Goal: Task Accomplishment & Management: Complete application form

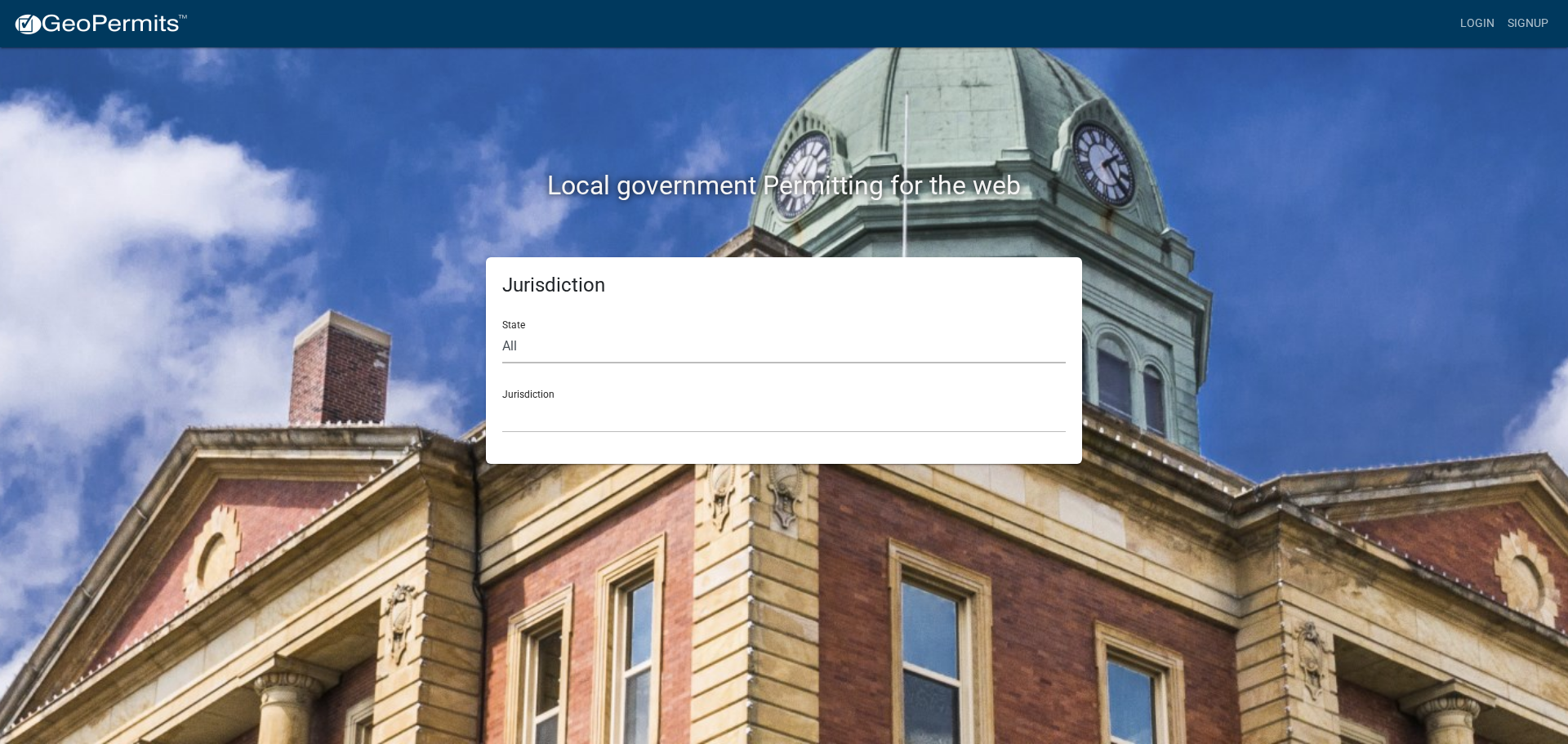
click at [537, 349] on select "All Colorado Georgia Indiana Iowa Kansas Minnesota Ohio South Carolina Wisconsin" at bounding box center [784, 347] width 564 height 34
select select "[US_STATE]"
click at [503, 330] on select "All Colorado Georgia Indiana Iowa Kansas Minnesota Ohio South Carolina Wisconsin" at bounding box center [784, 347] width 564 height 34
click at [534, 406] on select "City of Charlestown, Indiana City of Jeffersonville, Indiana City of Logansport…" at bounding box center [784, 417] width 564 height 34
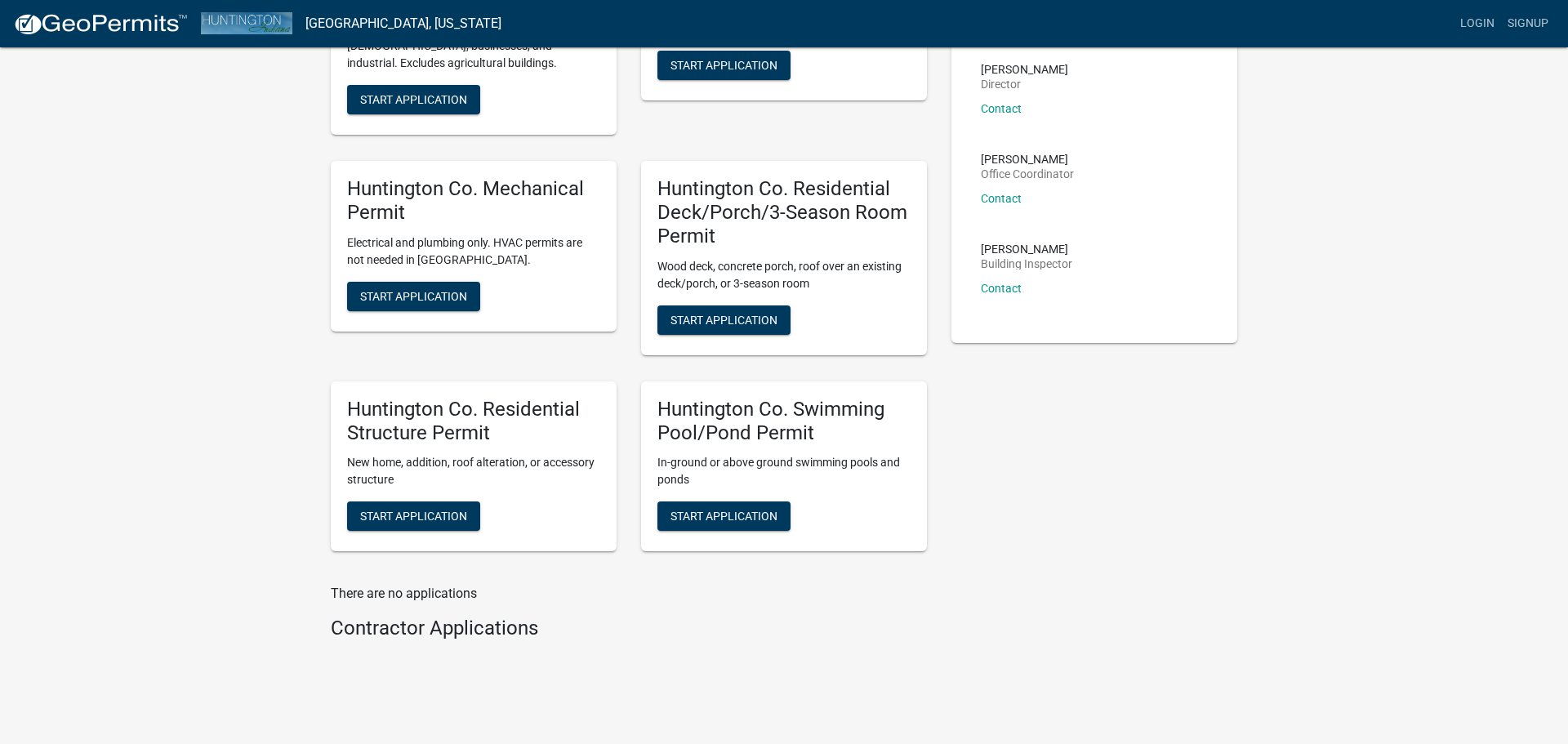
scroll to position [222, 0]
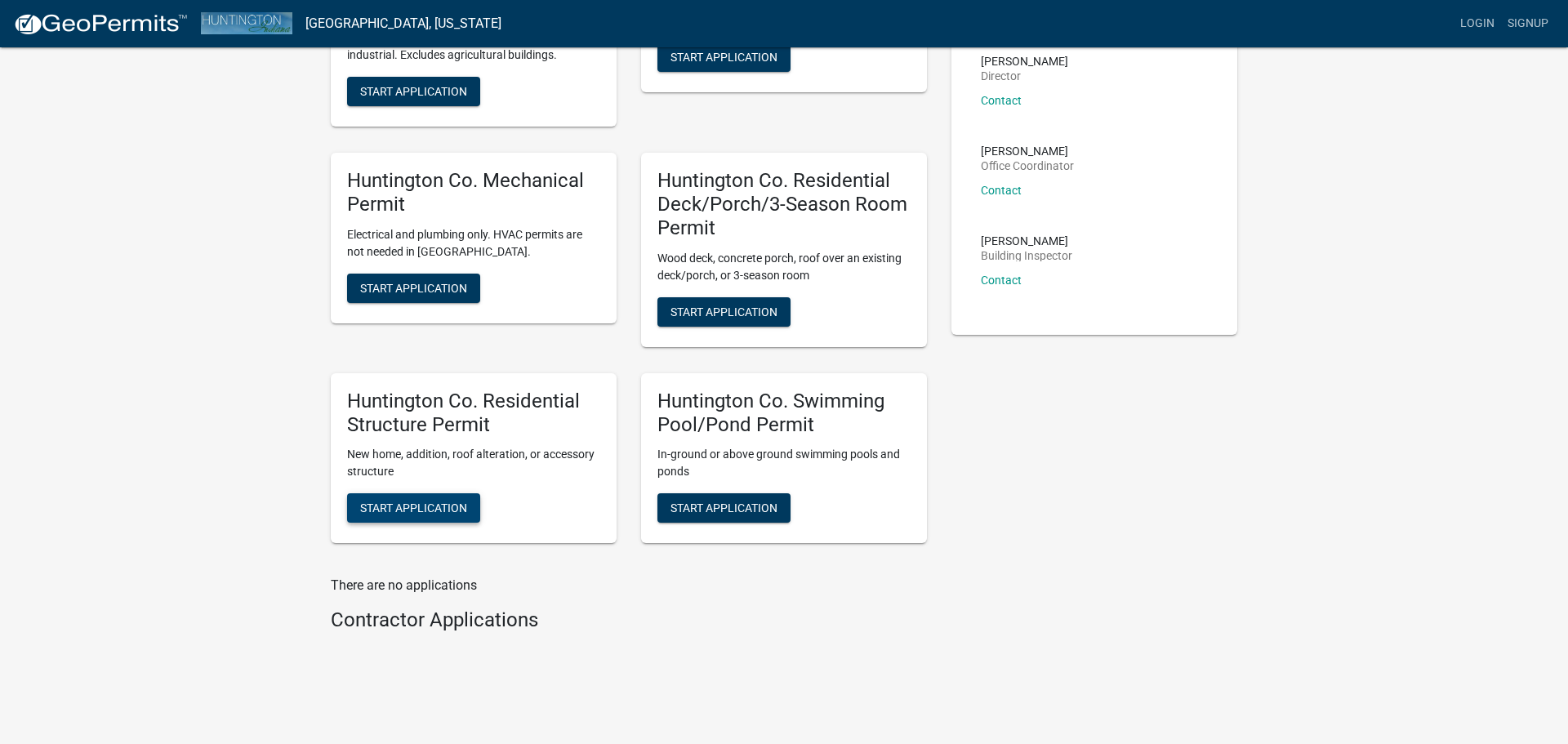
click at [410, 509] on span "Start Application" at bounding box center [414, 508] width 107 height 13
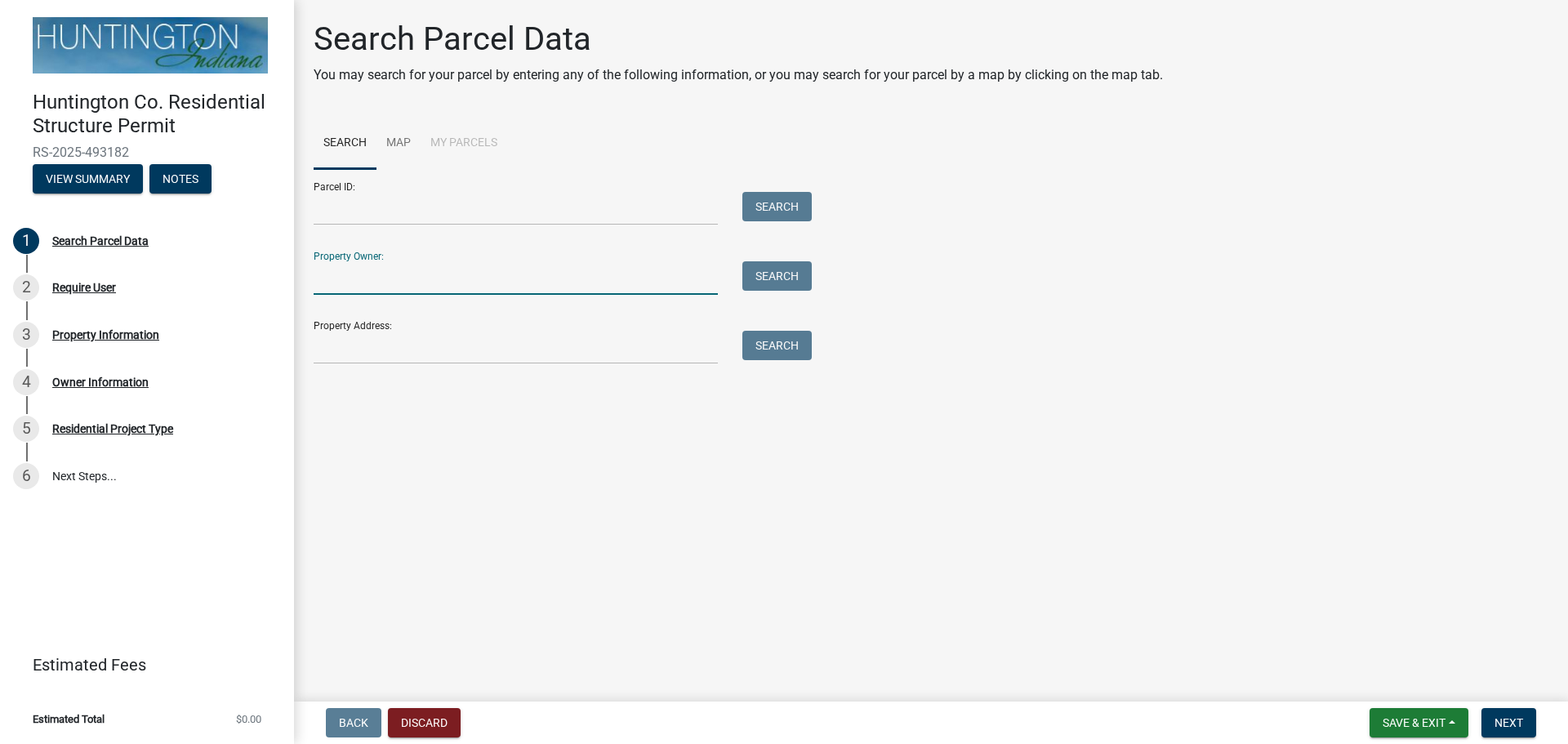
click at [412, 277] on input "Property Owner:" at bounding box center [515, 278] width 405 height 34
type input "Siders"
click at [780, 276] on button "Search" at bounding box center [778, 276] width 69 height 30
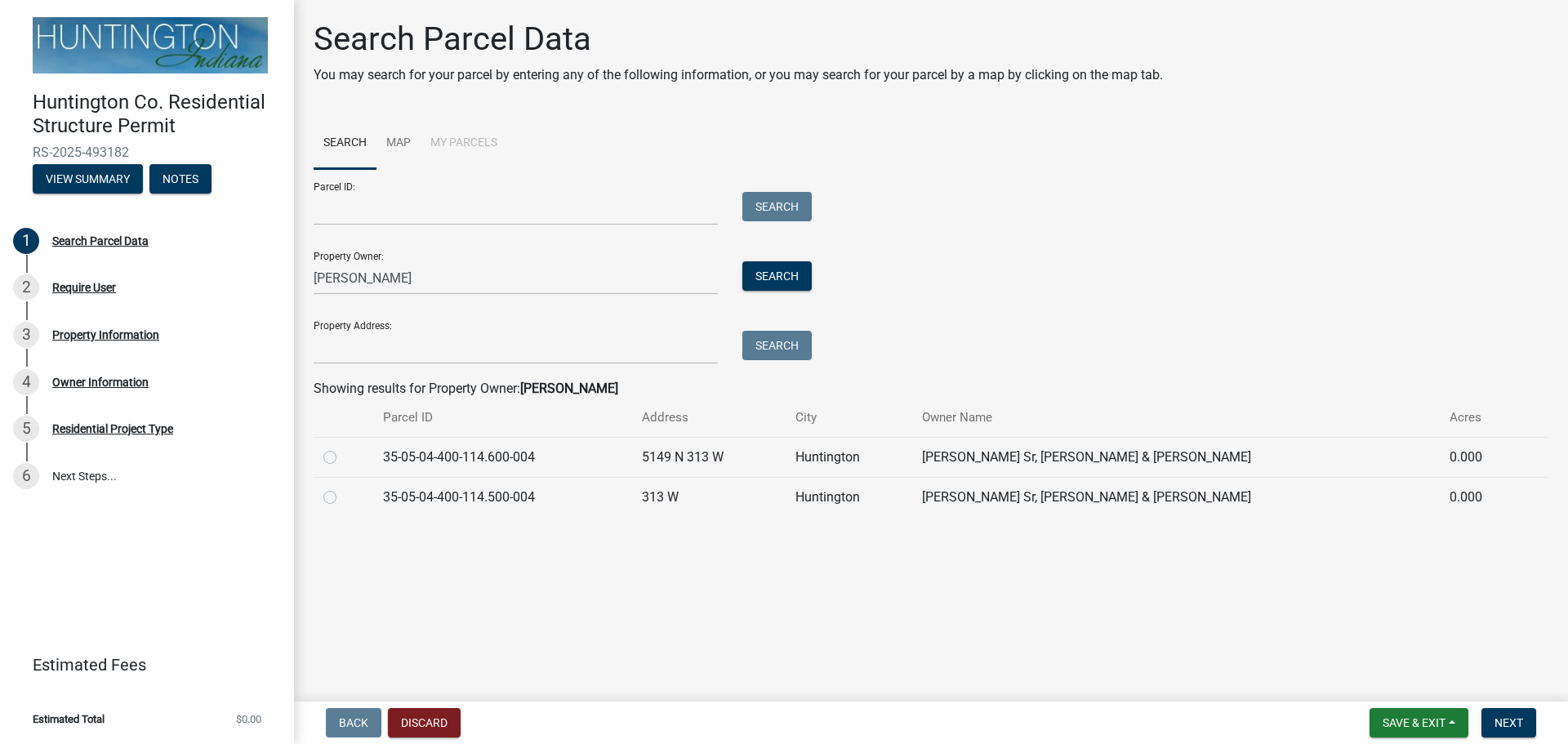
click at [343, 447] on label at bounding box center [343, 447] width 0 height 0
click at [343, 458] on input "radio" at bounding box center [348, 452] width 11 height 11
radio input "true"
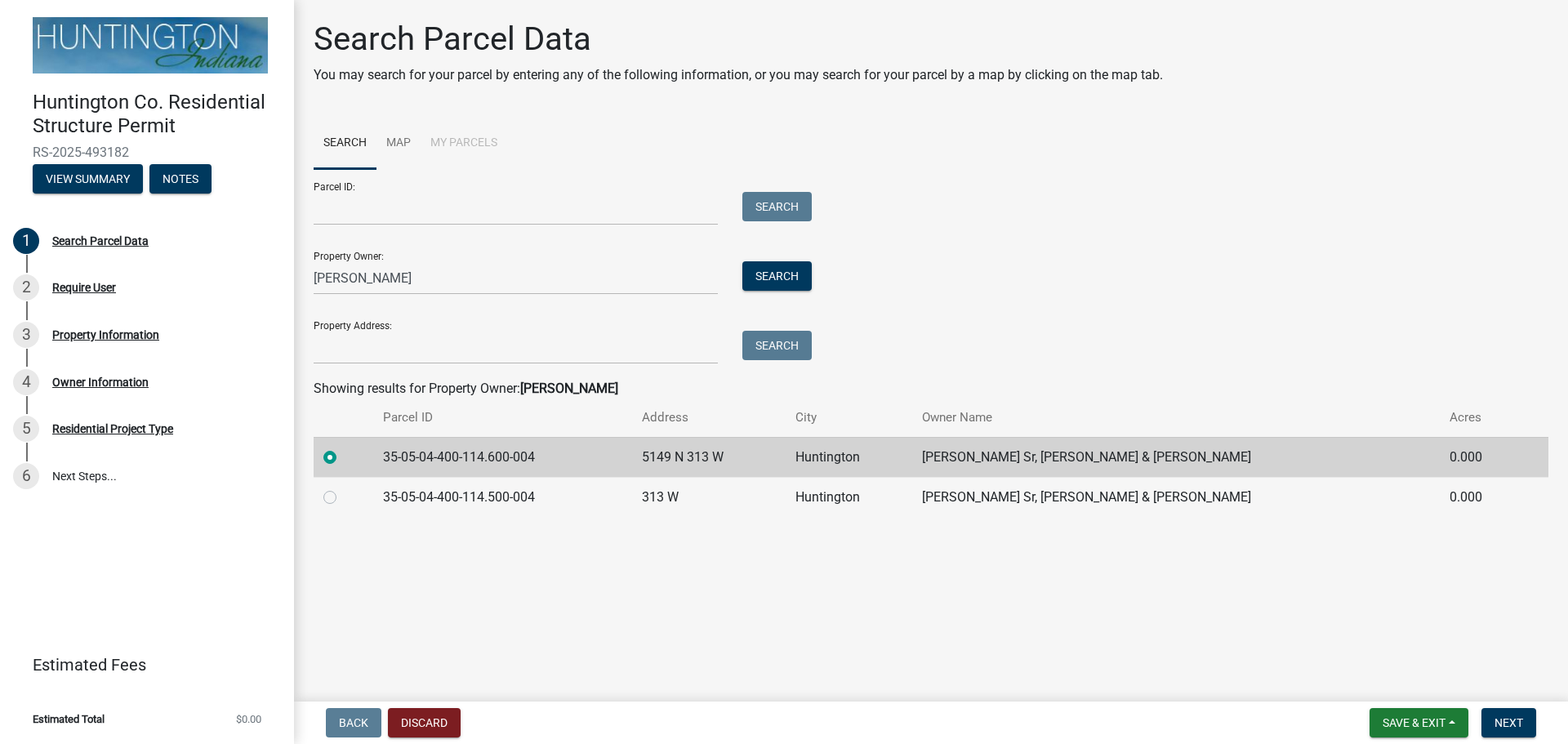
click at [343, 488] on label at bounding box center [343, 488] width 0 height 0
click at [343, 499] on input "radio" at bounding box center [348, 493] width 11 height 11
radio input "true"
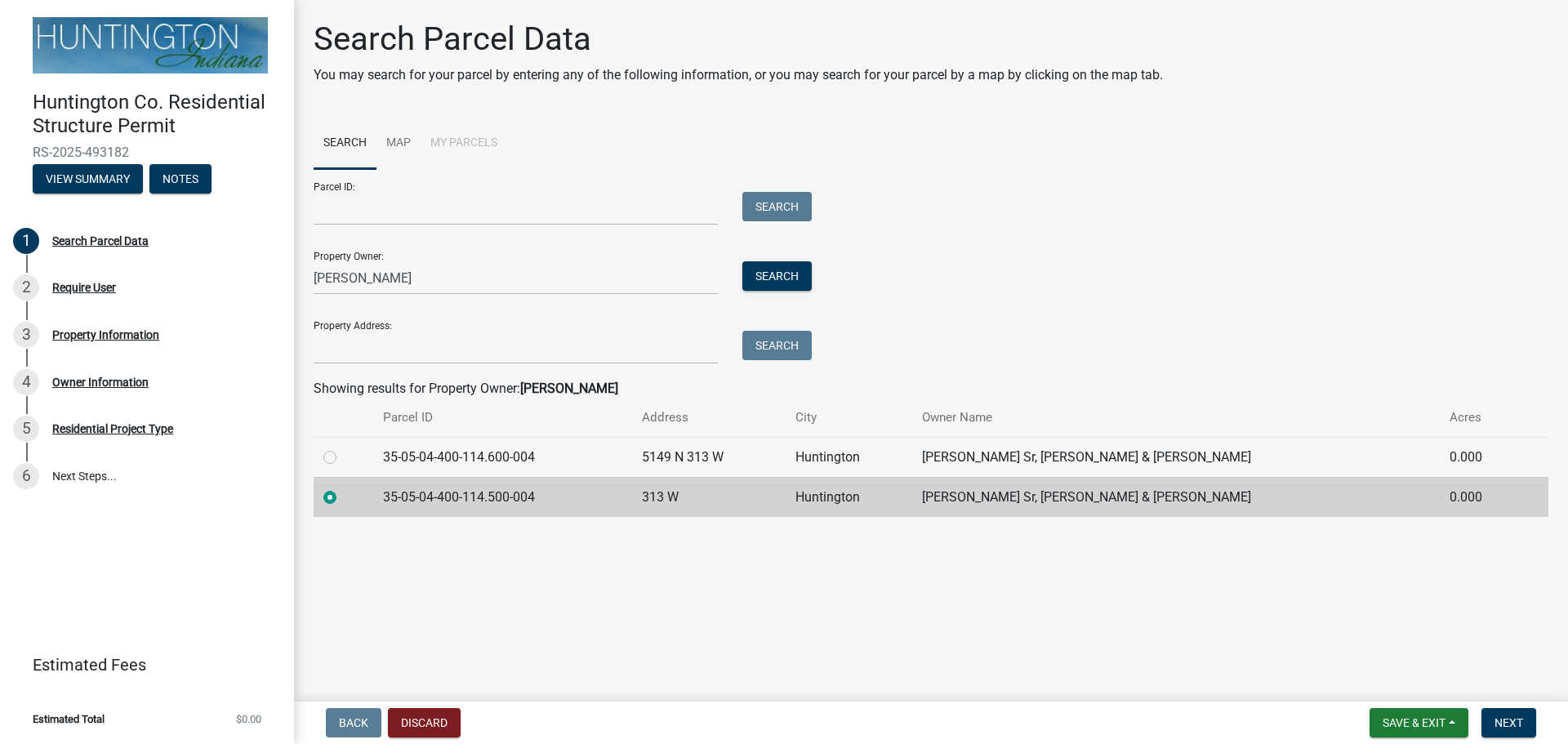
click at [343, 447] on label at bounding box center [343, 447] width 0 height 0
click at [343, 458] on input "radio" at bounding box center [348, 452] width 11 height 11
radio input "true"
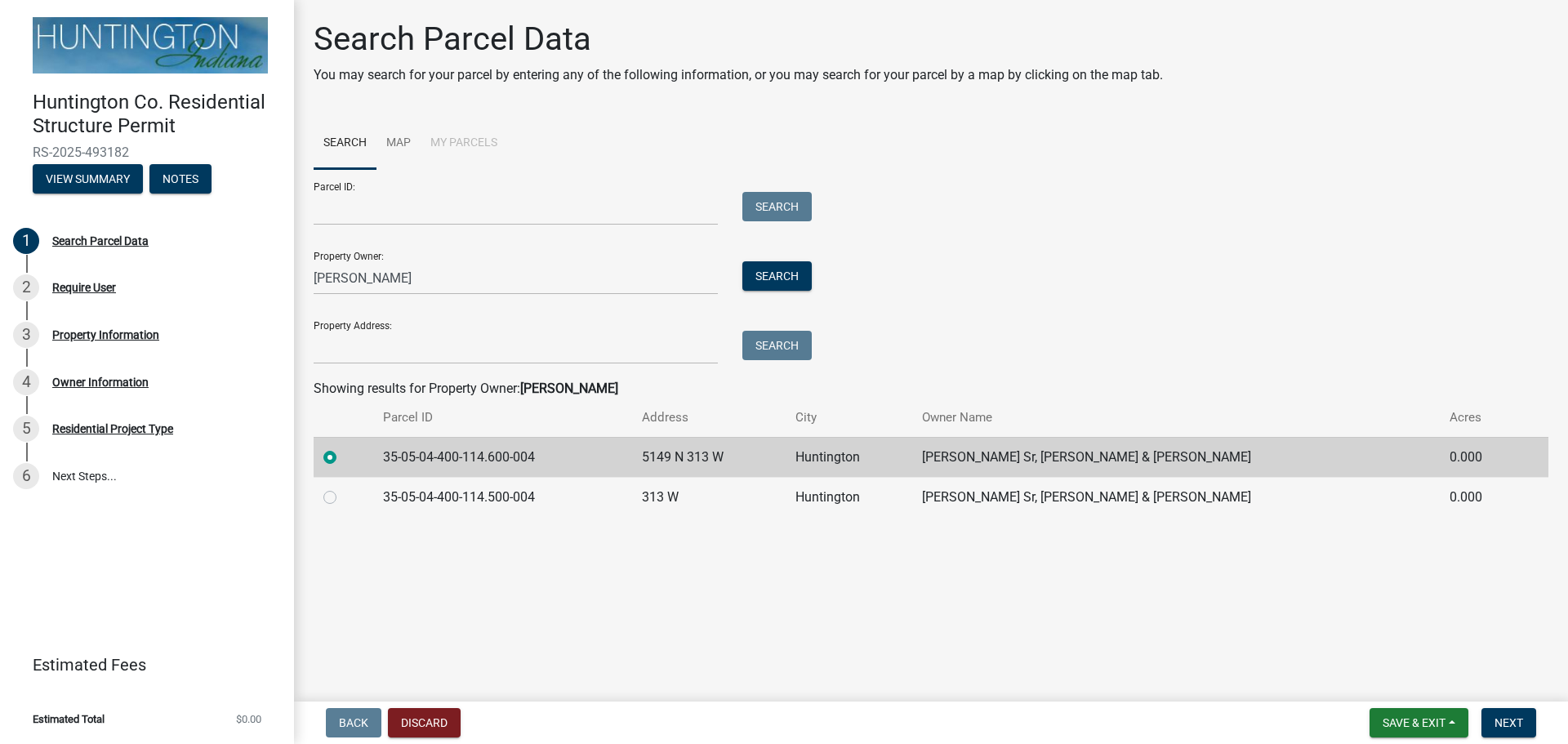
click at [0, 420] on link "5 Residential Project Type" at bounding box center [146, 429] width 294 height 47
click at [336, 350] on input "Property Address:" at bounding box center [515, 347] width 405 height 34
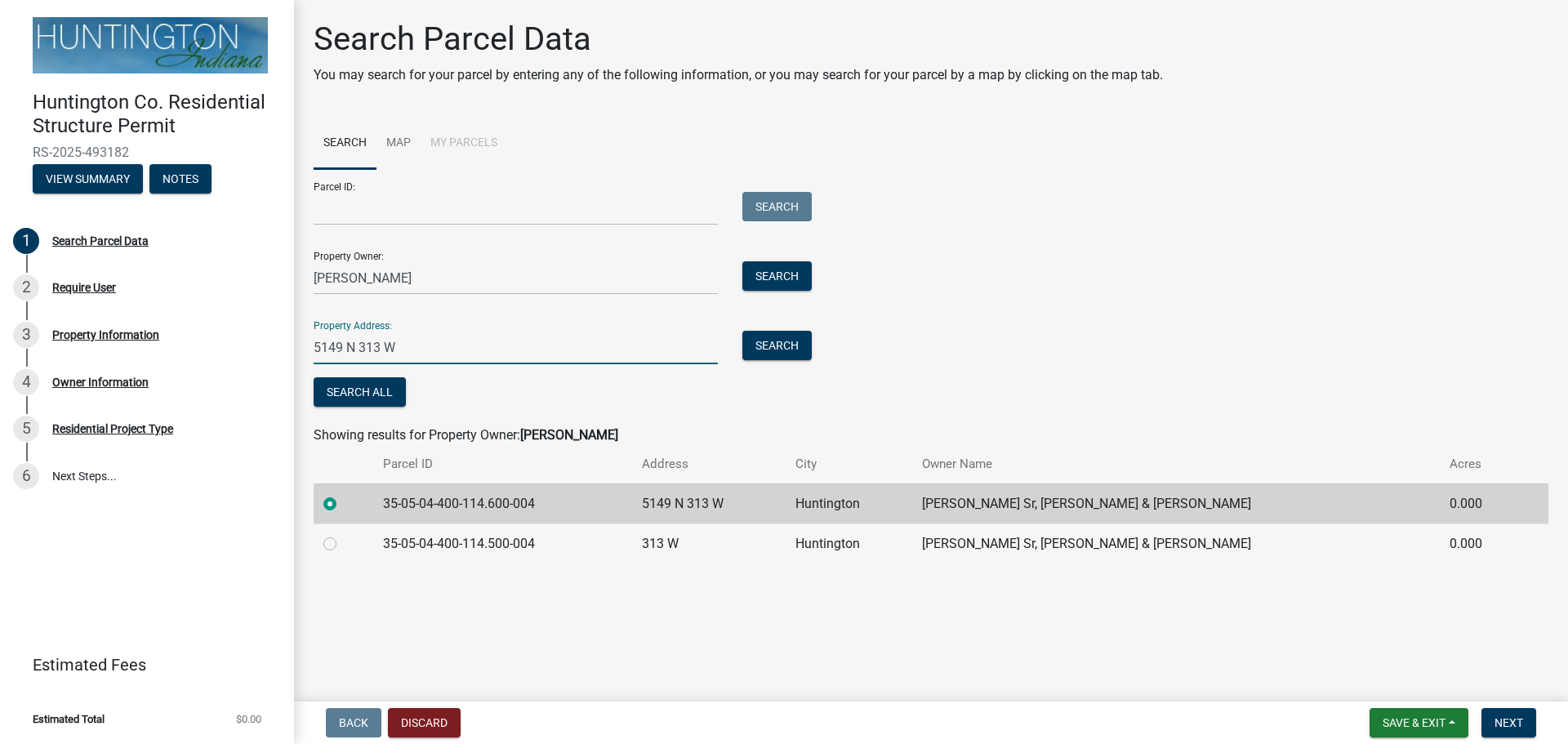
type input "5149 N 313 W"
click at [338, 209] on input "Parcel ID:" at bounding box center [515, 209] width 405 height 34
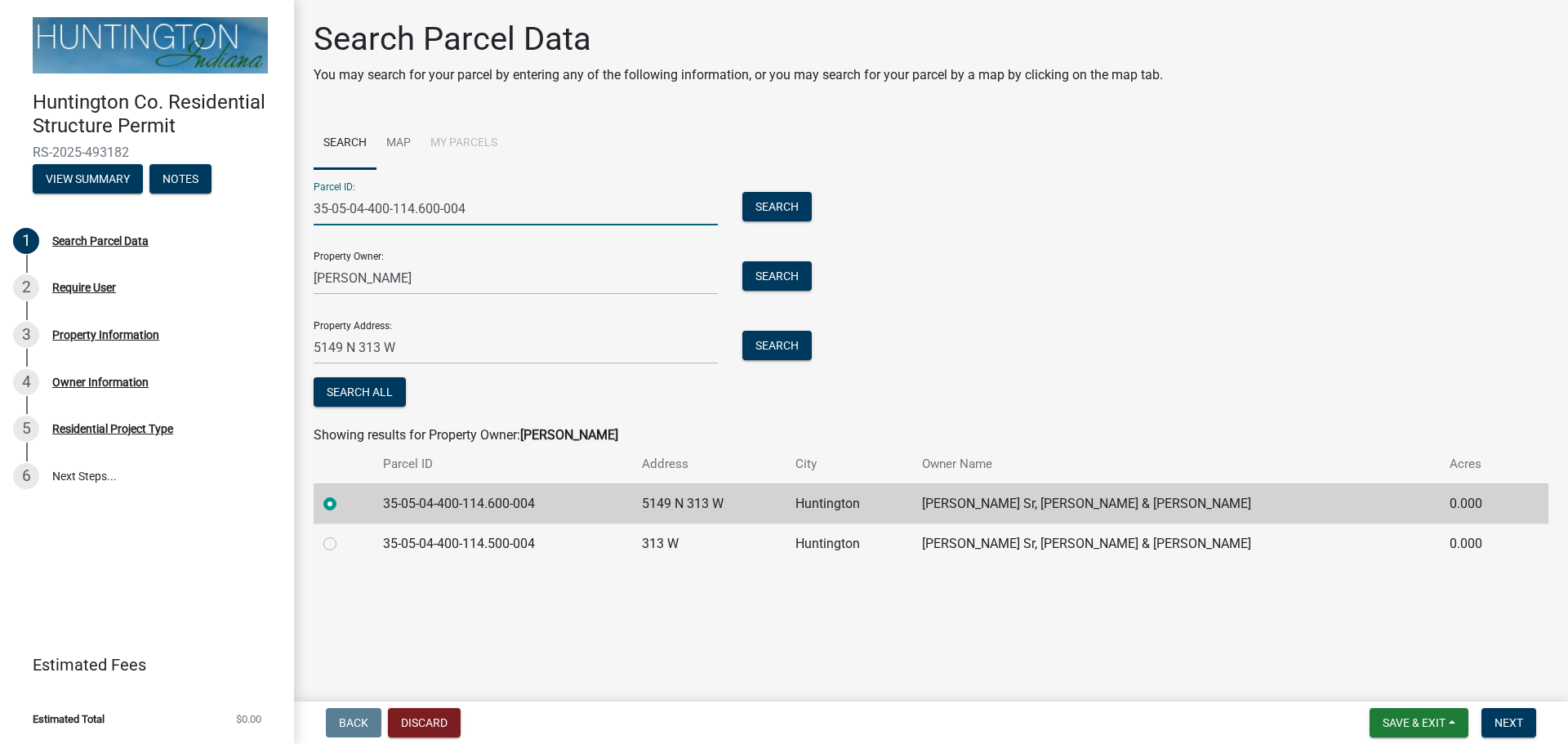
type input "35-05-04-400-114.600-004"
click at [358, 281] on input "Siders" at bounding box center [515, 278] width 405 height 34
type input "S"
type input "Siders Sr, Daniel"
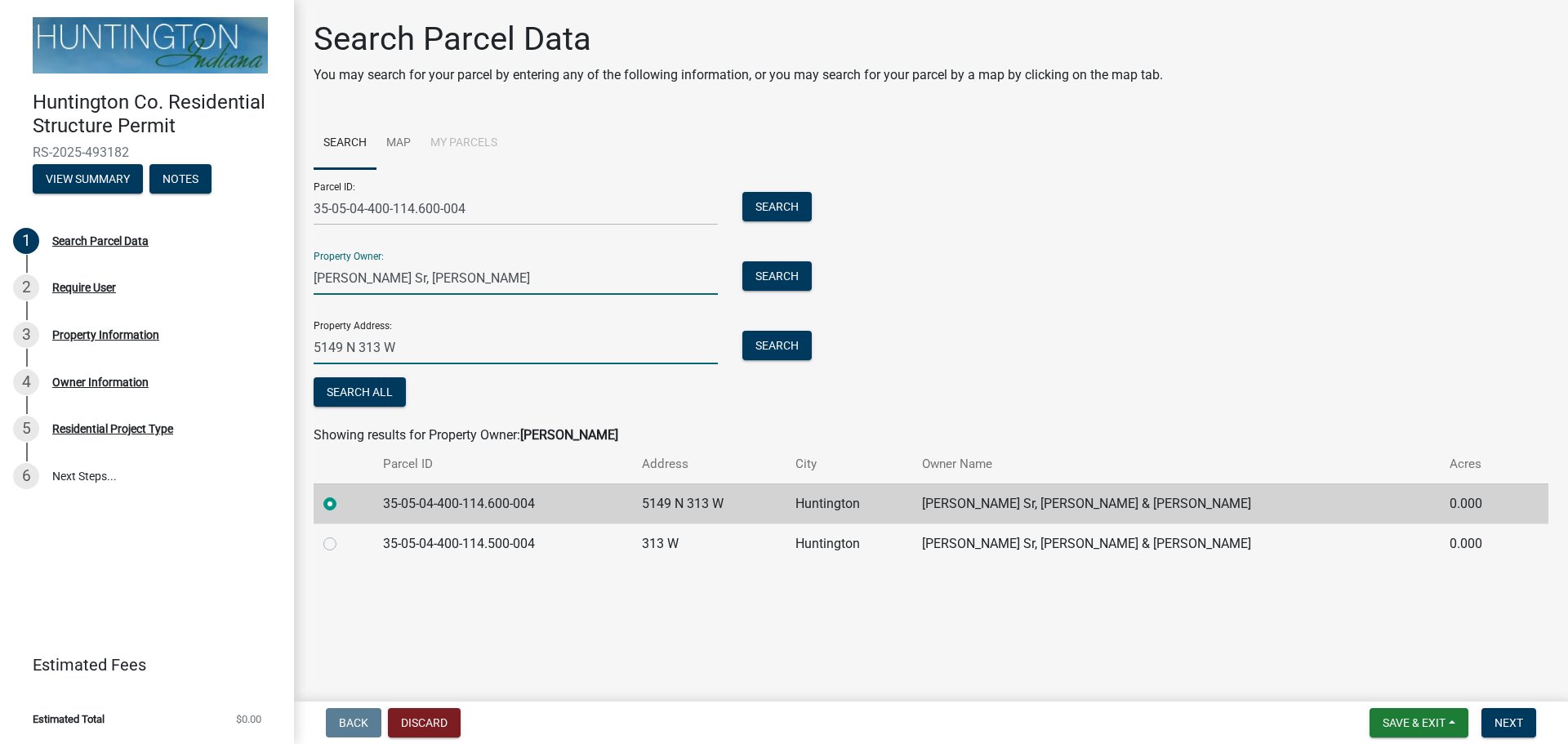
click at [473, 348] on input "5149 N 313 W" at bounding box center [515, 347] width 405 height 34
type input "5149 N 313 W Huntington"
click at [1513, 724] on span "Next" at bounding box center [1509, 722] width 29 height 13
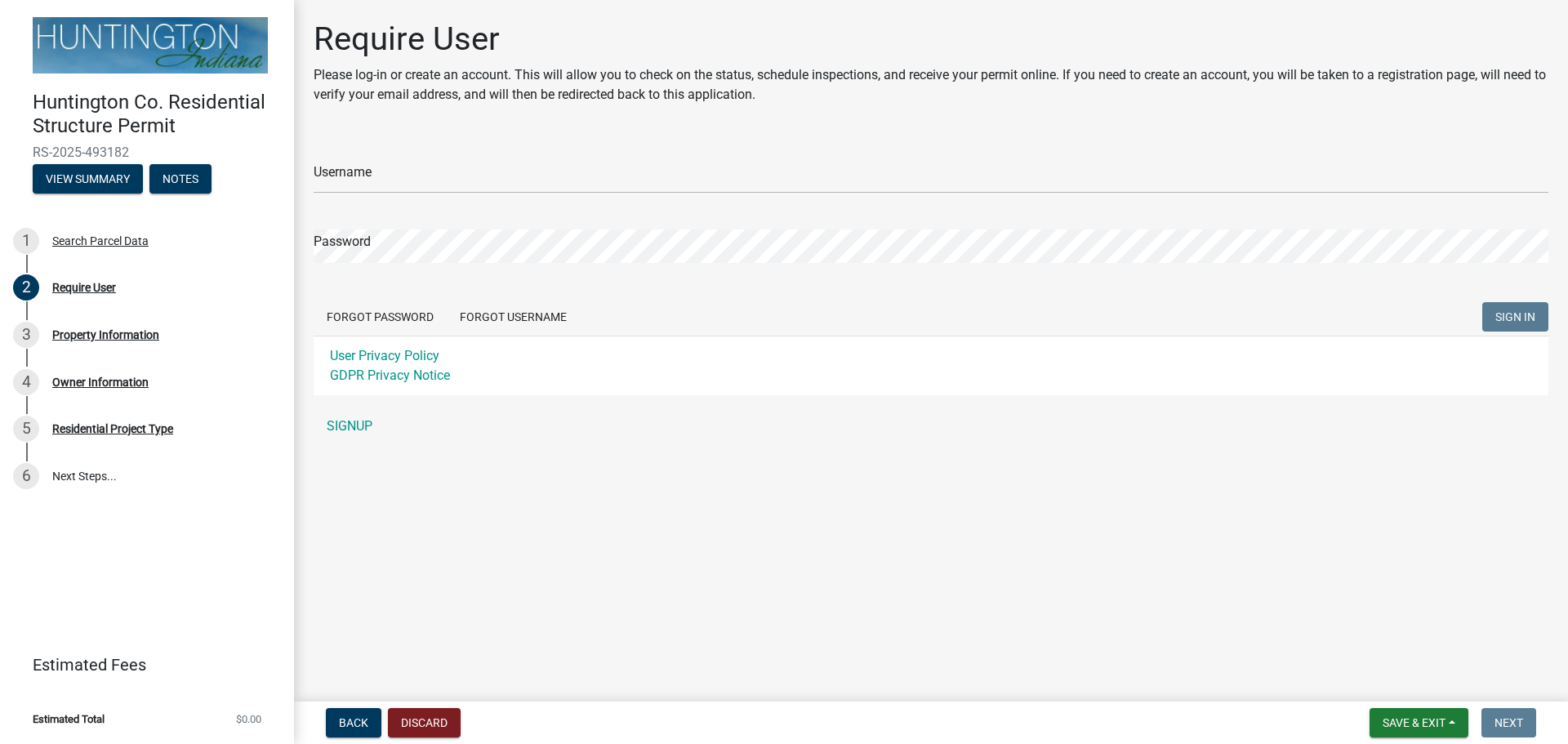
click at [380, 158] on div "Username" at bounding box center [931, 165] width 1235 height 56
click at [348, 426] on link "SIGNUP" at bounding box center [931, 425] width 1235 height 33
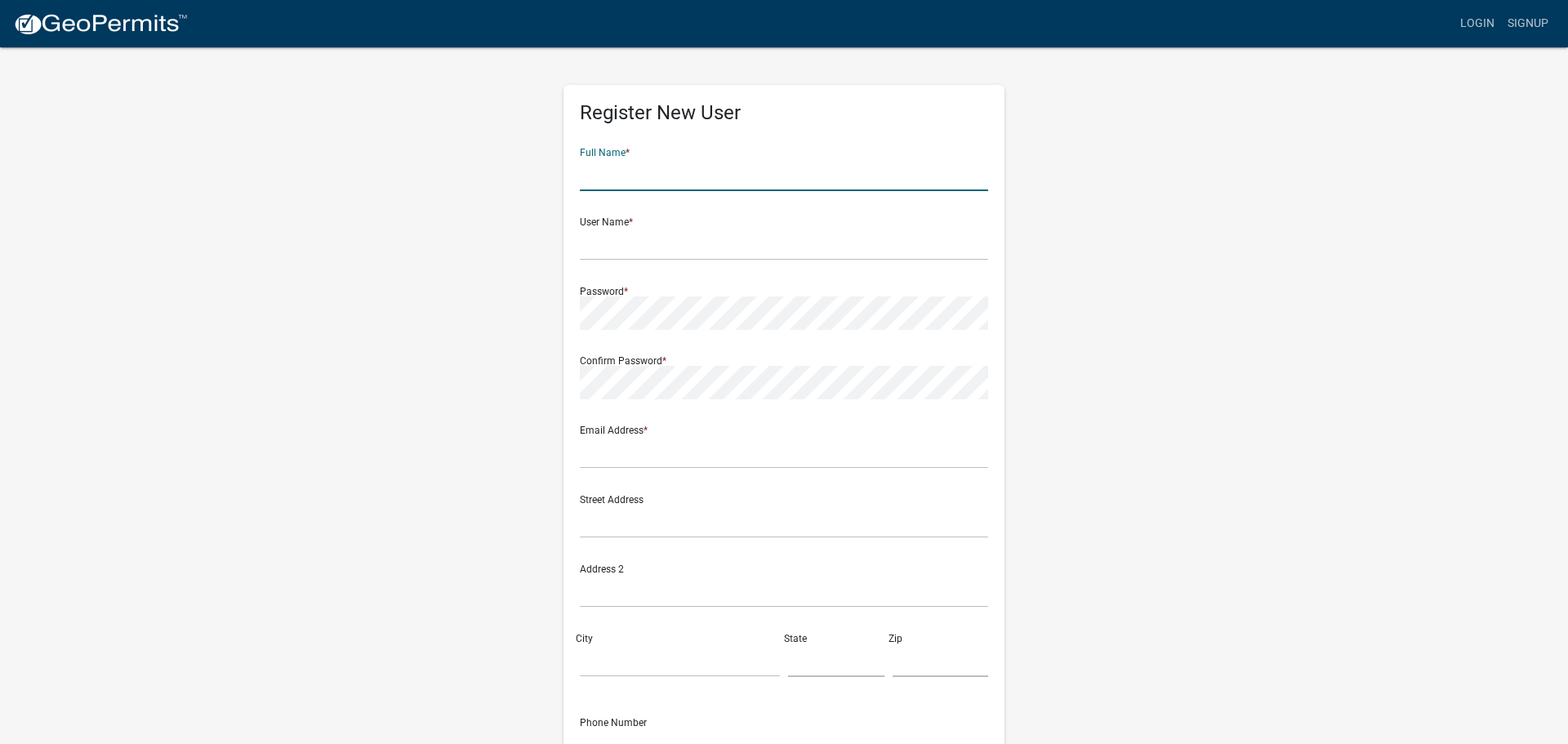
click at [628, 165] on input "text" at bounding box center [784, 174] width 409 height 34
type input "Fix-It Frank Frank"
type input "danfixitfrank@gmail.com"
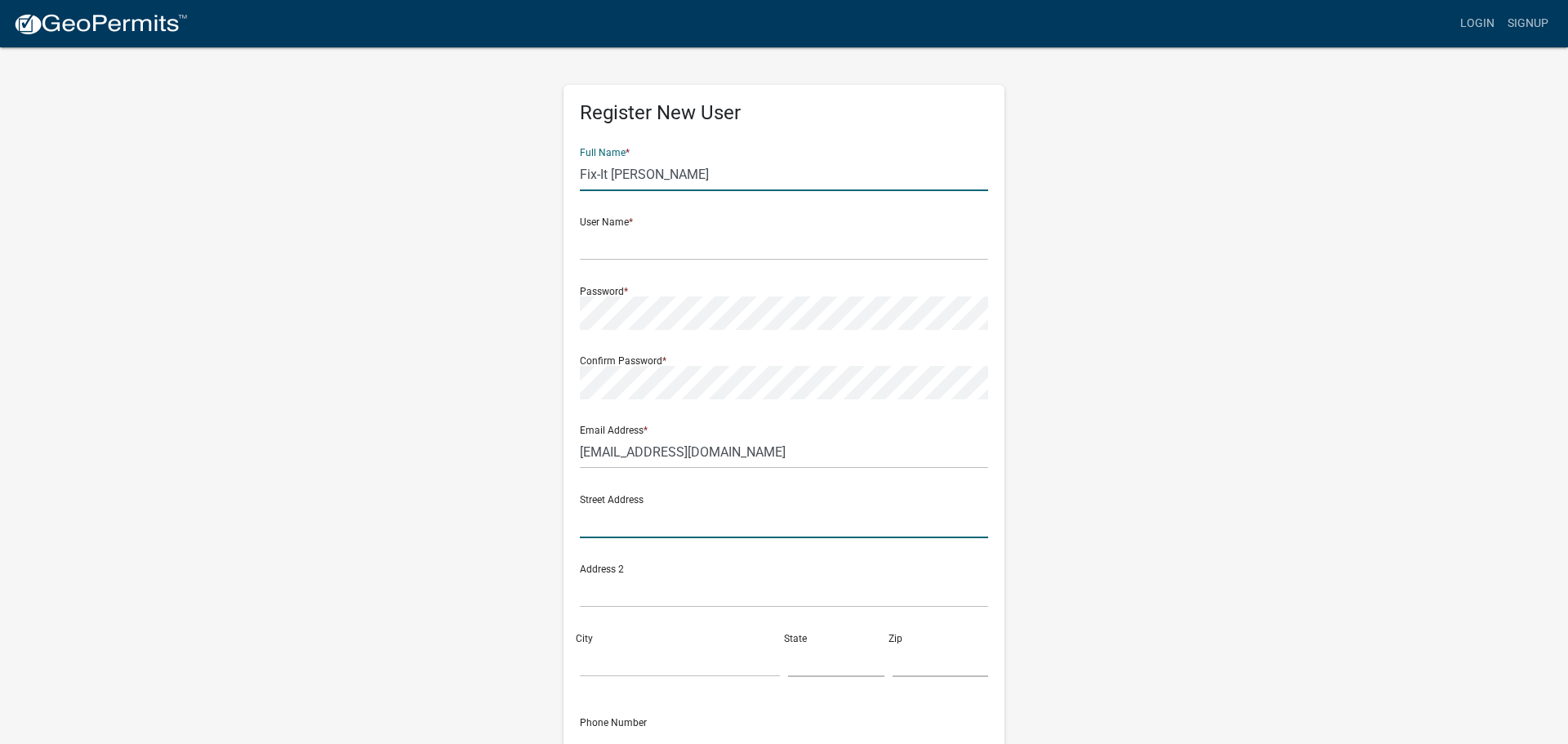
type input "989 S 475 W"
type input "Wabash"
type input "IN"
type input "46992"
type input "2603887435"
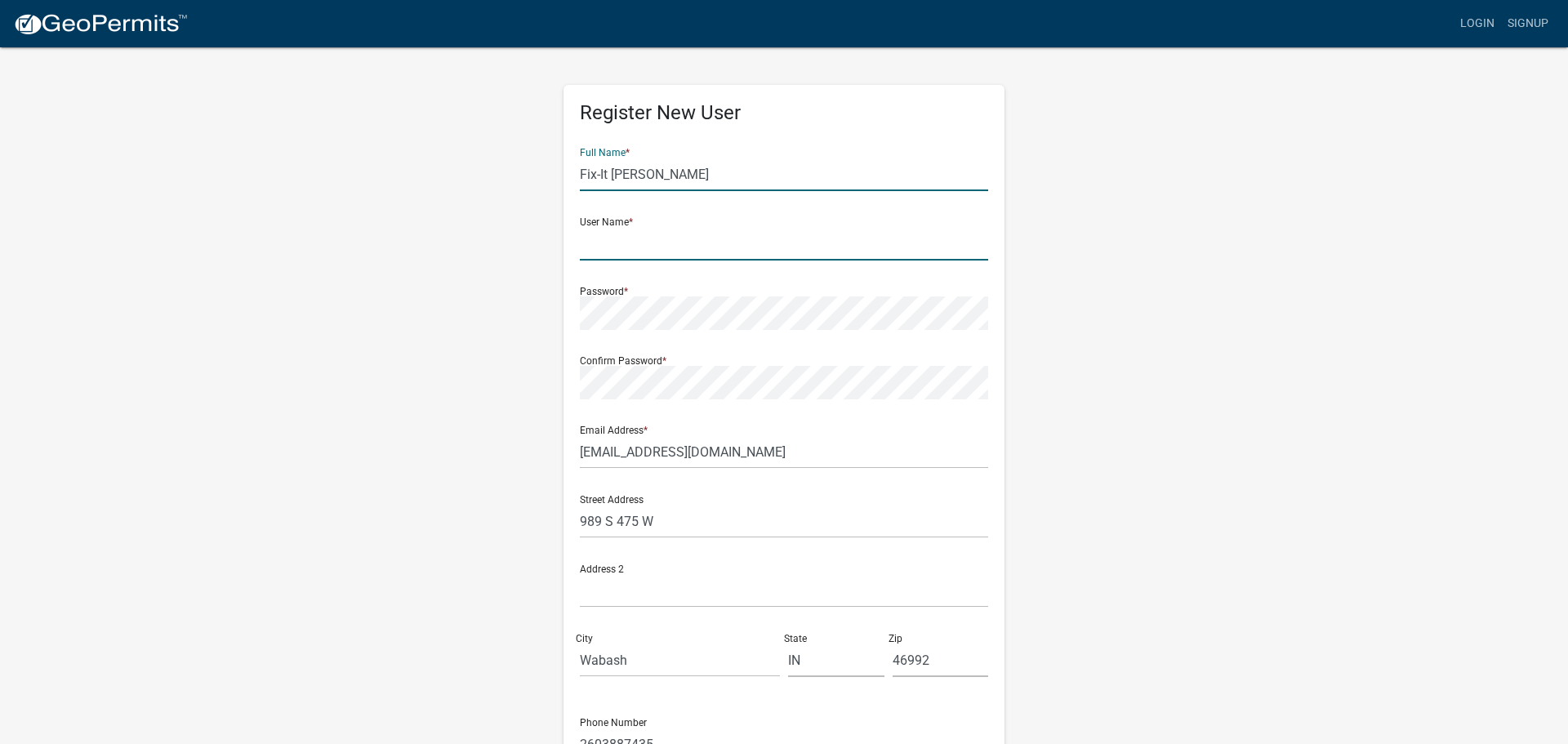
click at [593, 239] on input "text" at bounding box center [784, 244] width 409 height 34
type input "dfrank"
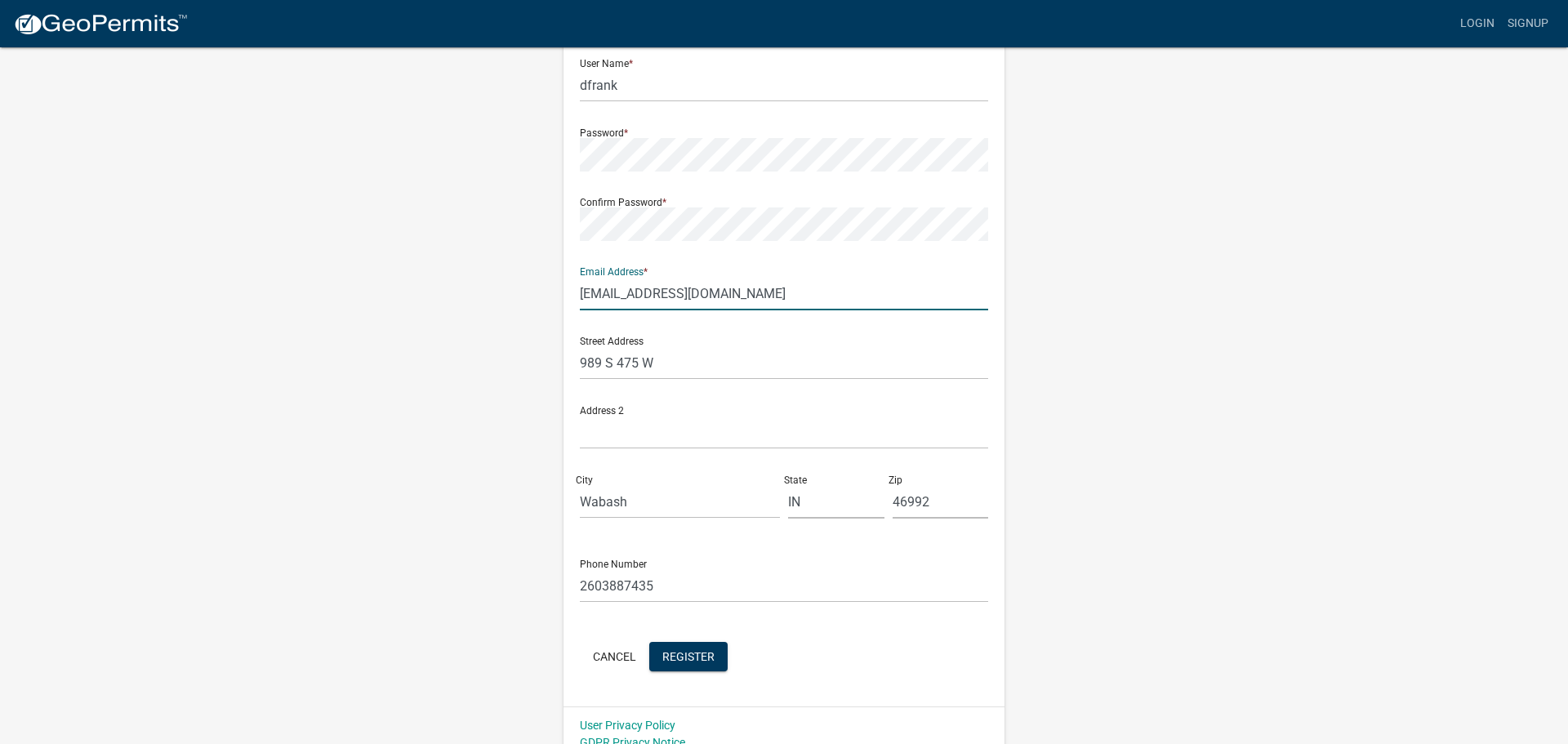
scroll to position [176, 0]
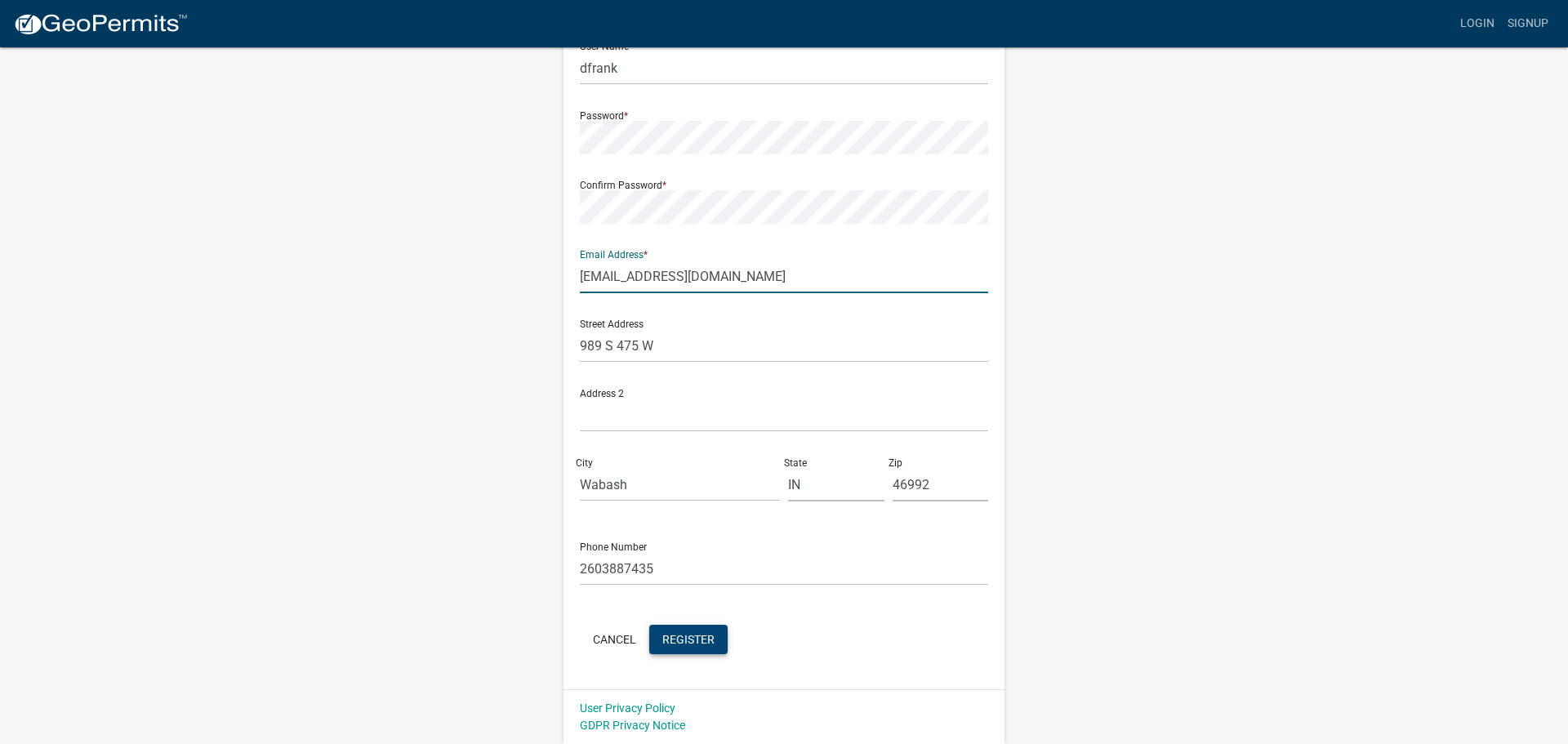
click at [677, 641] on span "Register" at bounding box center [689, 638] width 52 height 13
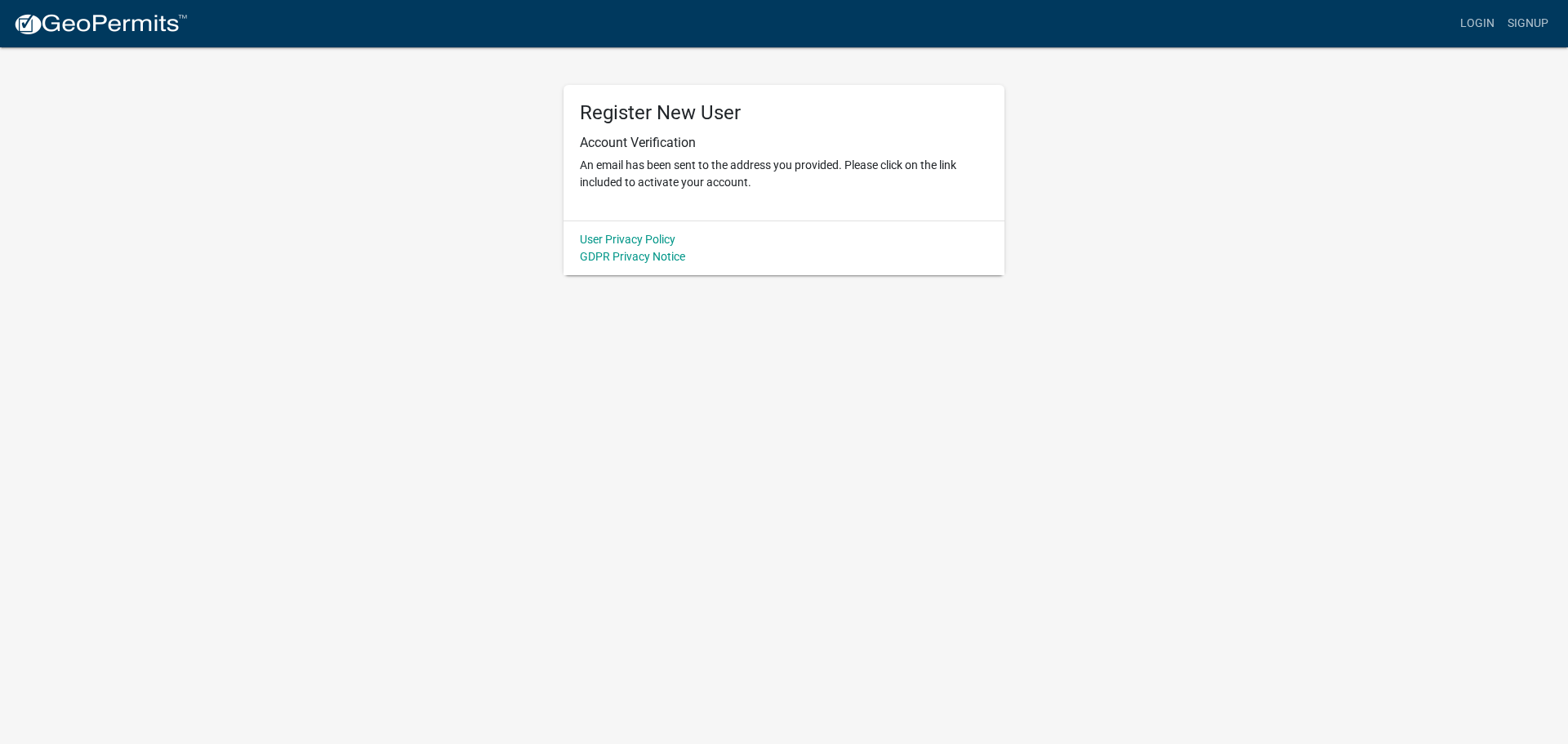
scroll to position [0, 0]
click at [631, 230] on div "User Privacy Policy GDPR Privacy Notice" at bounding box center [784, 247] width 441 height 54
click at [1466, 22] on link "Login" at bounding box center [1478, 23] width 47 height 31
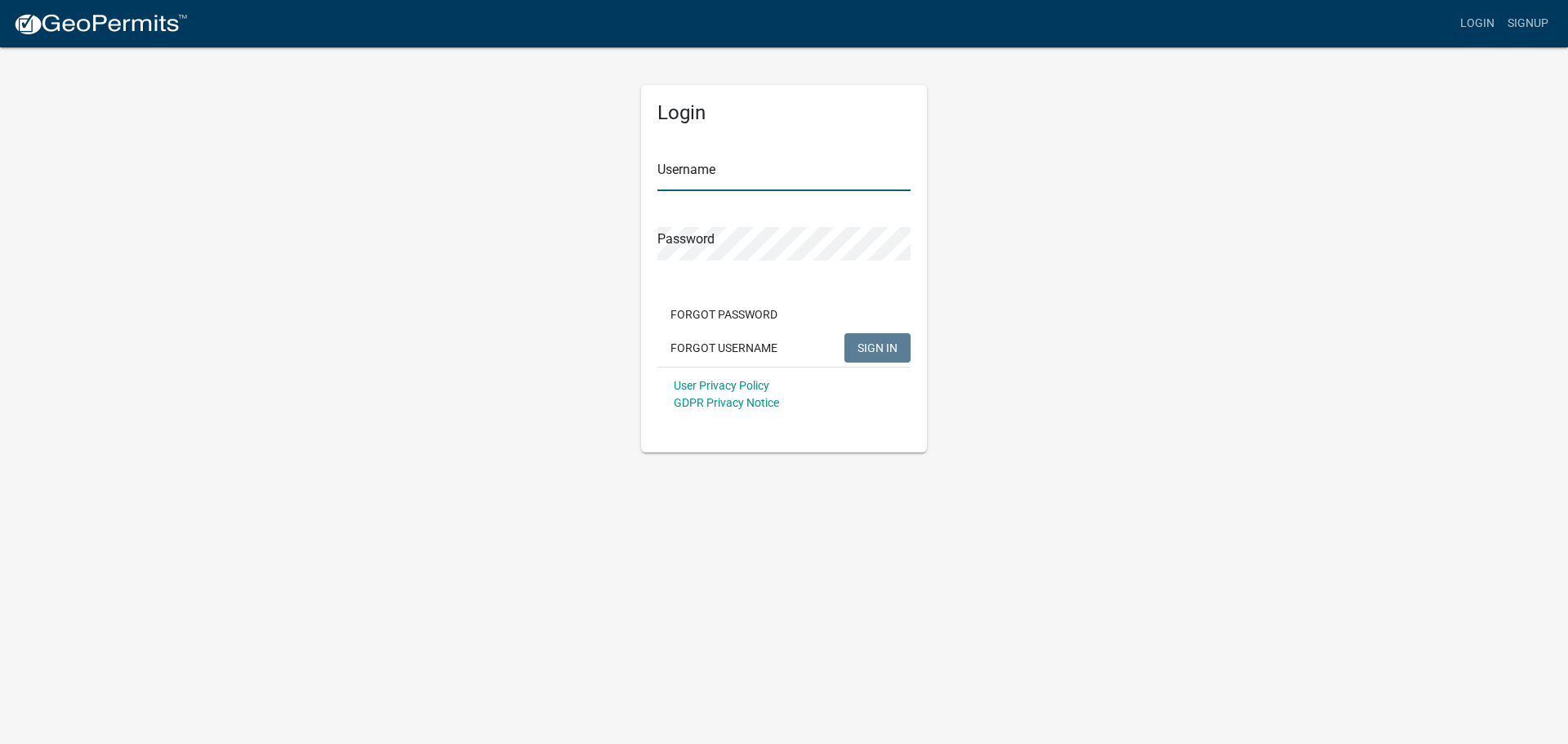
type input "dfrank"
click at [871, 354] on span "SIGN IN" at bounding box center [877, 346] width 40 height 13
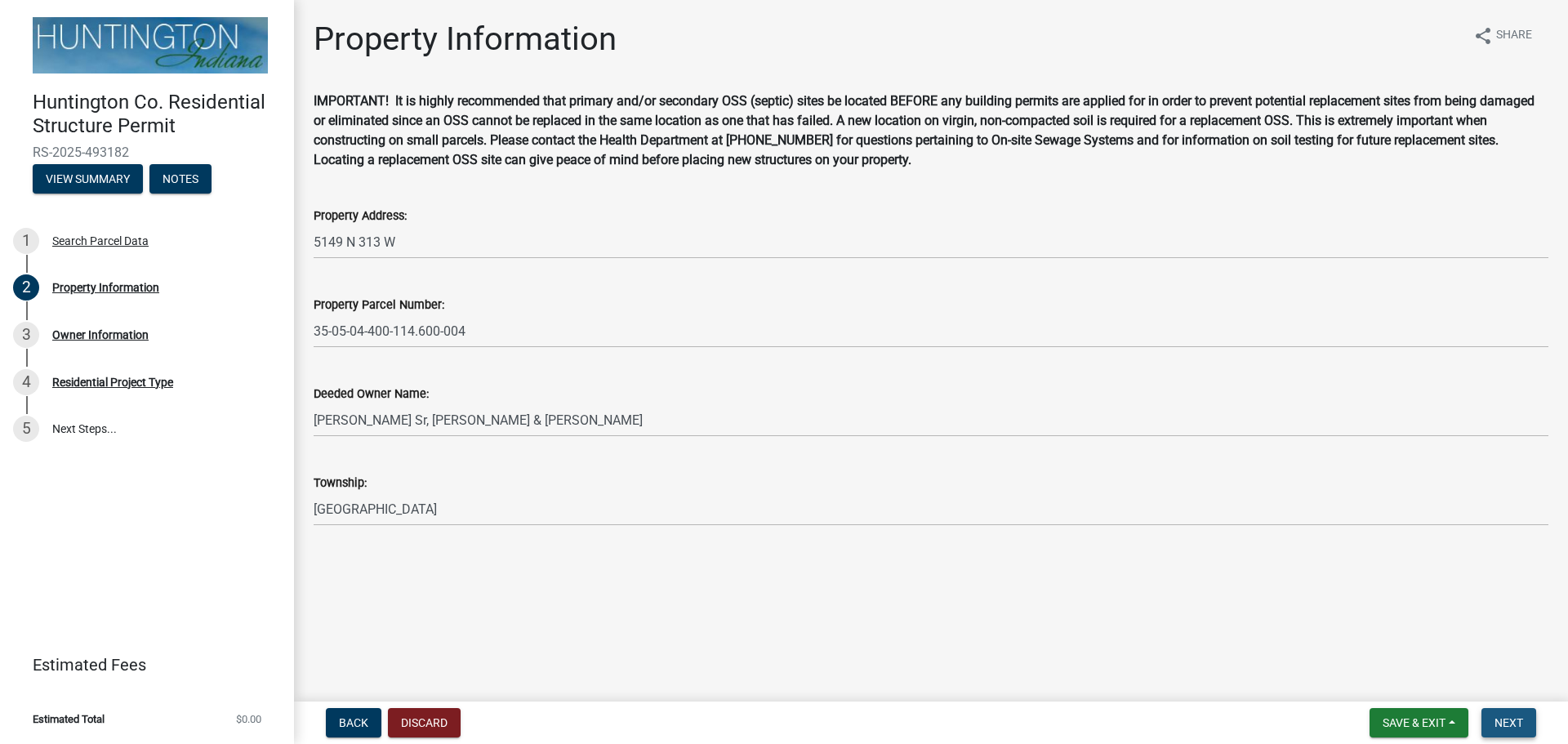
click at [1507, 724] on span "Next" at bounding box center [1509, 722] width 29 height 13
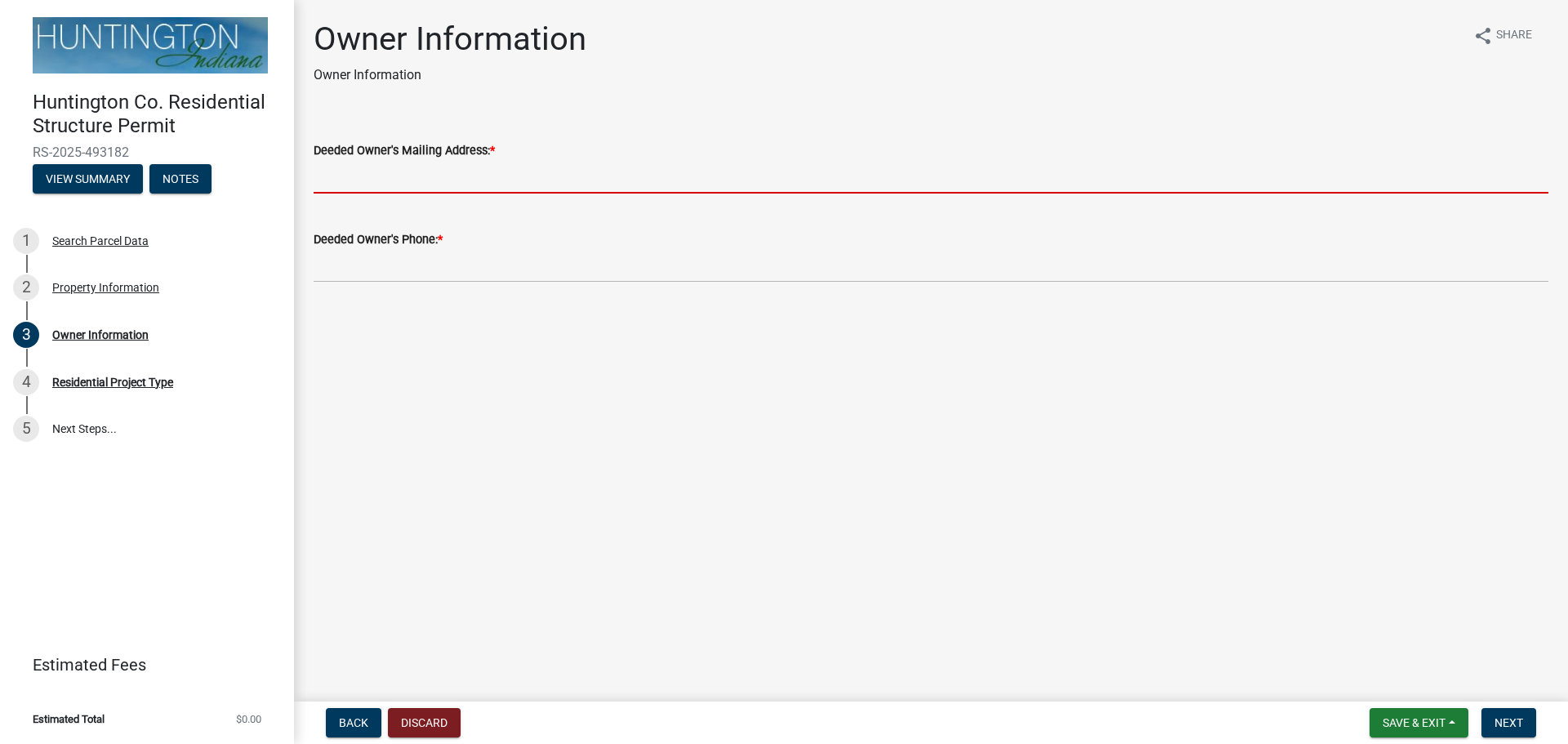
click at [485, 166] on input "Deeded Owner's Mailing Address: *" at bounding box center [931, 177] width 1235 height 34
type input "3"
click at [89, 241] on div "Search Parcel Data" at bounding box center [100, 241] width 96 height 12
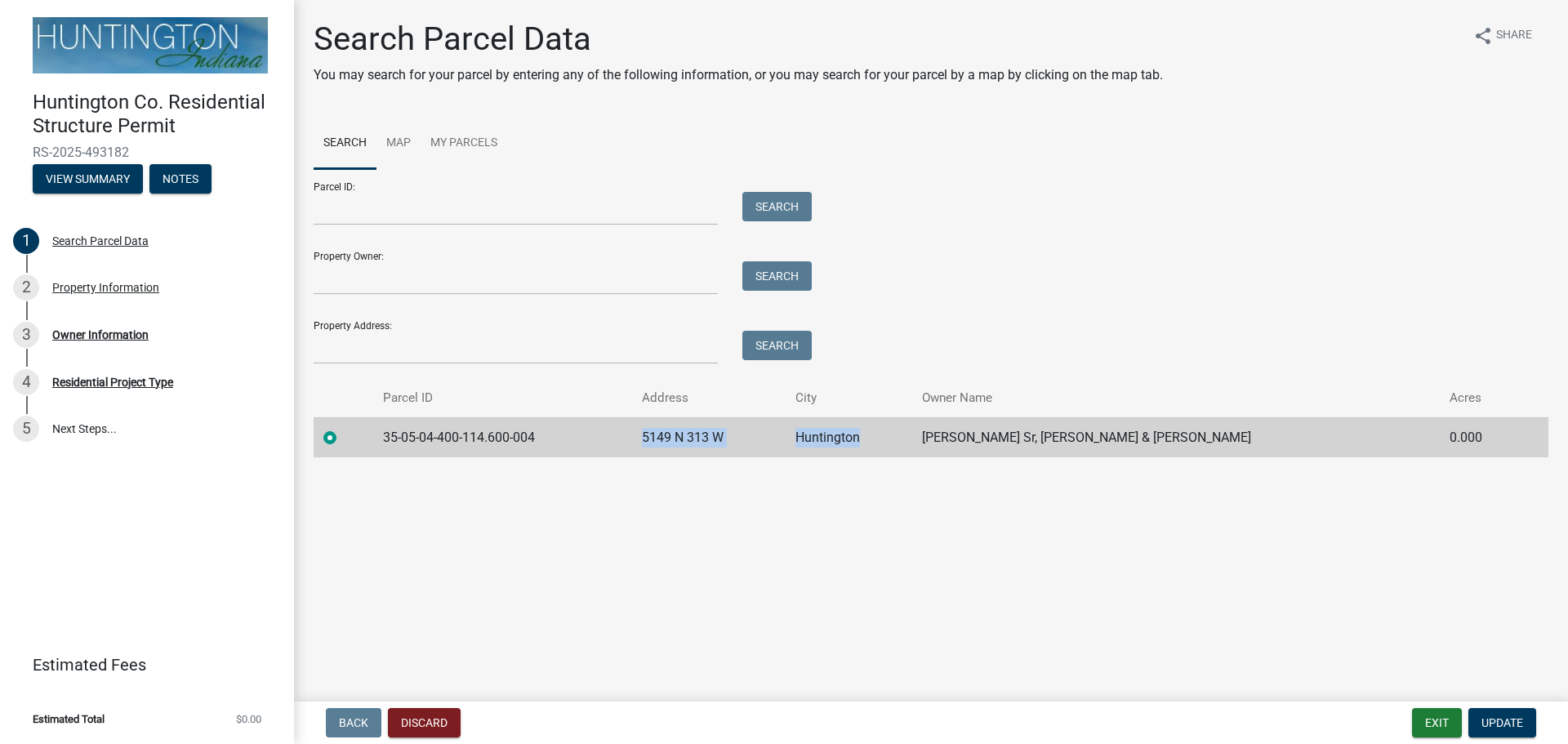
drag, startPoint x: 644, startPoint y: 433, endPoint x: 916, endPoint y: 450, distance: 272.5
click at [916, 450] on tr "35-05-04-400-114.600-004 5149 N 313 W Huntington Siders Sr, Daniel Wayne & Marg…" at bounding box center [931, 437] width 1235 height 40
copy tr "5149 N 313 W Huntington"
click at [88, 333] on div "Owner Information" at bounding box center [100, 335] width 96 height 12
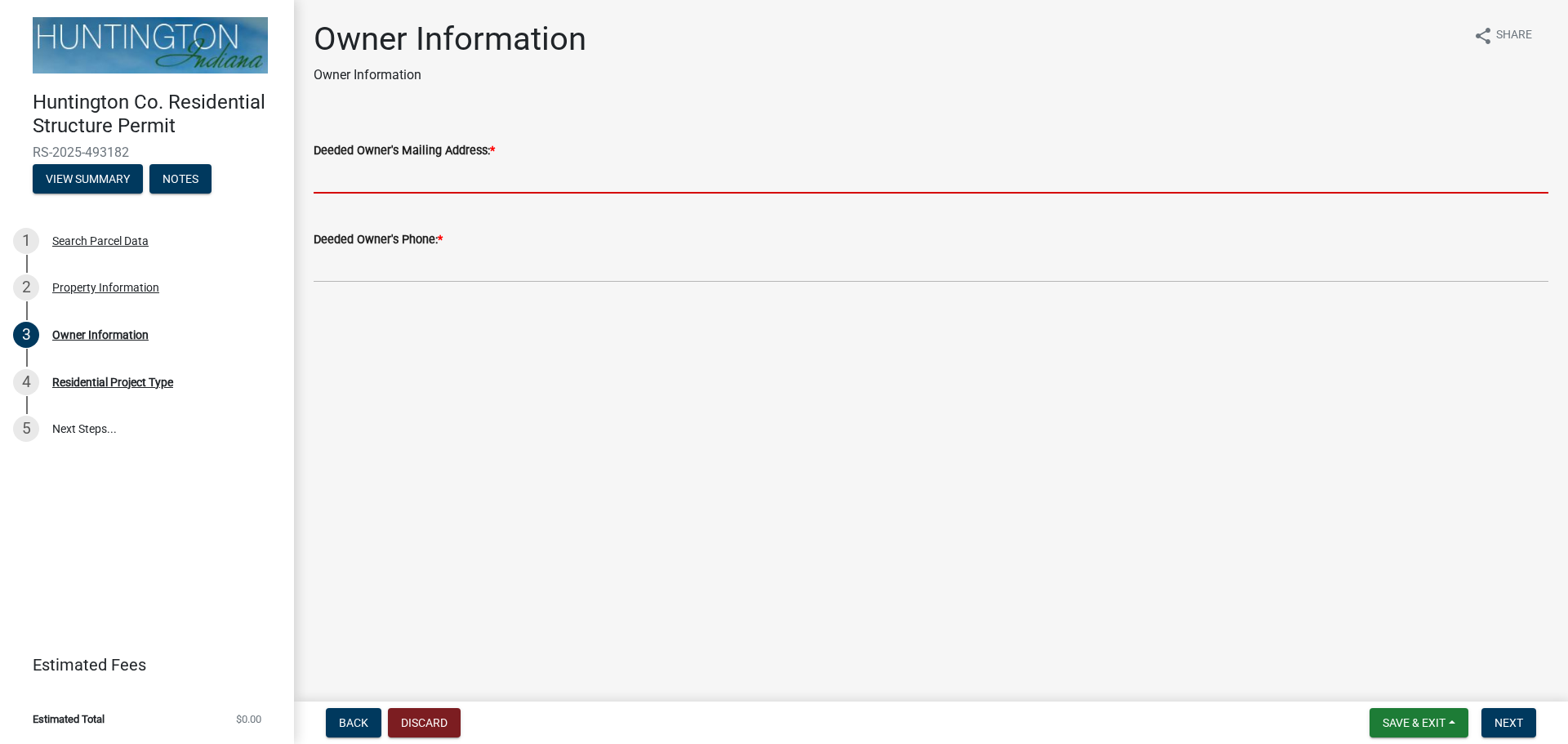
click at [408, 170] on input "Deeded Owner's Mailing Address: *" at bounding box center [931, 177] width 1235 height 34
paste input "5149 N 313 W Huntington"
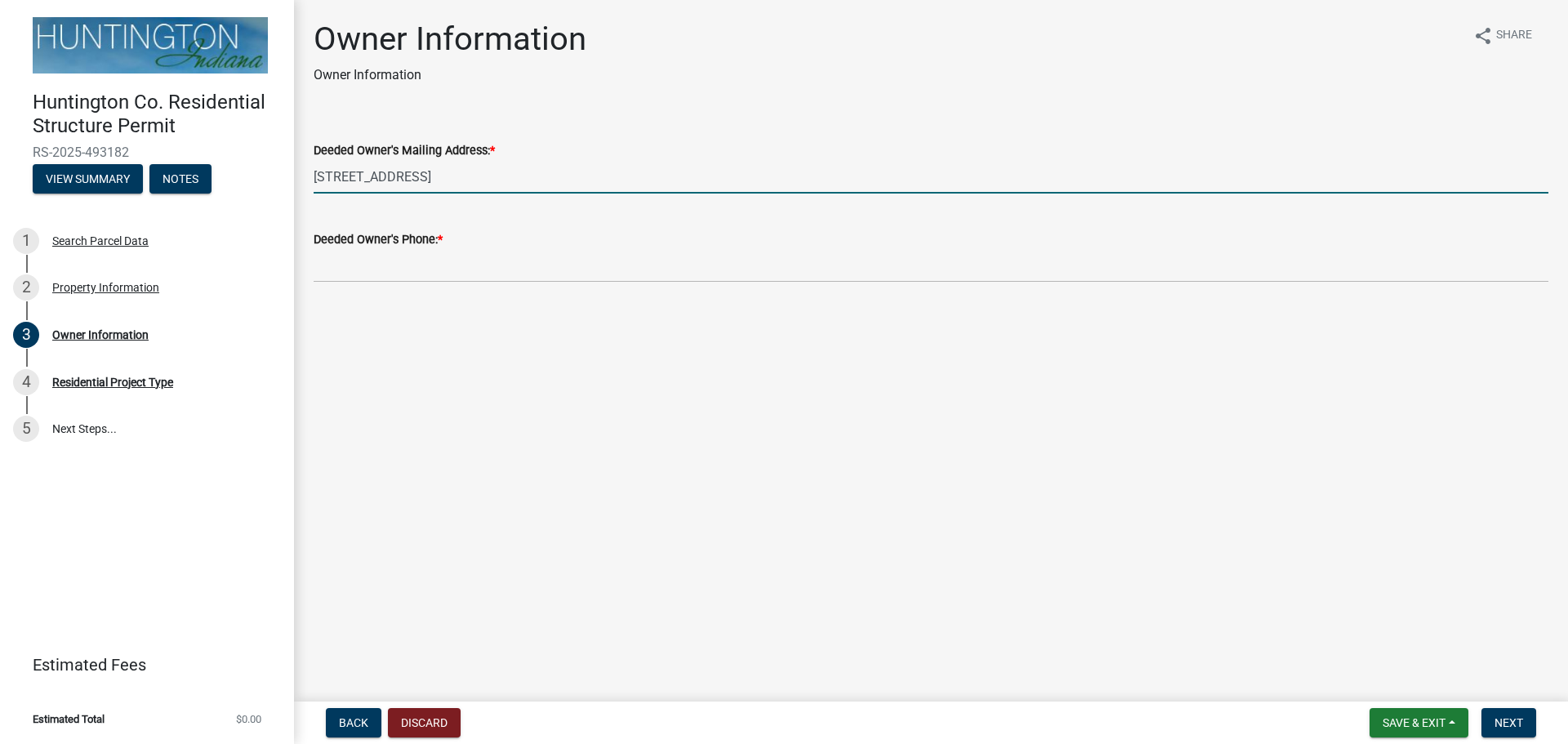
type input "5149 N 313 W Huntington"
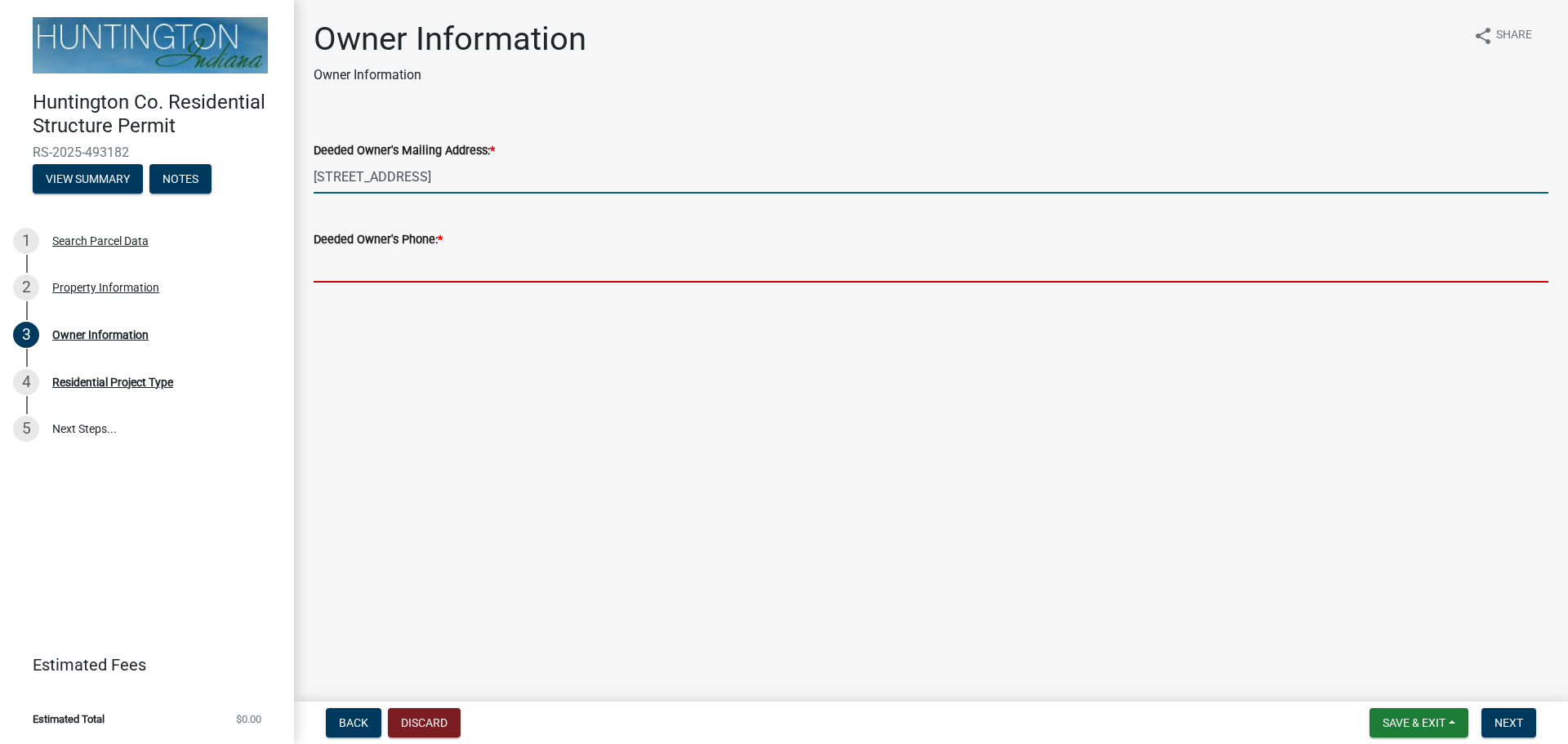
click at [367, 265] on input "Deeded Owner's Phone: *" at bounding box center [931, 266] width 1235 height 34
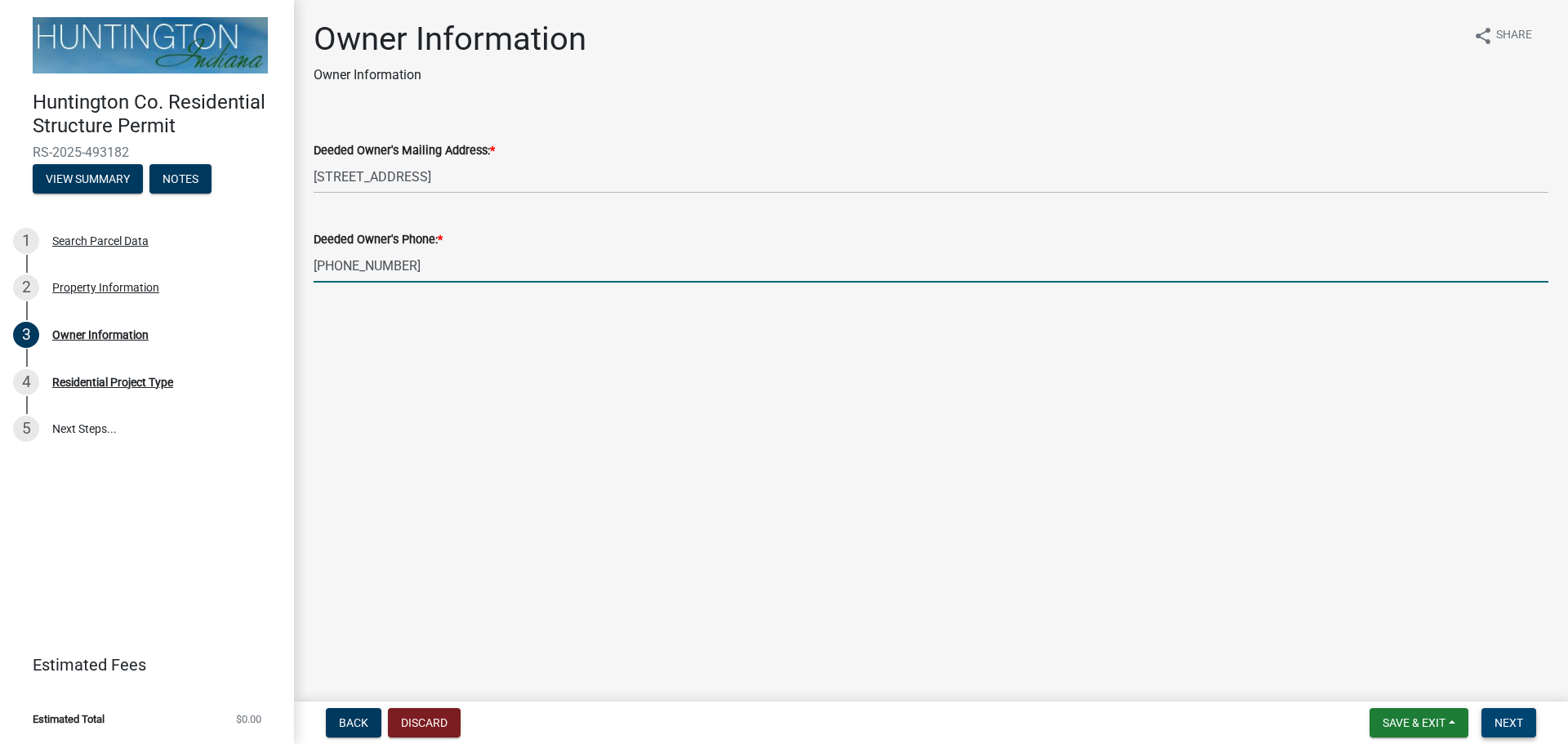
type input "260-571-1891"
click at [1516, 722] on span "Next" at bounding box center [1509, 722] width 29 height 13
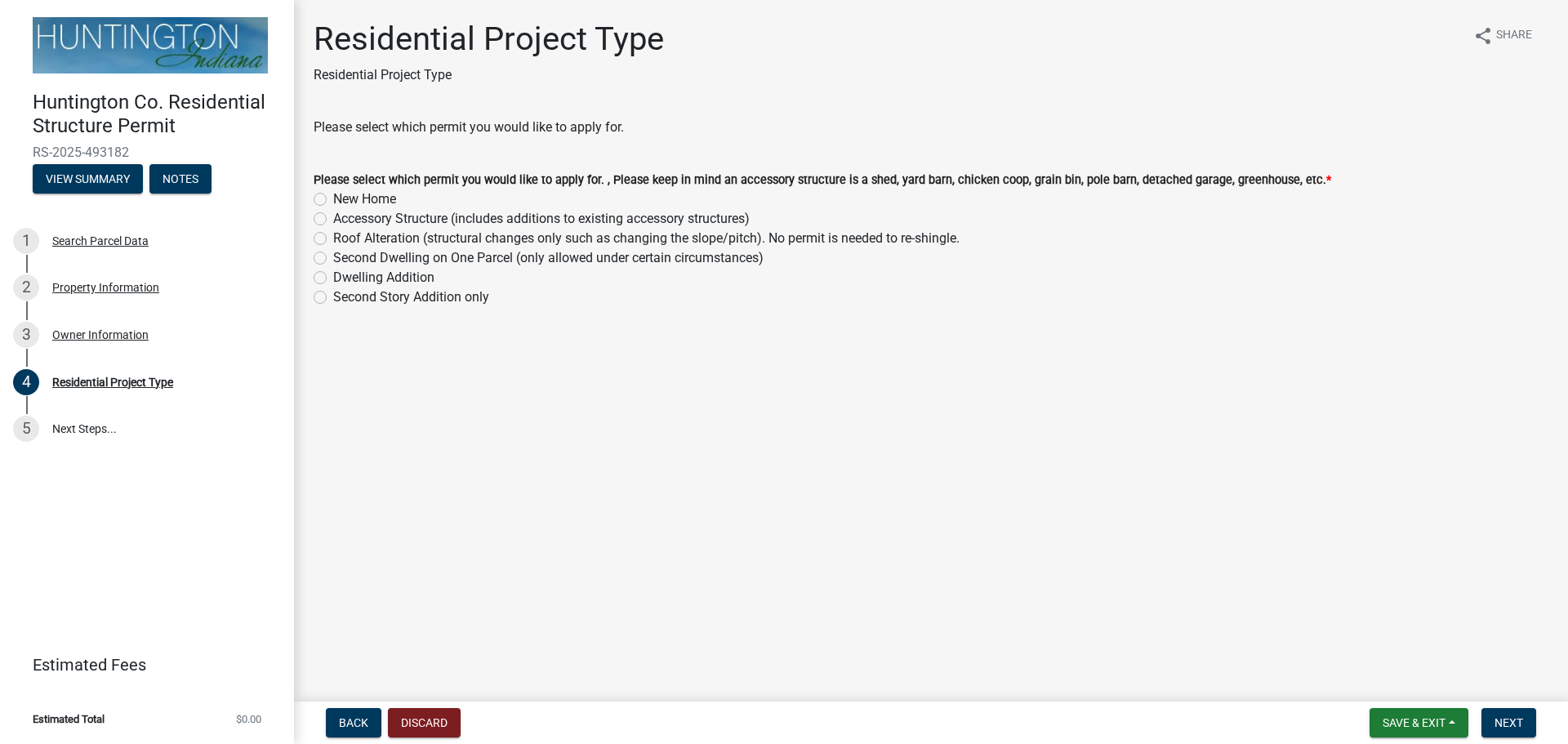
click at [333, 221] on label "Accessory Structure (includes additions to existing accessory structures)" at bounding box center [541, 219] width 416 height 20
click at [333, 220] on input "Accessory Structure (includes additions to existing accessory structures)" at bounding box center [338, 214] width 11 height 11
radio input "true"
click at [1510, 723] on span "Next" at bounding box center [1509, 722] width 29 height 13
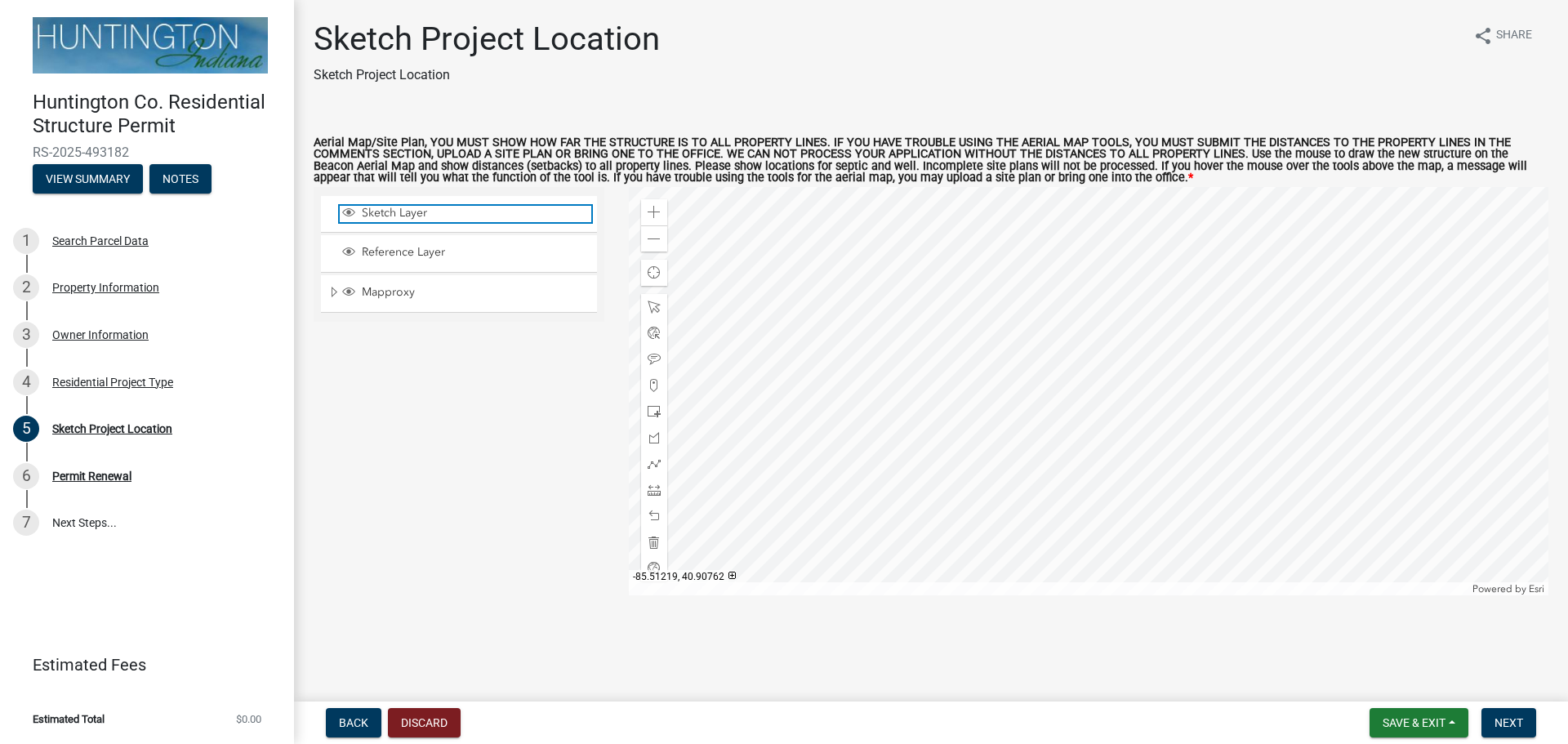
click at [406, 212] on span "Sketch Layer" at bounding box center [475, 213] width 233 height 15
click at [1095, 371] on div at bounding box center [1089, 391] width 921 height 409
click at [1004, 349] on div at bounding box center [1089, 391] width 921 height 409
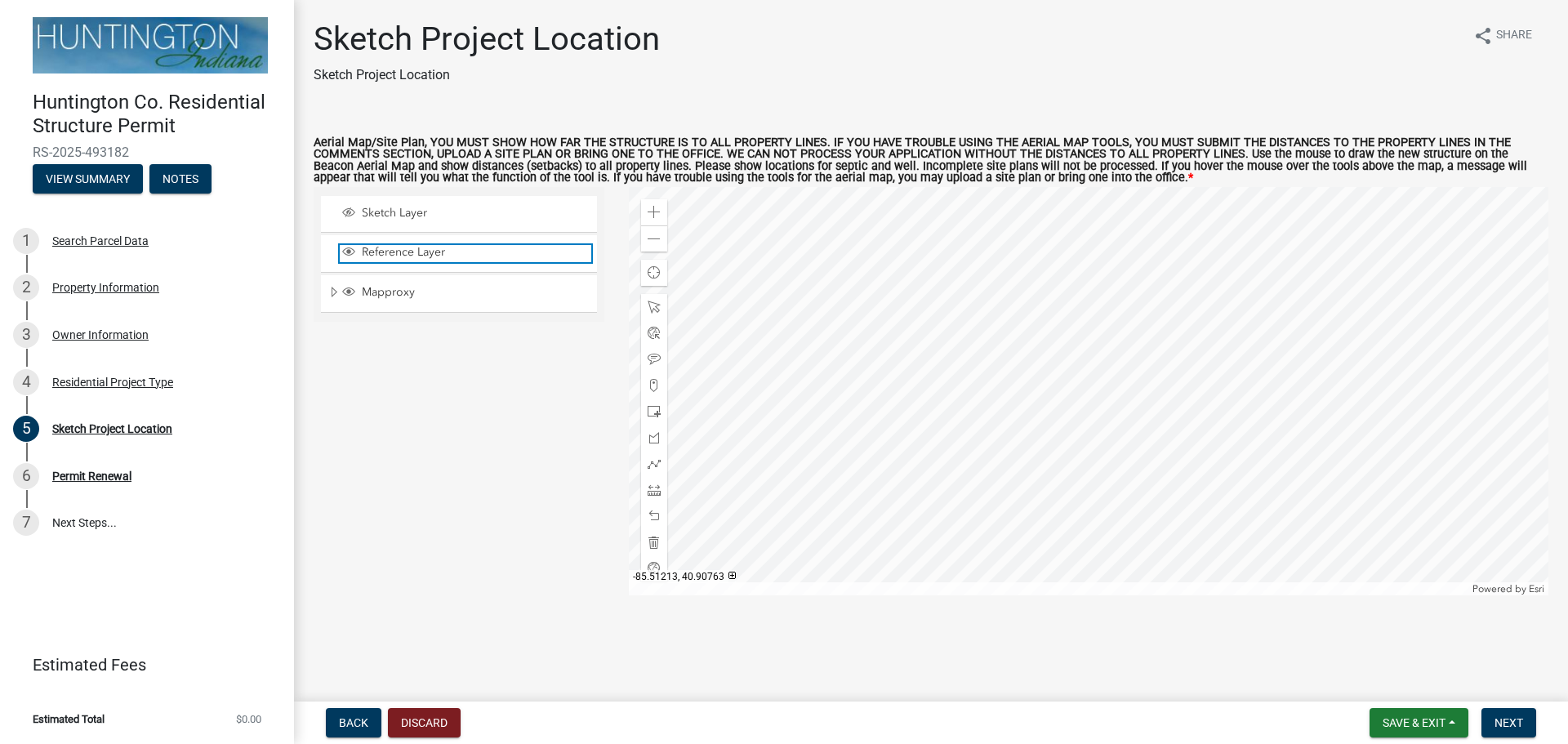
click at [391, 254] on span "Reference Layer" at bounding box center [475, 252] width 233 height 15
click at [1007, 347] on div at bounding box center [1089, 391] width 921 height 409
click at [1032, 346] on div at bounding box center [1089, 391] width 921 height 409
click at [1038, 359] on div at bounding box center [1089, 391] width 921 height 409
click at [1002, 357] on div at bounding box center [1089, 391] width 921 height 409
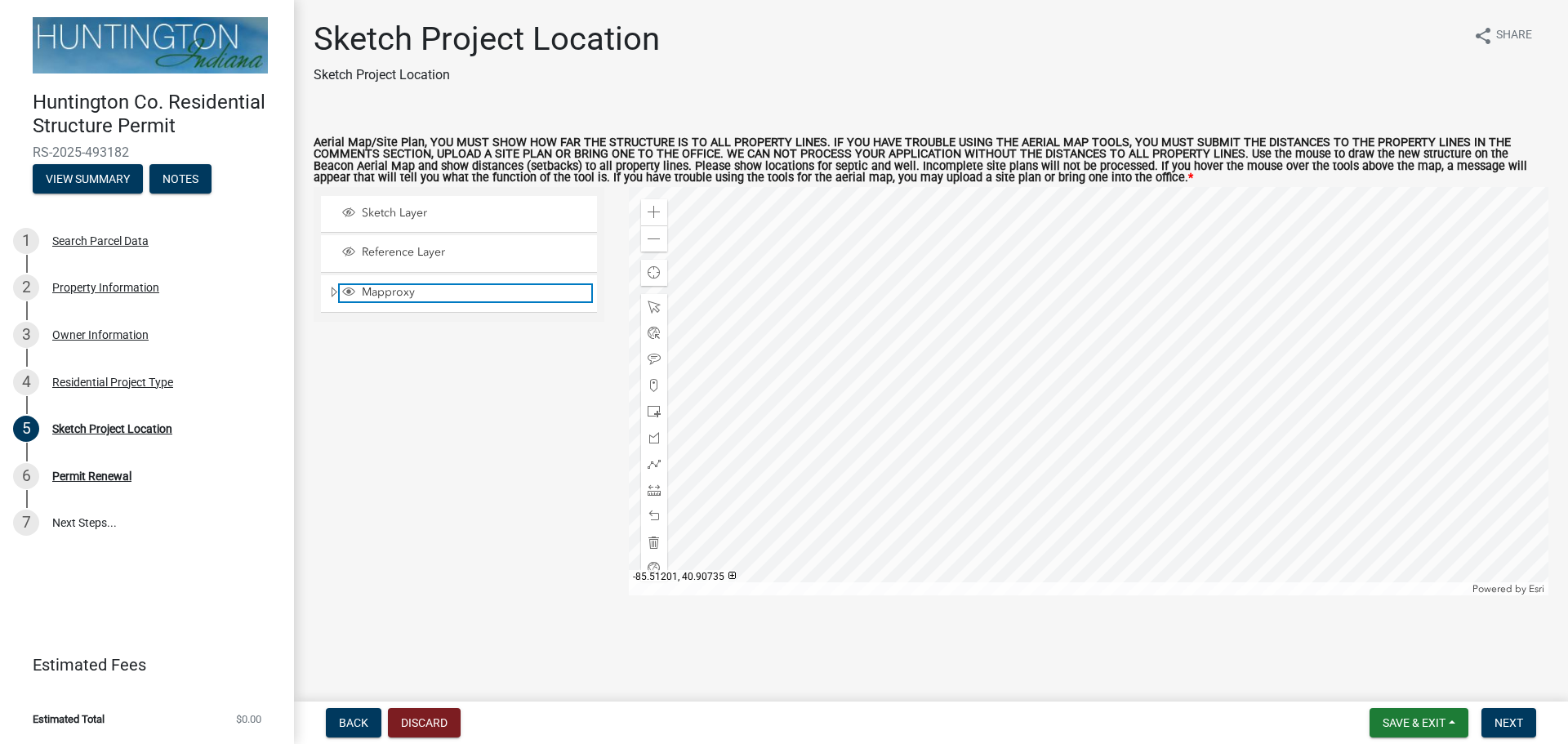
click at [396, 289] on span "Mapproxy" at bounding box center [475, 292] width 233 height 15
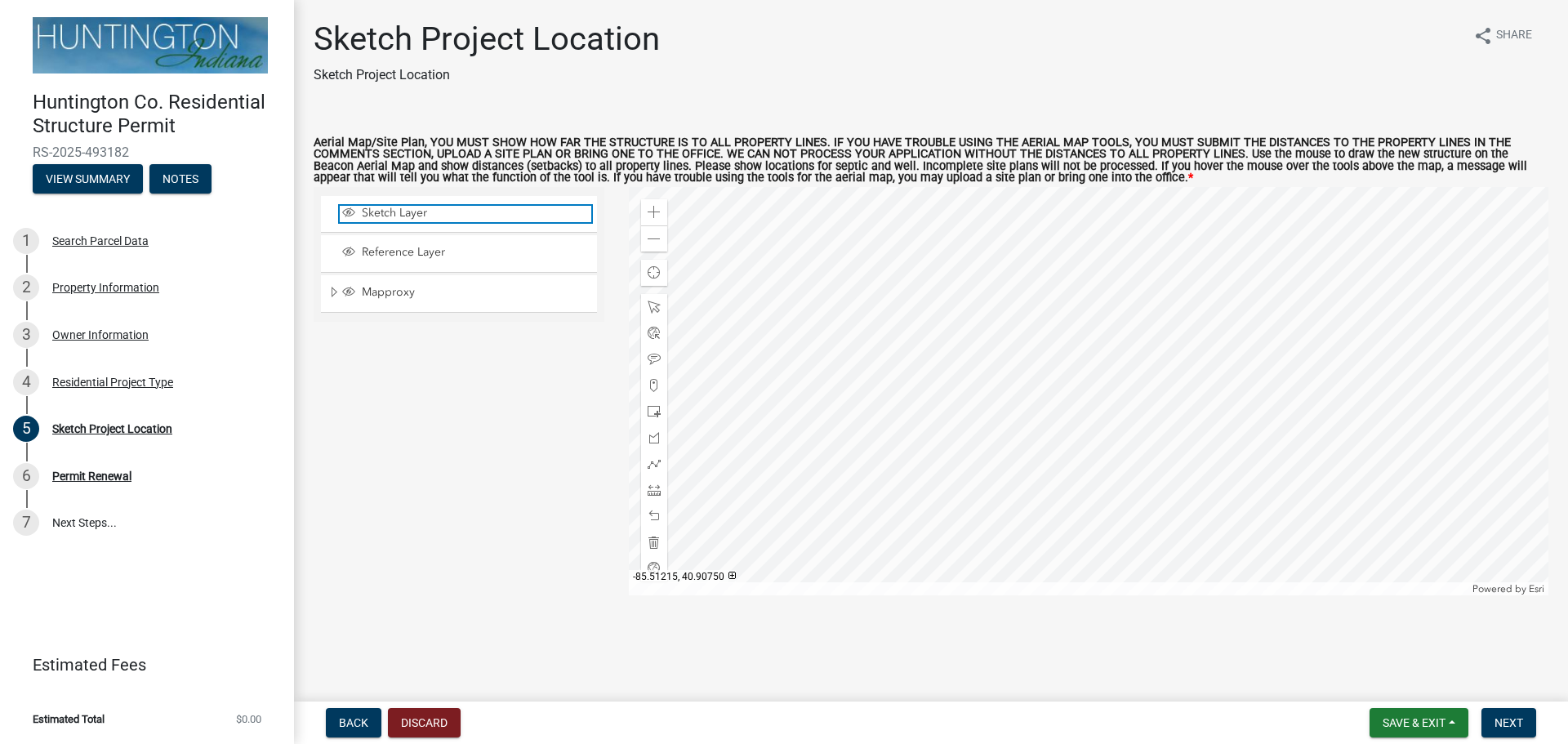
click at [400, 213] on span "Sketch Layer" at bounding box center [475, 213] width 233 height 15
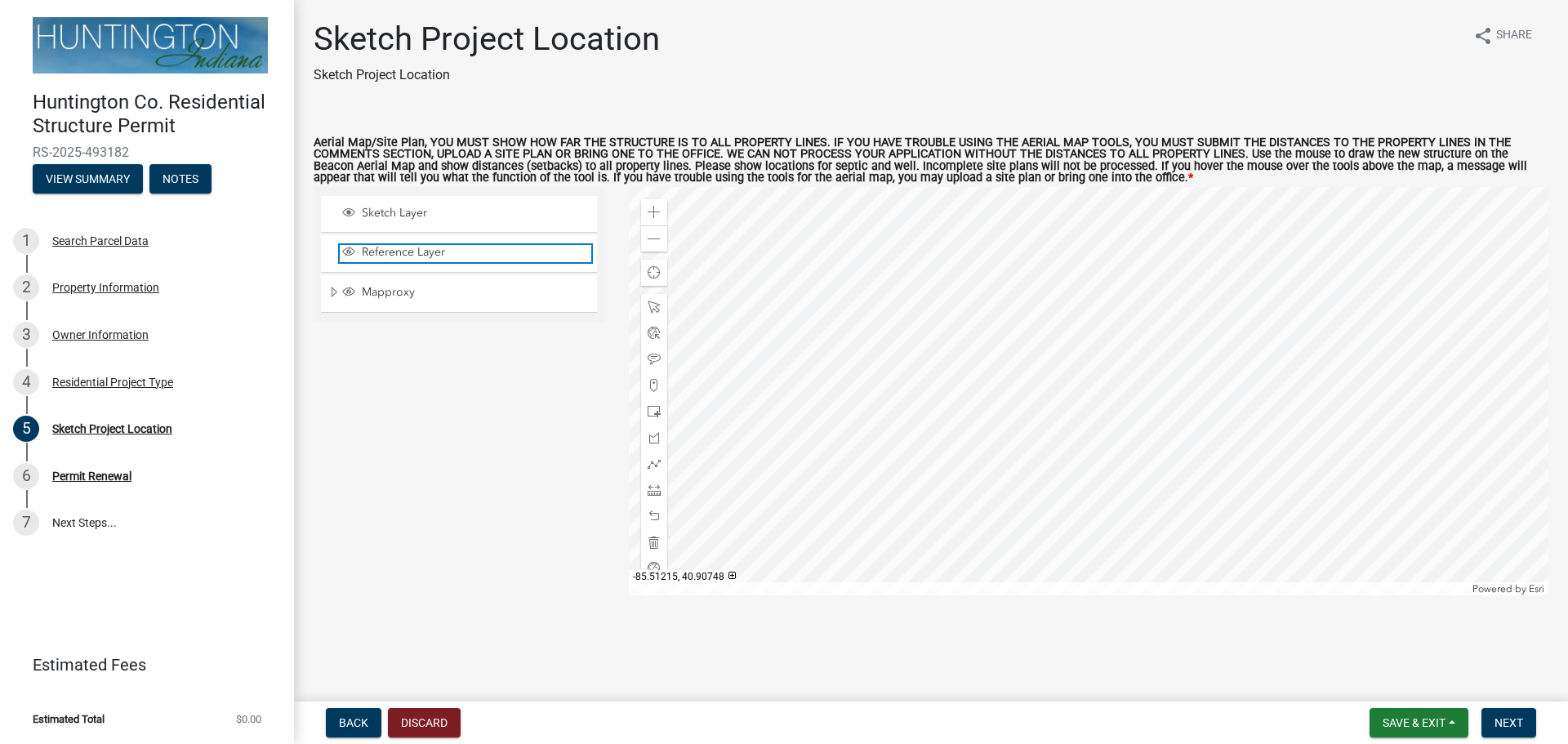
click at [372, 253] on span "Reference Layer" at bounding box center [475, 252] width 233 height 15
click at [653, 391] on span at bounding box center [654, 385] width 13 height 13
click at [1082, 378] on div at bounding box center [1089, 391] width 921 height 409
click at [1126, 376] on div at bounding box center [1089, 391] width 921 height 409
click at [1127, 359] on div at bounding box center [1089, 391] width 921 height 409
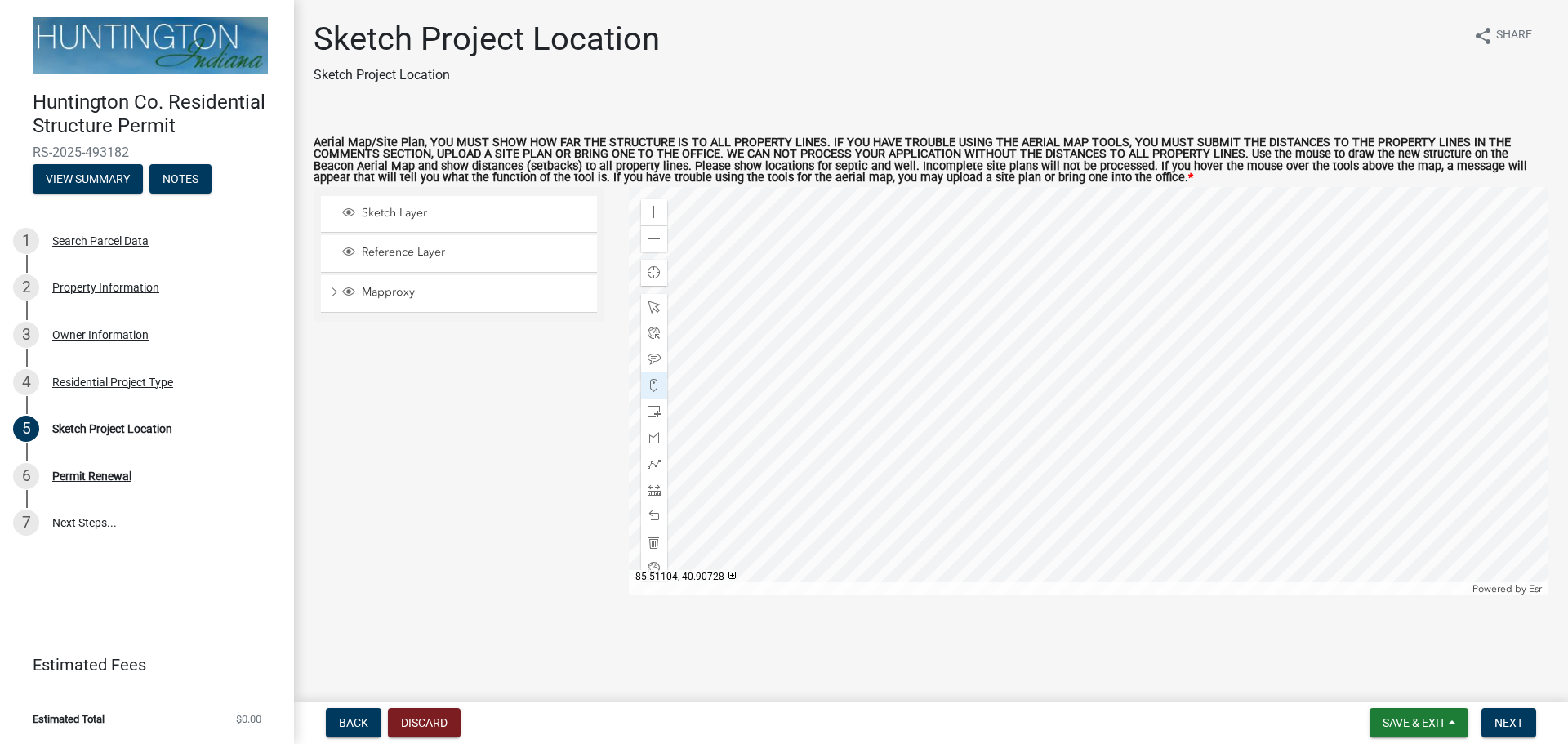
click at [1086, 363] on div at bounding box center [1089, 391] width 921 height 409
click at [655, 544] on span at bounding box center [654, 542] width 13 height 13
click at [657, 464] on span at bounding box center [654, 463] width 13 height 13
click at [1080, 383] on div at bounding box center [1089, 391] width 921 height 409
click at [1137, 384] on div at bounding box center [1089, 391] width 921 height 409
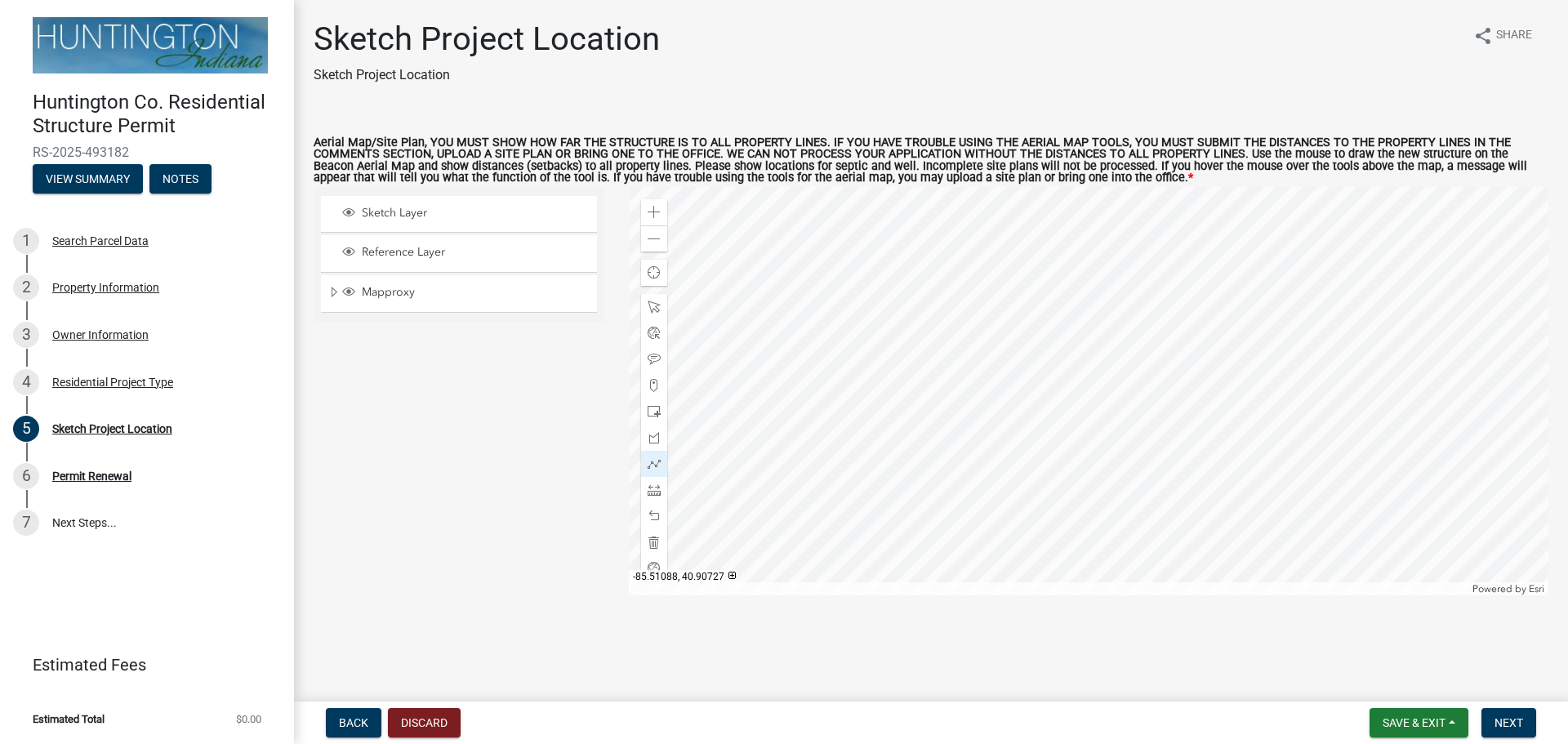
click at [1138, 365] on div at bounding box center [1089, 391] width 921 height 409
click at [1079, 366] on div at bounding box center [1089, 391] width 921 height 409
click at [1080, 386] on div at bounding box center [1089, 391] width 921 height 409
click at [1506, 722] on span "Next" at bounding box center [1509, 722] width 29 height 13
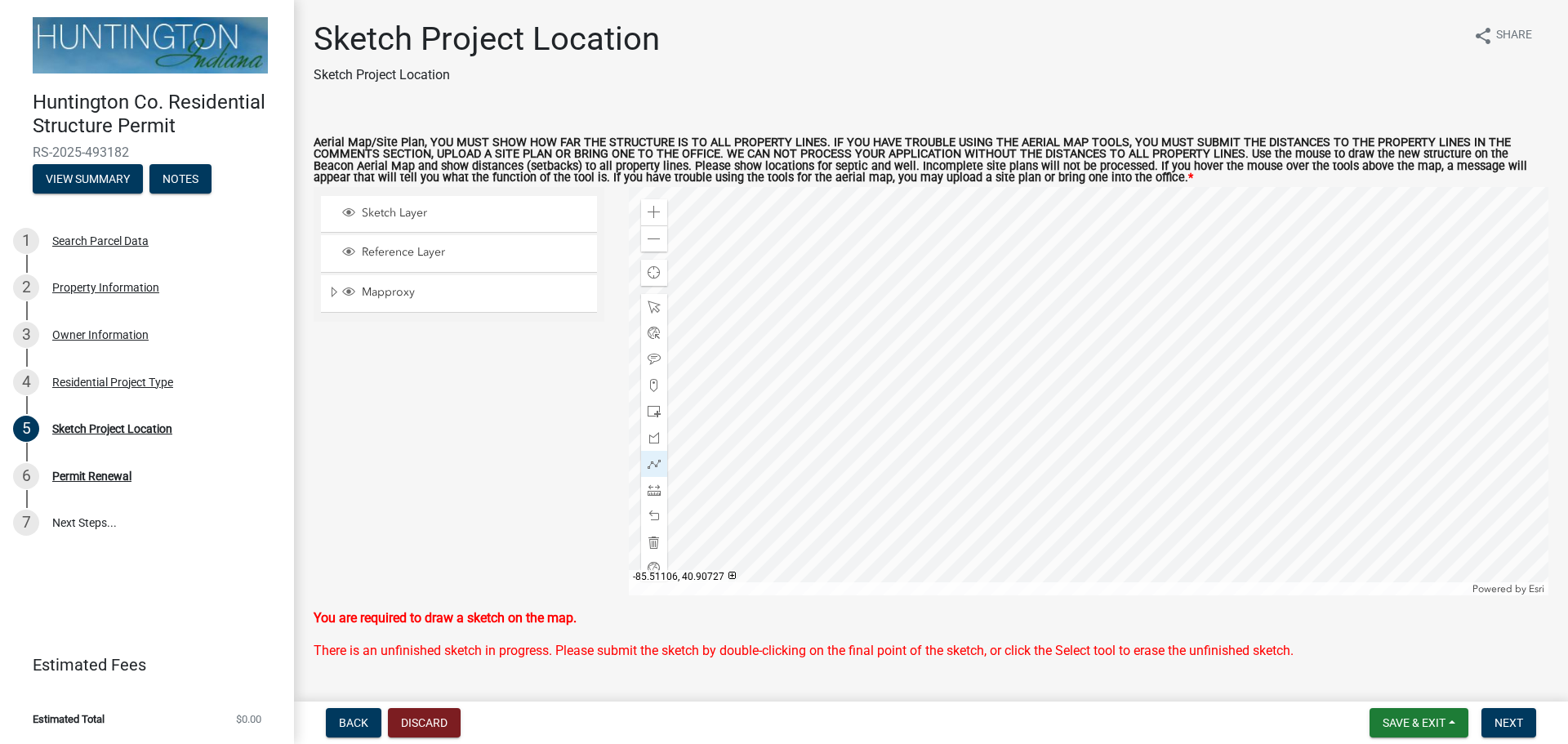
click at [1077, 365] on div at bounding box center [1089, 391] width 921 height 409
click at [657, 305] on span at bounding box center [654, 307] width 13 height 13
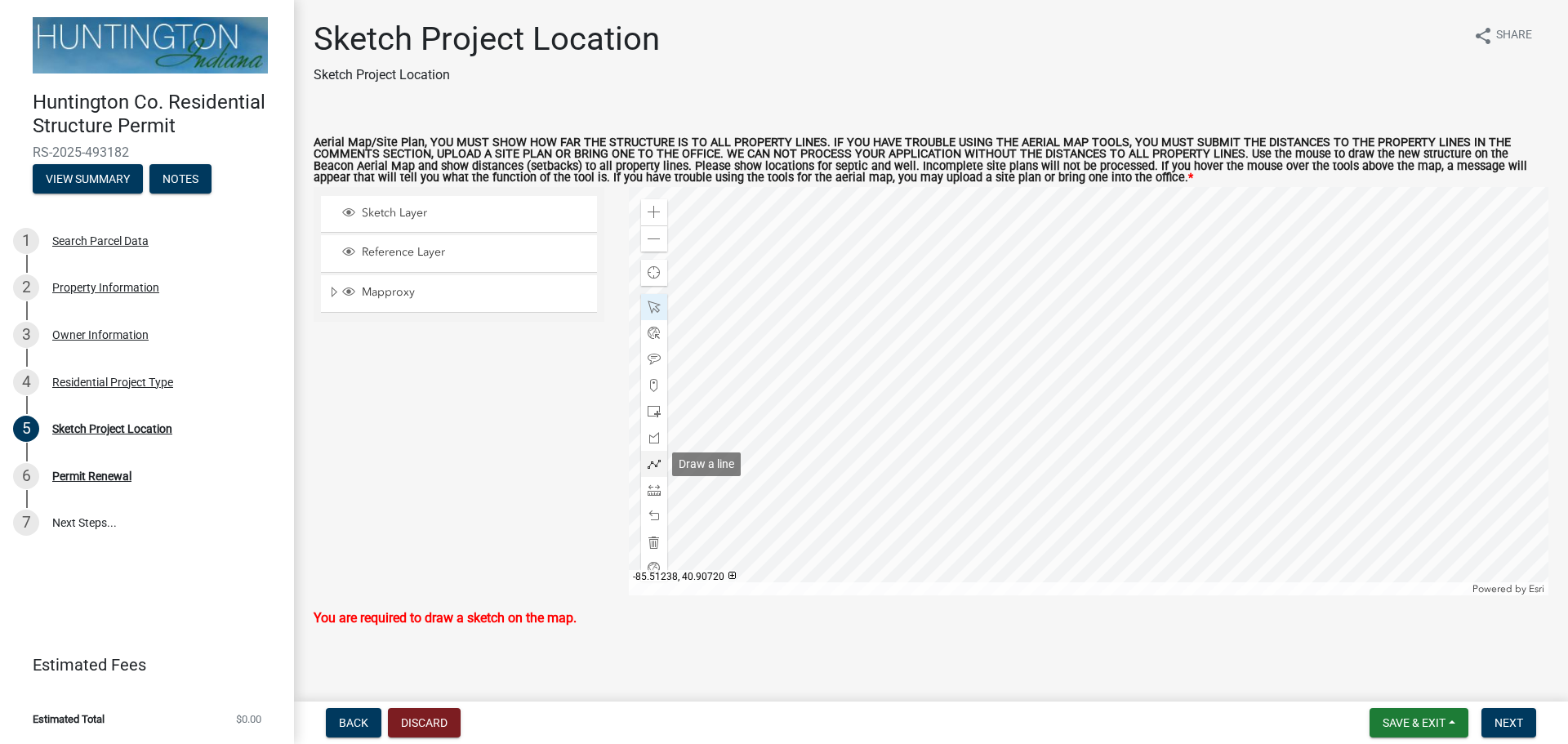
click at [653, 465] on span at bounding box center [654, 463] width 13 height 13
click at [1081, 381] on div at bounding box center [1089, 391] width 921 height 409
click at [1081, 368] on div at bounding box center [1089, 391] width 921 height 409
click at [1129, 367] on div at bounding box center [1089, 391] width 921 height 409
click at [1127, 383] on div at bounding box center [1089, 391] width 921 height 409
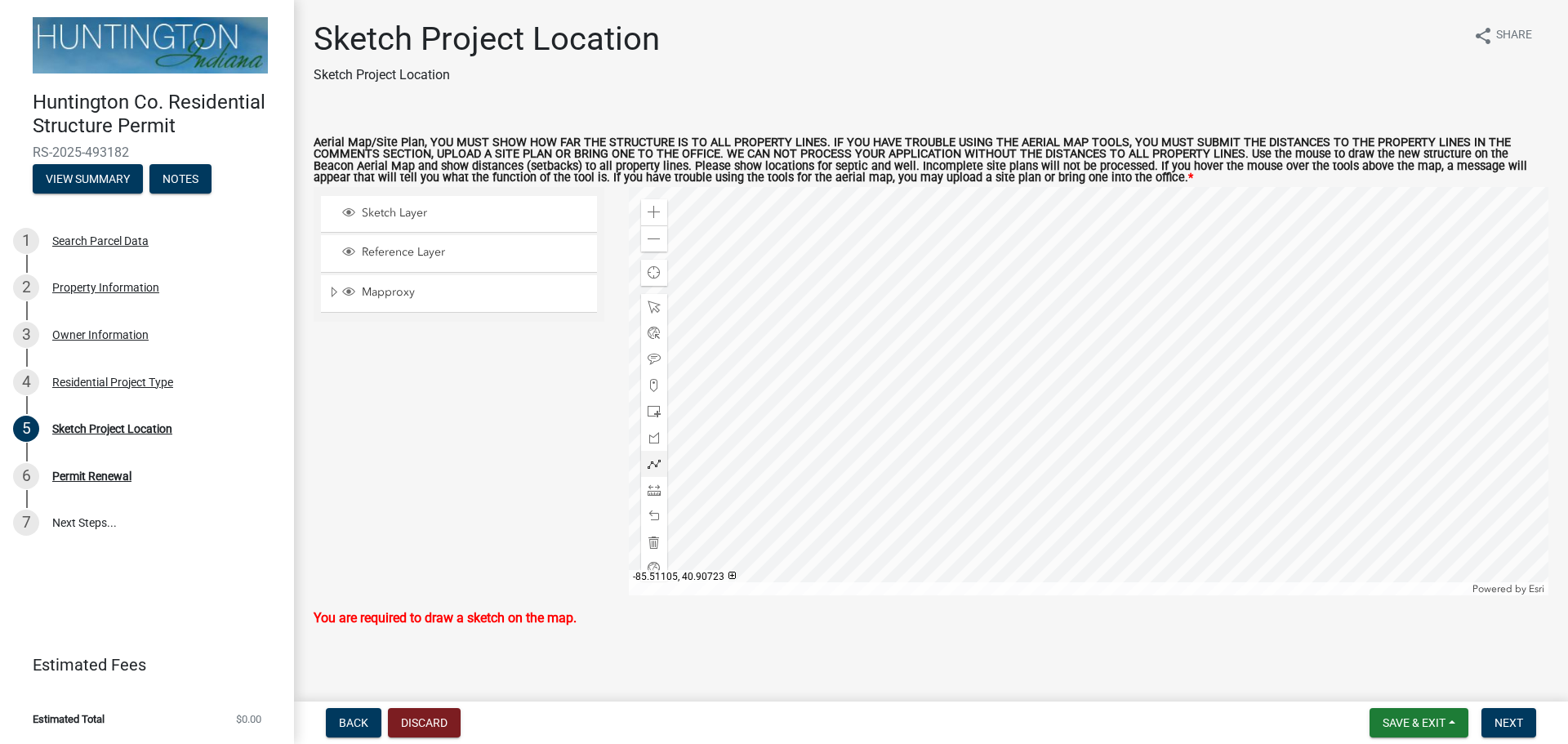
click at [1082, 382] on div at bounding box center [1089, 391] width 921 height 409
click at [652, 517] on span at bounding box center [654, 515] width 13 height 13
click at [1081, 382] on div at bounding box center [1089, 391] width 921 height 409
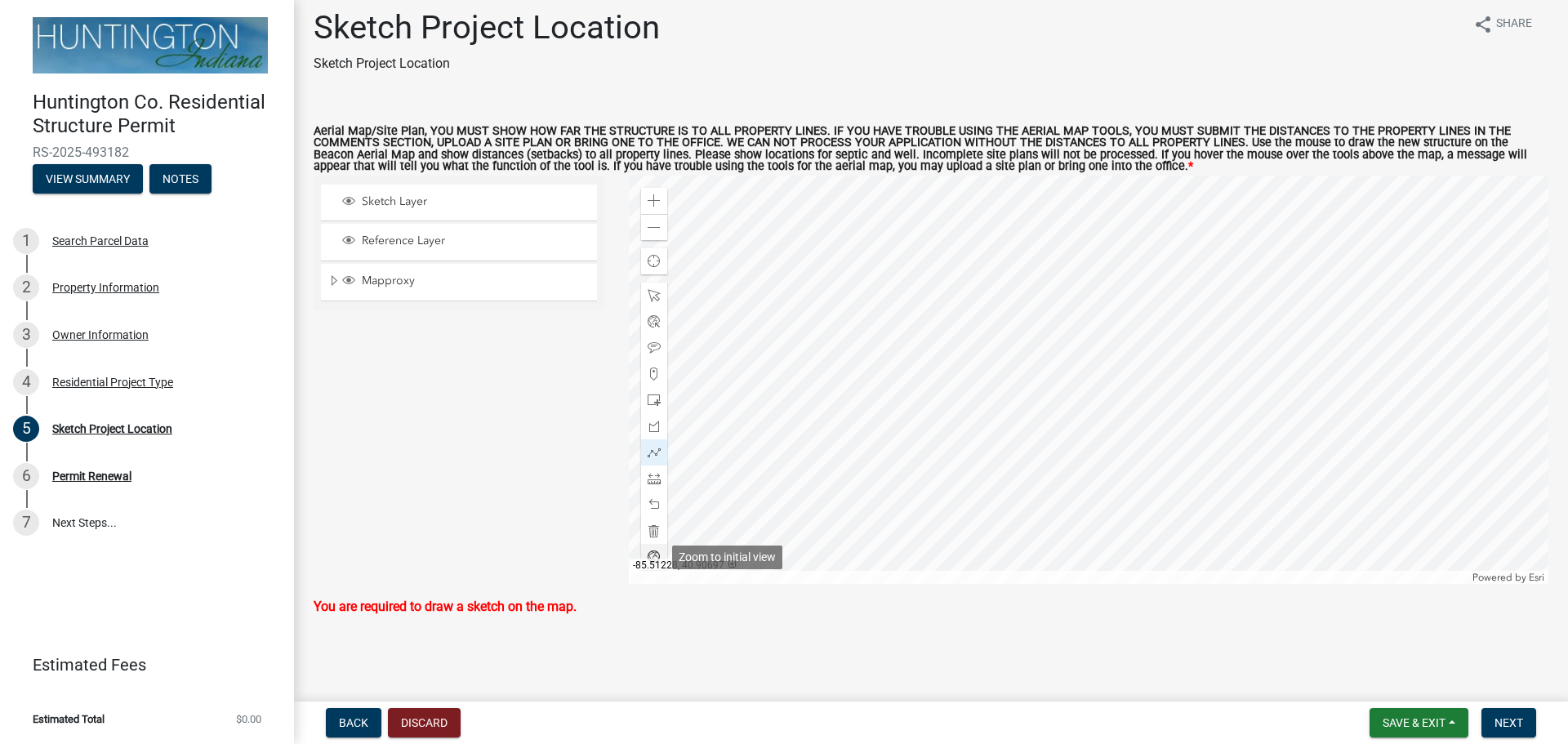
click at [653, 555] on span at bounding box center [654, 557] width 13 height 13
click at [655, 293] on span at bounding box center [654, 295] width 13 height 13
click at [653, 555] on span at bounding box center [654, 557] width 13 height 13
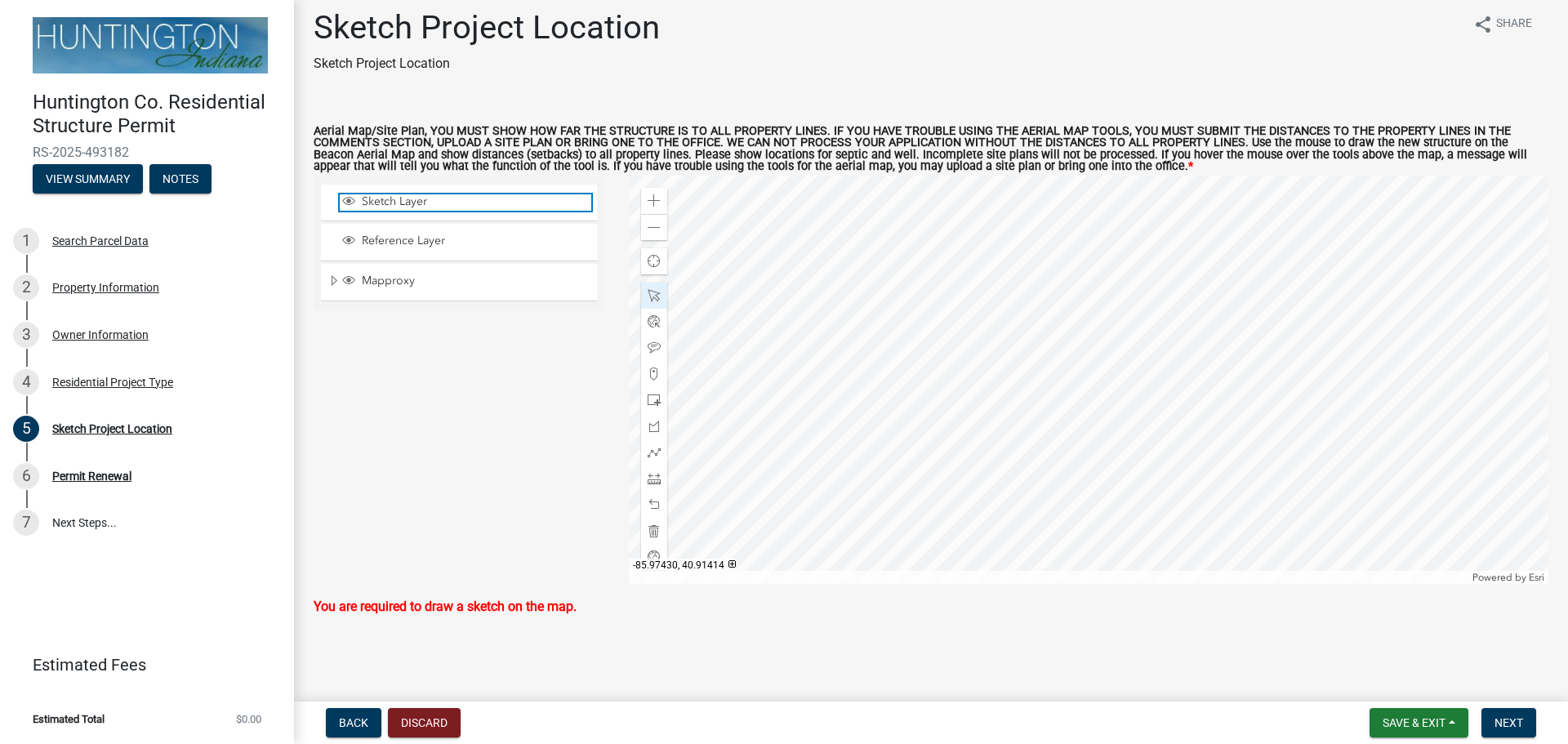
click at [404, 202] on span "Sketch Layer" at bounding box center [475, 202] width 233 height 15
click at [655, 203] on span at bounding box center [654, 201] width 13 height 13
click at [649, 198] on span at bounding box center [654, 201] width 13 height 13
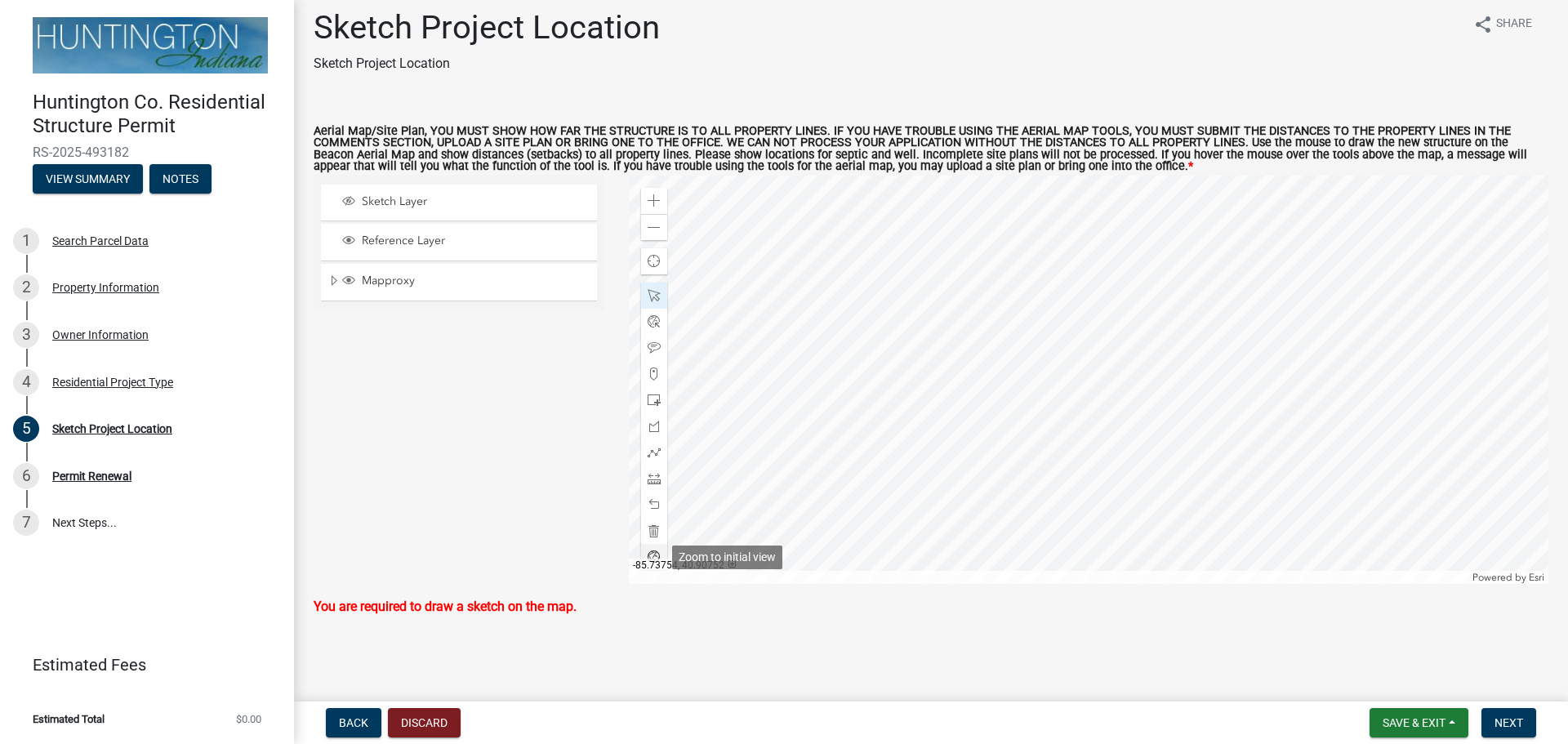
click at [651, 551] on span at bounding box center [654, 557] width 13 height 13
click at [653, 260] on span "Find my location" at bounding box center [654, 261] width 13 height 13
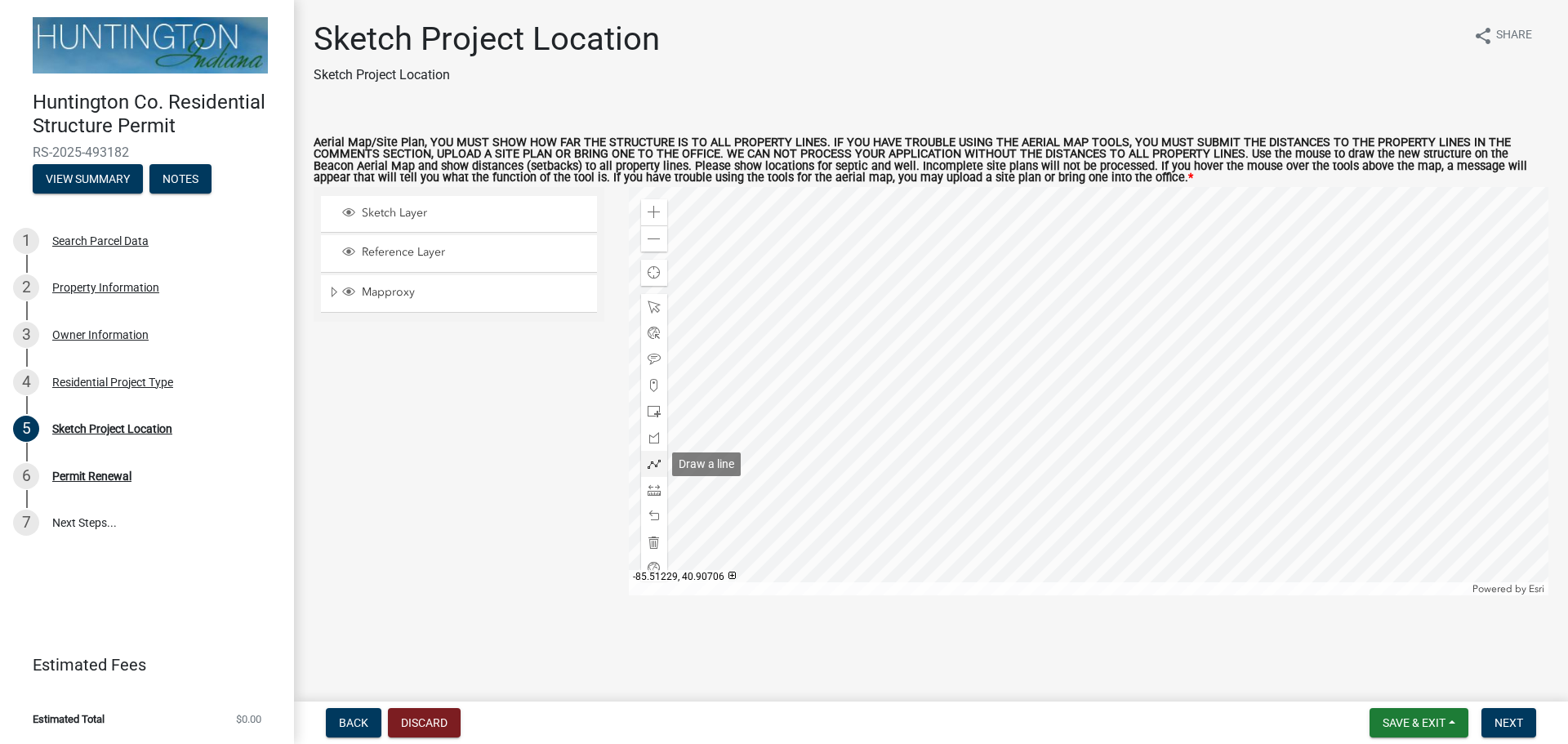
click at [654, 466] on span at bounding box center [654, 463] width 13 height 13
click at [1081, 385] on div at bounding box center [1089, 391] width 921 height 409
click at [1128, 386] on div at bounding box center [1089, 391] width 921 height 409
click at [1128, 364] on div at bounding box center [1089, 391] width 921 height 409
click at [1080, 364] on div at bounding box center [1089, 391] width 921 height 409
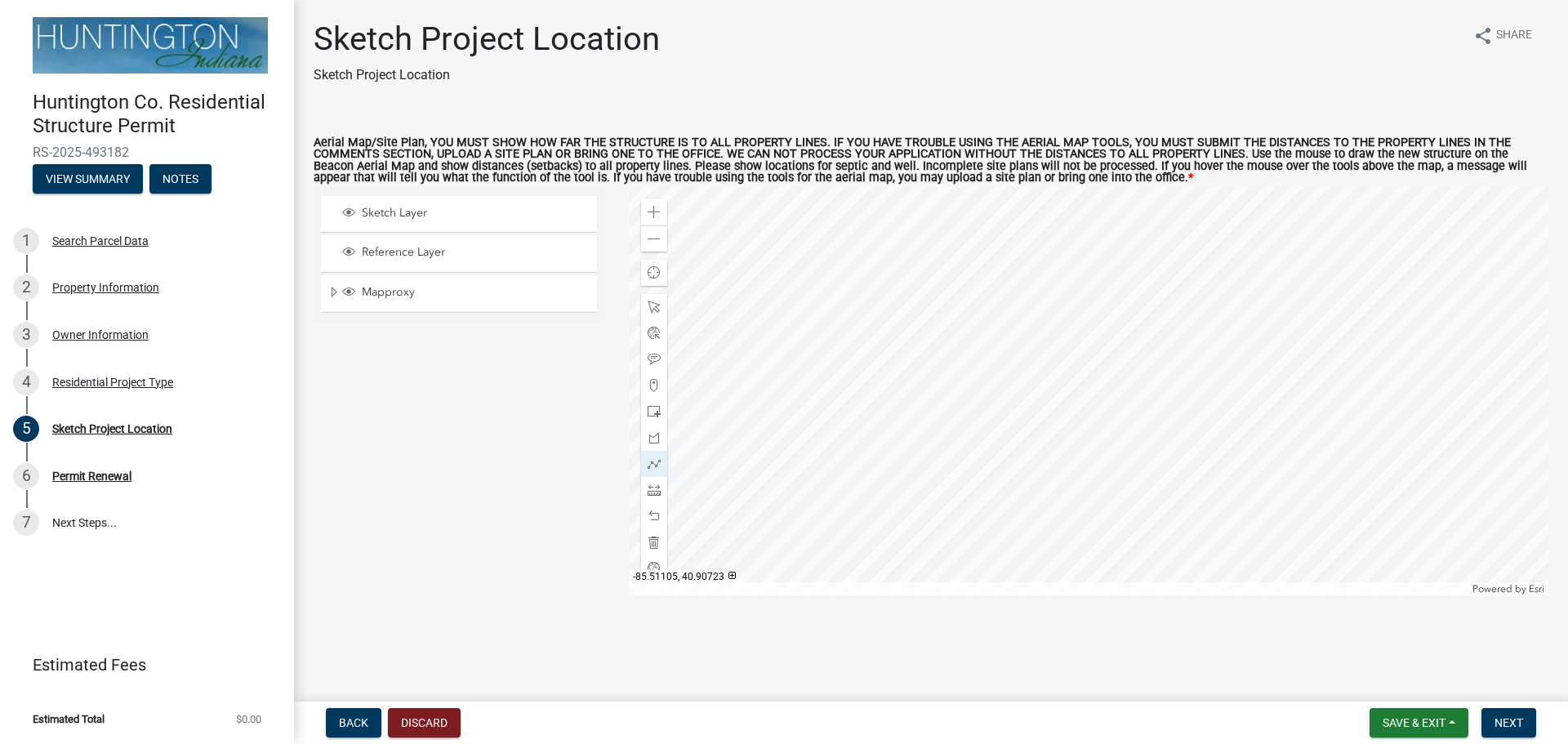
click at [1082, 386] on div at bounding box center [1089, 391] width 921 height 409
click at [653, 515] on span at bounding box center [654, 515] width 13 height 13
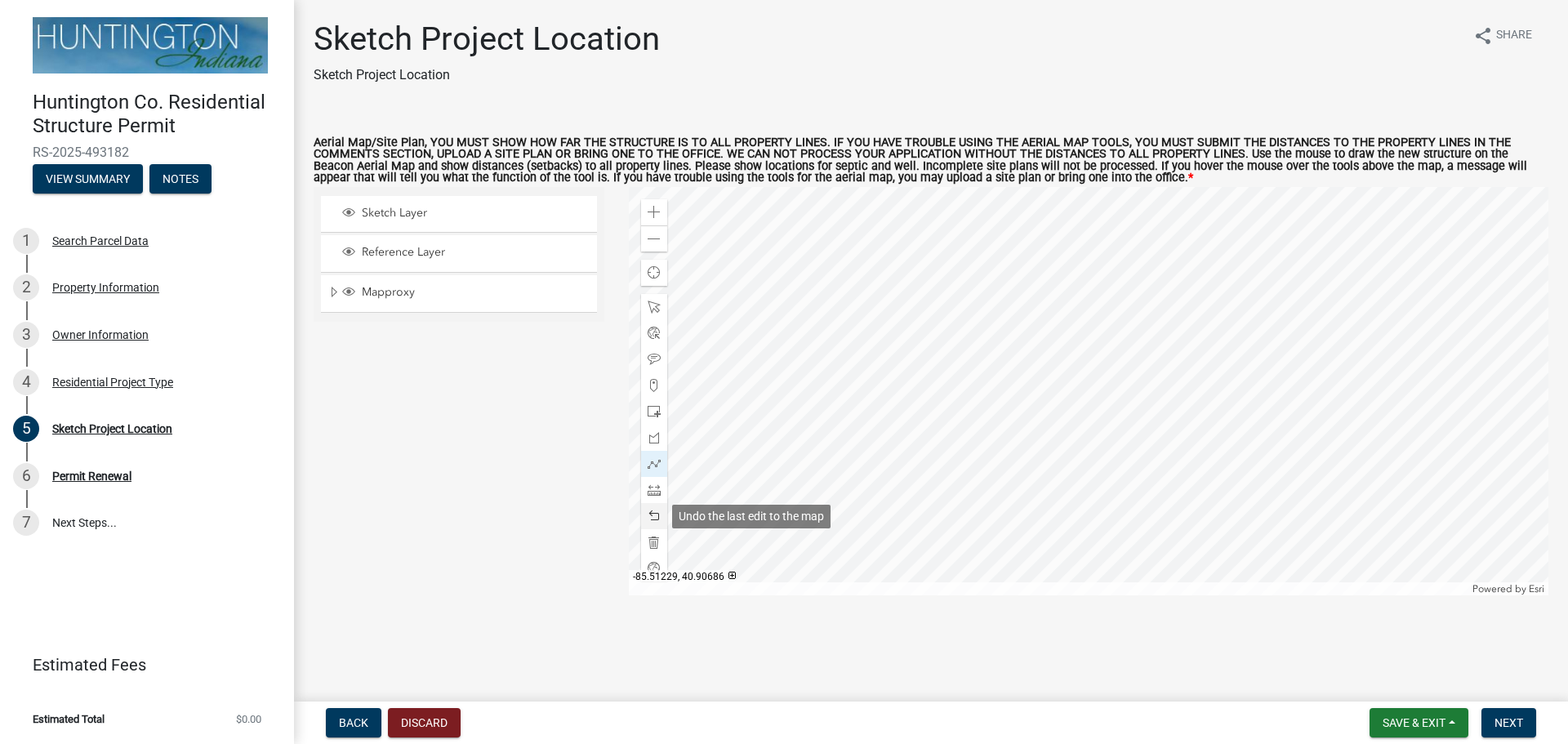
click at [653, 515] on span at bounding box center [654, 515] width 13 height 13
click at [651, 414] on span at bounding box center [654, 412] width 13 height 13
click at [1082, 381] on div at bounding box center [1089, 391] width 921 height 409
click at [1109, 354] on div at bounding box center [1089, 391] width 921 height 409
click at [651, 515] on span at bounding box center [654, 515] width 13 height 13
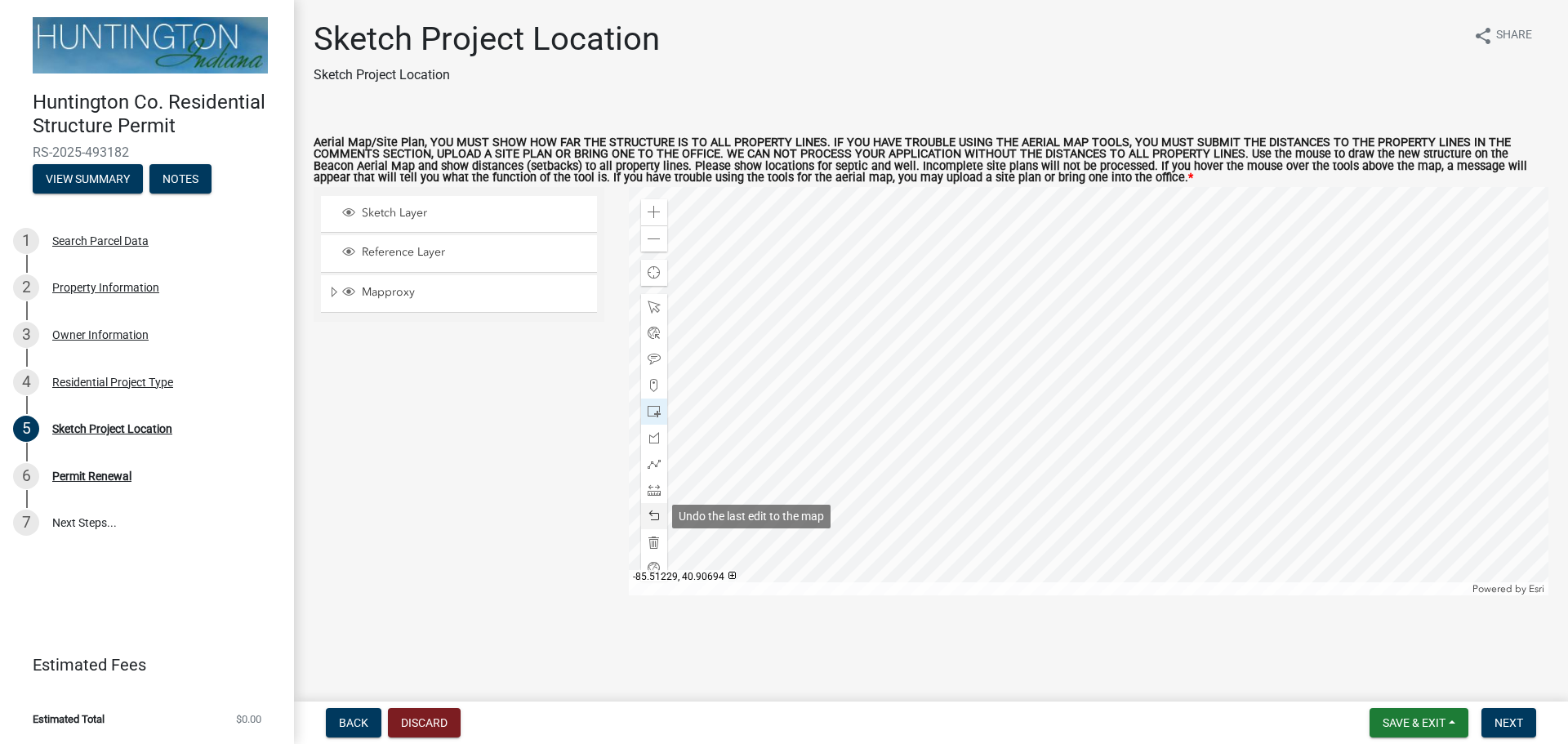
click at [652, 512] on span at bounding box center [654, 515] width 13 height 13
click at [1141, 363] on div at bounding box center [1089, 391] width 921 height 409
click at [1511, 722] on span "Next" at bounding box center [1509, 722] width 29 height 13
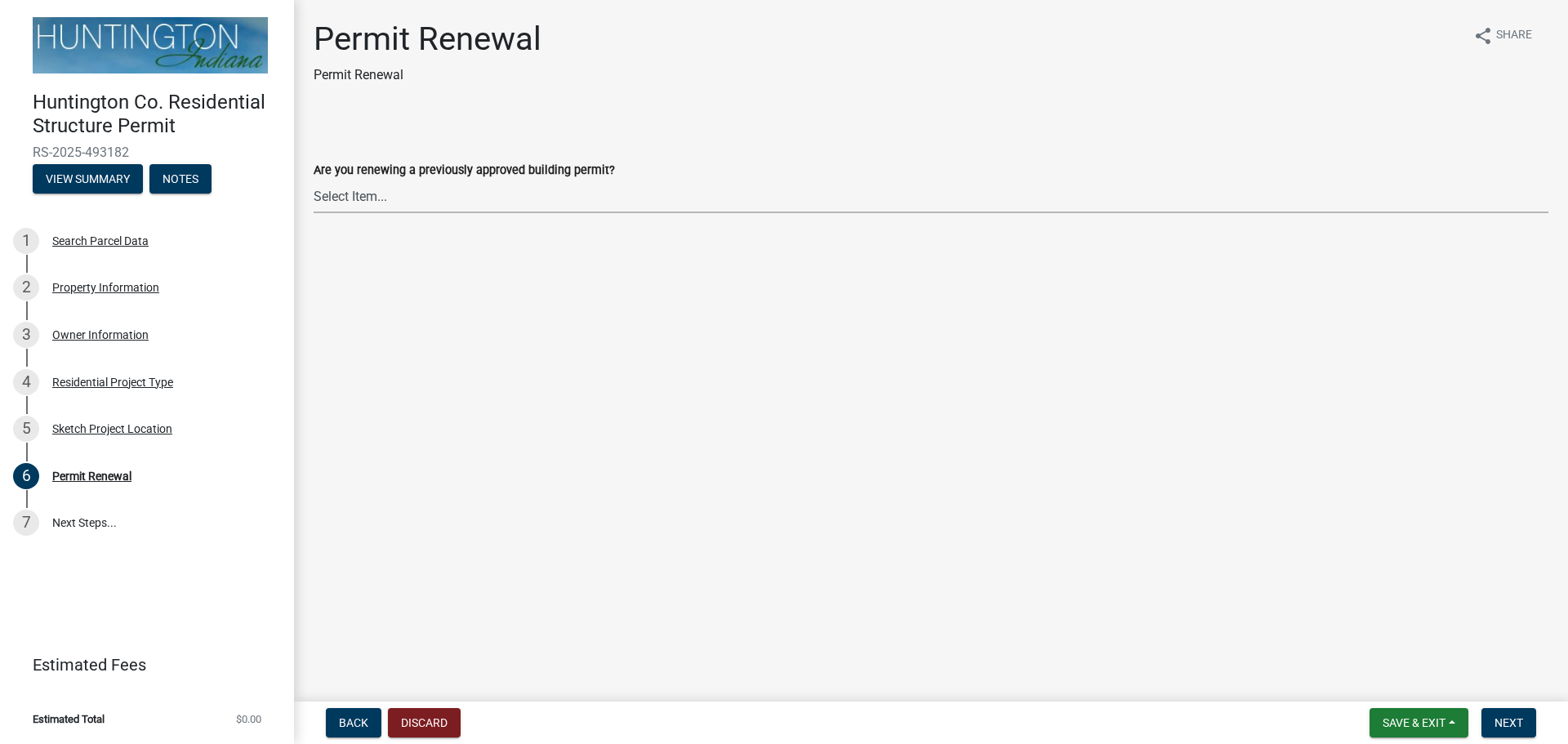
click at [361, 197] on select "Select Item... Yes No" at bounding box center [931, 197] width 1235 height 34
click at [314, 180] on select "Select Item... Yes No" at bounding box center [931, 197] width 1235 height 34
select select "7022fa2c-6c9f-4a5e-8d19-47b221a2a07d"
click at [1509, 722] on span "Next" at bounding box center [1509, 722] width 29 height 13
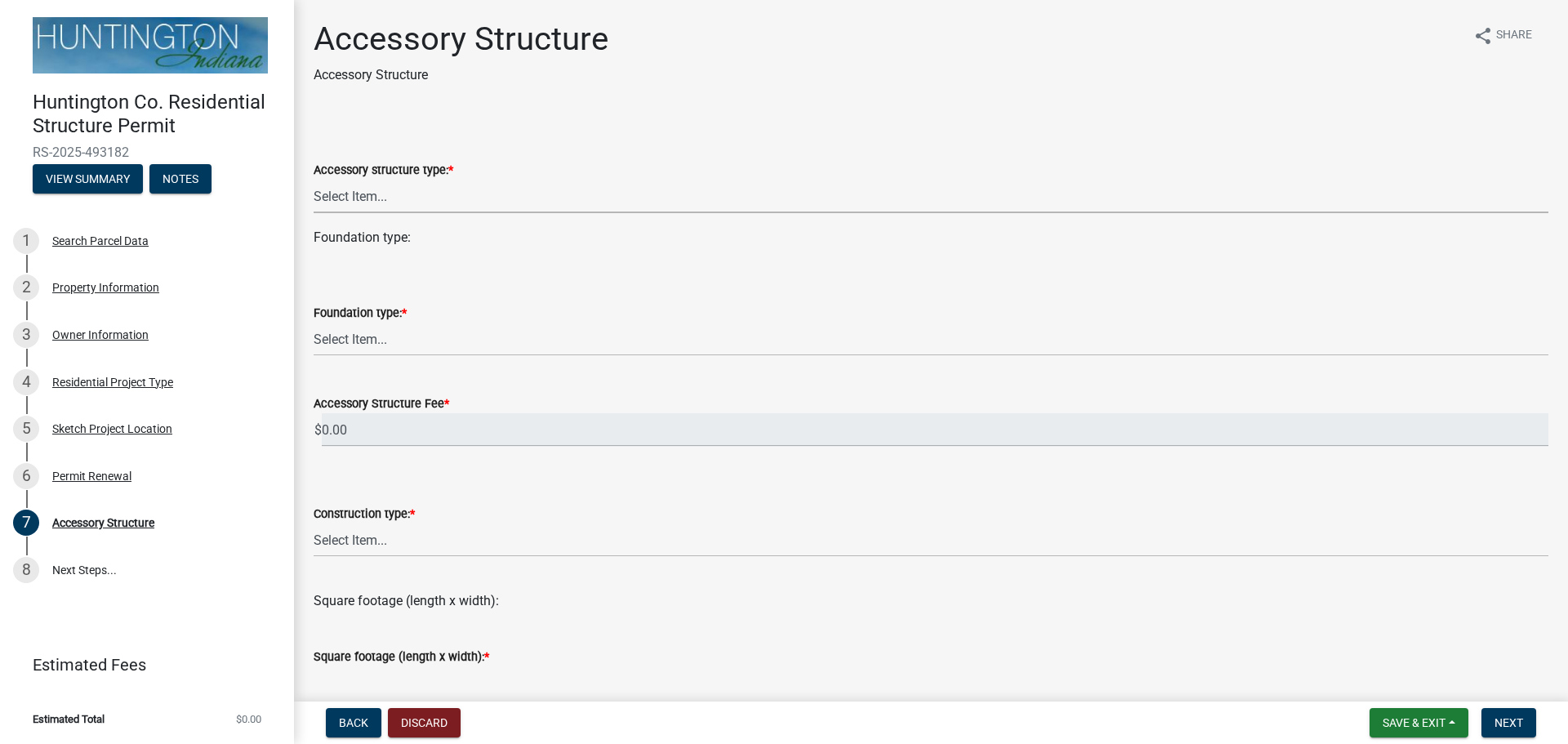
click at [336, 197] on select "Select Item... Detached Garage Pole Barn/[GEOGRAPHIC_DATA]/Yard Barn Carport Ga…" at bounding box center [931, 197] width 1235 height 34
click at [314, 180] on select "Select Item... Detached Garage Pole Barn/[GEOGRAPHIC_DATA]/Yard Barn Carport Ga…" at bounding box center [931, 197] width 1235 height 34
select select "a8613355-bb9a-444e-ab0c-4bc02a622c8d"
click at [354, 343] on select "Select Item... Footings (minimum 36" frost depth) Post-holes (42" depth with 6"…" at bounding box center [931, 339] width 1235 height 34
click at [314, 323] on select "Select Item... Footings (minimum 36" frost depth) Post-holes (42" depth with 6"…" at bounding box center [931, 339] width 1235 height 34
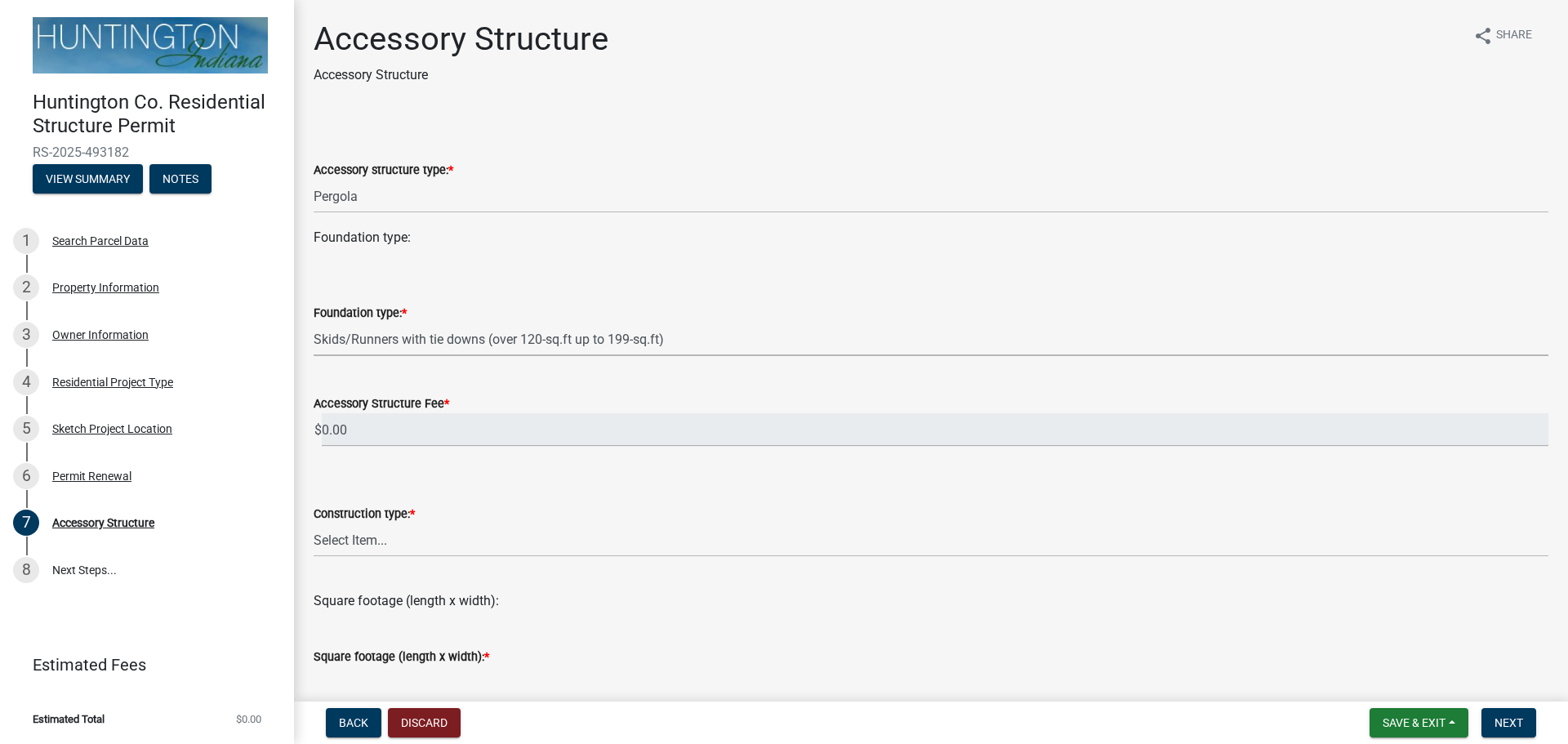
select select "cd8e73b5-7e5e-4513-aef6-7c4e8a877e5d"
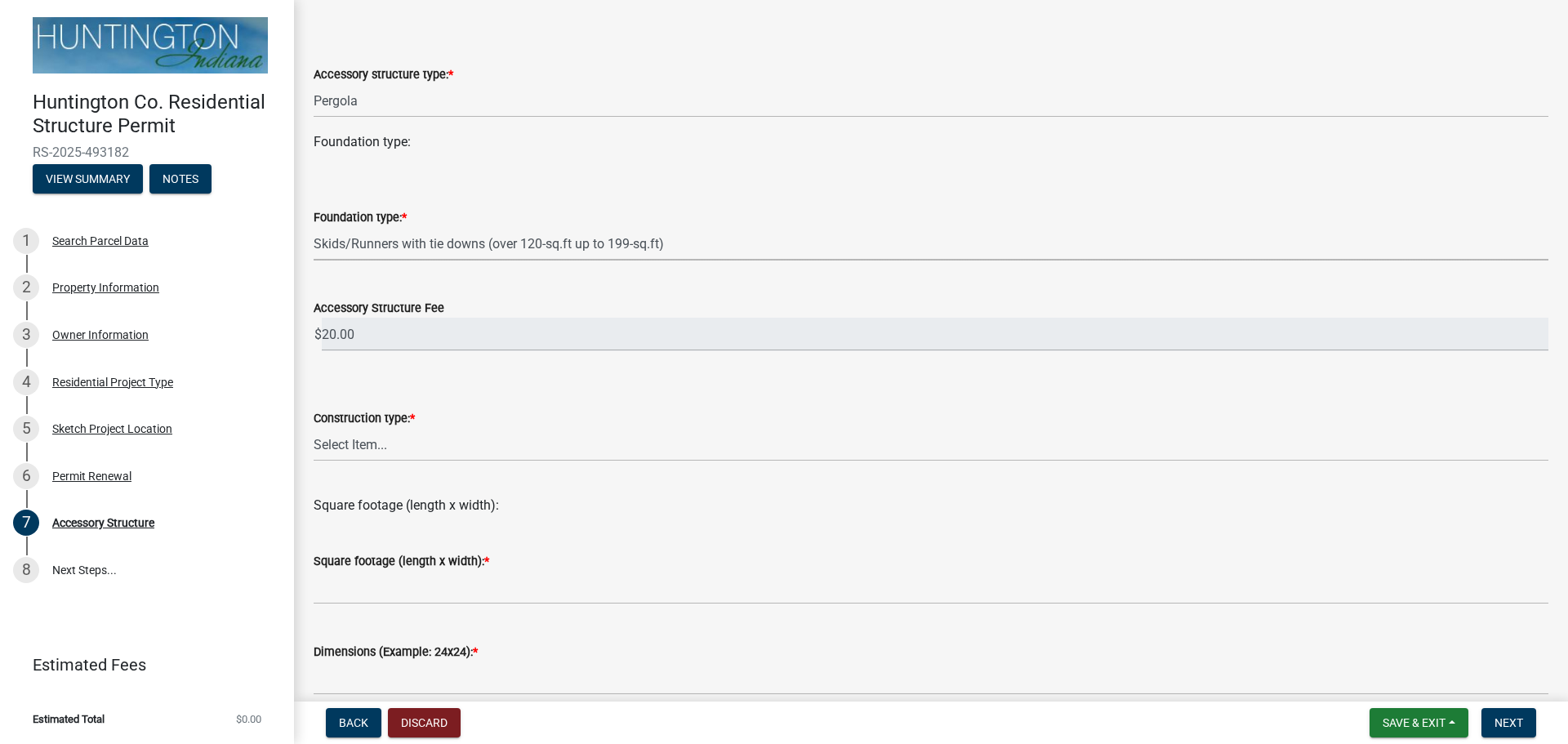
scroll to position [97, 0]
click at [399, 444] on select "Select Item... Wood frame Steel Masonry Pole" at bounding box center [931, 443] width 1235 height 34
click at [314, 426] on select "Select Item... Wood frame Steel Masonry Pole" at bounding box center [931, 443] width 1235 height 34
select select "b13dc926-991e-4e5f-bffc-d00822840ec1"
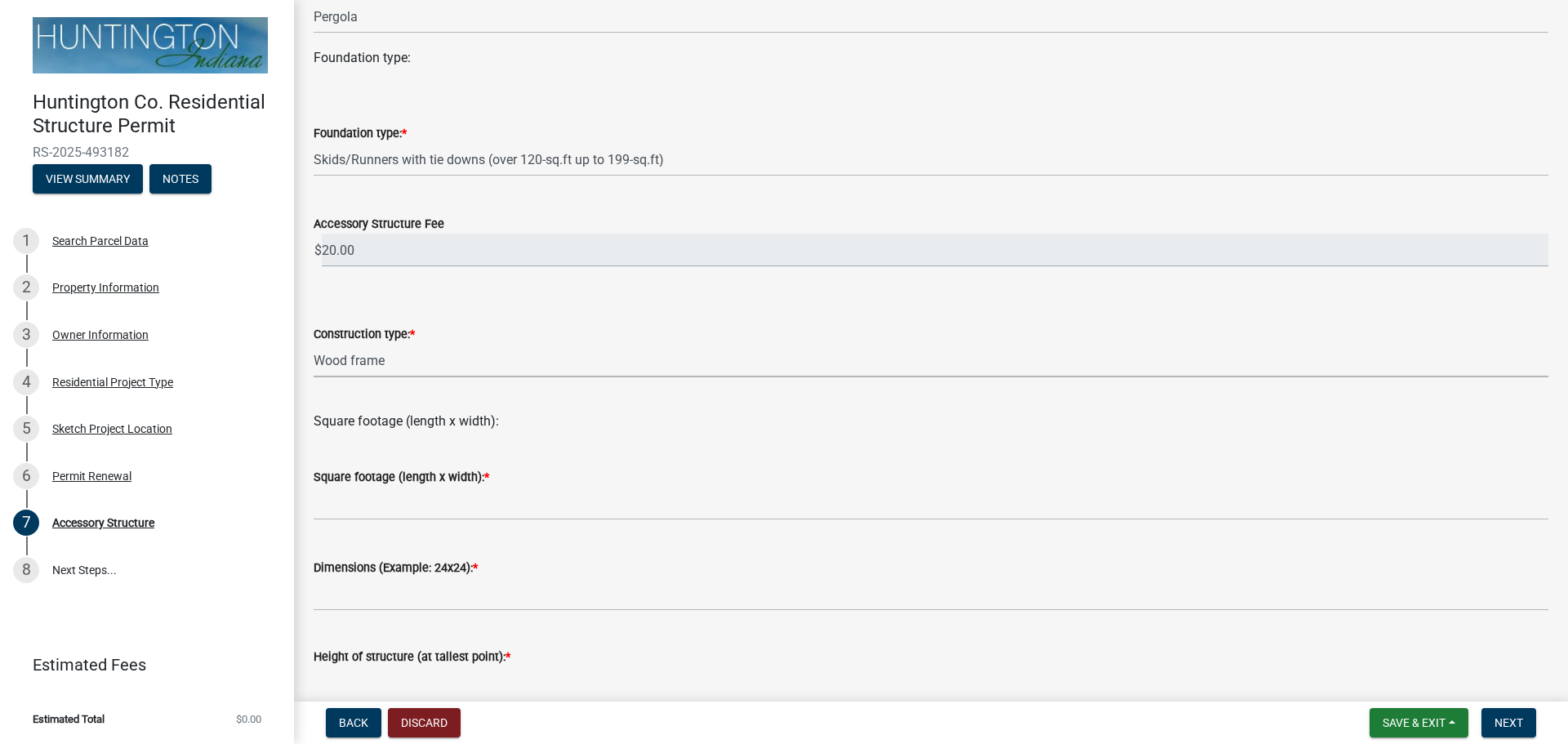
scroll to position [185, 0]
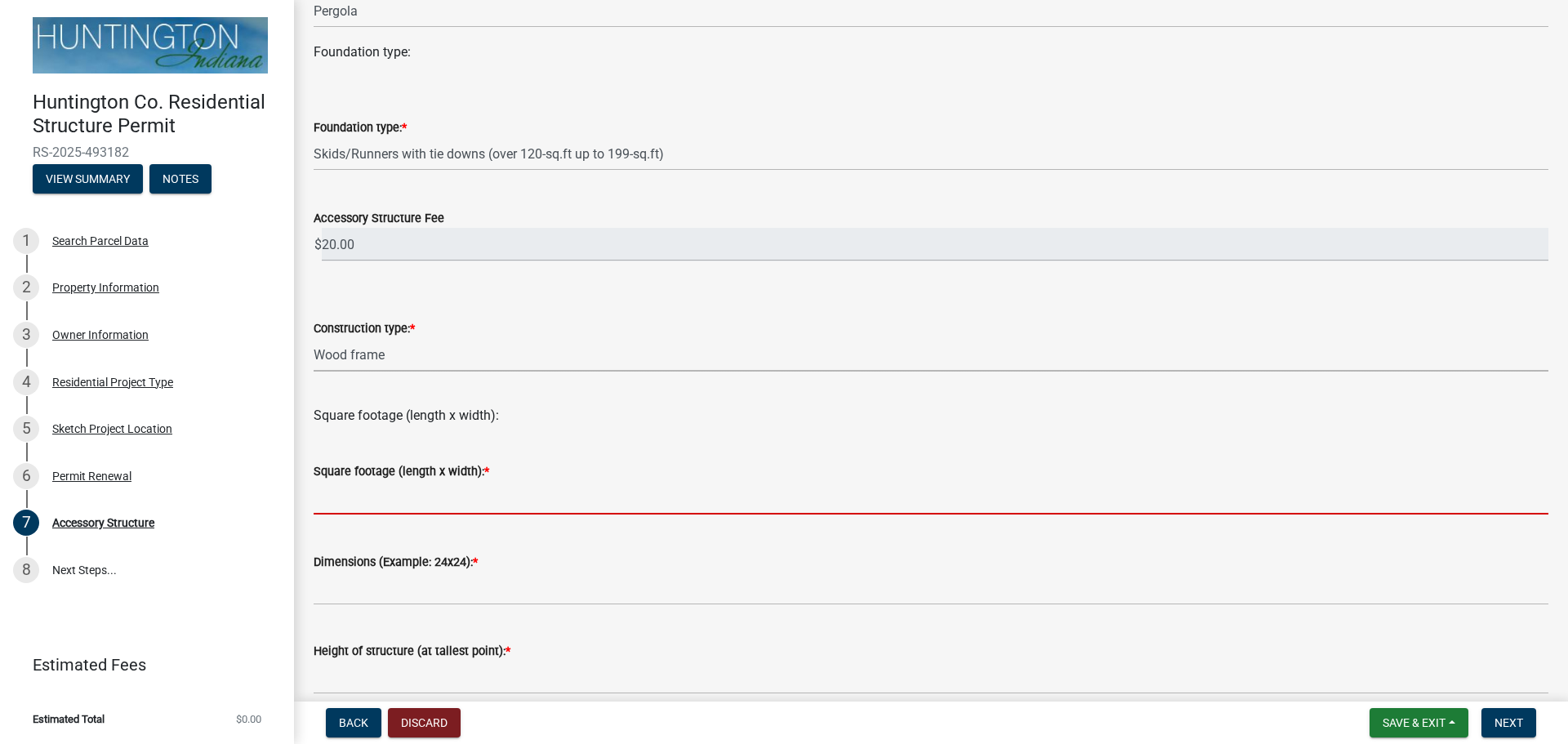
click at [354, 505] on input "text" at bounding box center [931, 498] width 1235 height 34
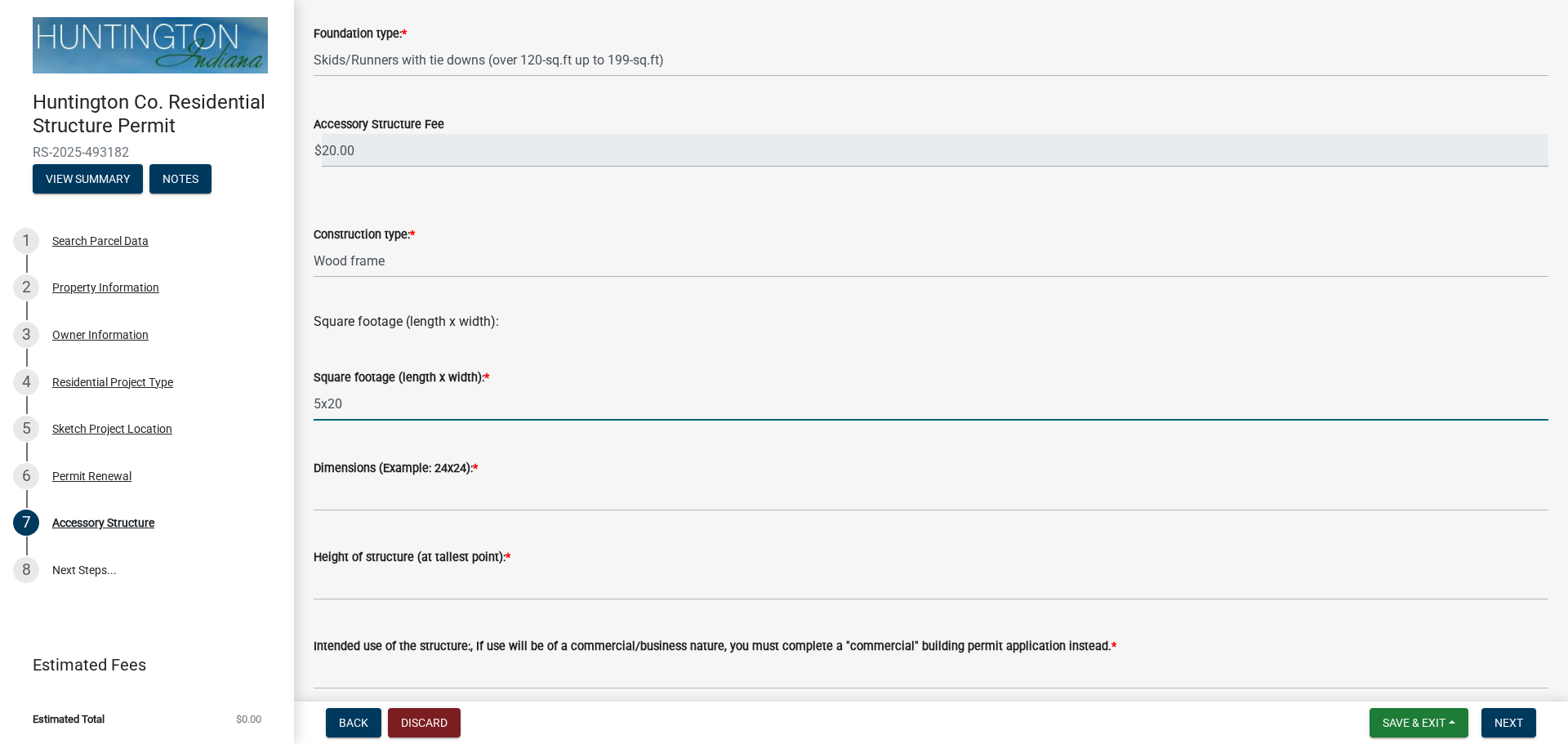
scroll to position [288, 0]
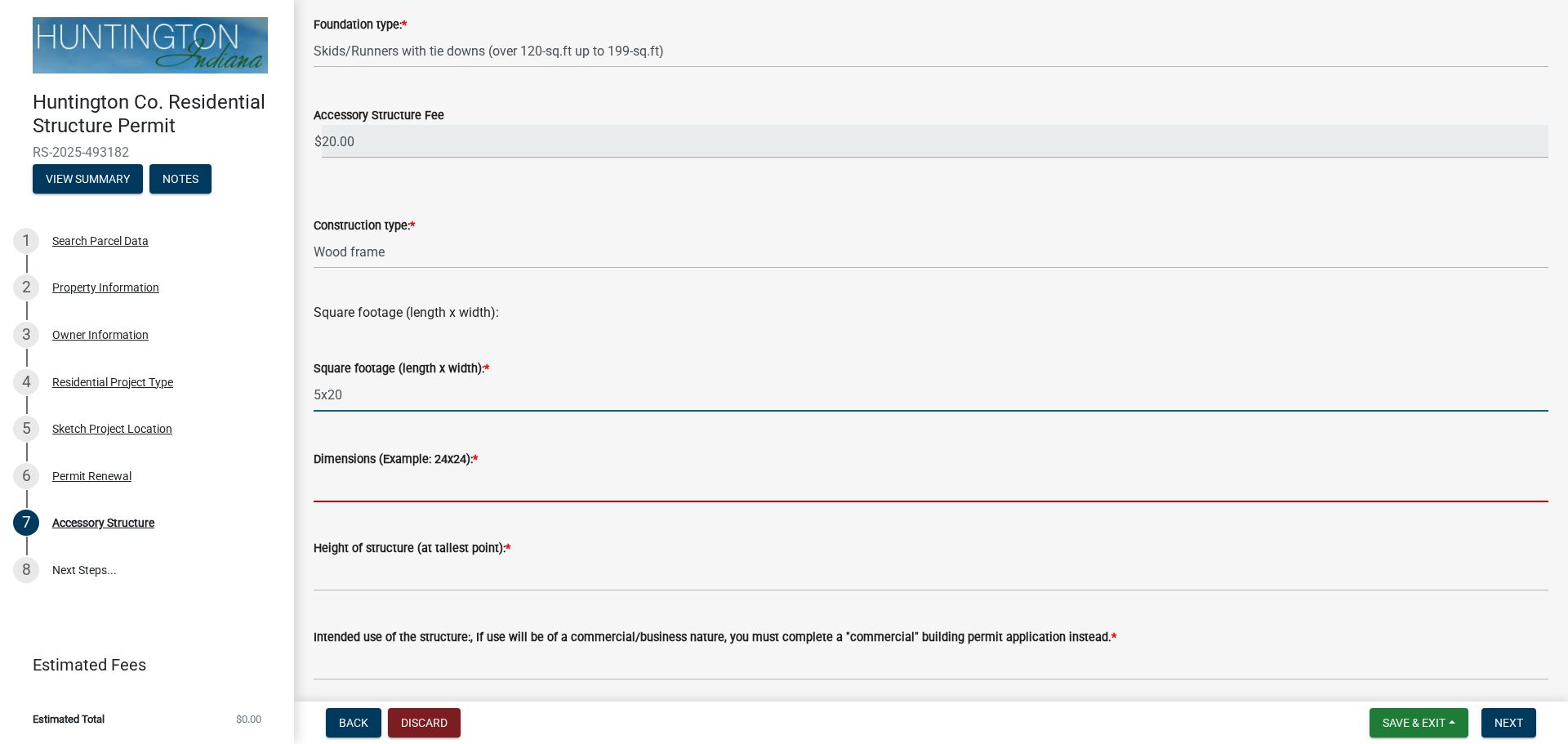
click at [363, 480] on input "Dimensions (Example: 24x24): *" at bounding box center [931, 486] width 1235 height 34
type input "520"
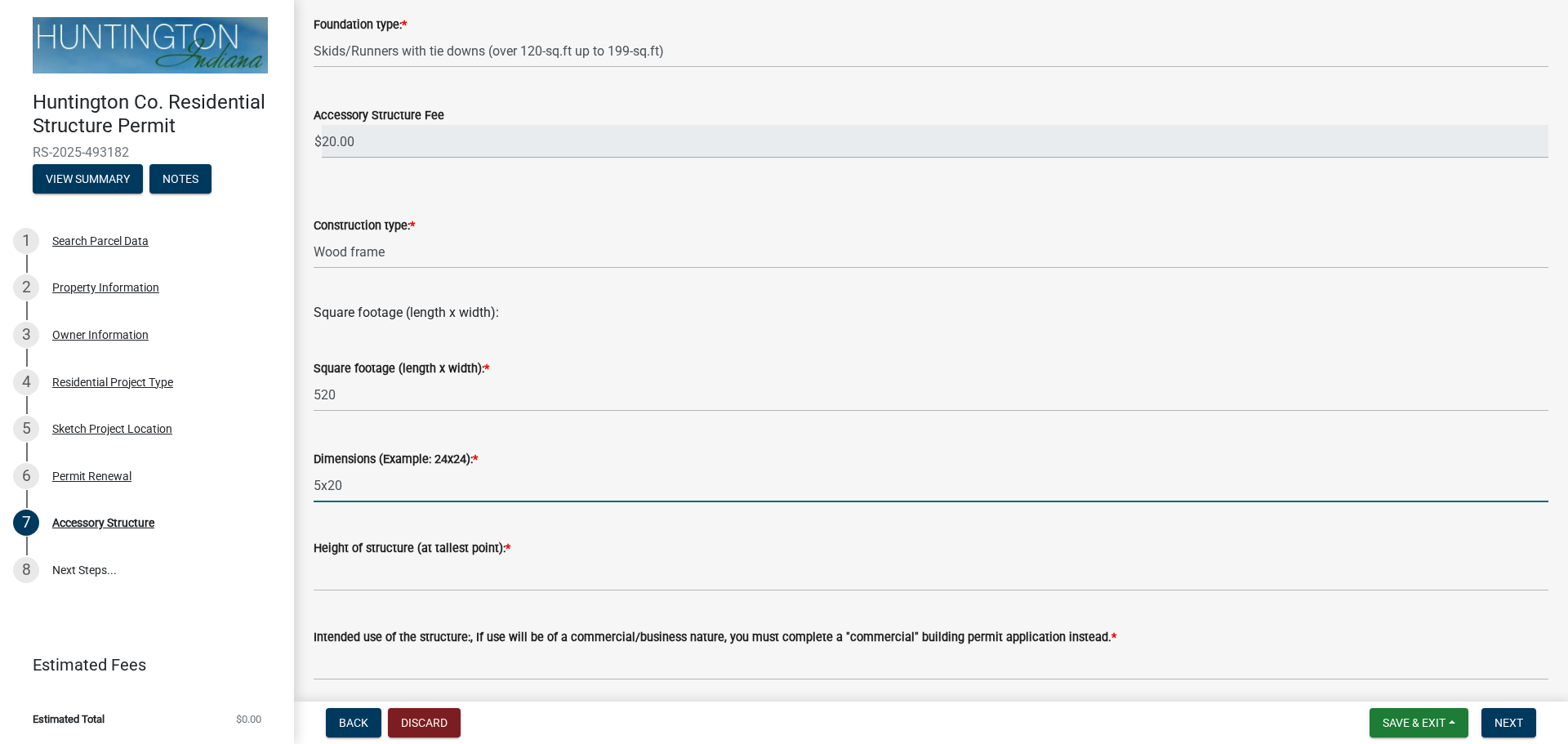
type input "5x20"
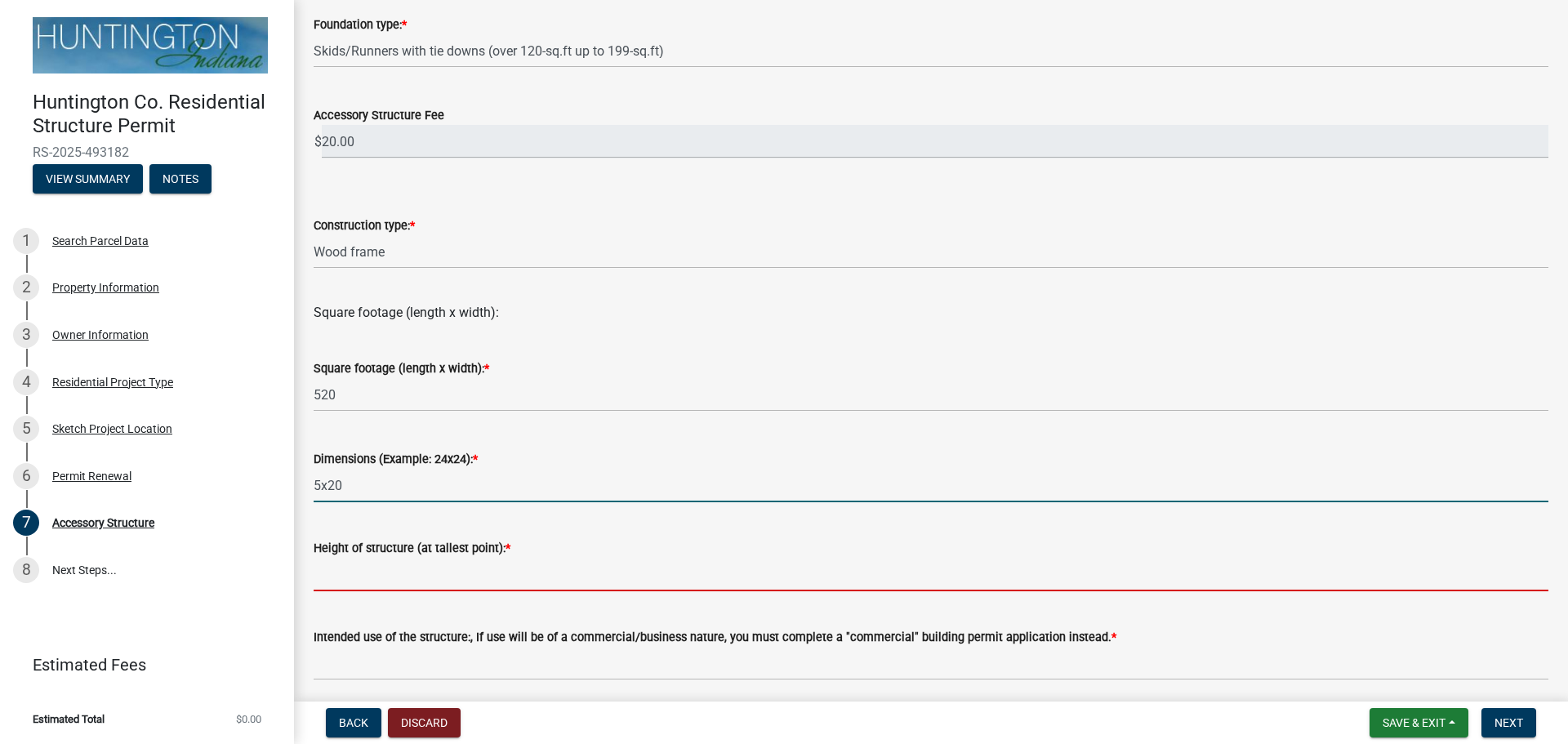
click at [381, 577] on input "Height of structure (at tallest point): *" at bounding box center [931, 575] width 1235 height 34
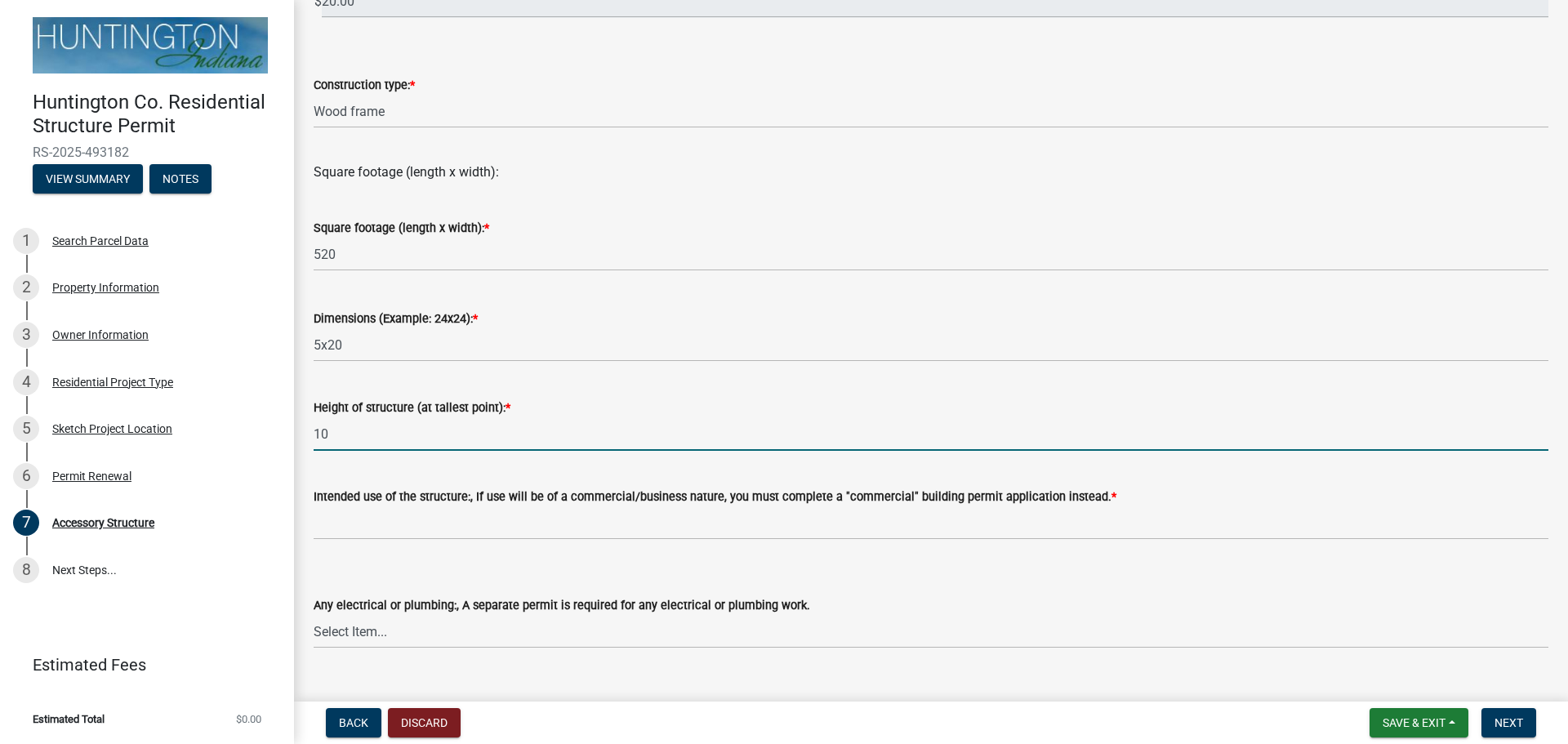
scroll to position [433, 0]
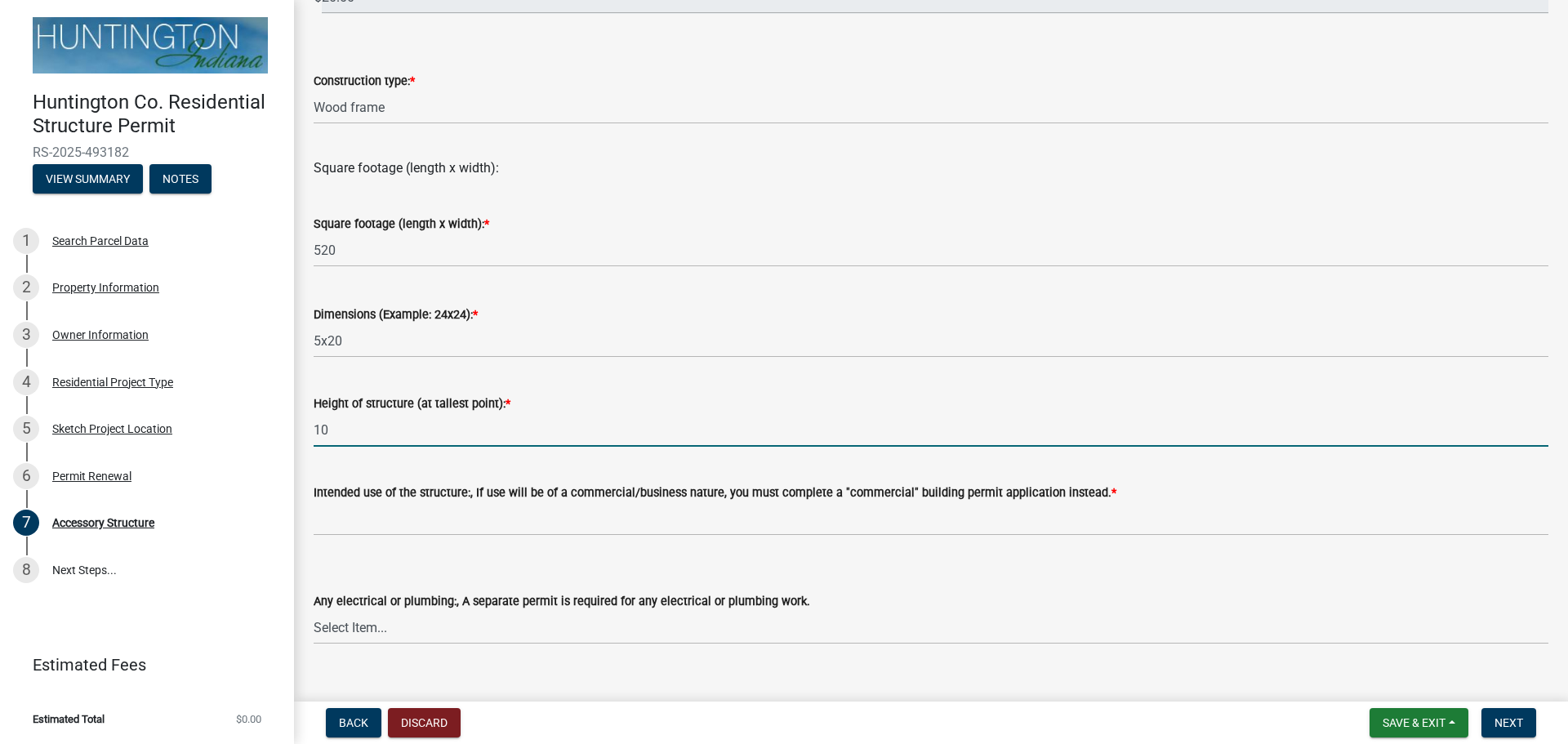
type input "10"
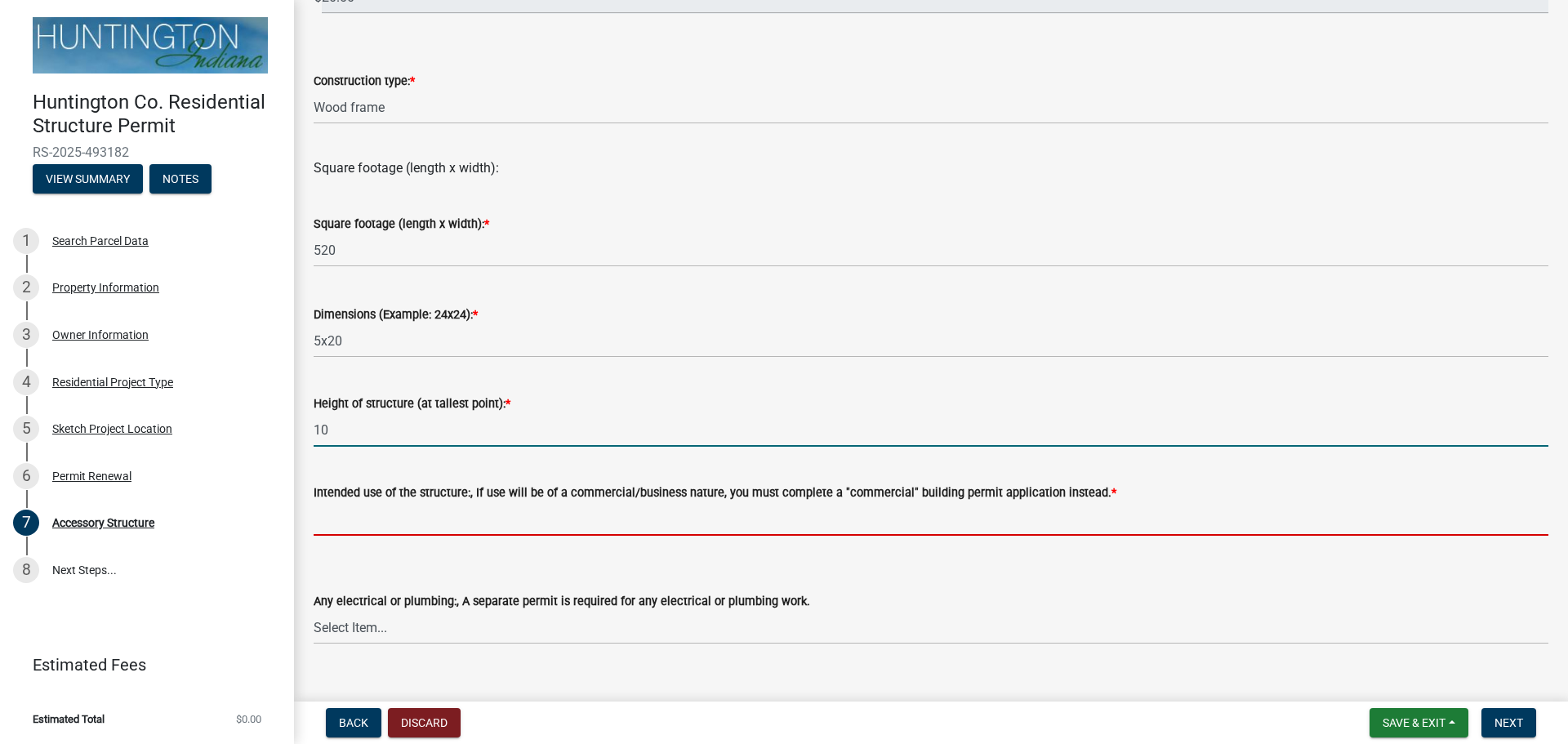
click at [447, 523] on input "Intended use of the structure:, If use will be of a commercial/business nature,…" at bounding box center [931, 519] width 1235 height 34
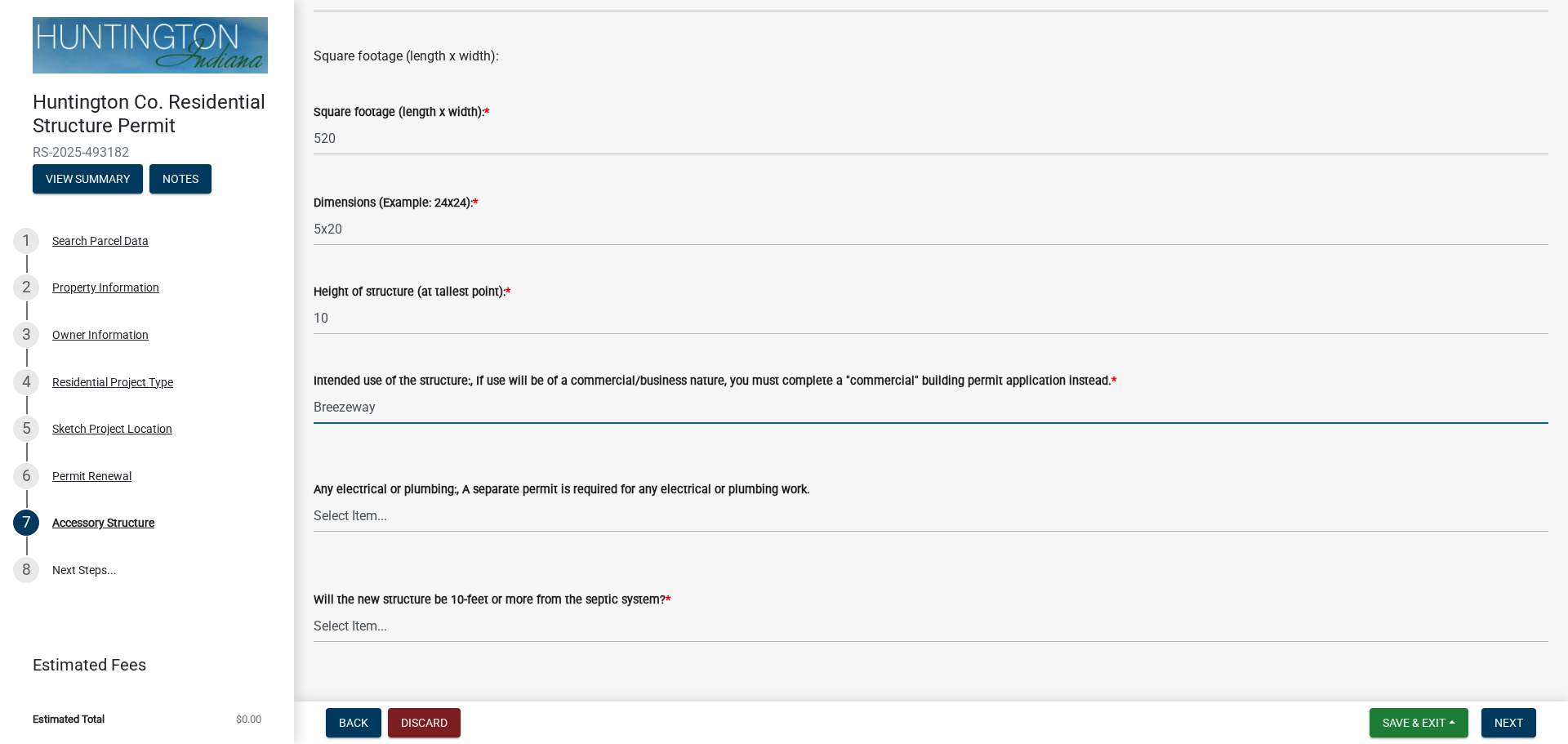
scroll to position [546, 0]
type input "Breezeway"
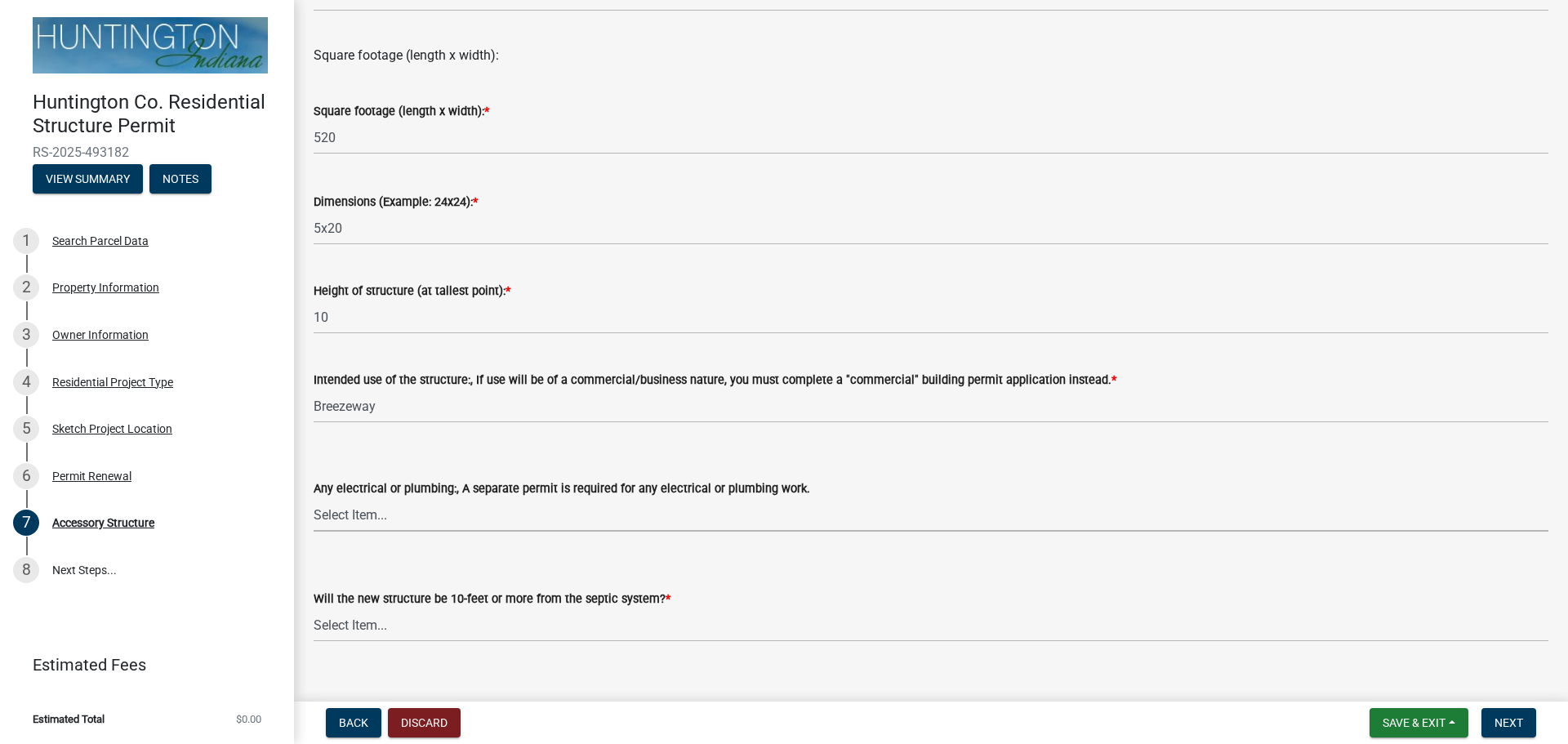
click at [358, 510] on select "Select Item... electrical plumbing both neither" at bounding box center [931, 515] width 1235 height 34
click at [314, 499] on select "Select Item... electrical plumbing both neither" at bounding box center [931, 515] width 1235 height 34
select select "e88b1875-137a-4a9f-a5b6-d9cbc438664c"
click at [348, 623] on select "Select Item... Yes No (Health Dept. approval needed) NA" at bounding box center [931, 625] width 1235 height 34
click at [314, 608] on select "Select Item... Yes No (Health Dept. approval needed) NA" at bounding box center [931, 625] width 1235 height 34
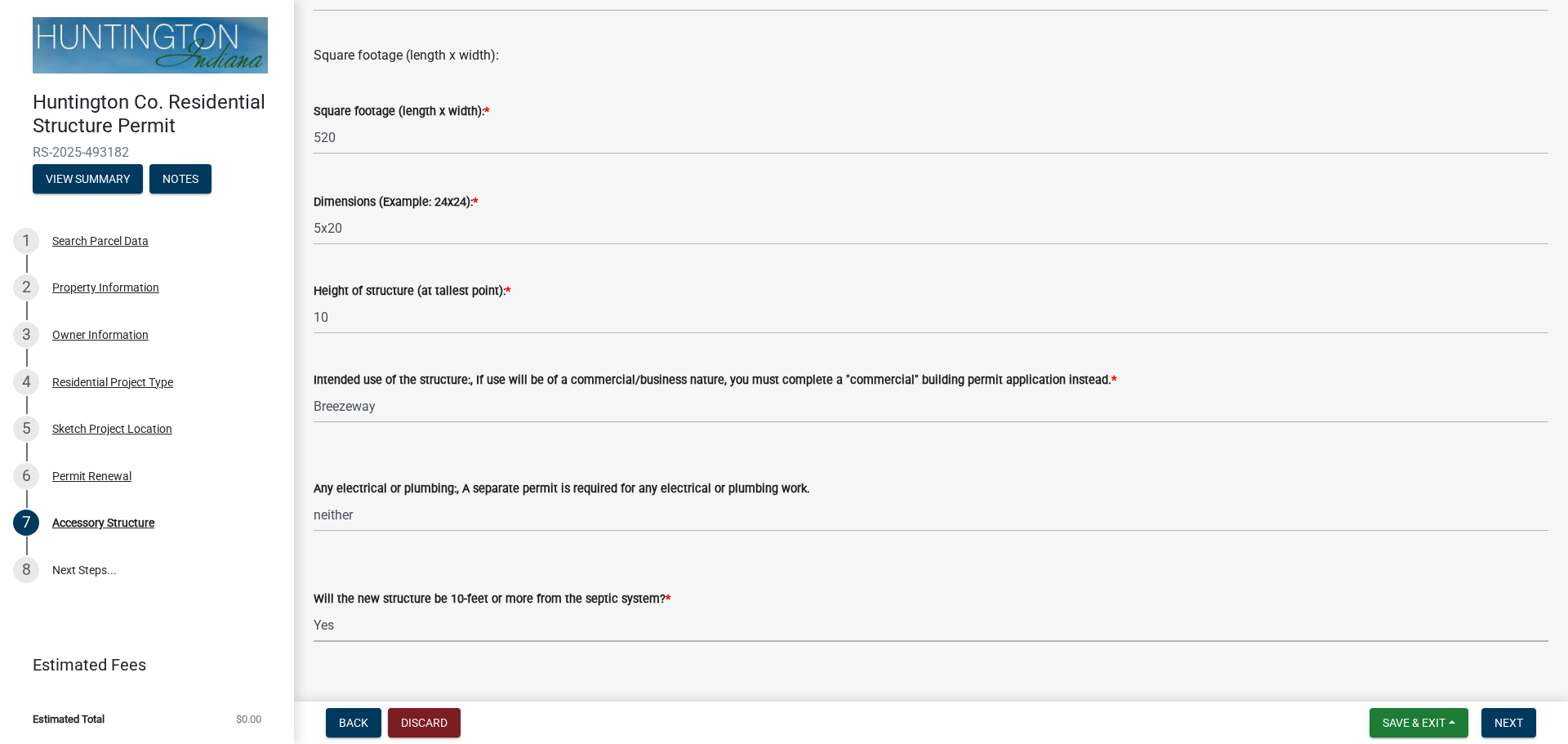
select select "e290cb59-fde3-4413-9642-22cae6324ace"
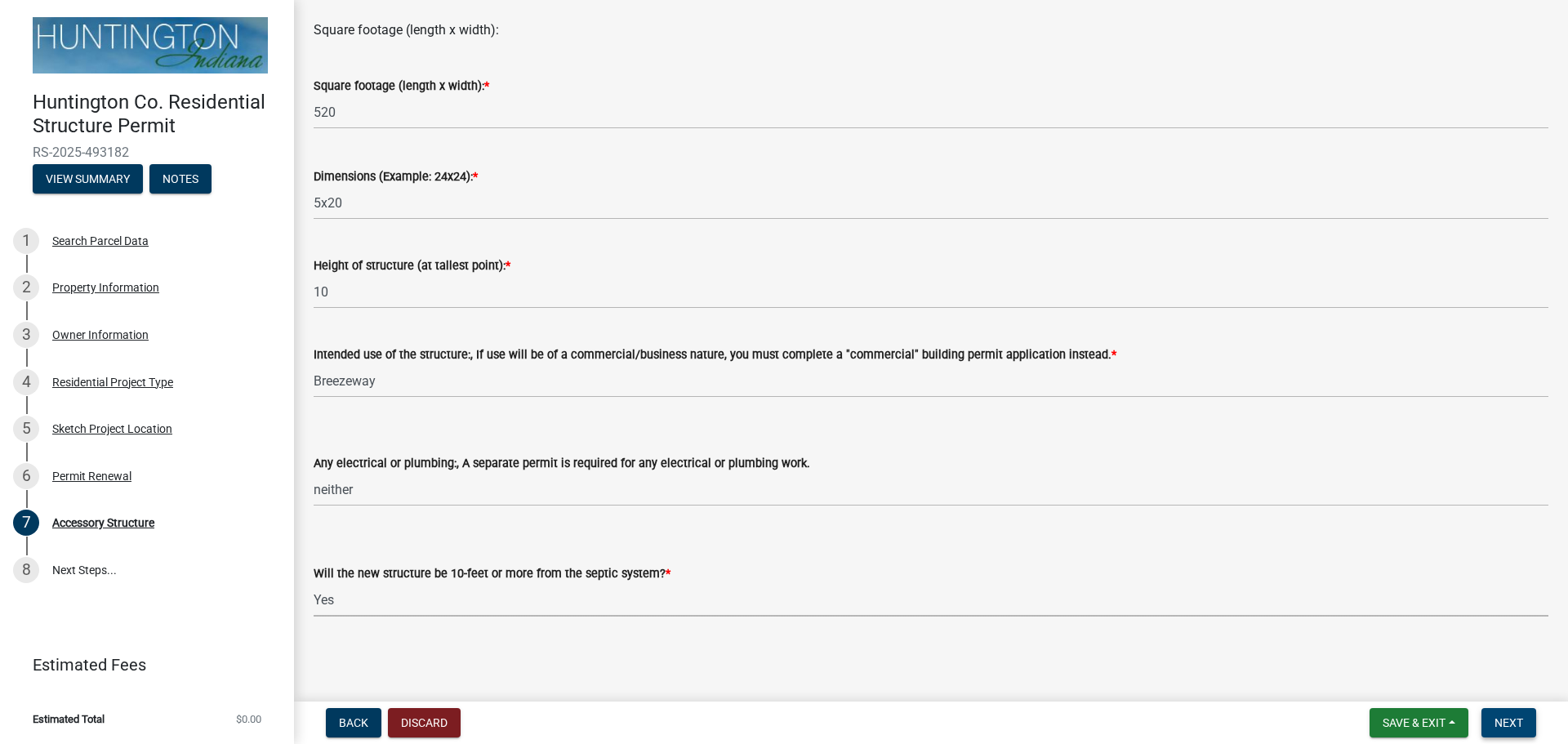
click at [1520, 724] on span "Next" at bounding box center [1509, 722] width 29 height 13
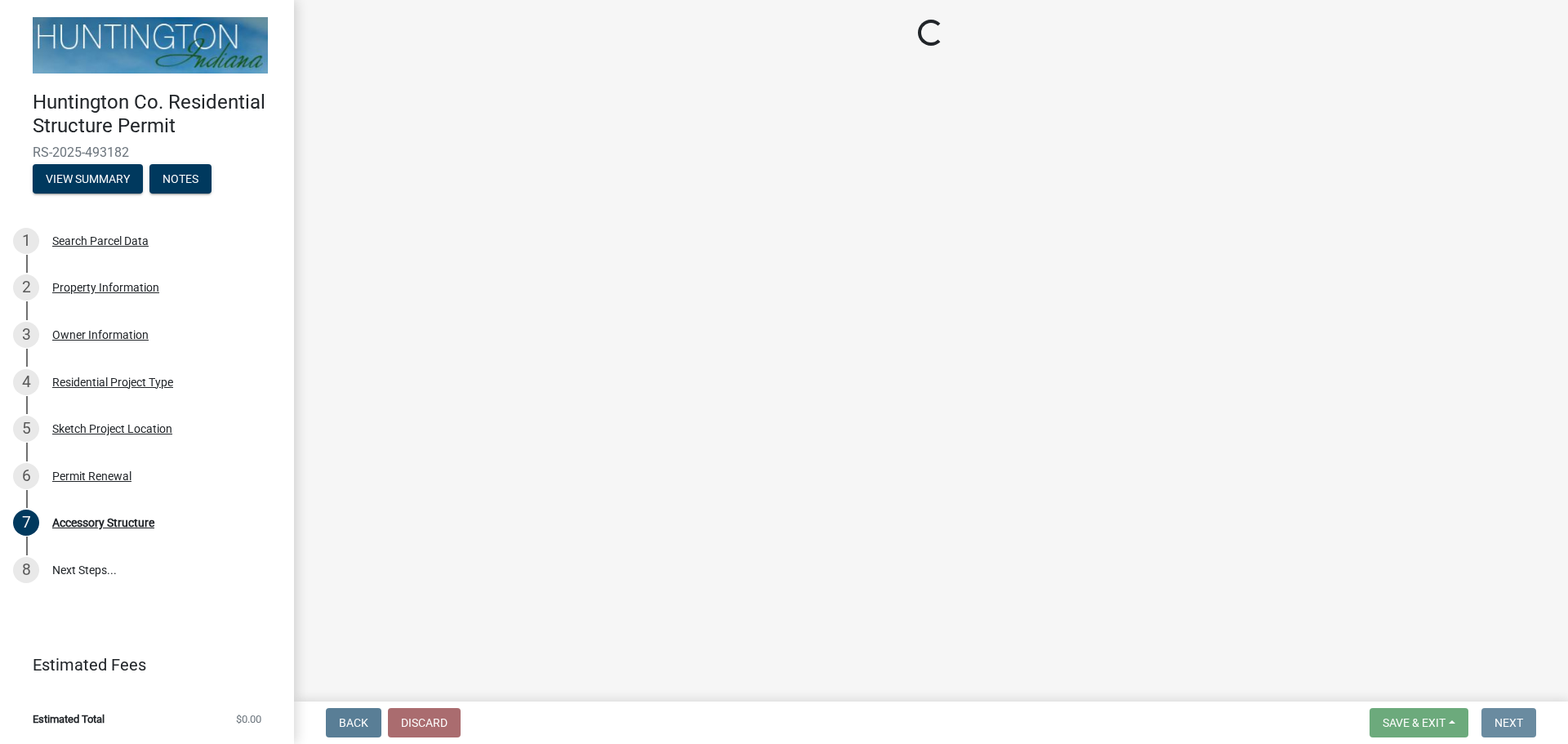
scroll to position [0, 0]
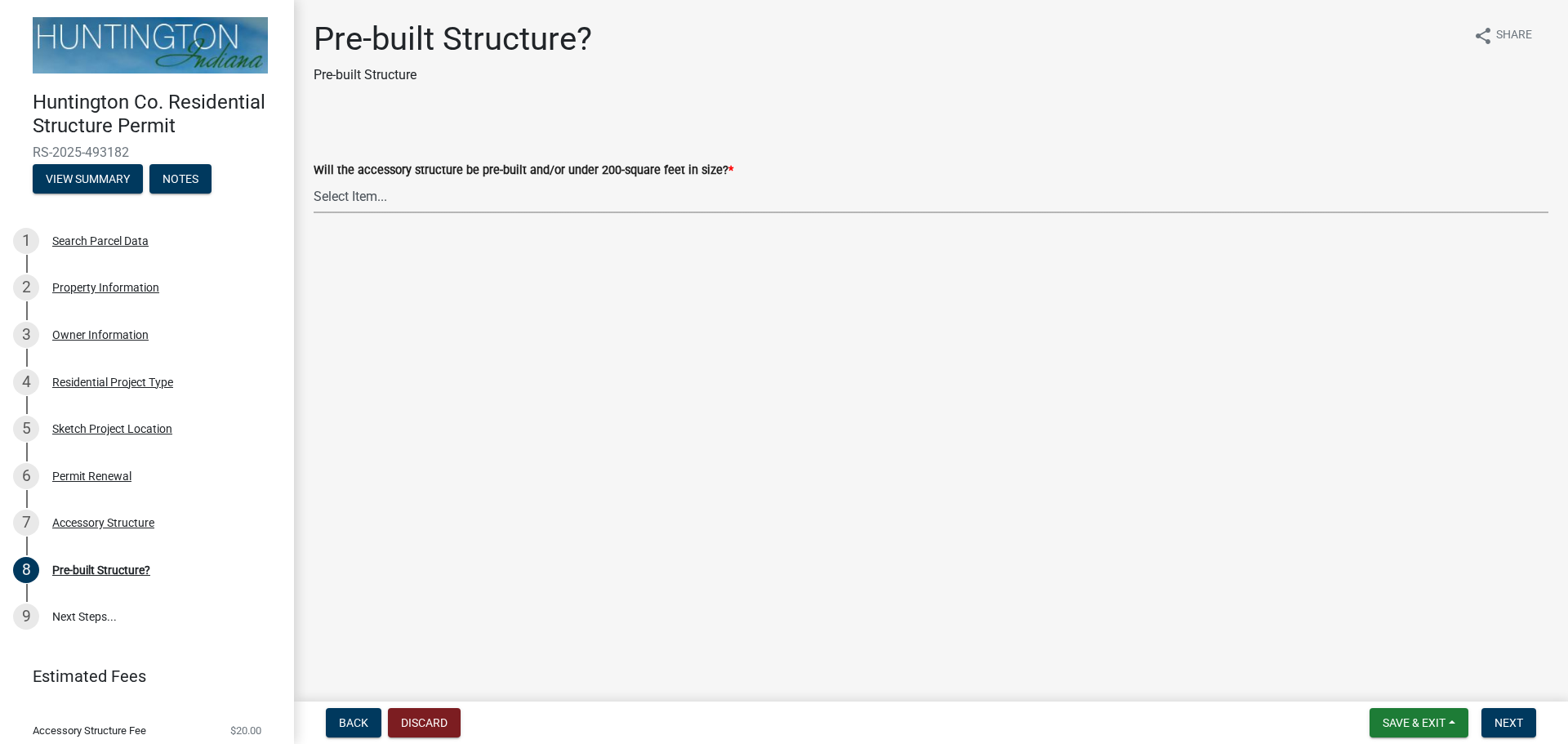
click at [349, 199] on select "Select Item... Yes No" at bounding box center [931, 197] width 1235 height 34
click at [314, 180] on select "Select Item... Yes No" at bounding box center [931, 197] width 1235 height 34
click at [322, 202] on select "Select Item... Yes No" at bounding box center [931, 197] width 1235 height 34
click at [314, 180] on select "Select Item... Yes No" at bounding box center [931, 197] width 1235 height 34
select select "d029f378-bdde-4f05-beaa-ba284da949e8"
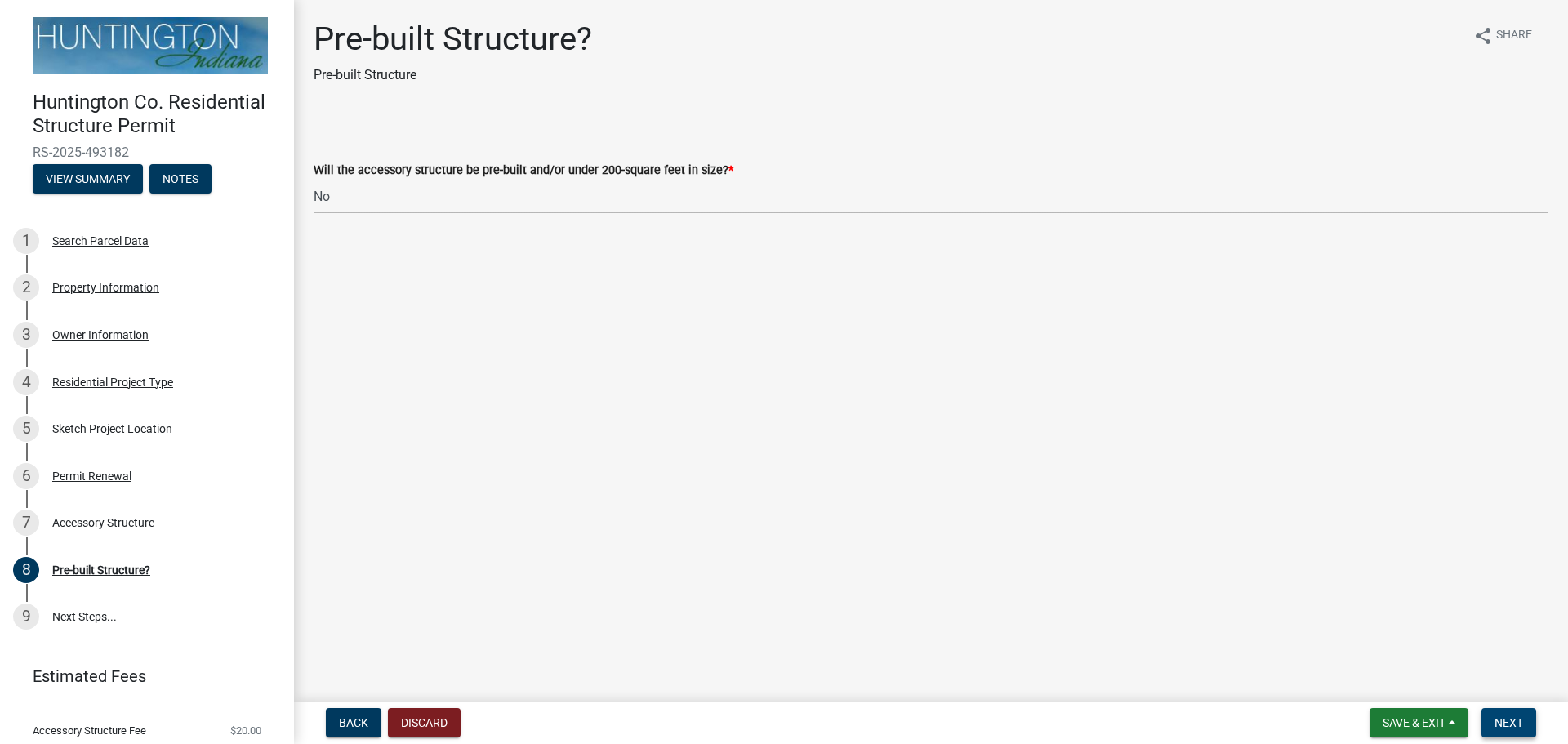
click at [1510, 718] on span "Next" at bounding box center [1509, 722] width 29 height 13
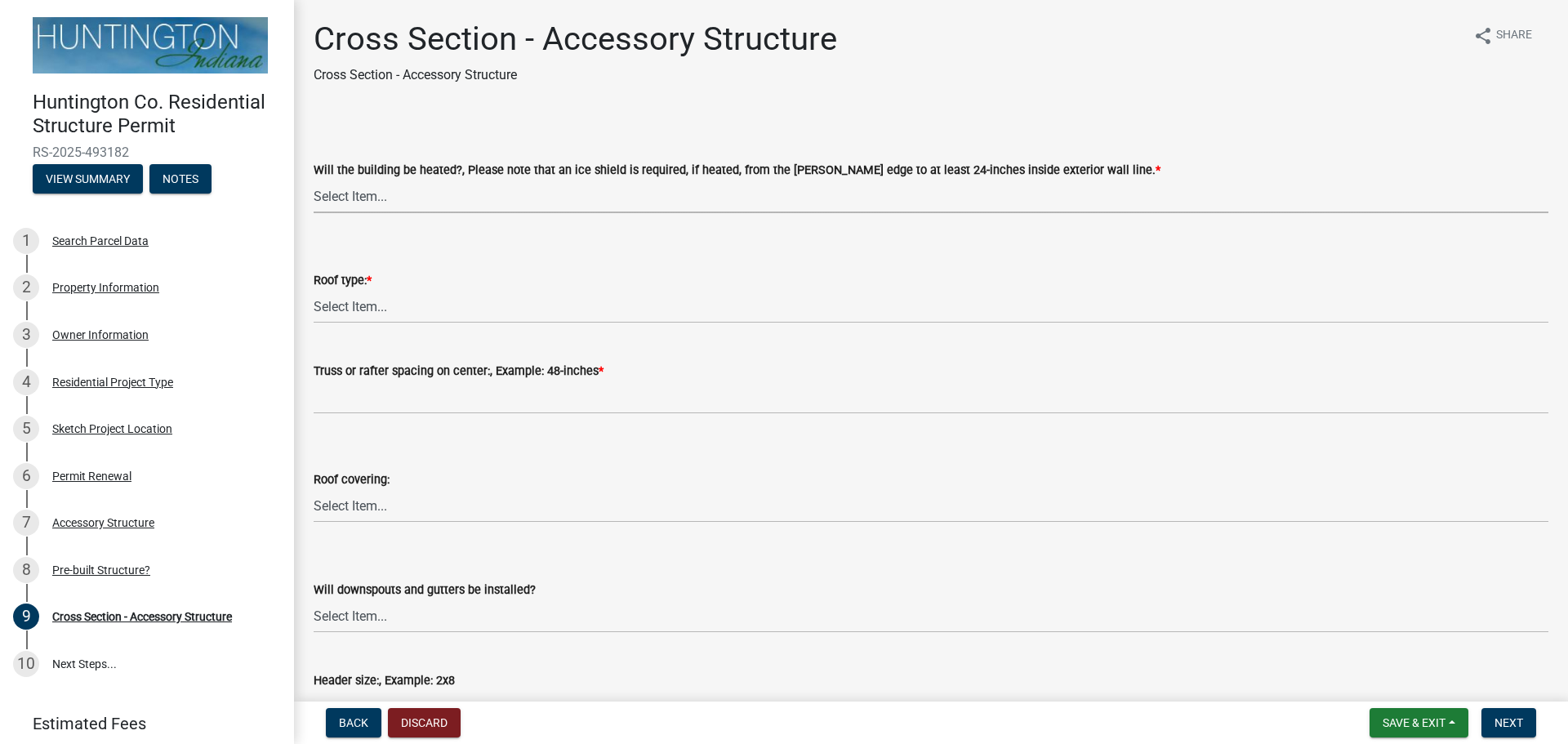
click at [344, 194] on select "Select Item... Yes No" at bounding box center [931, 197] width 1235 height 34
click at [314, 180] on select "Select Item... Yes No" at bounding box center [931, 197] width 1235 height 34
select select "24d4f506-41fa-4939-ac19-17382de83287"
click at [340, 312] on select "Select Item... Trusses Rafters" at bounding box center [931, 307] width 1235 height 34
click at [314, 290] on select "Select Item... Trusses Rafters" at bounding box center [931, 307] width 1235 height 34
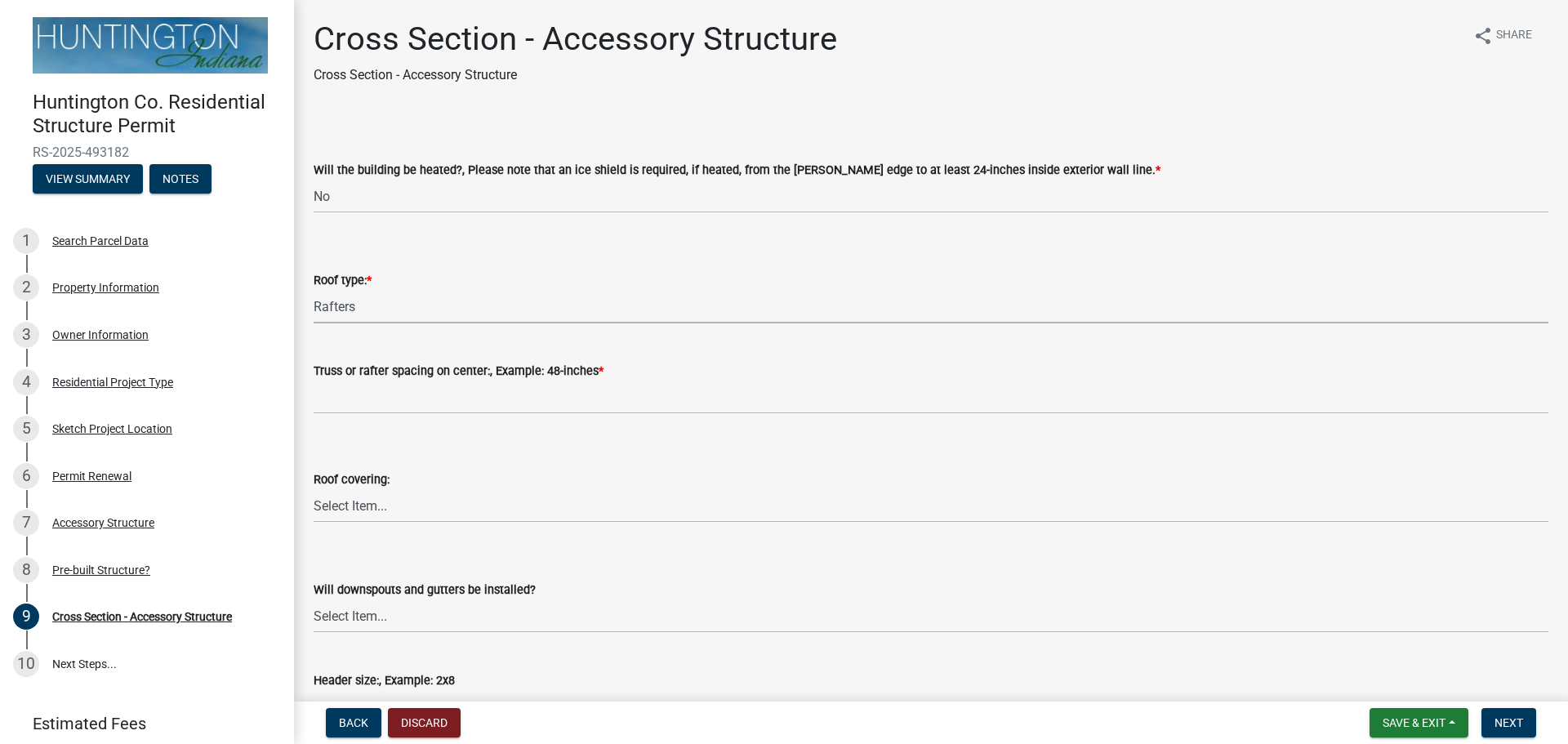
select select "9f1e88e1-af59-44e0-94bc-4d83ade59a54"
click at [348, 378] on div "Truss or rafter spacing on center:, Example: 48-inches *" at bounding box center [931, 371] width 1235 height 20
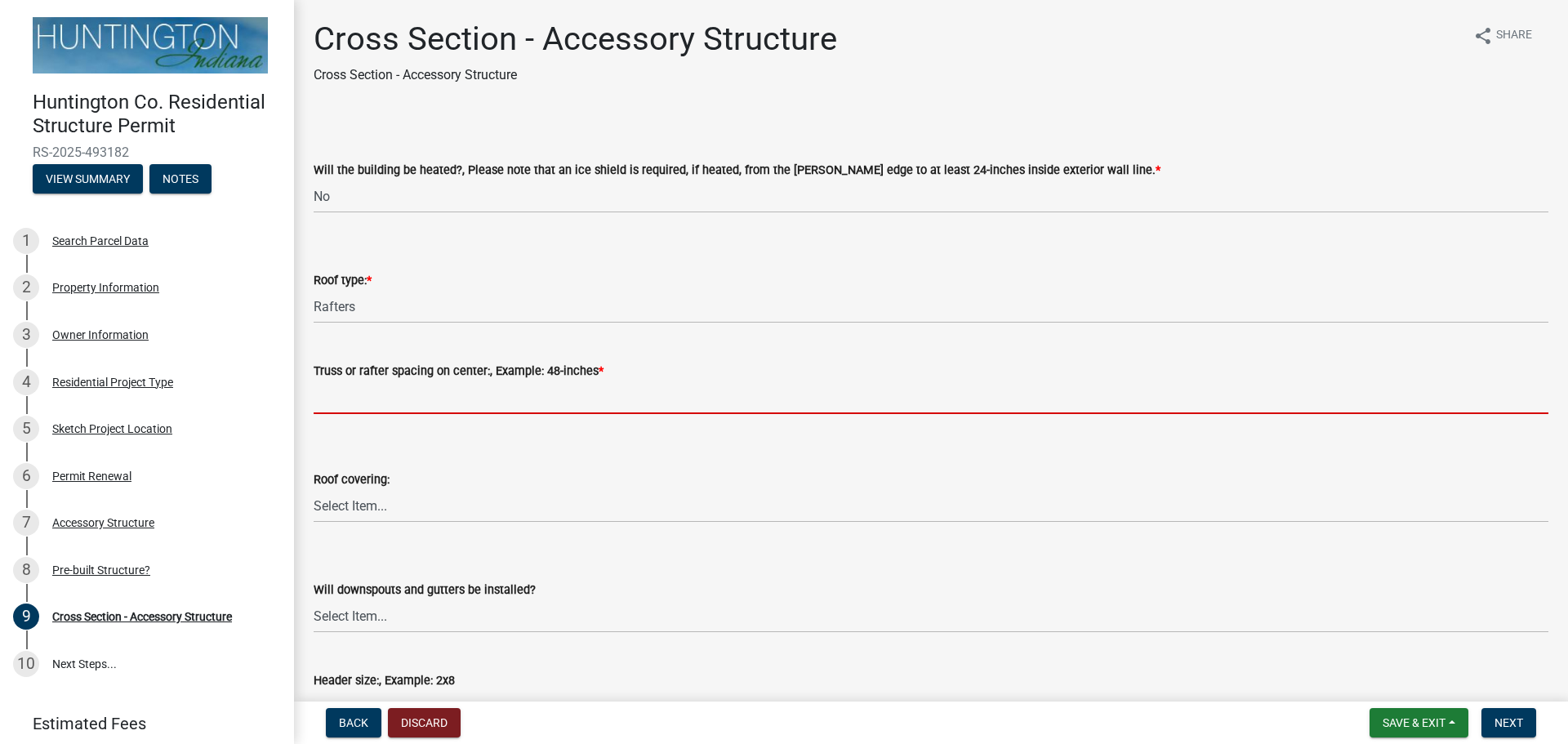
click at [349, 397] on input "Truss or rafter spacing on center:, Example: 48-inches *" at bounding box center [931, 398] width 1235 height 34
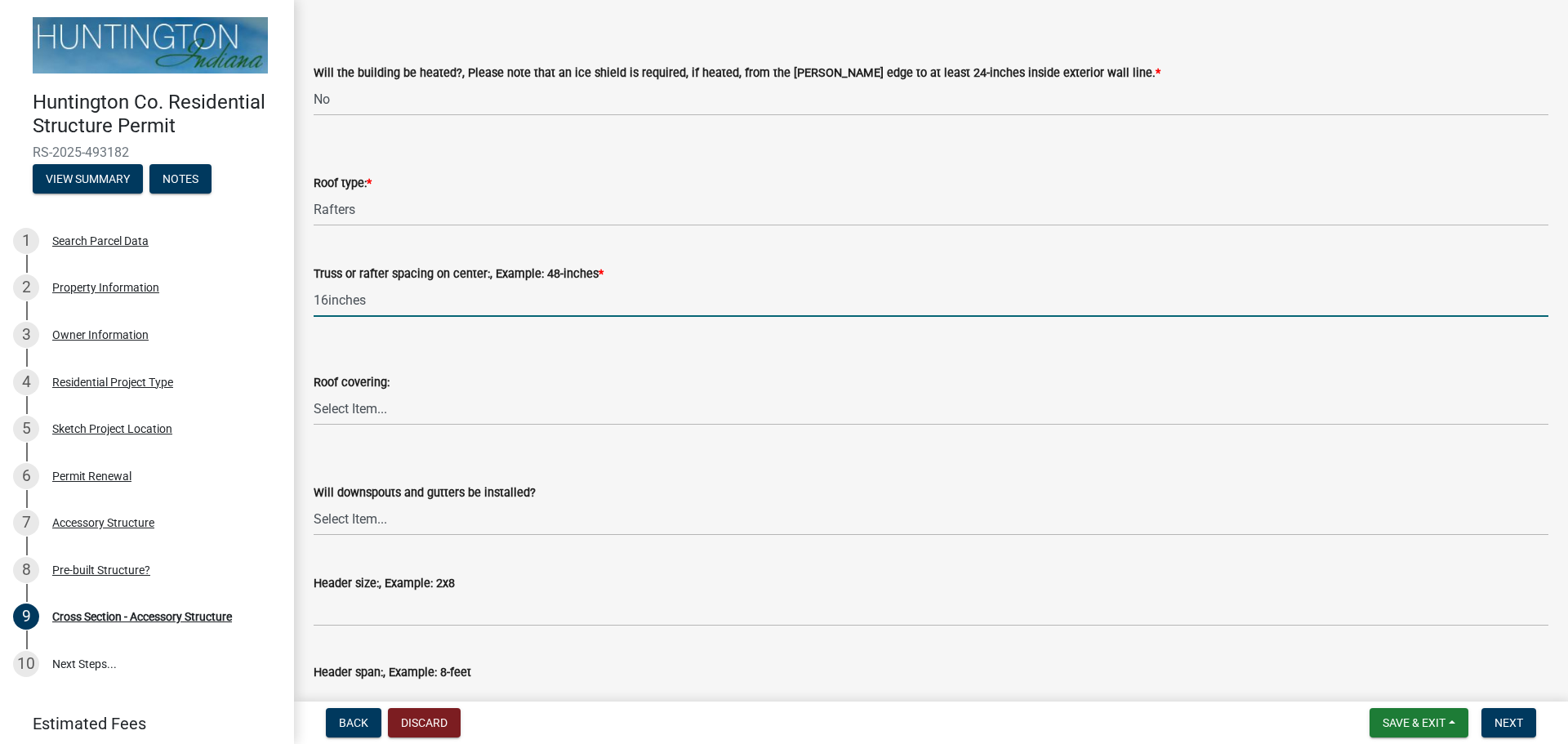
scroll to position [103, 0]
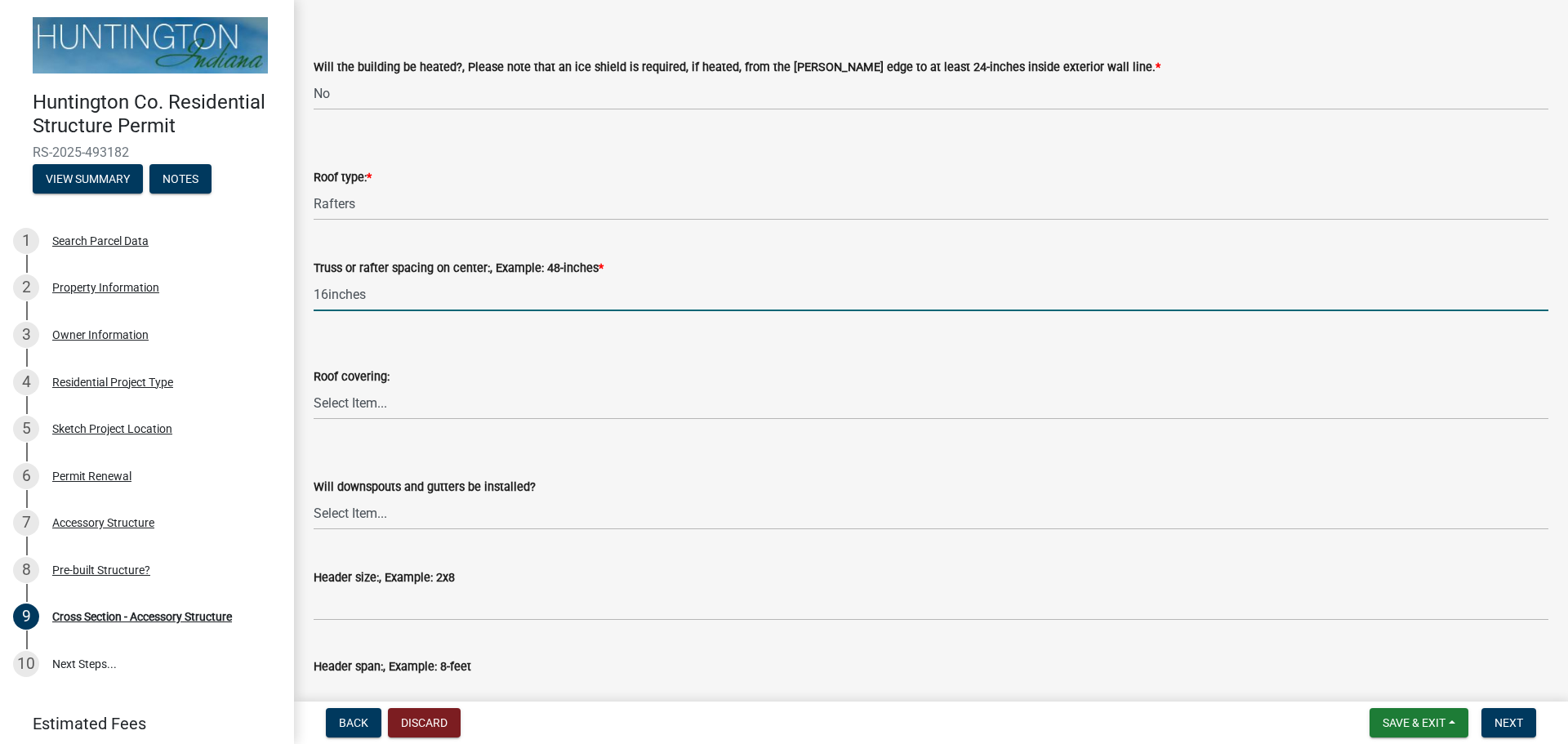
click at [328, 293] on input "16inches" at bounding box center [931, 295] width 1235 height 34
type input "16 inches"
click at [340, 402] on select "Select Item... Shingles Metal Other" at bounding box center [931, 404] width 1235 height 34
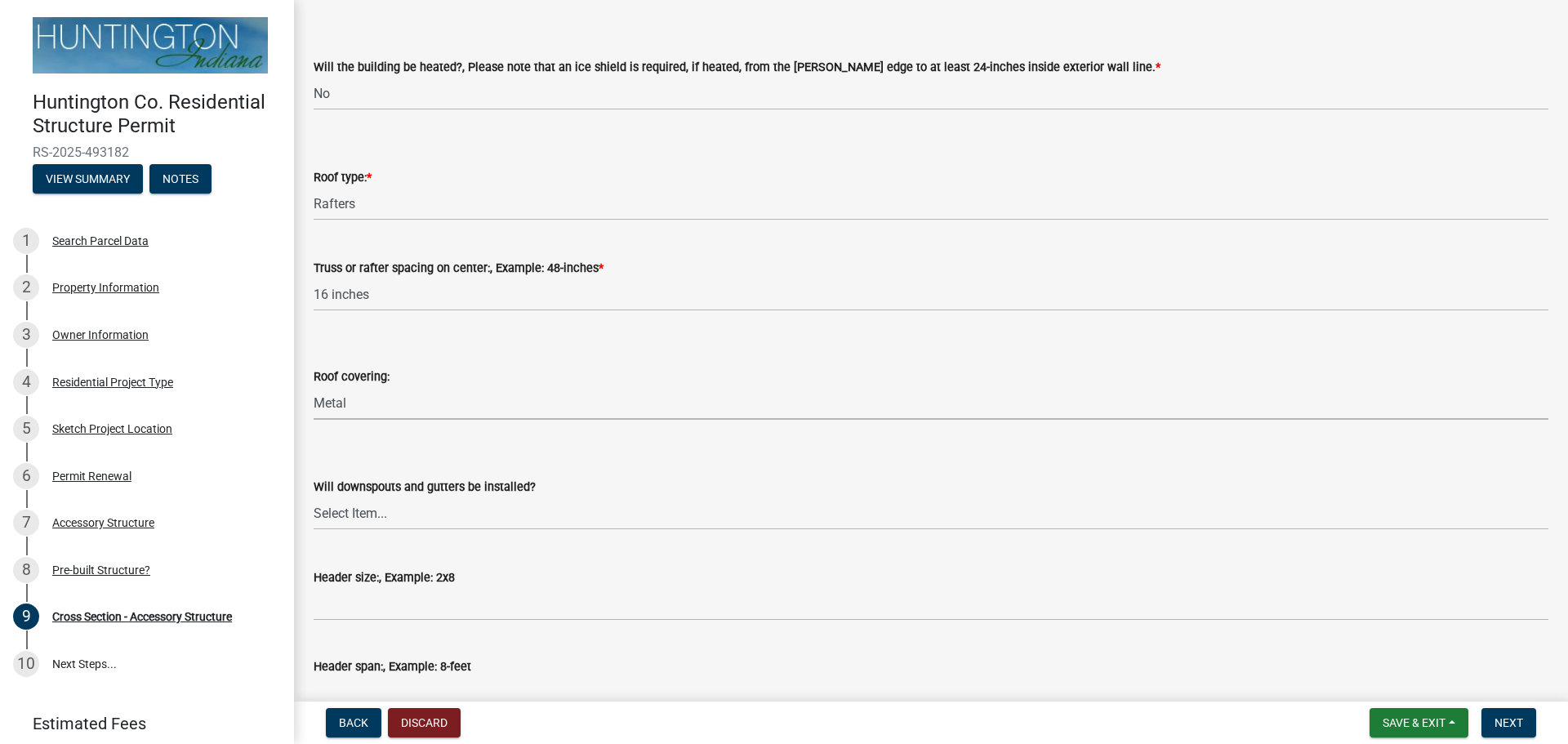
click at [314, 387] on select "Select Item... Shingles Metal Other" at bounding box center [931, 404] width 1235 height 34
select select "22f604be-c36a-40f3-9f57-4bbc5c076a1d"
click at [337, 514] on select "Select Item... Yes No" at bounding box center [931, 513] width 1235 height 34
click at [314, 497] on select "Select Item... Yes No" at bounding box center [931, 513] width 1235 height 34
select select "d2ffbfd7-5c5a-4bd1-90d0-91a80e23a38a"
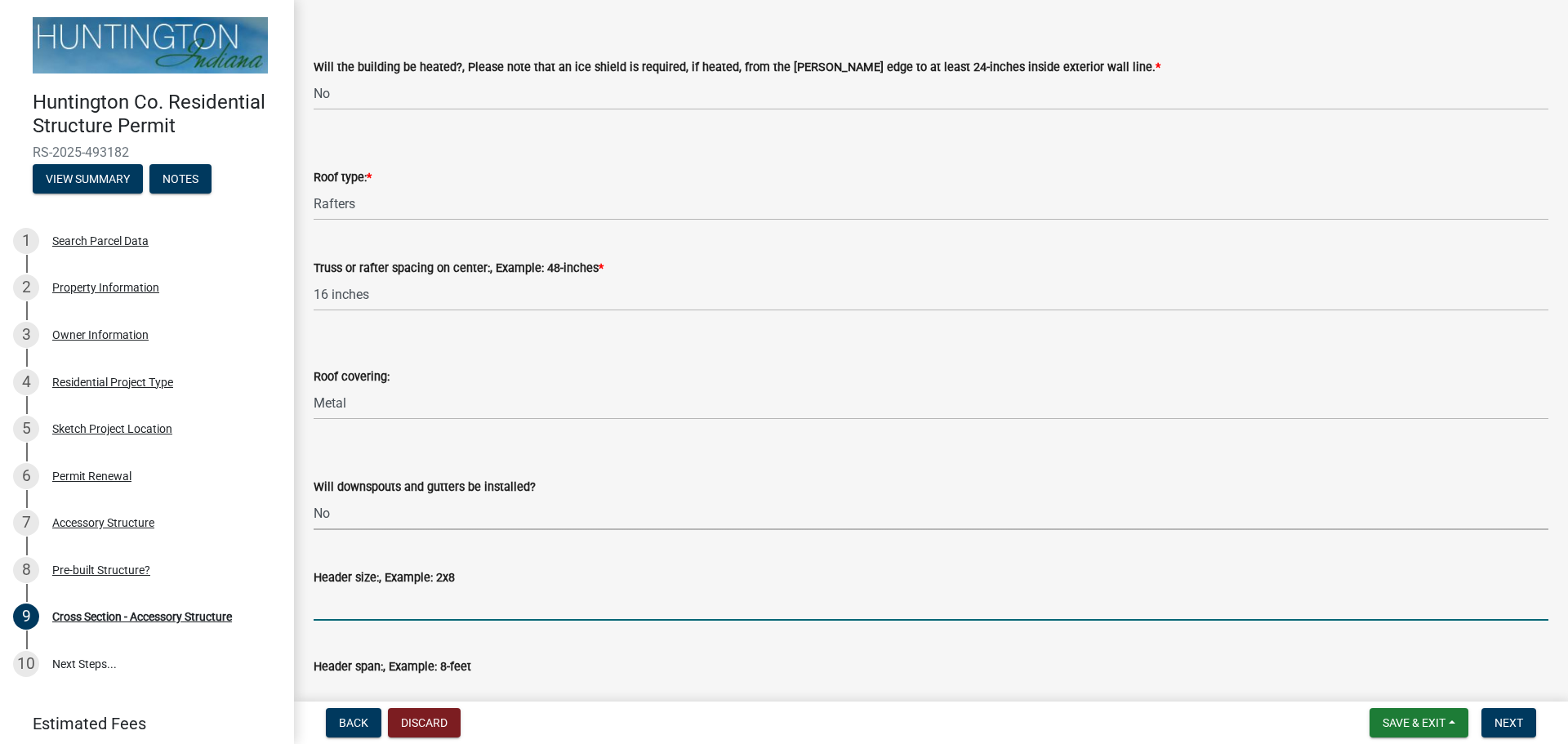
click at [334, 598] on input "Header size:, Example: 2x8" at bounding box center [931, 604] width 1235 height 34
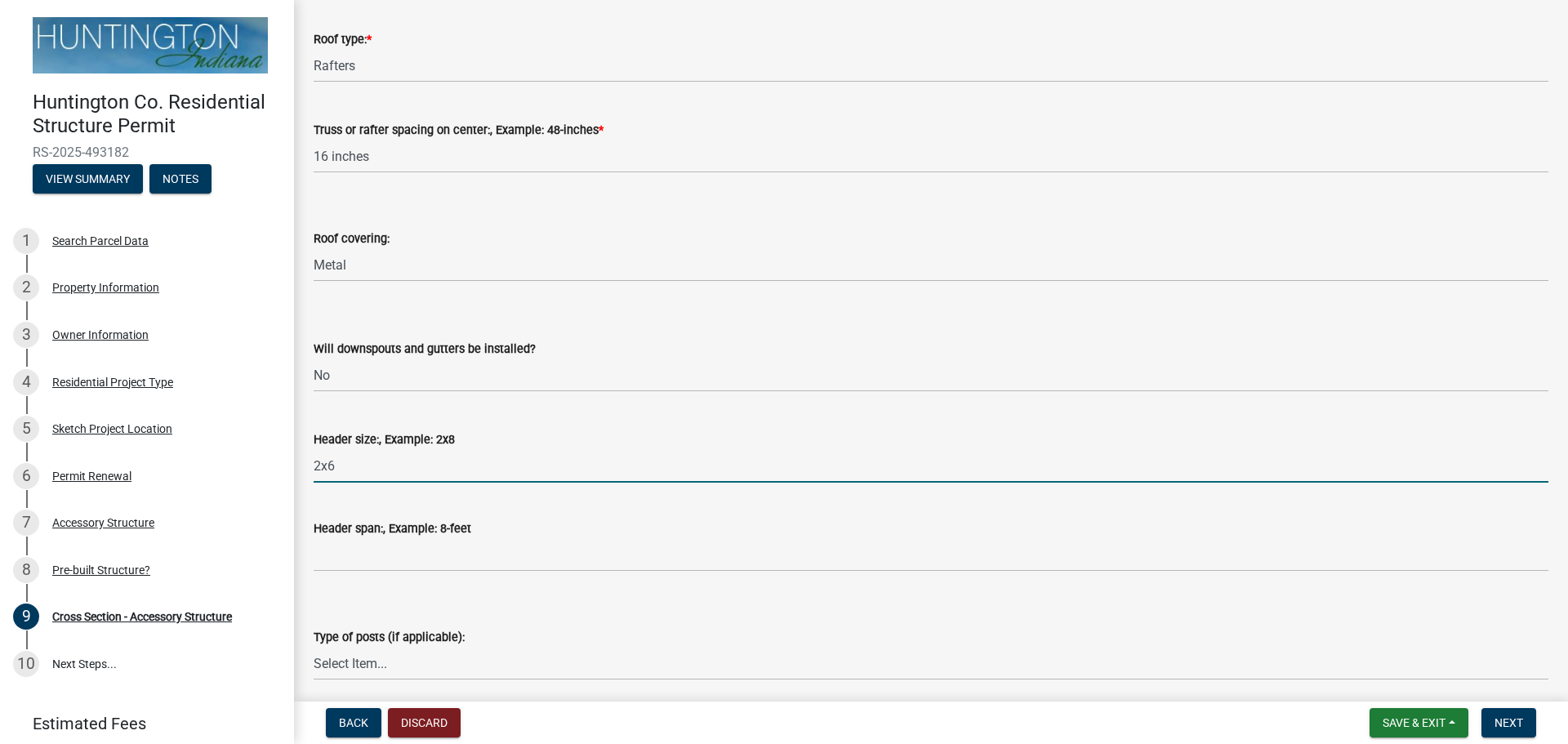
scroll to position [257, 0]
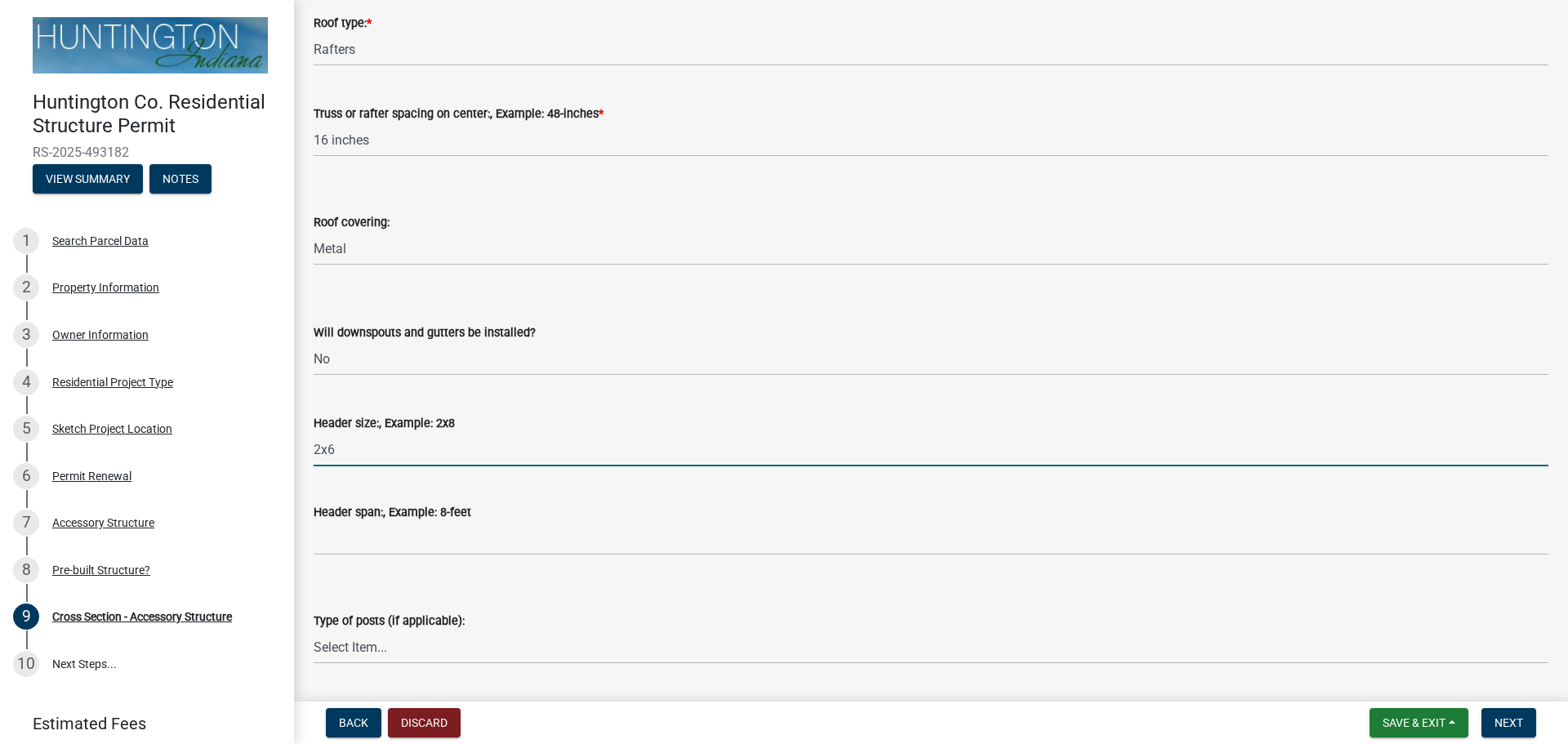
type input "2x6"
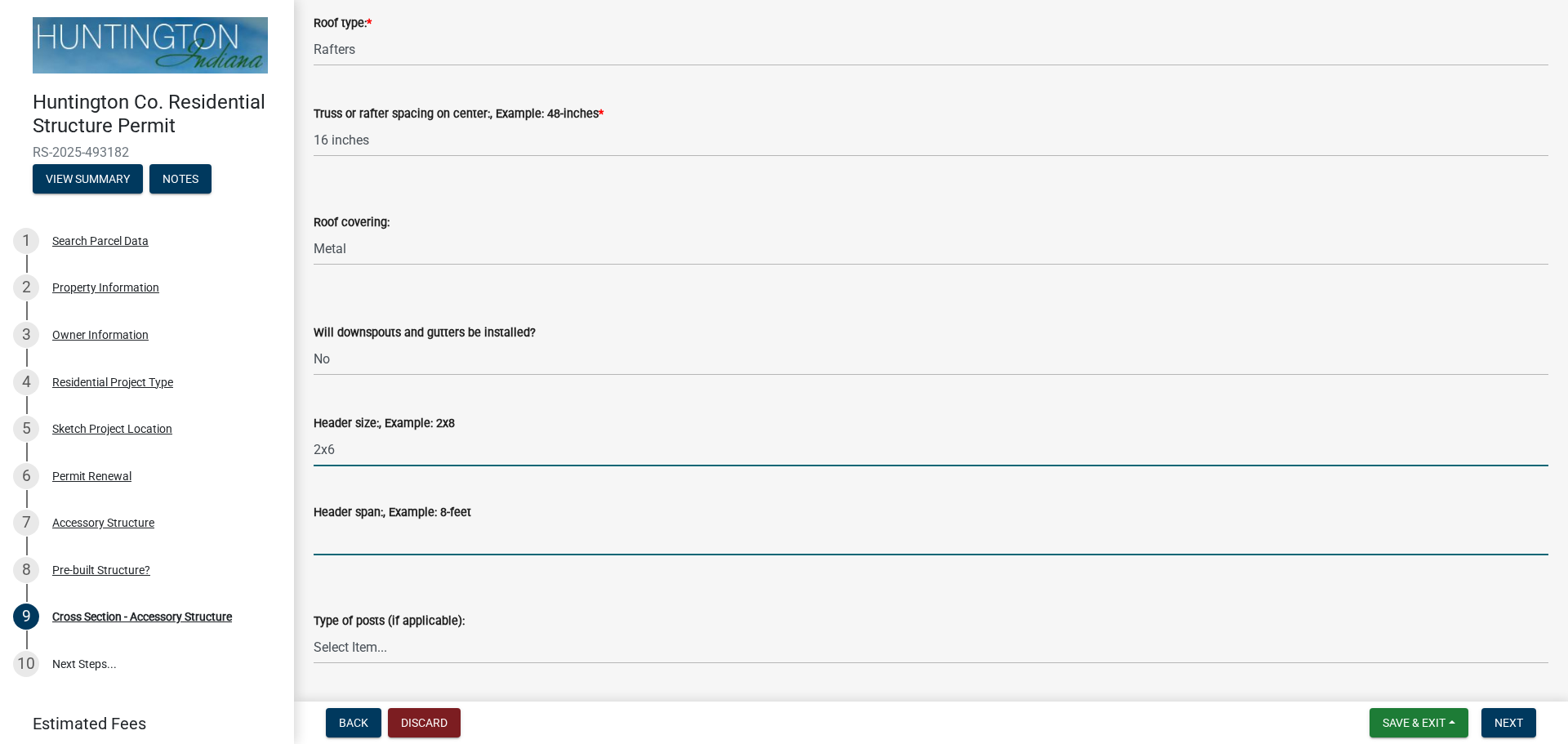
click at [344, 535] on input "Header span:, Example: 8-feet" at bounding box center [931, 539] width 1235 height 34
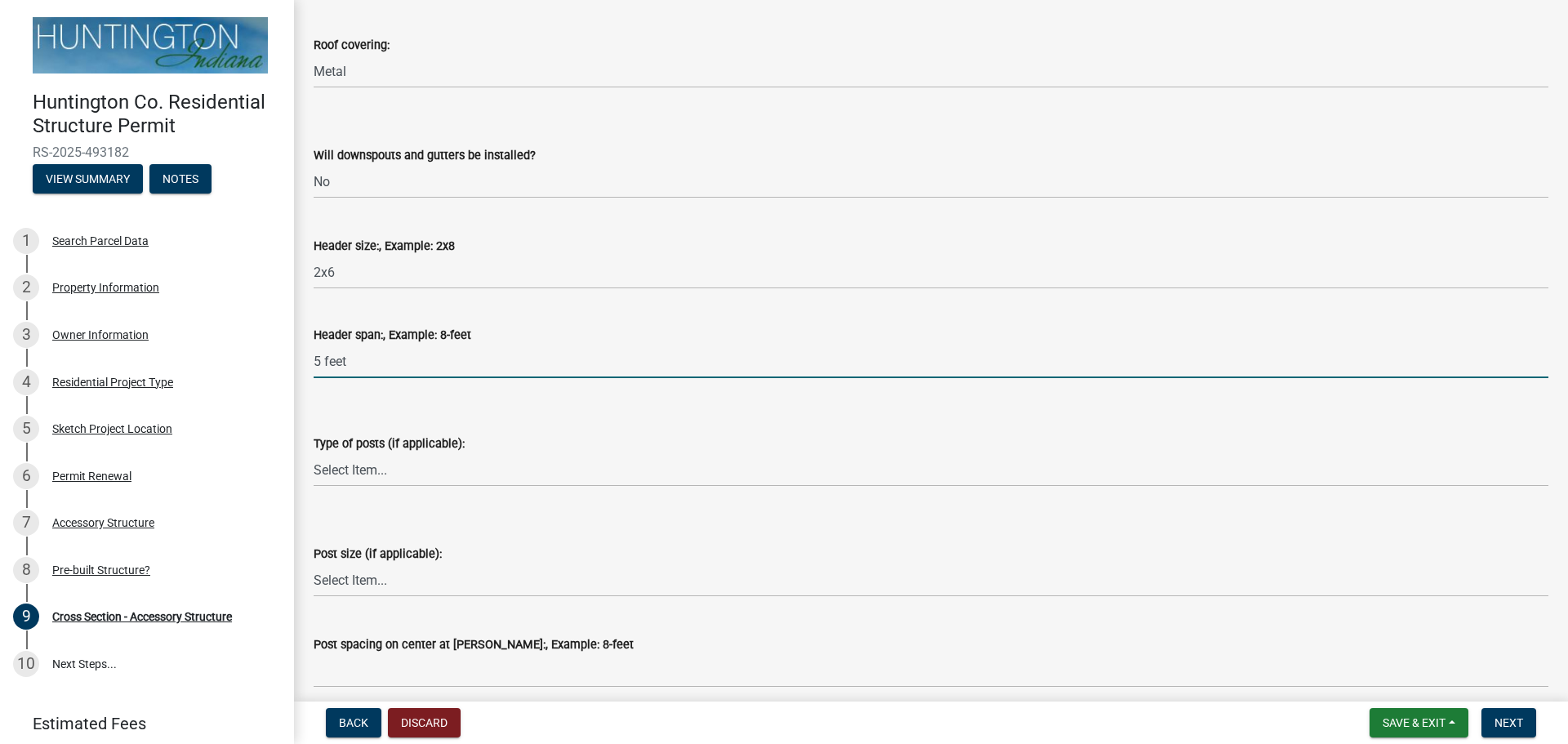
scroll to position [435, 0]
type input "5 feet"
click at [335, 476] on select "Select Item... Glulam Nail Laminated Perma-Column Solid Sawn Other" at bounding box center [931, 469] width 1235 height 34
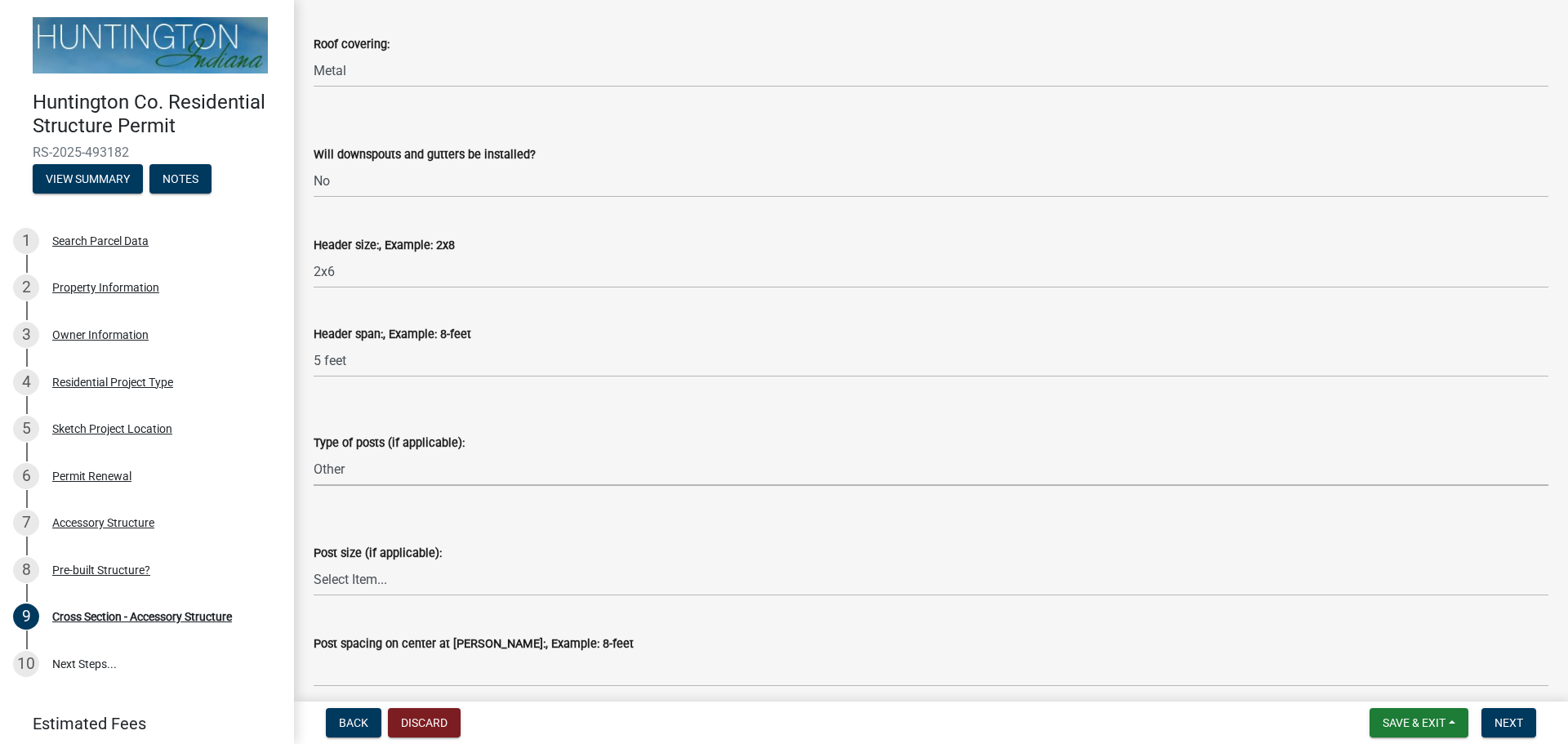
click at [314, 452] on select "Select Item... Glulam Nail Laminated Perma-Column Solid Sawn Other" at bounding box center [931, 469] width 1235 height 34
select select "f9643c29-4a94-4aaa-a3e6-23f6bab72b40"
click at [347, 578] on select "Select Item... 4x6 6x6 8x8 Triple 2x6 other" at bounding box center [931, 580] width 1235 height 34
click at [314, 563] on select "Select Item... 4x6 6x6 8x8 Triple 2x6 other" at bounding box center [931, 580] width 1235 height 34
select select "04627d20-aec4-4a89-8c0f-cf4d785d9d7f"
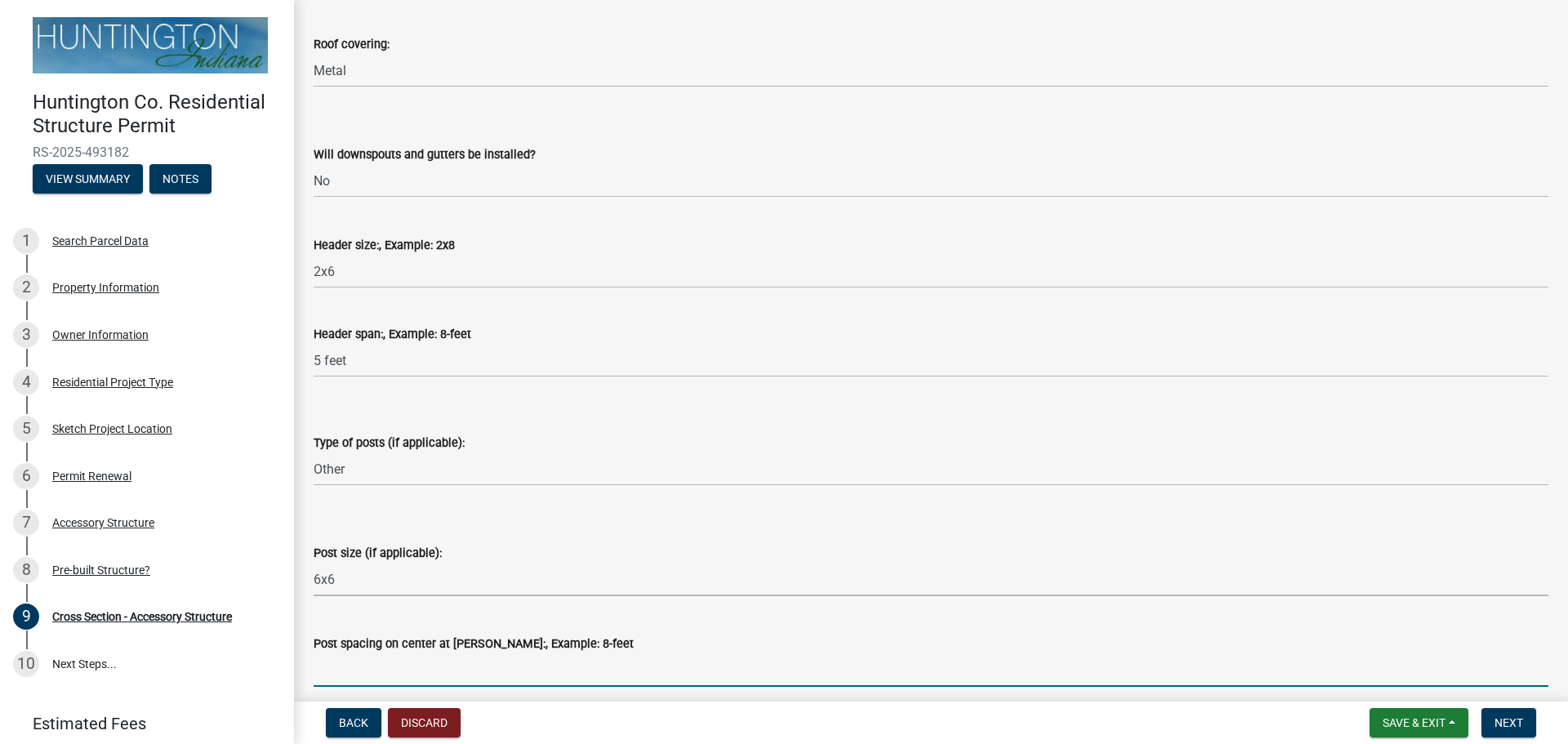
click at [356, 676] on input "Post spacing on center at [PERSON_NAME]:, Example: 8-feet" at bounding box center [931, 671] width 1235 height 34
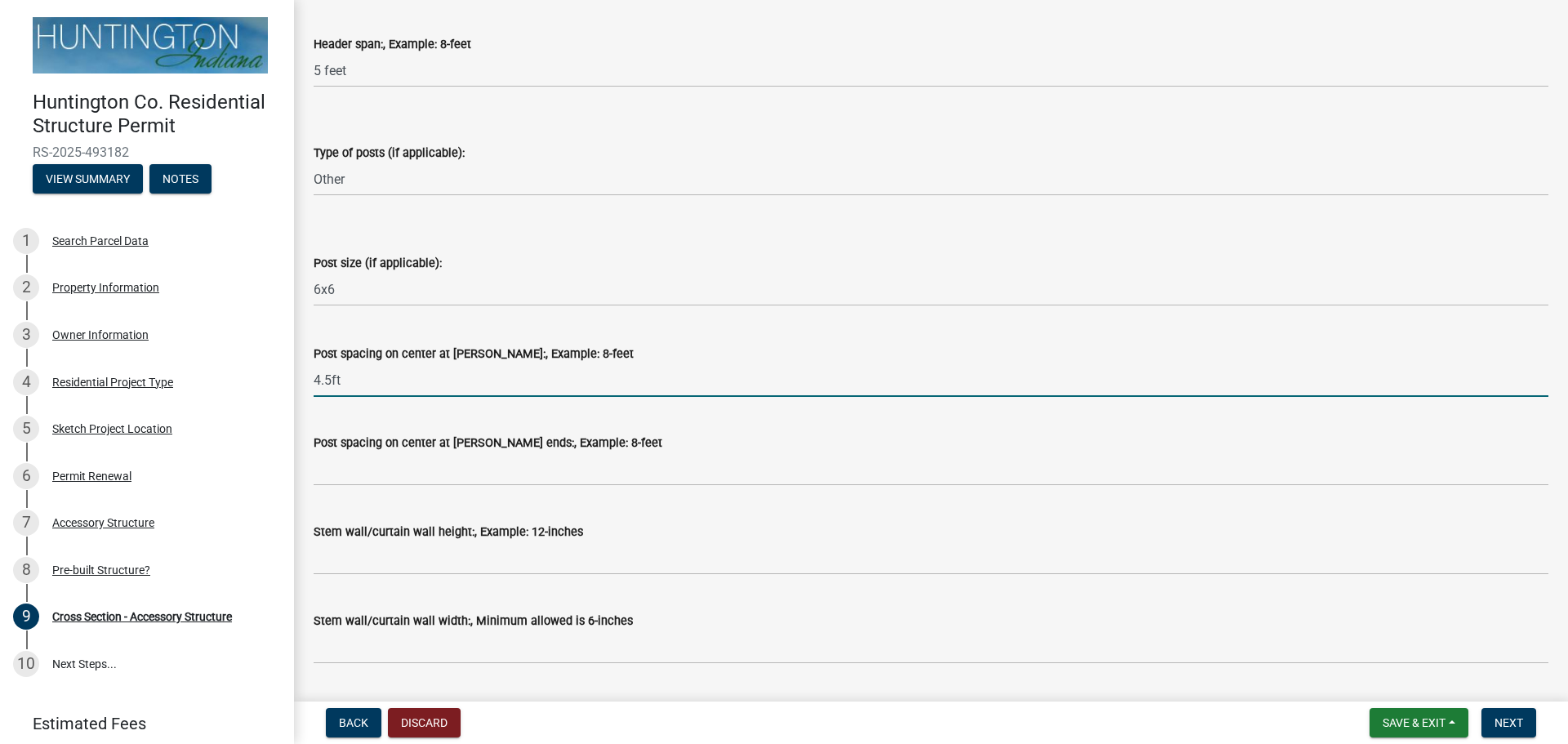
scroll to position [729, 0]
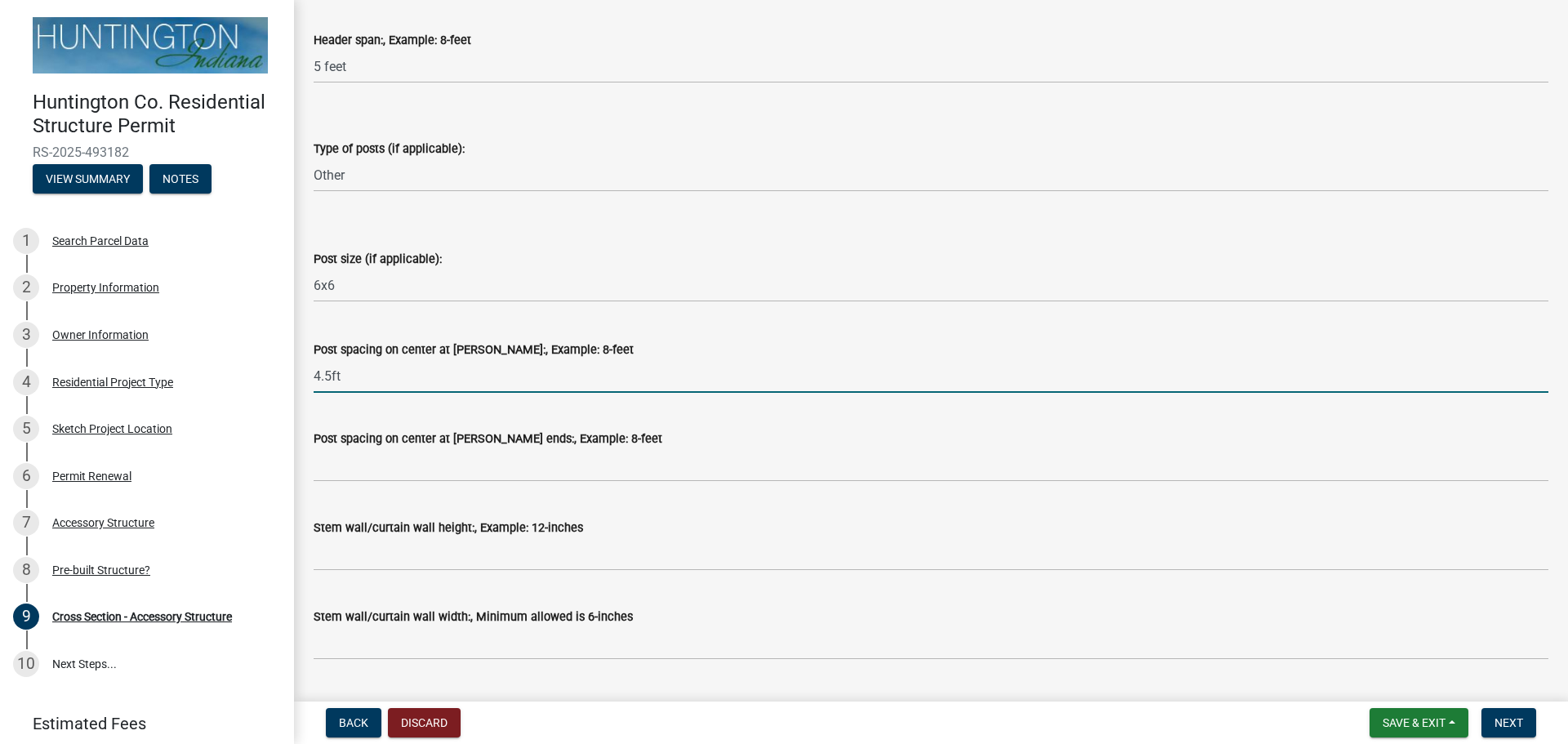
type input "4.5ft"
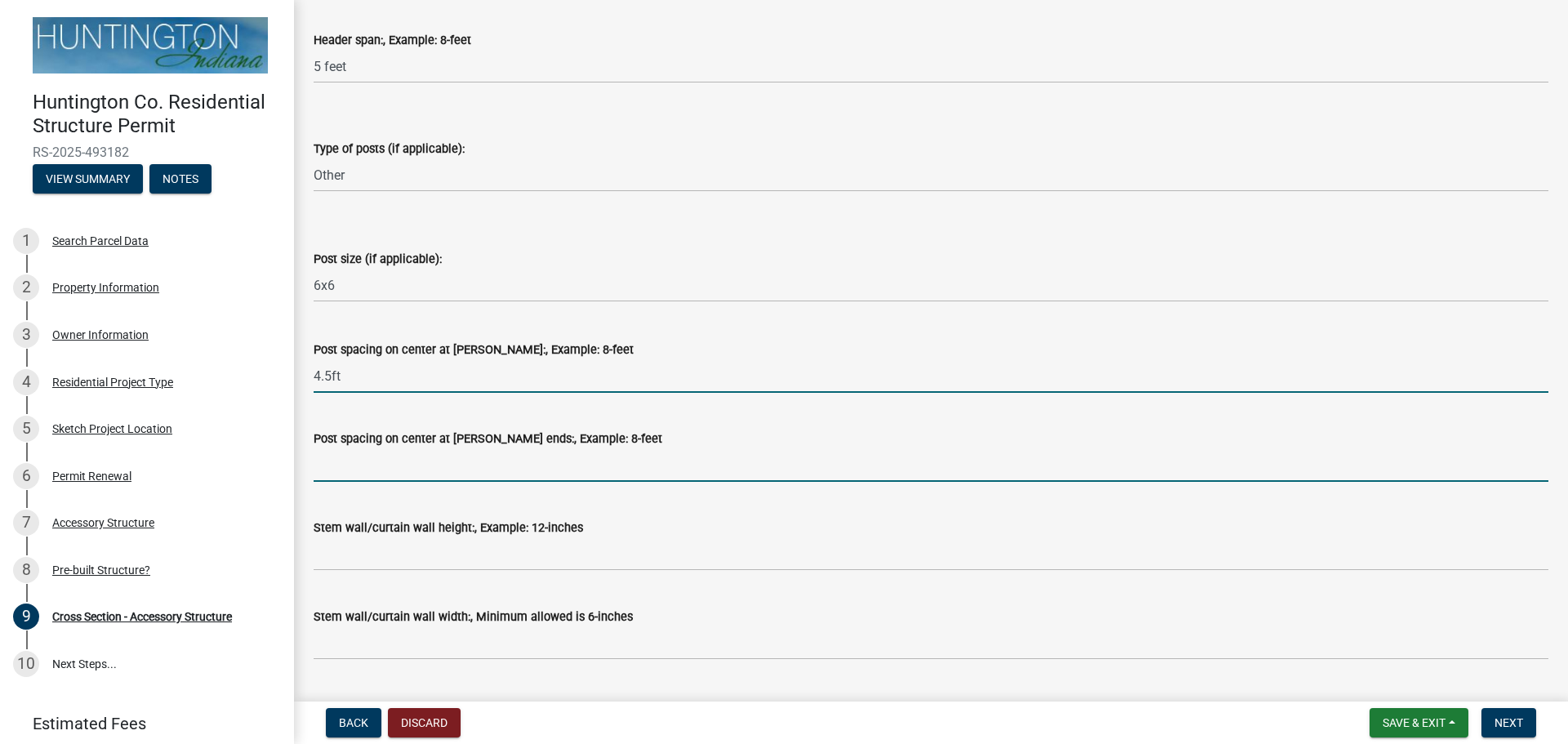
click at [375, 463] on input "Post spacing on center at [PERSON_NAME] ends:, Example: 8-feet" at bounding box center [931, 465] width 1235 height 34
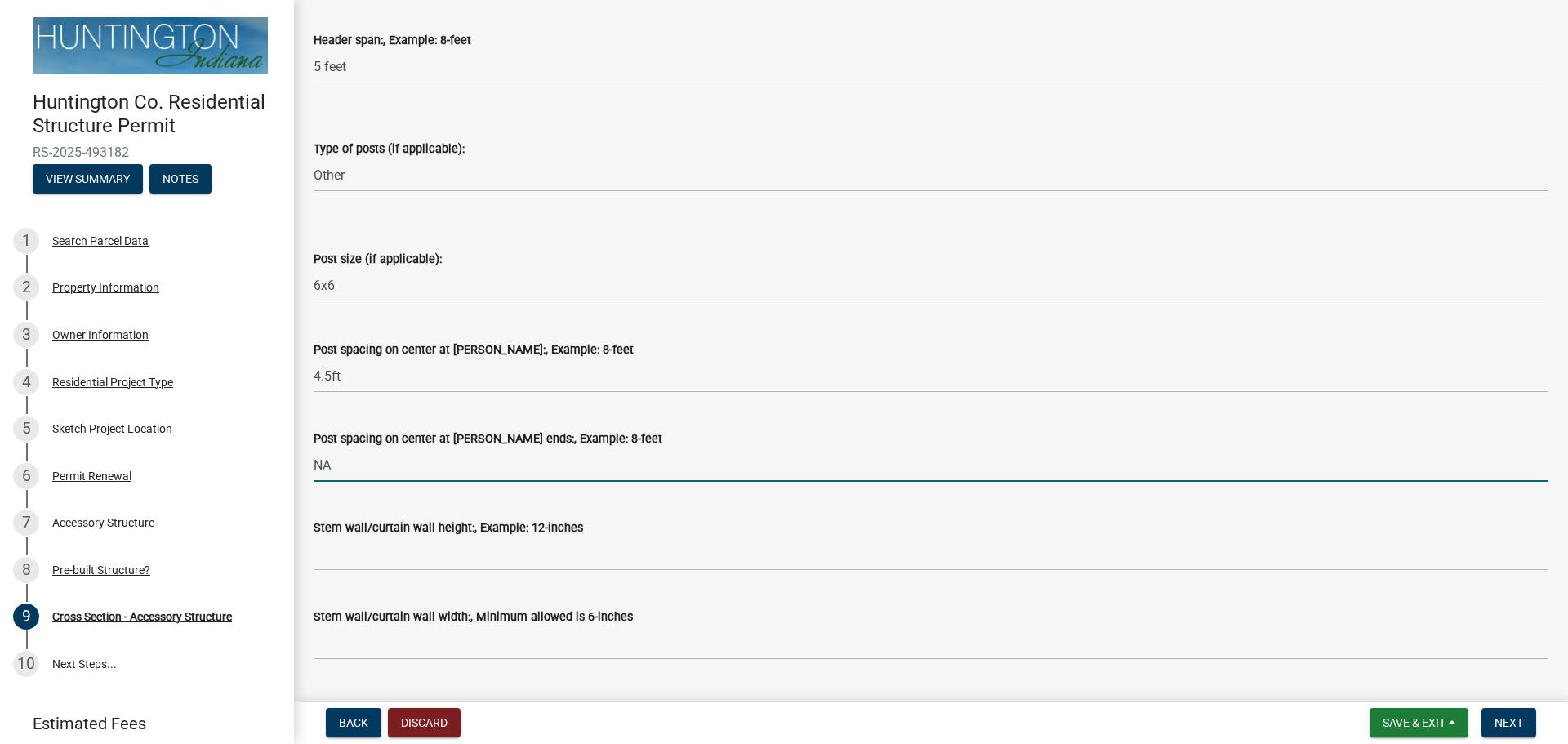
type input "NA"
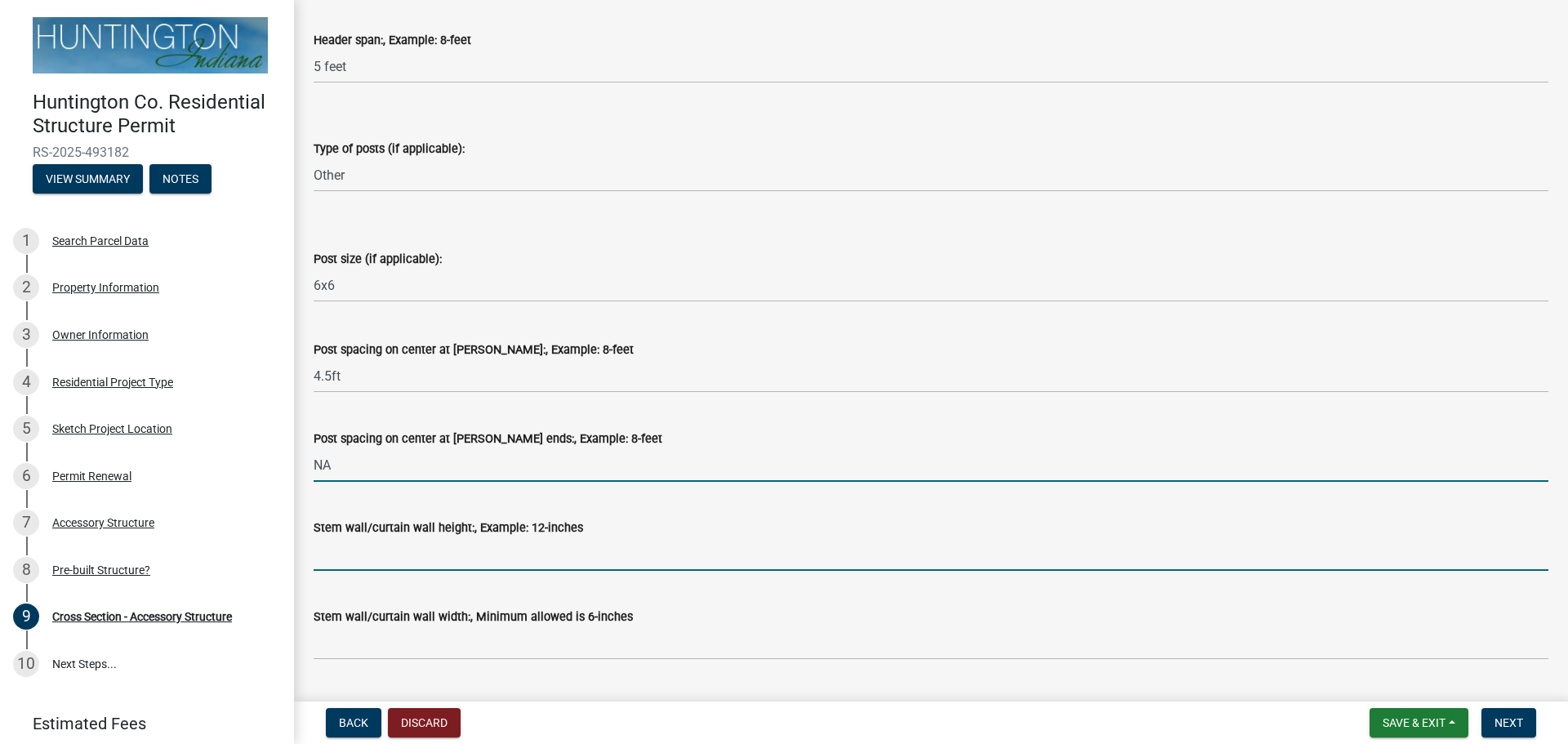
click at [358, 559] on input "Stem wall/curtain wall height:, Example: 12-inches" at bounding box center [931, 554] width 1235 height 34
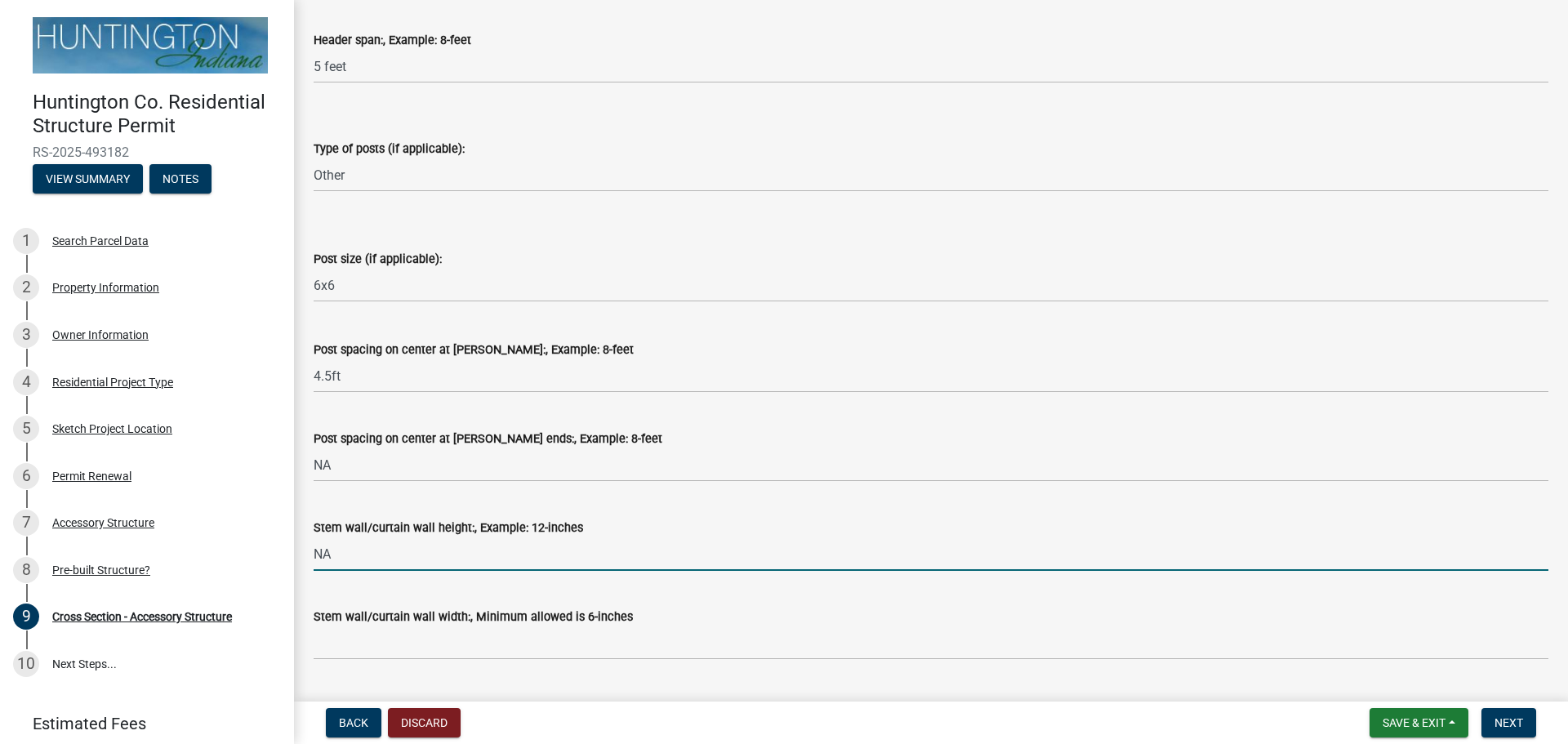
type input "NA"
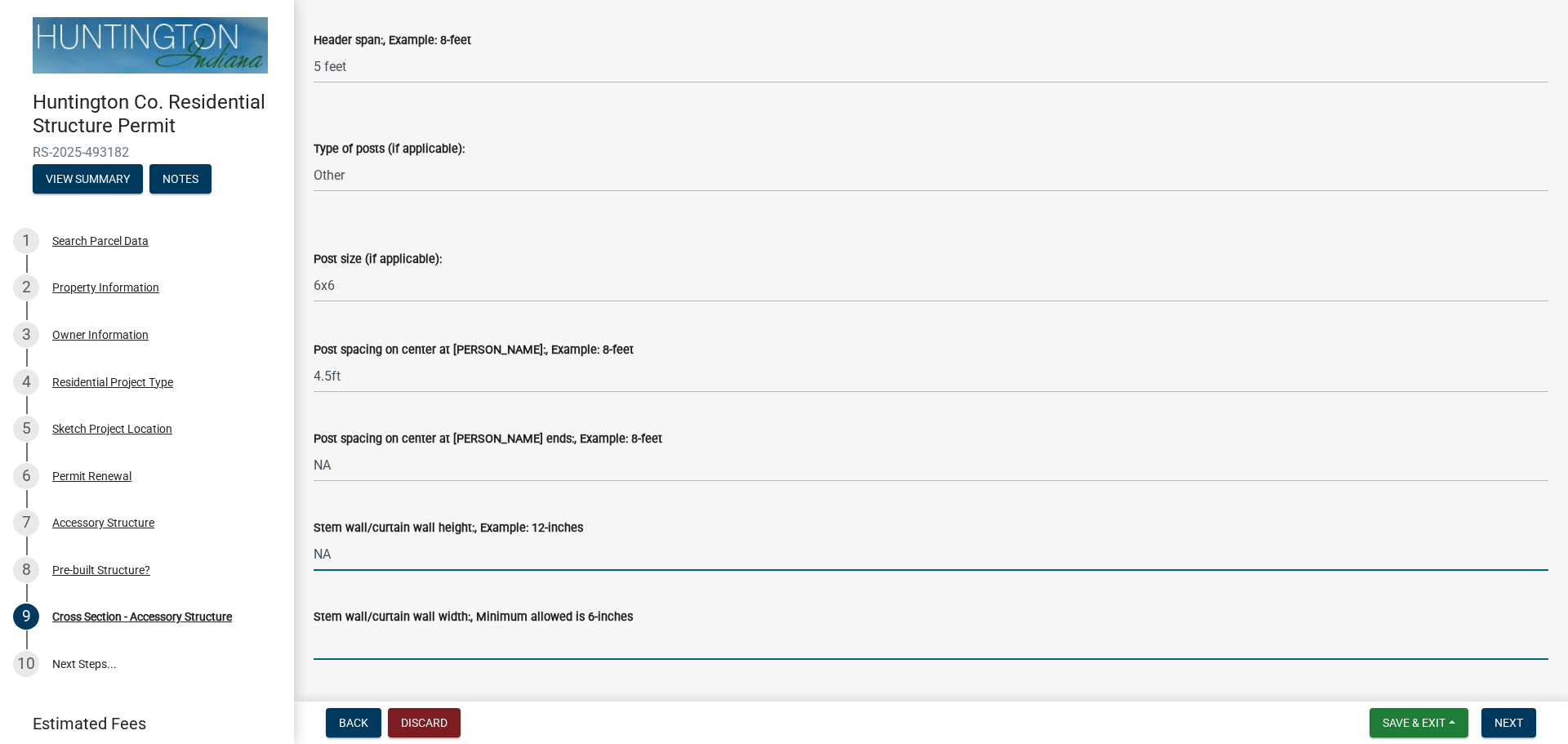
click at [351, 635] on input "Stem wall/curtain wall width:, Minimum allowed is 6-inches" at bounding box center [931, 643] width 1235 height 34
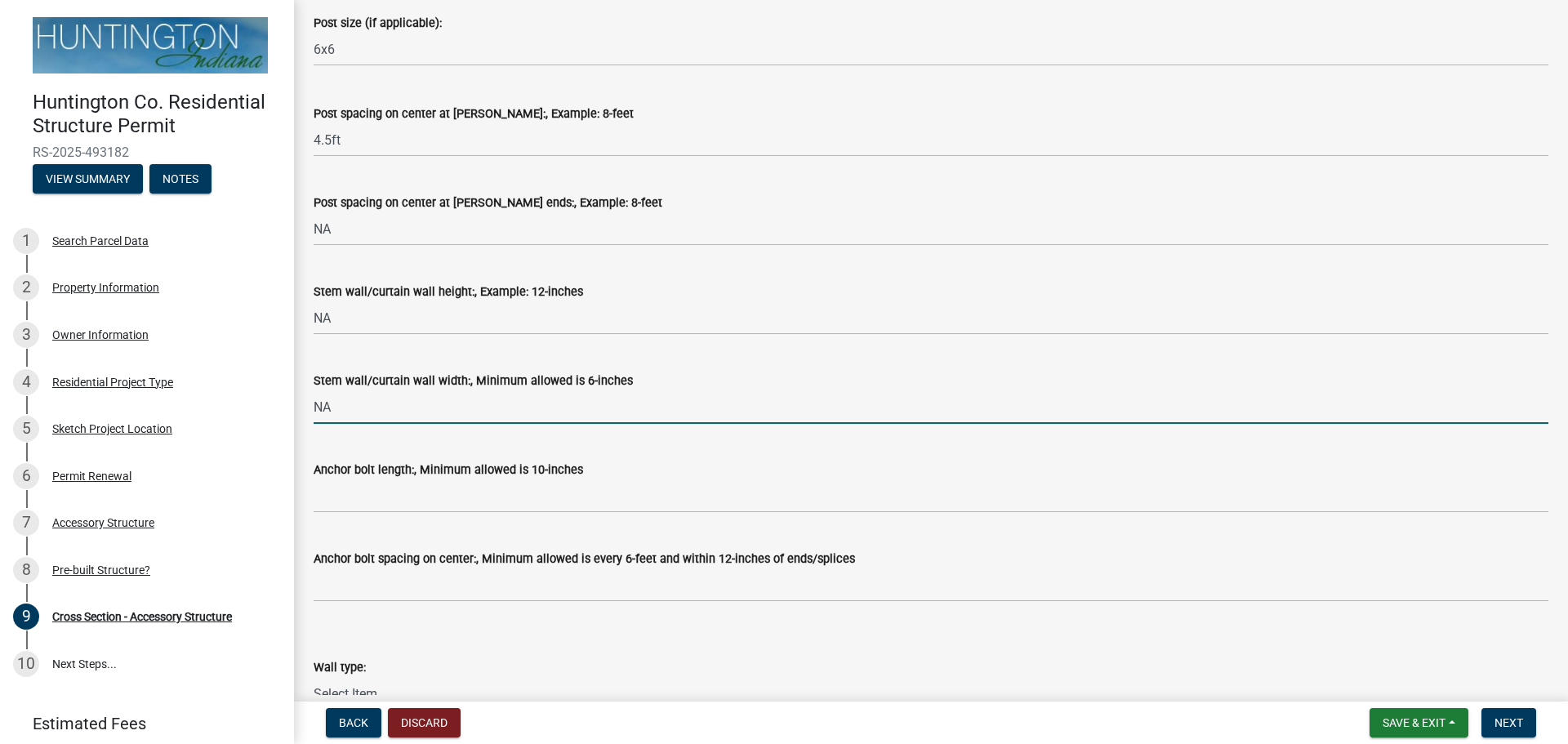
scroll to position [969, 0]
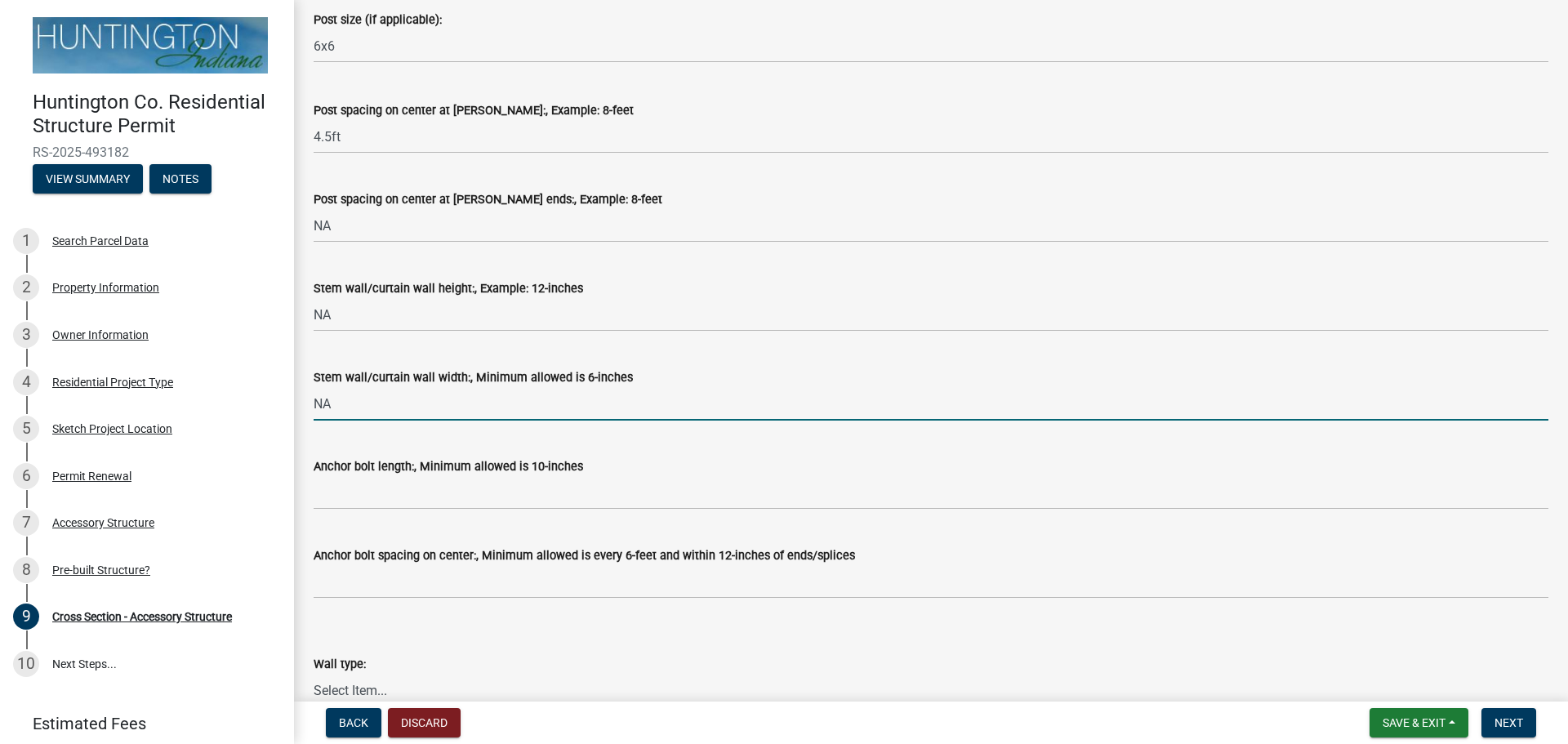
type input "NA"
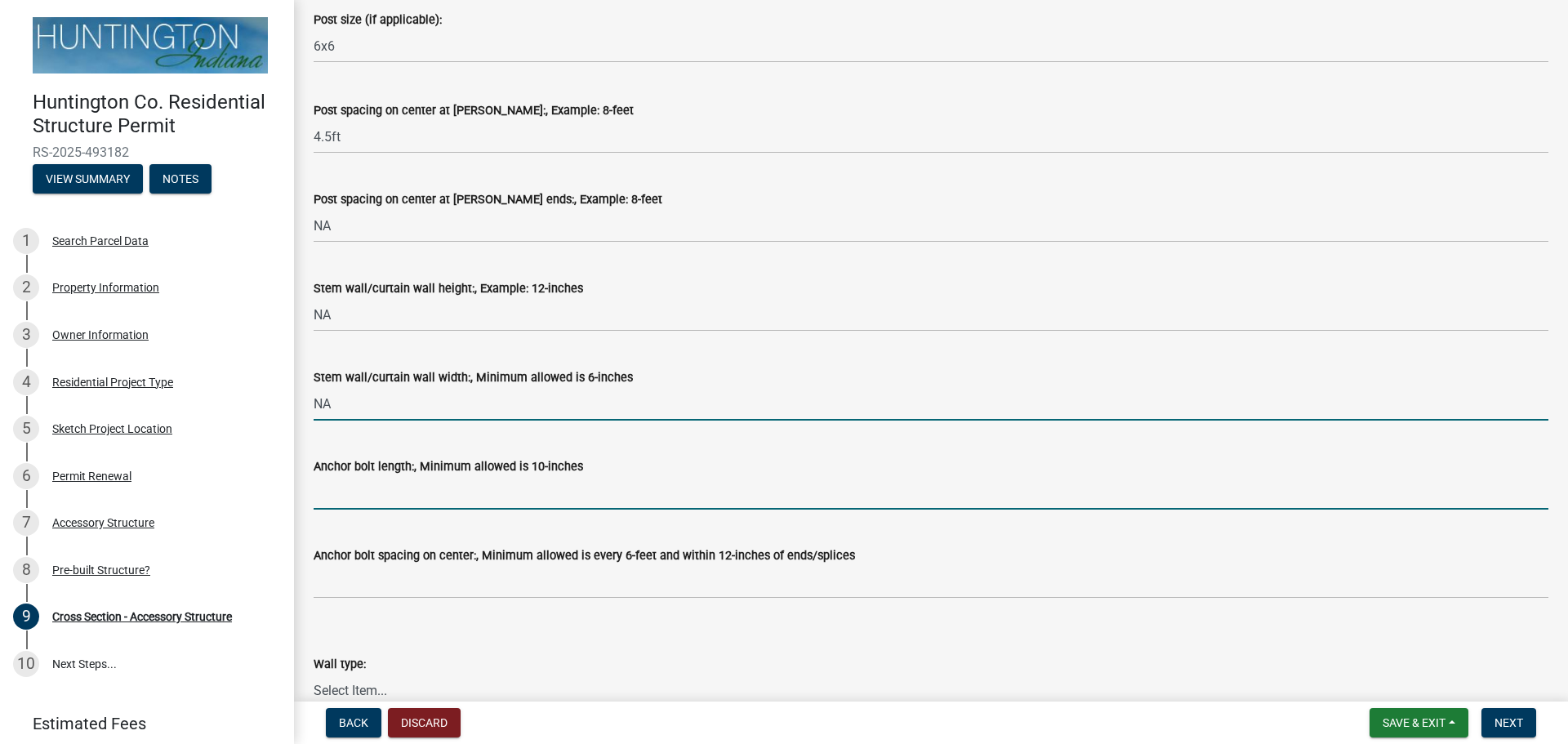
click at [381, 491] on input "Anchor bolt length:, Minimum allowed is 10-inches" at bounding box center [931, 493] width 1235 height 34
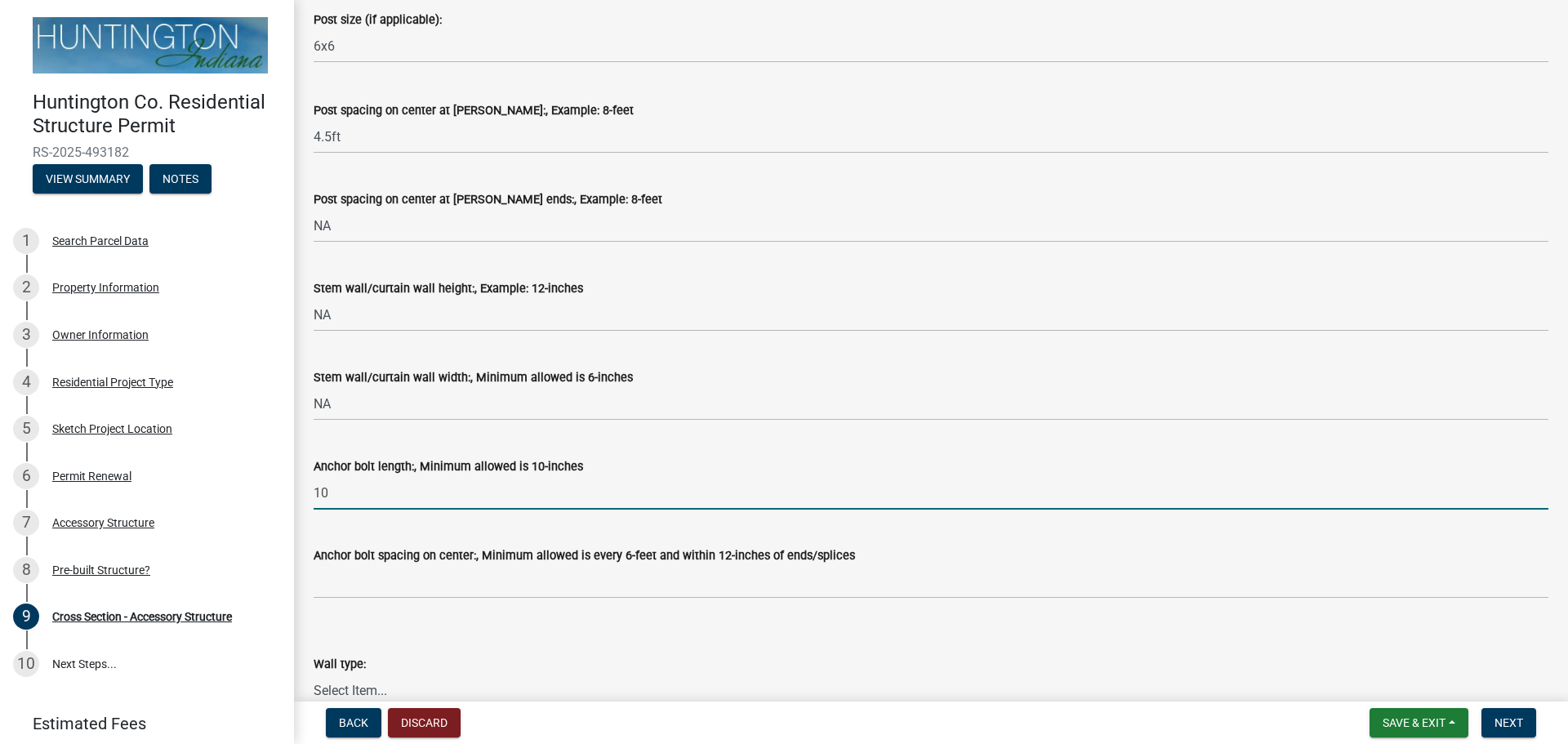
type input "1"
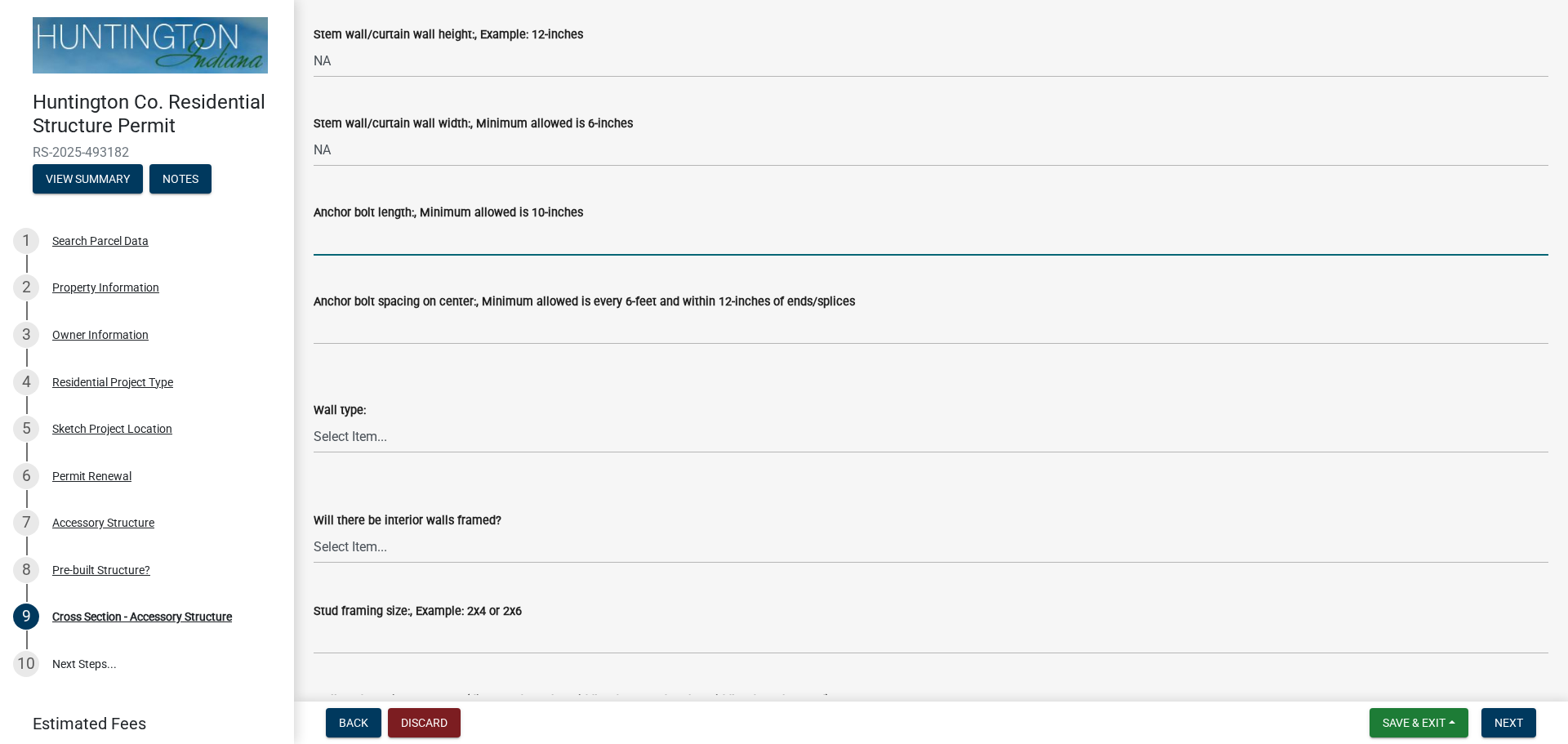
scroll to position [1225, 0]
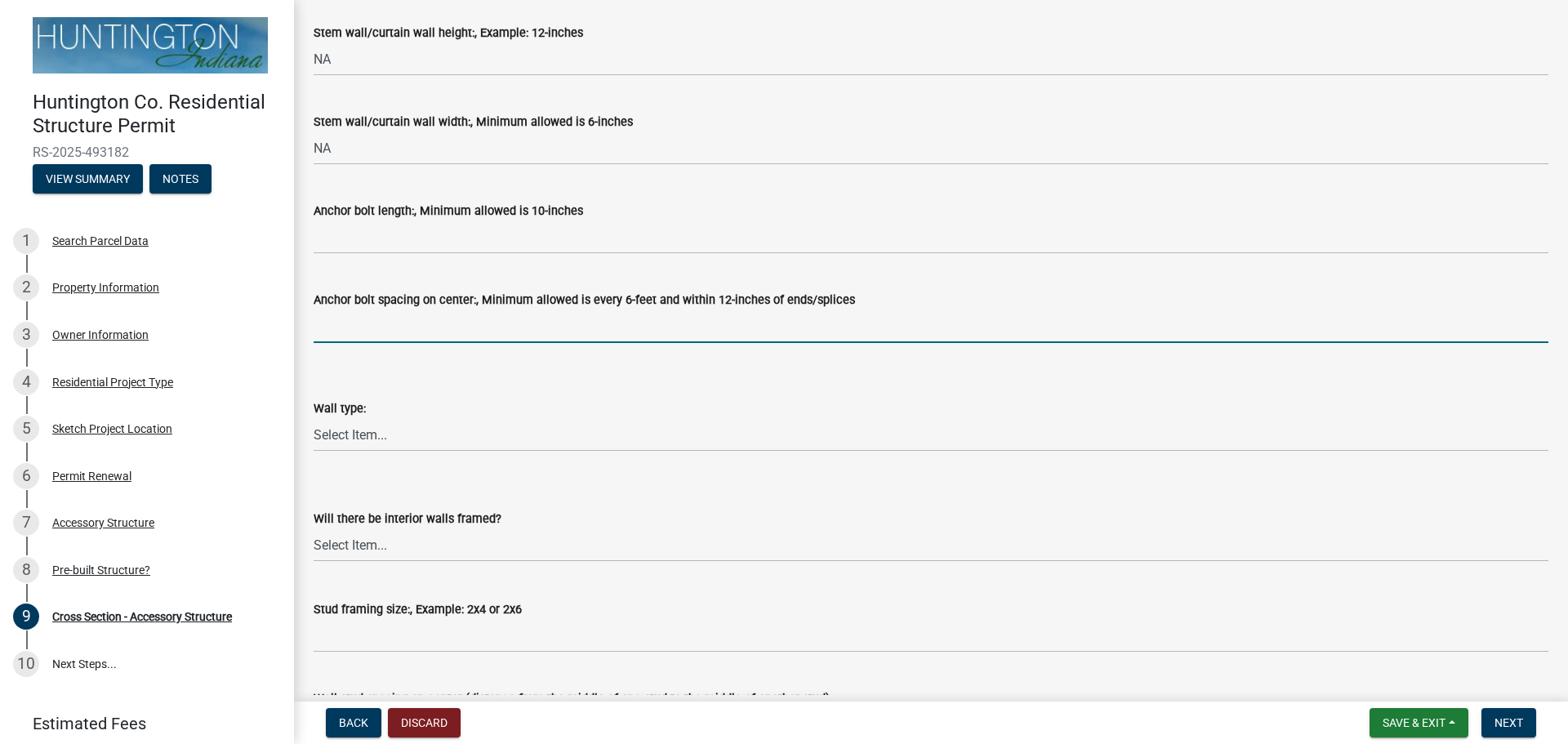
click at [369, 330] on input "Anchor bolt spacing on center:, Minimum allowed is every 6-feet and within 12-i…" at bounding box center [931, 326] width 1235 height 34
click at [358, 430] on select "Select Item... Metal Vinyl Wood Other" at bounding box center [931, 435] width 1235 height 34
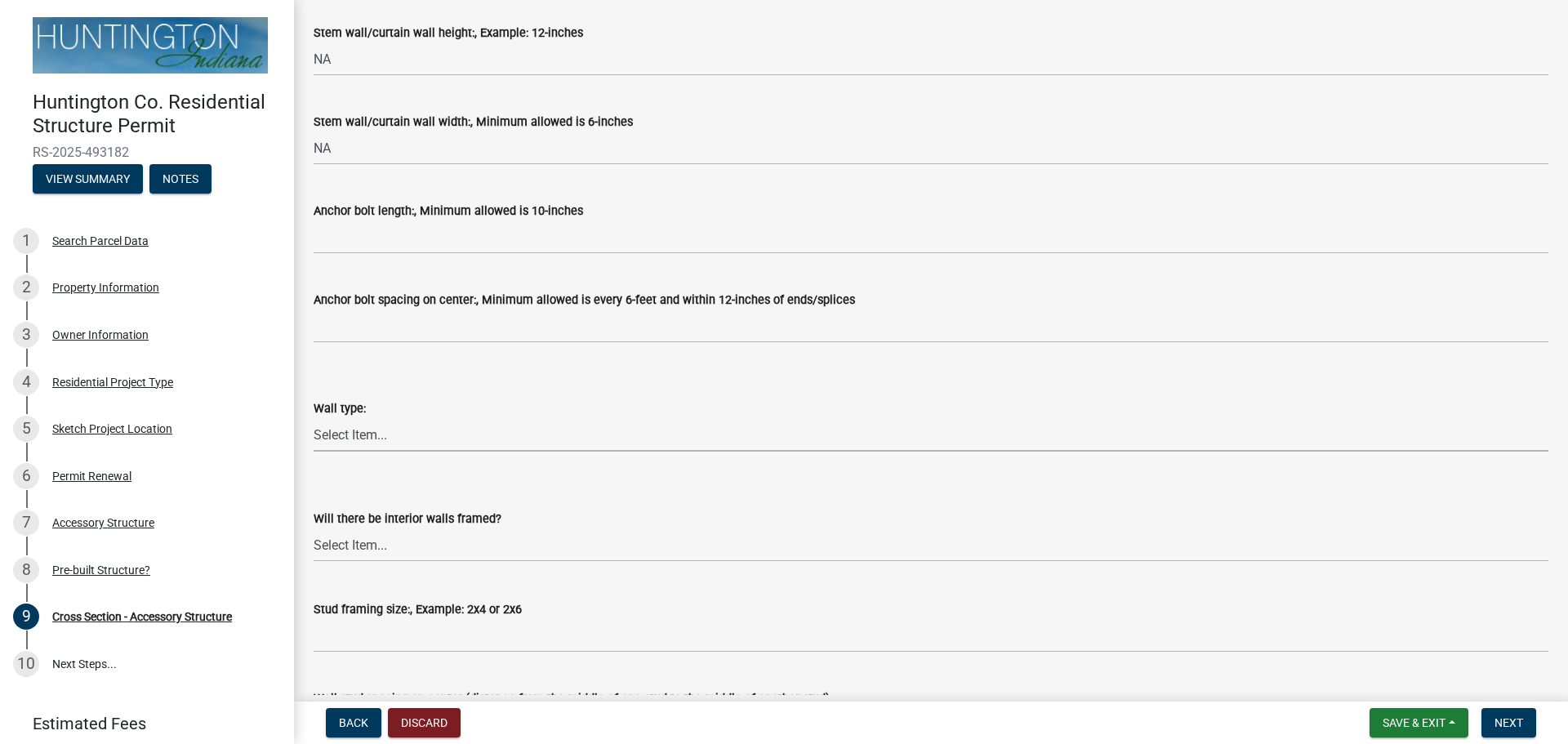
click at [351, 433] on select "Select Item... Metal Vinyl Wood Other" at bounding box center [931, 435] width 1235 height 34
click at [356, 438] on select "Select Item... Metal Vinyl Wood Other" at bounding box center [931, 435] width 1235 height 34
click at [314, 418] on select "Select Item... Metal Vinyl Wood Other" at bounding box center [931, 435] width 1235 height 34
select select "2a003aac-c0fa-4290-beb3-d48034e13ed6"
click at [362, 547] on select "Select Item... Yes No" at bounding box center [931, 545] width 1235 height 34
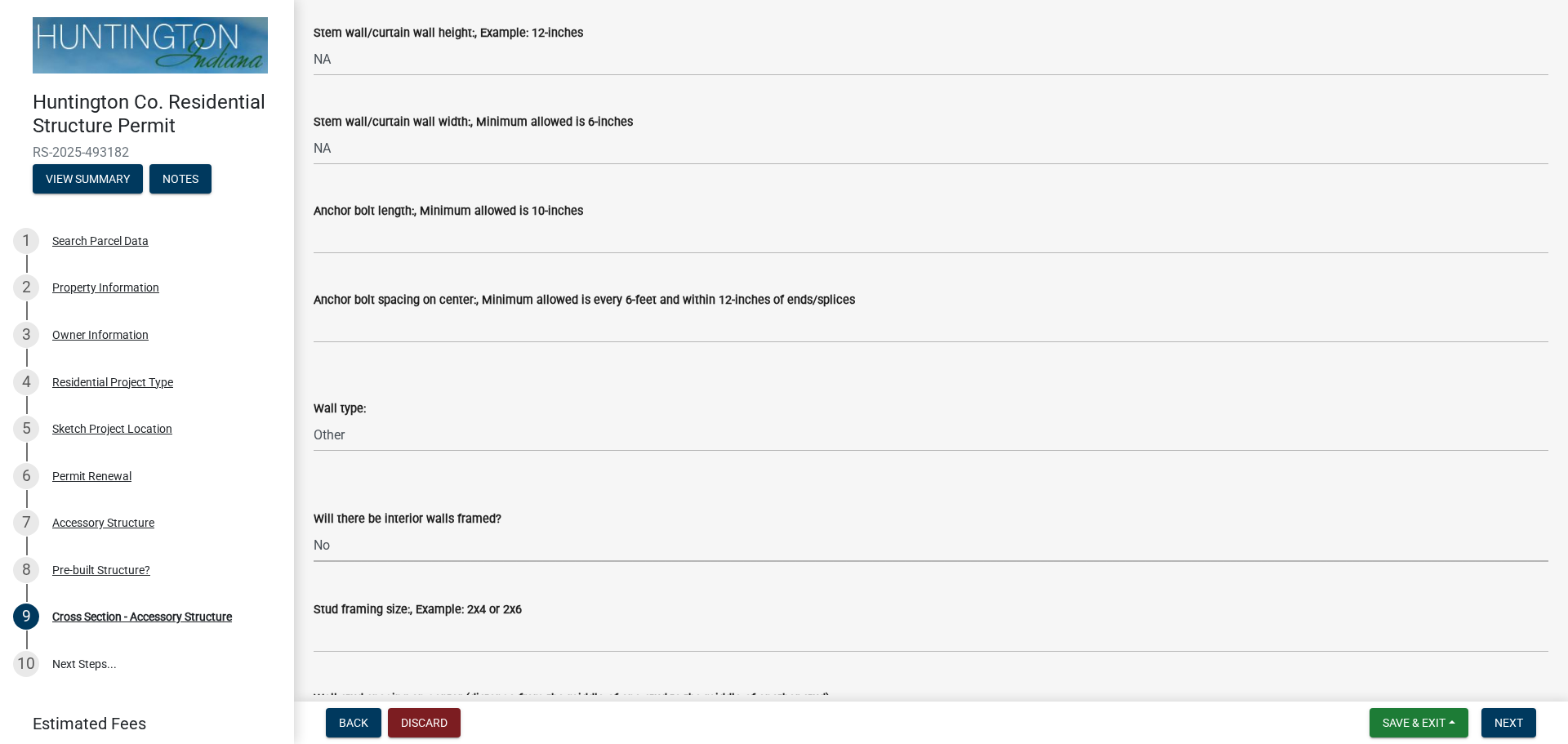
click at [314, 528] on select "Select Item... Yes No" at bounding box center [931, 545] width 1235 height 34
select select "437d5bbf-de9a-4f39-89be-882567d8ea4c"
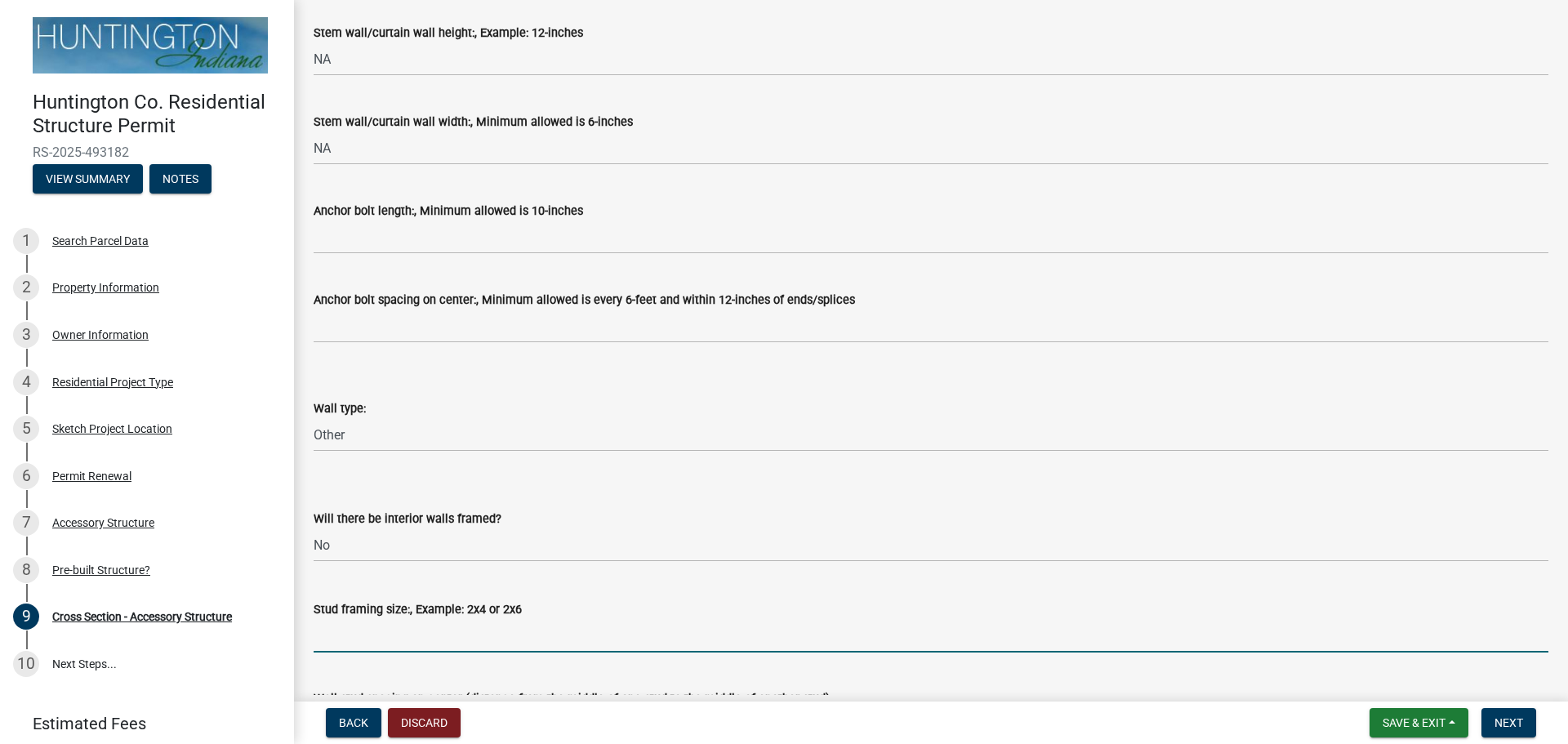
click at [339, 635] on input "Stud framing size:, Example: 2x4 or 2x6" at bounding box center [931, 636] width 1235 height 34
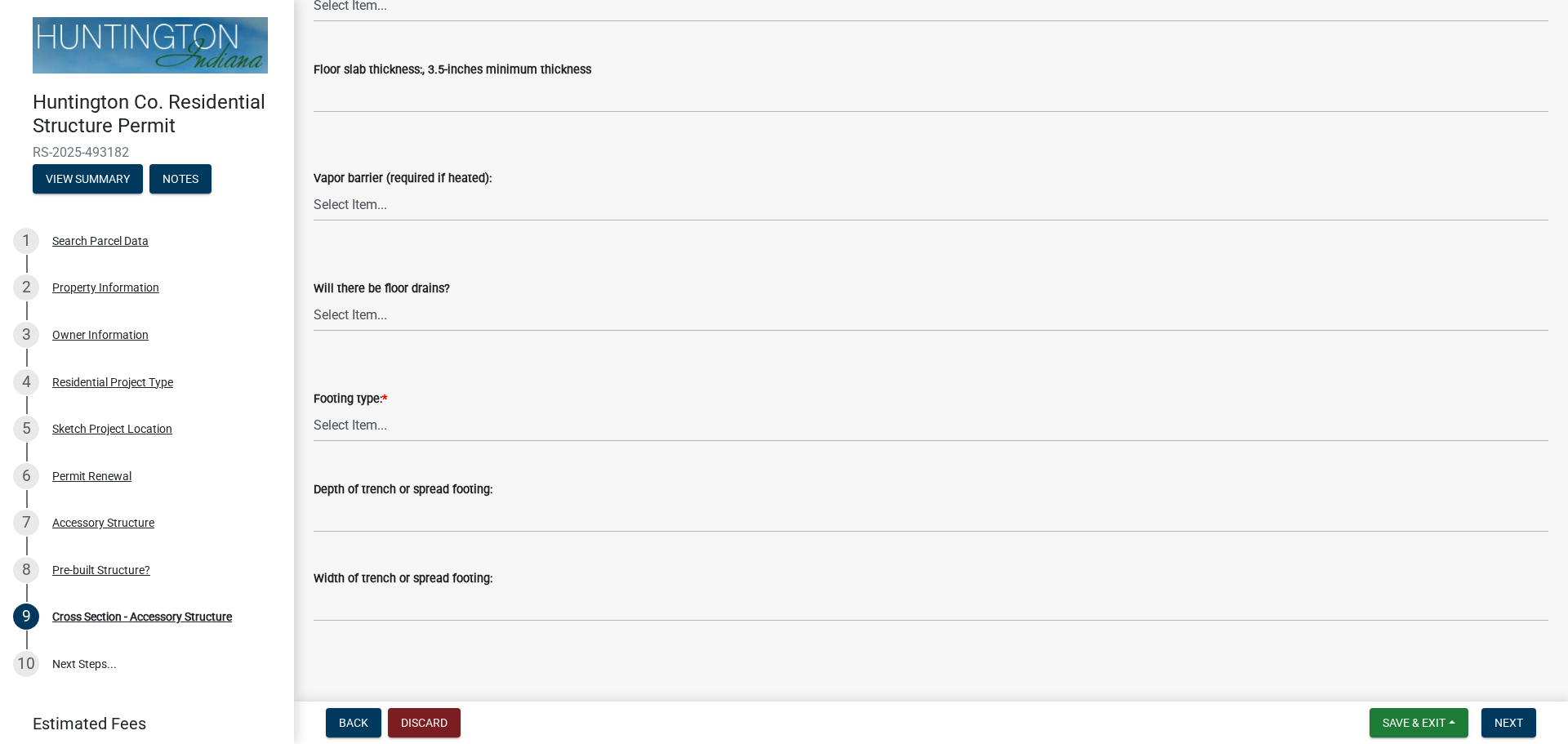
scroll to position [2167, 0]
type input "NA"
click at [334, 424] on select "Select Item... Post Holes (Minimum depth is 42-inches with a 6-inch base prior …" at bounding box center [931, 422] width 1235 height 34
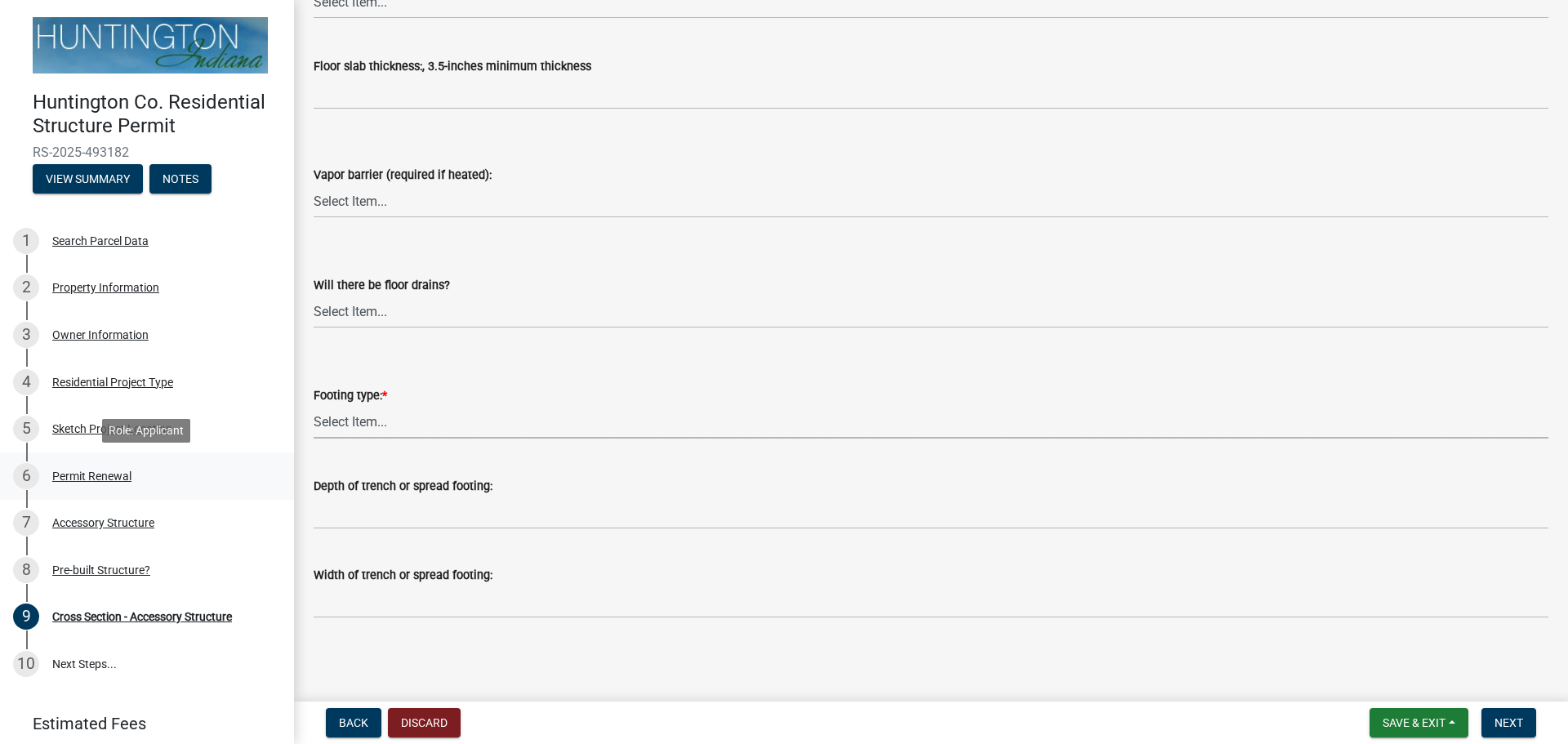
click at [82, 479] on div "Permit Renewal" at bounding box center [92, 477] width 79 height 12
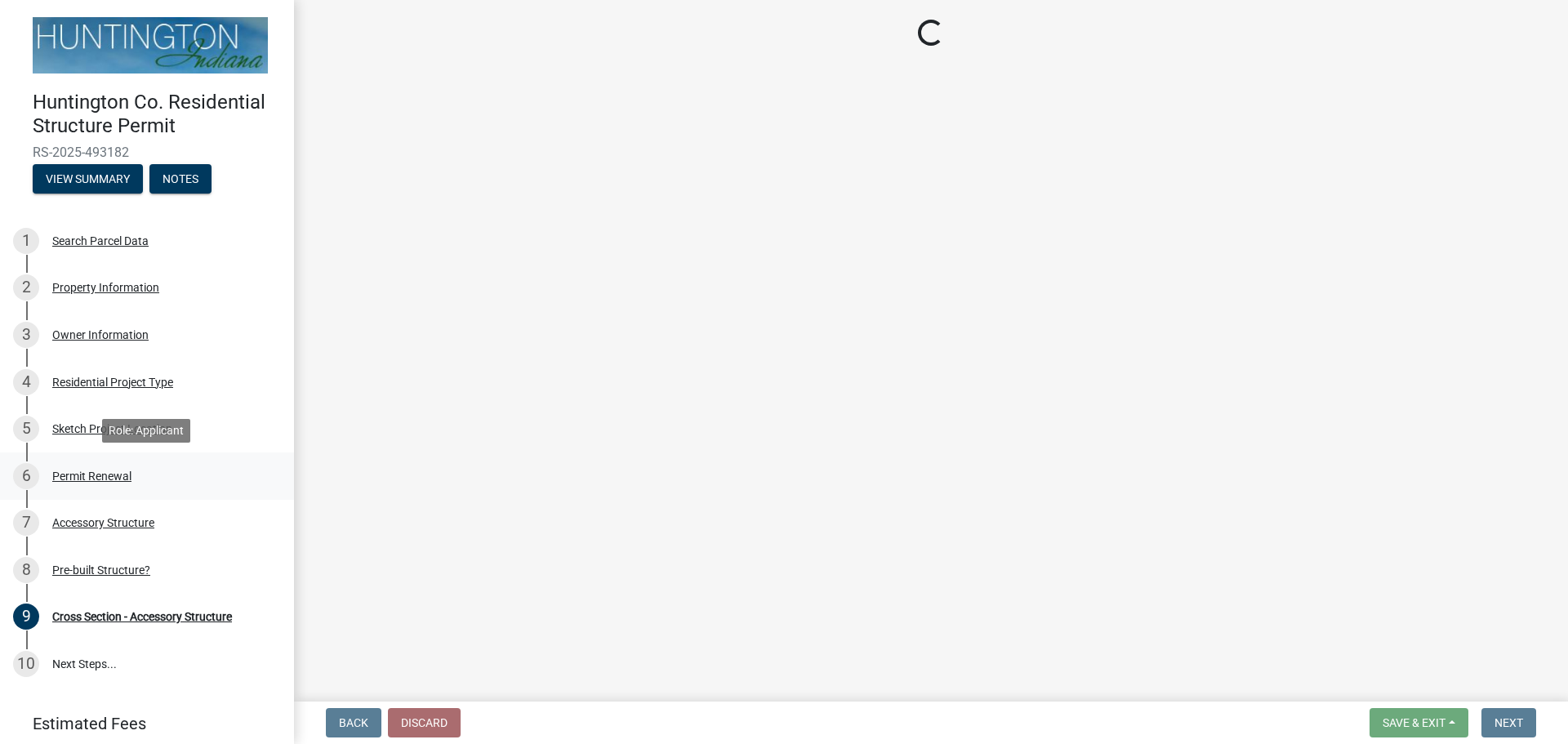
scroll to position [0, 0]
select select "7022fa2c-6c9f-4a5e-8d19-47b221a2a07d"
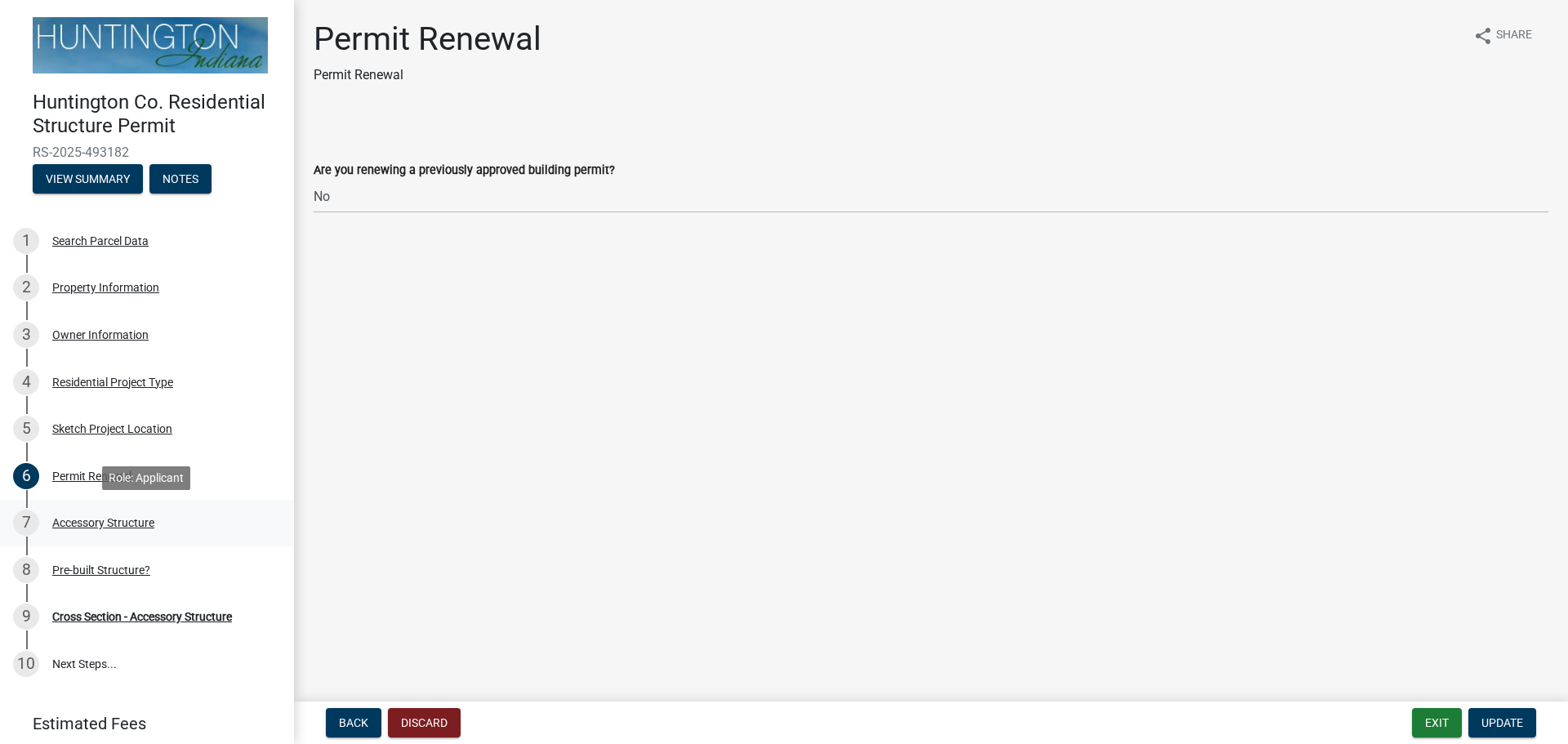
click at [87, 527] on div "Accessory Structure" at bounding box center [103, 523] width 102 height 12
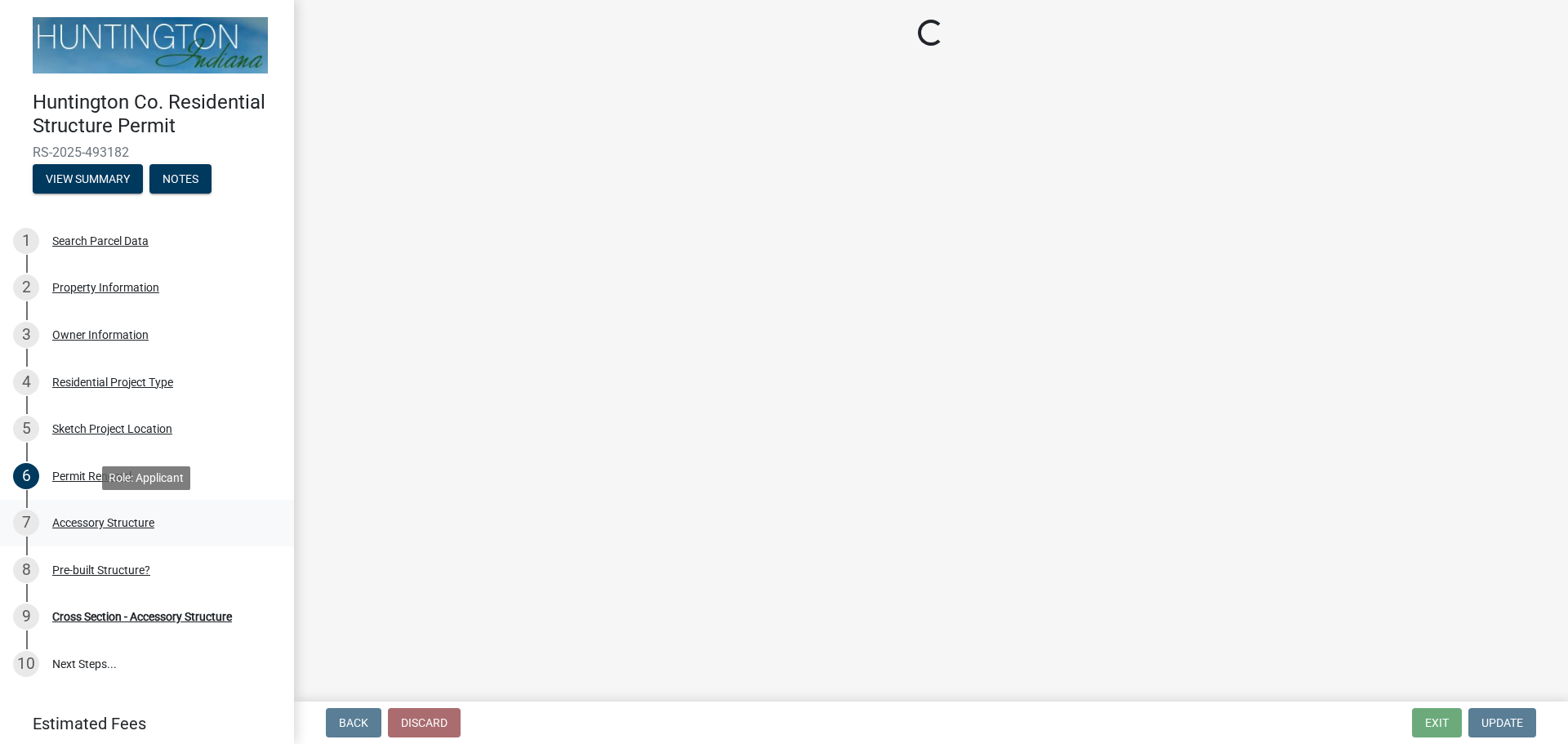
select select "a8613355-bb9a-444e-ab0c-4bc02a622c8d"
select select "cd8e73b5-7e5e-4513-aef6-7c4e8a877e5d"
select select "b13dc926-991e-4e5f-bffc-d00822840ec1"
select select "e88b1875-137a-4a9f-a5b6-d9cbc438664c"
select select "e290cb59-fde3-4413-9642-22cae6324ace"
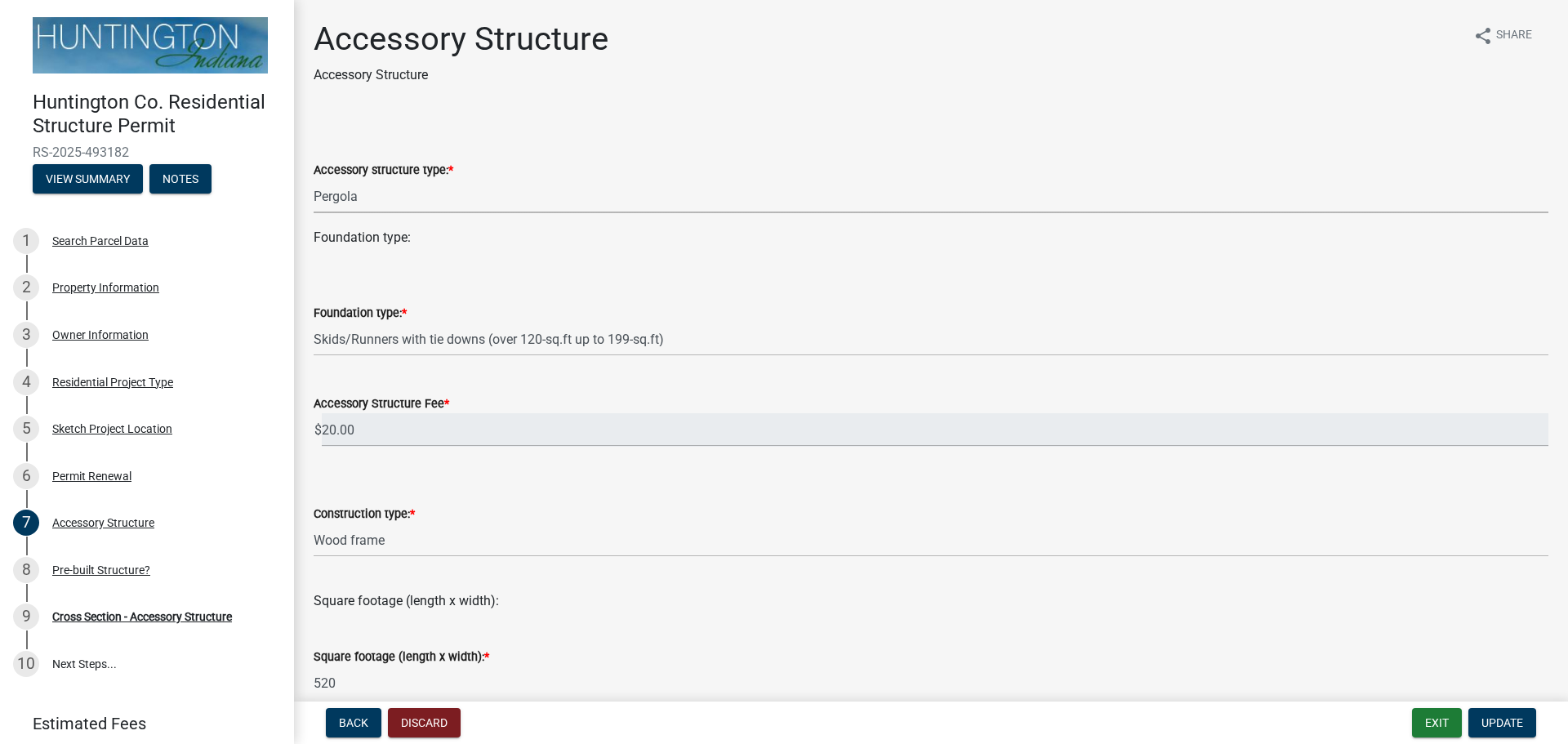
click at [354, 198] on select "Select Item... Detached Garage Pole Barn/[GEOGRAPHIC_DATA]/Yard Barn Carport Ga…" at bounding box center [931, 197] width 1235 height 34
click at [314, 180] on select "Select Item... Detached Garage Pole Barn/[GEOGRAPHIC_DATA]/Yard Barn Carport Ga…" at bounding box center [931, 197] width 1235 height 34
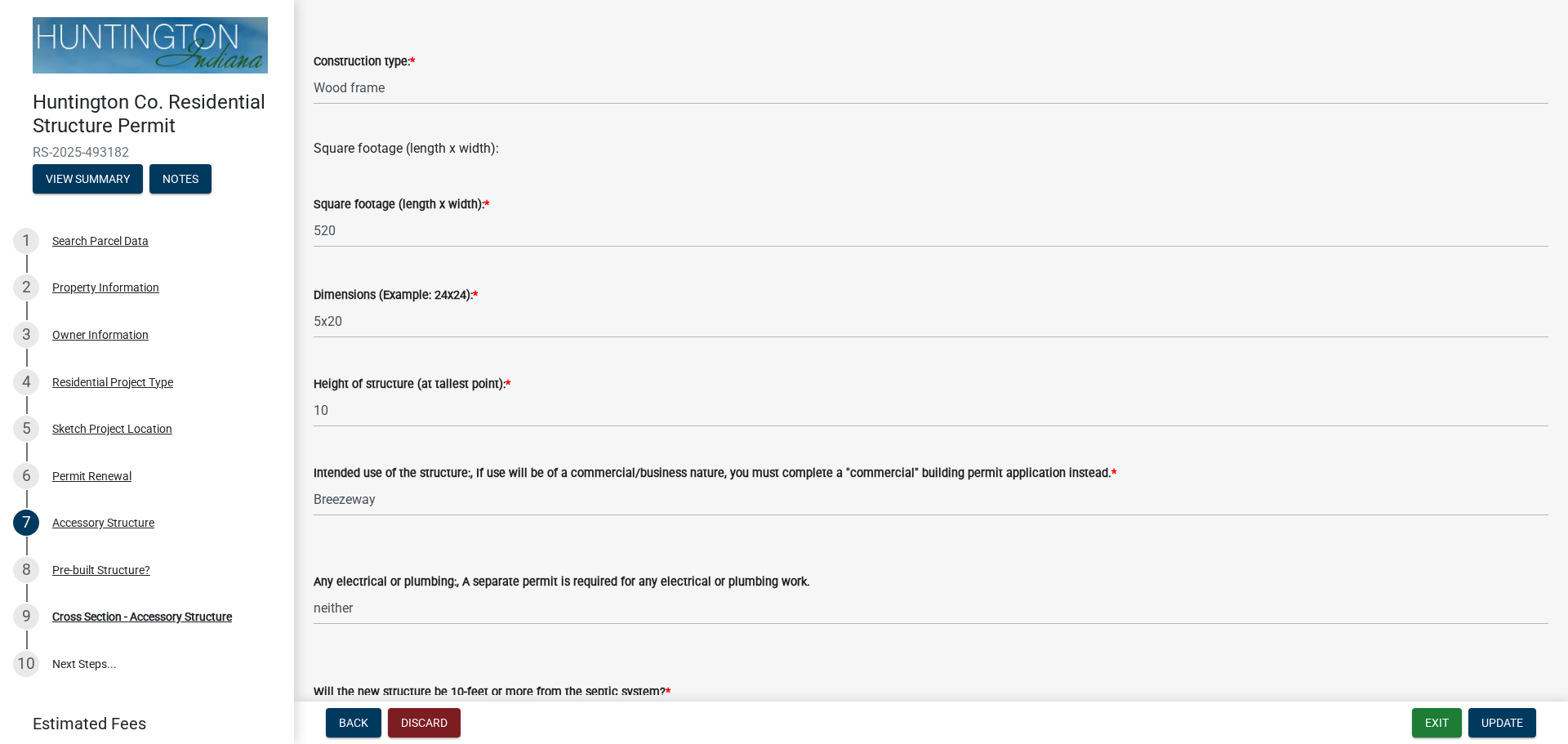
scroll to position [571, 0]
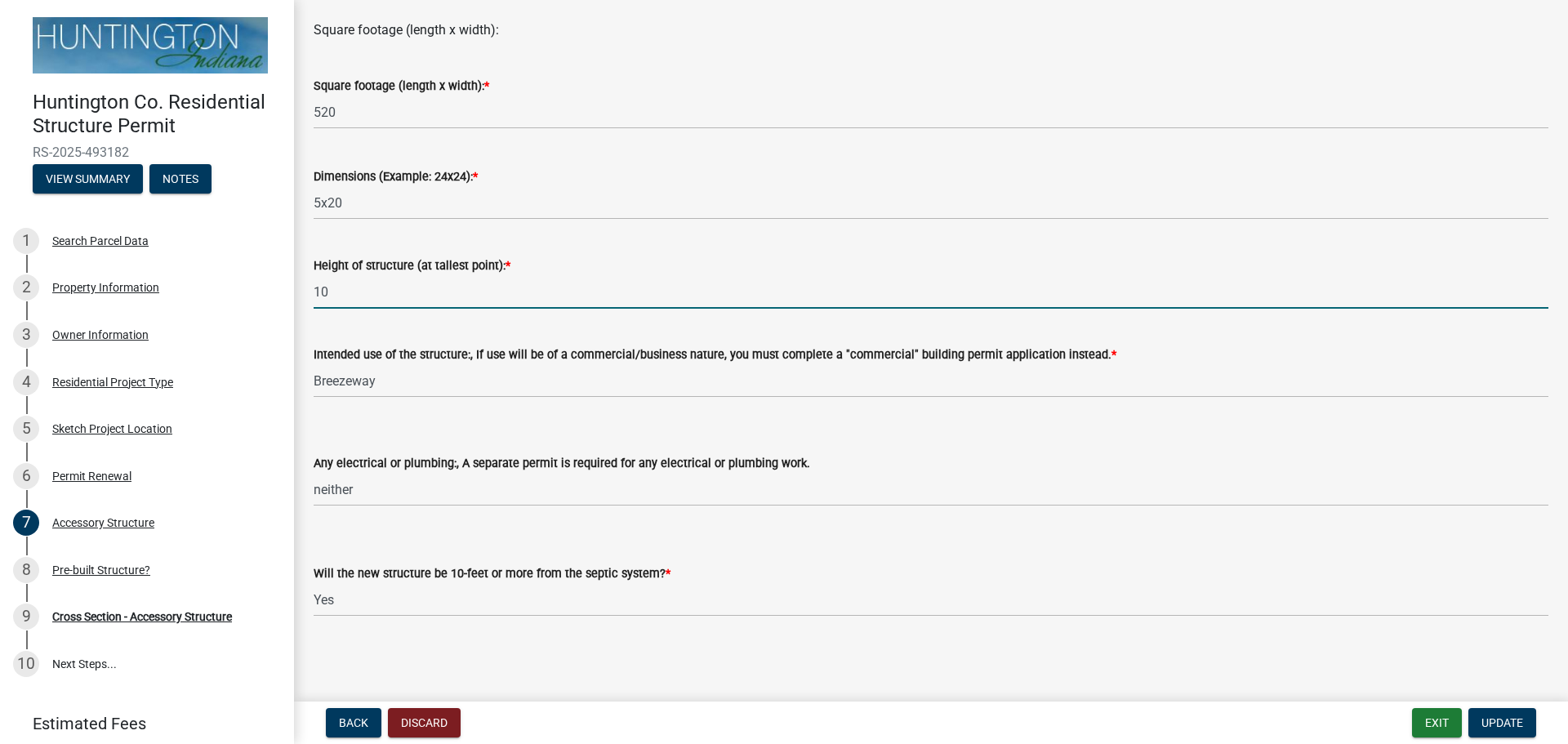
click at [333, 293] on input "10" at bounding box center [931, 292] width 1235 height 34
type input "1"
type input "9"
click at [1511, 724] on span "Update" at bounding box center [1503, 722] width 42 height 13
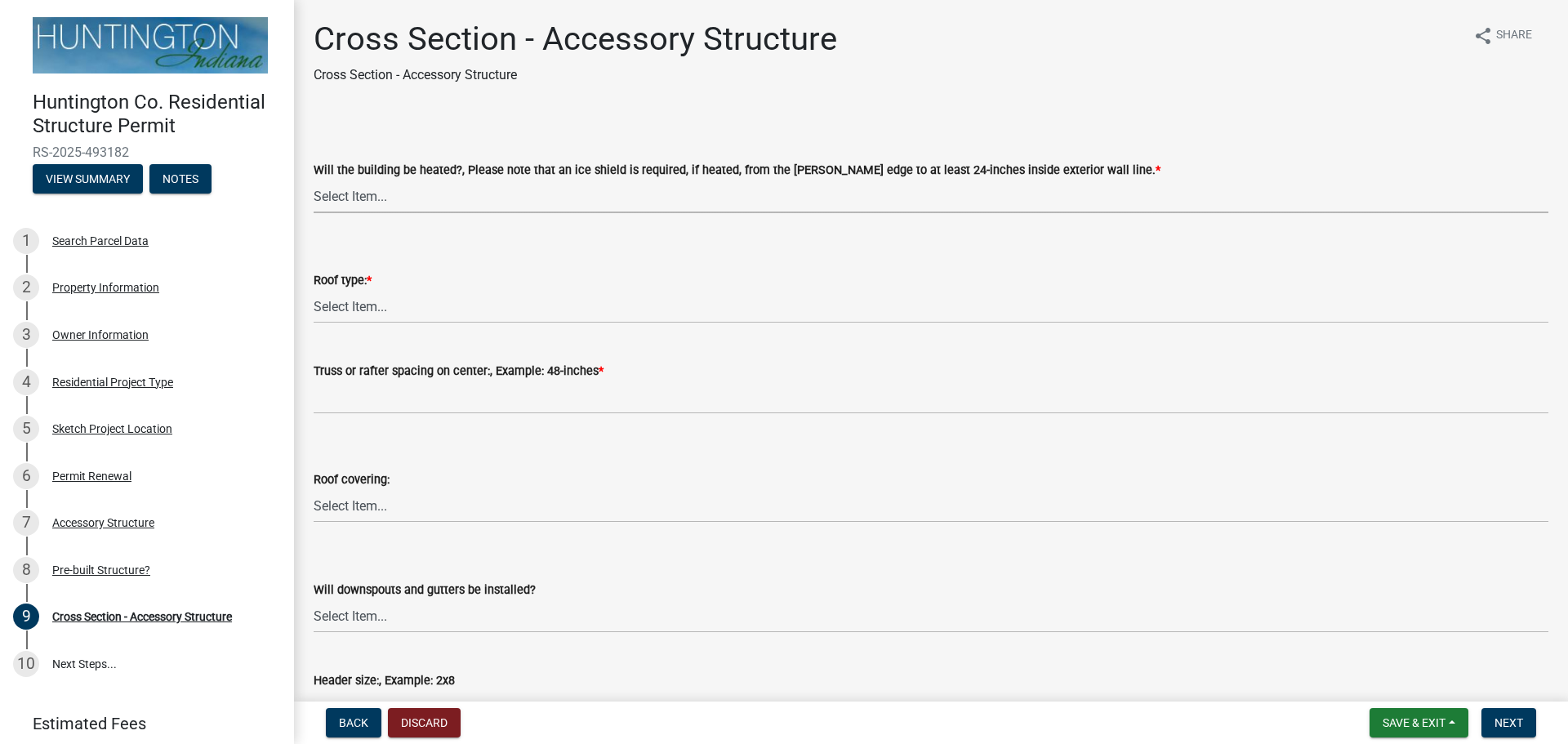
click at [367, 194] on select "Select Item... Yes No" at bounding box center [931, 197] width 1235 height 34
click at [314, 180] on select "Select Item... Yes No" at bounding box center [931, 197] width 1235 height 34
select select "24d4f506-41fa-4939-ac19-17382de83287"
click at [329, 310] on select "Select Item... Trusses Rafters" at bounding box center [931, 307] width 1235 height 34
click at [314, 290] on select "Select Item... Trusses Rafters" at bounding box center [931, 307] width 1235 height 34
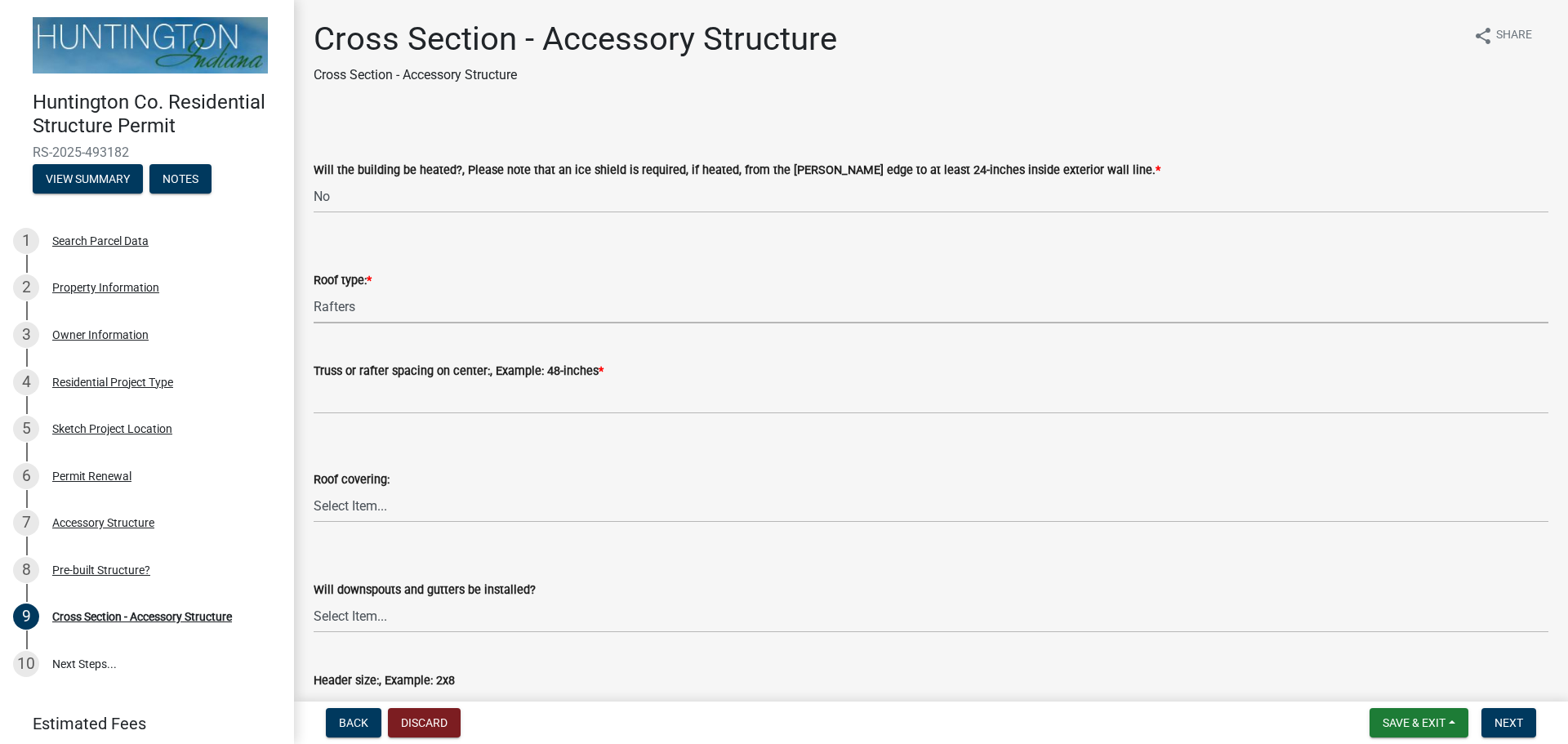
select select "9f1e88e1-af59-44e0-94bc-4d83ade59a54"
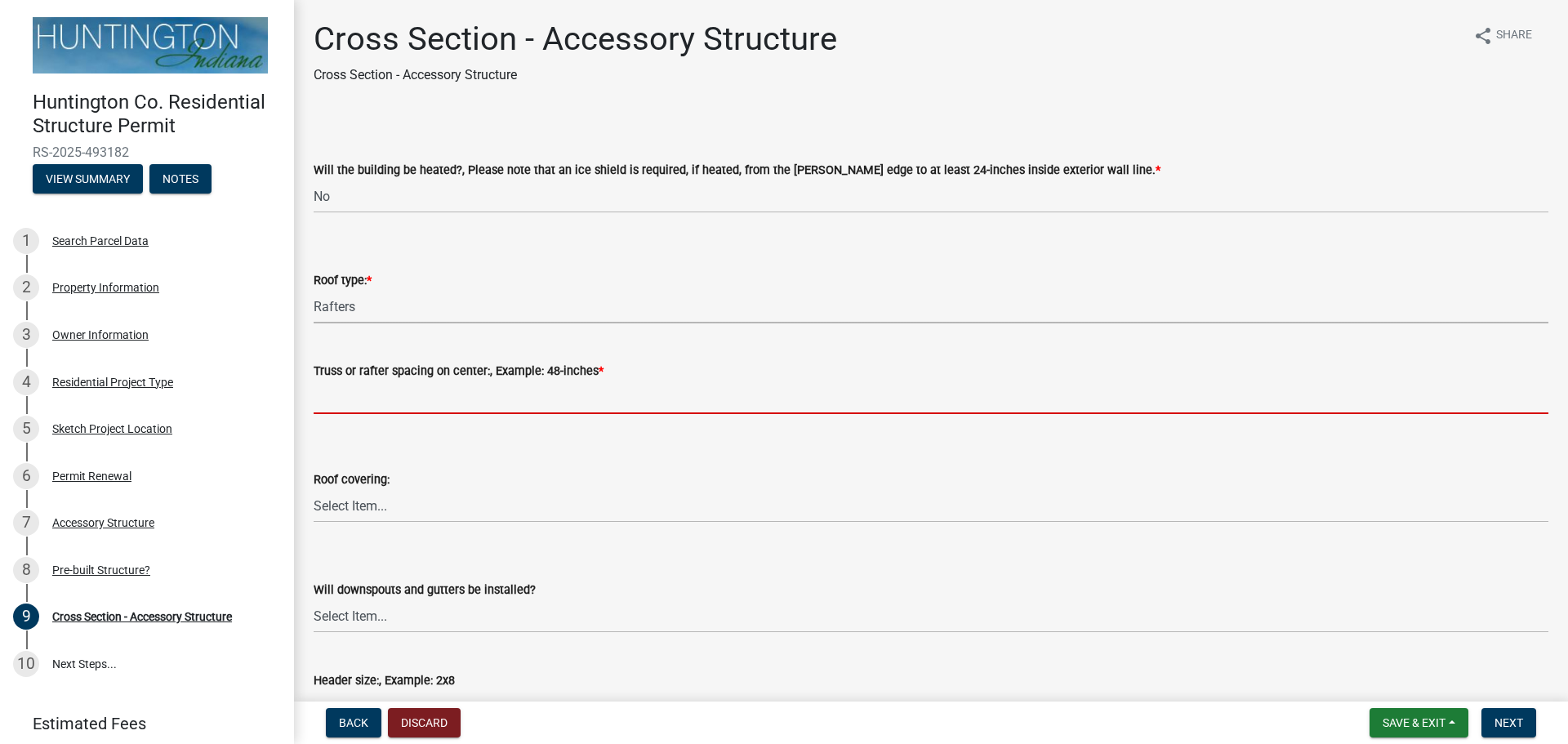
click at [335, 399] on input "Truss or rafter spacing on center:, Example: 48-inches *" at bounding box center [931, 398] width 1235 height 34
type input "16 inches"
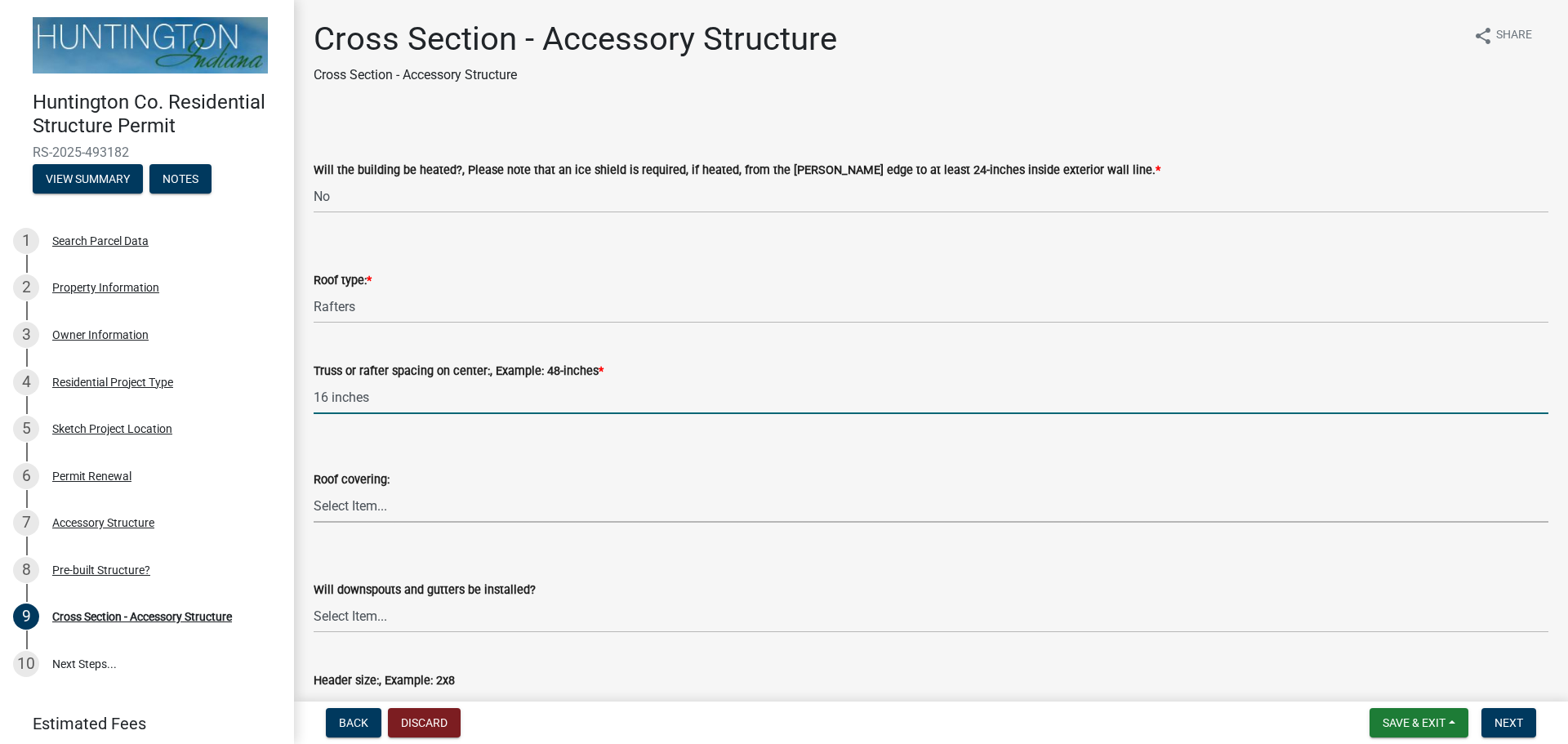
click at [367, 504] on select "Select Item... Shingles Metal Other" at bounding box center [931, 507] width 1235 height 34
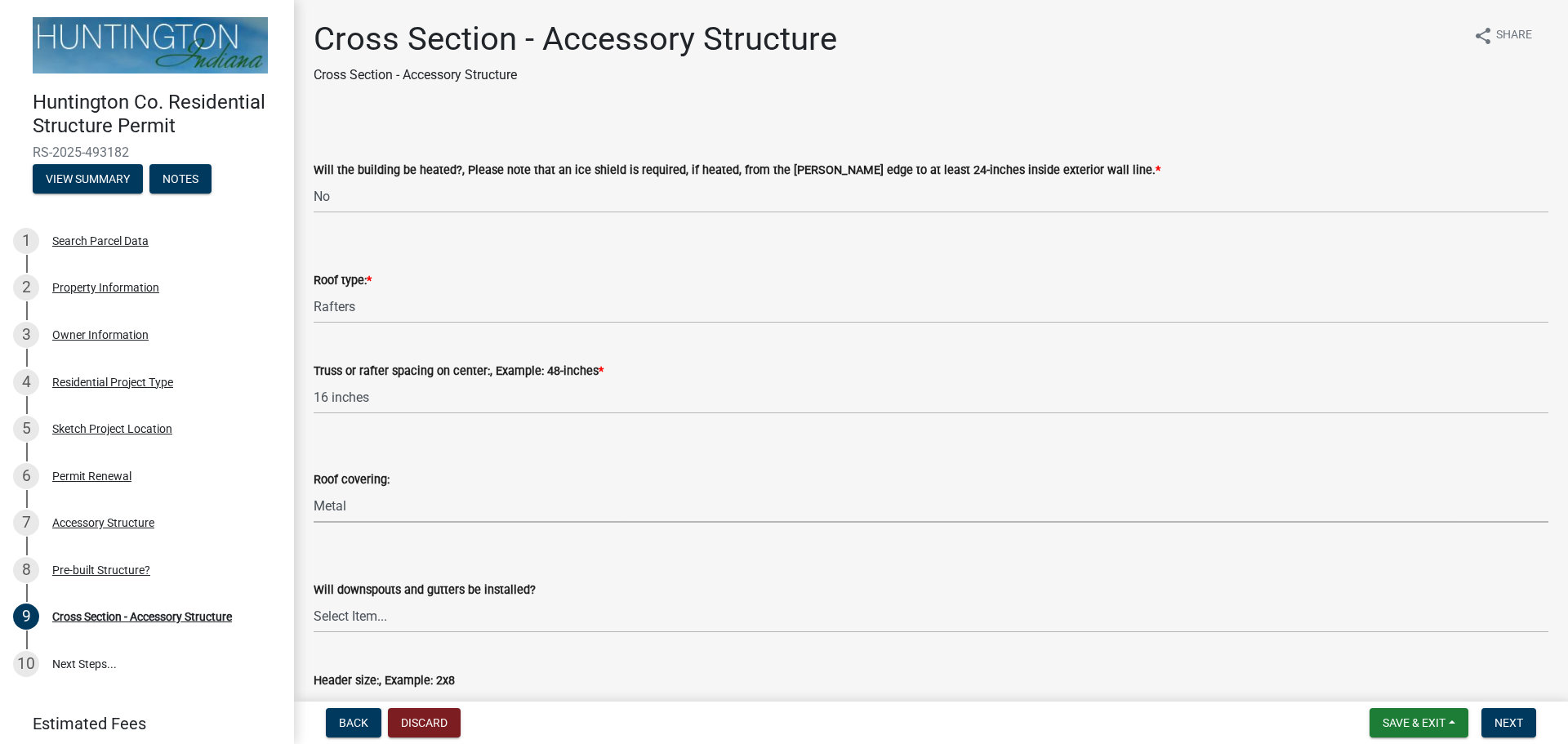
click at [314, 490] on select "Select Item... Shingles Metal Other" at bounding box center [931, 507] width 1235 height 34
select select "22f604be-c36a-40f3-9f57-4bbc5c076a1d"
click at [328, 611] on select "Select Item... Yes No" at bounding box center [931, 616] width 1235 height 34
click at [314, 600] on select "Select Item... Yes No" at bounding box center [931, 616] width 1235 height 34
select select "d2ffbfd7-5c5a-4bd1-90d0-91a80e23a38a"
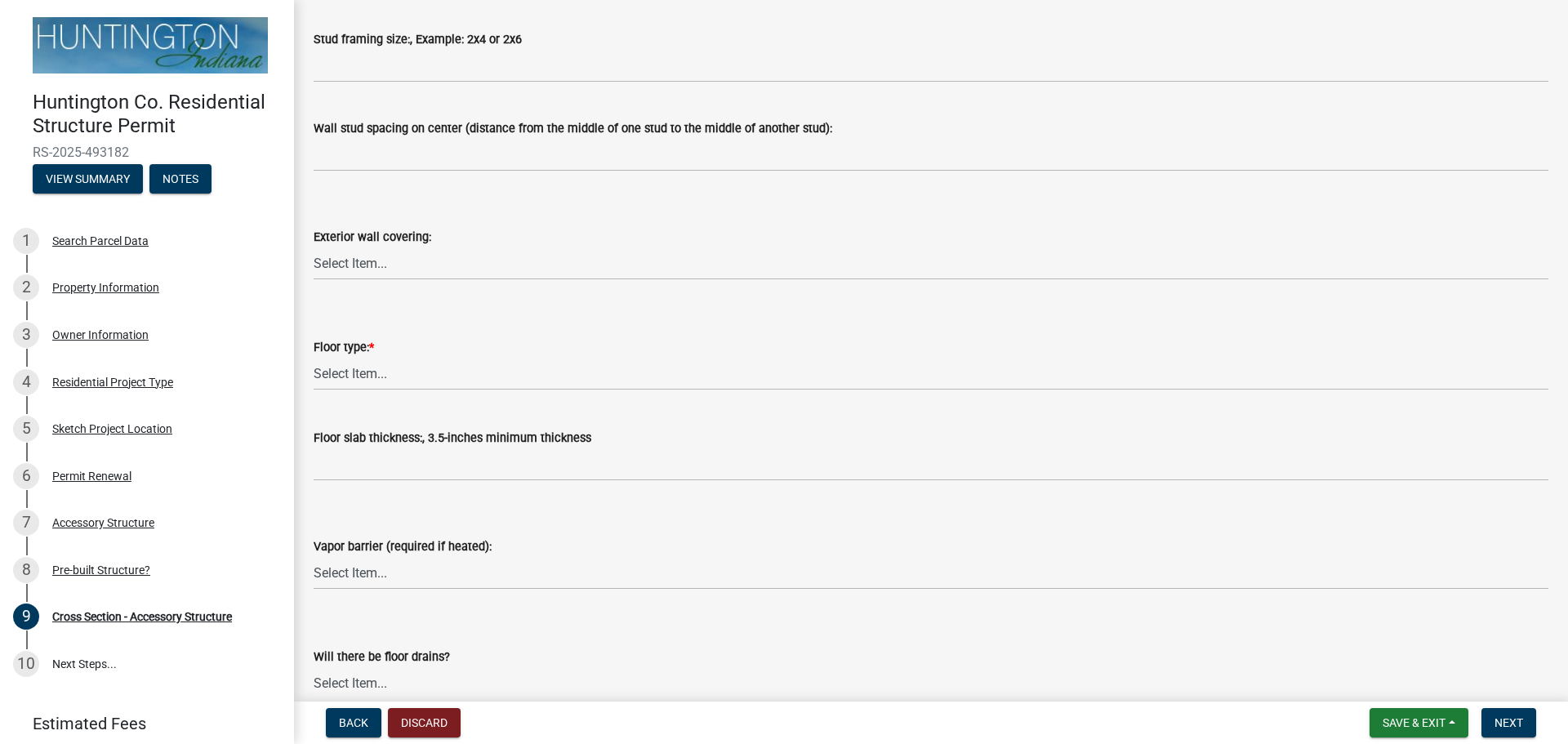
scroll to position [1814, 0]
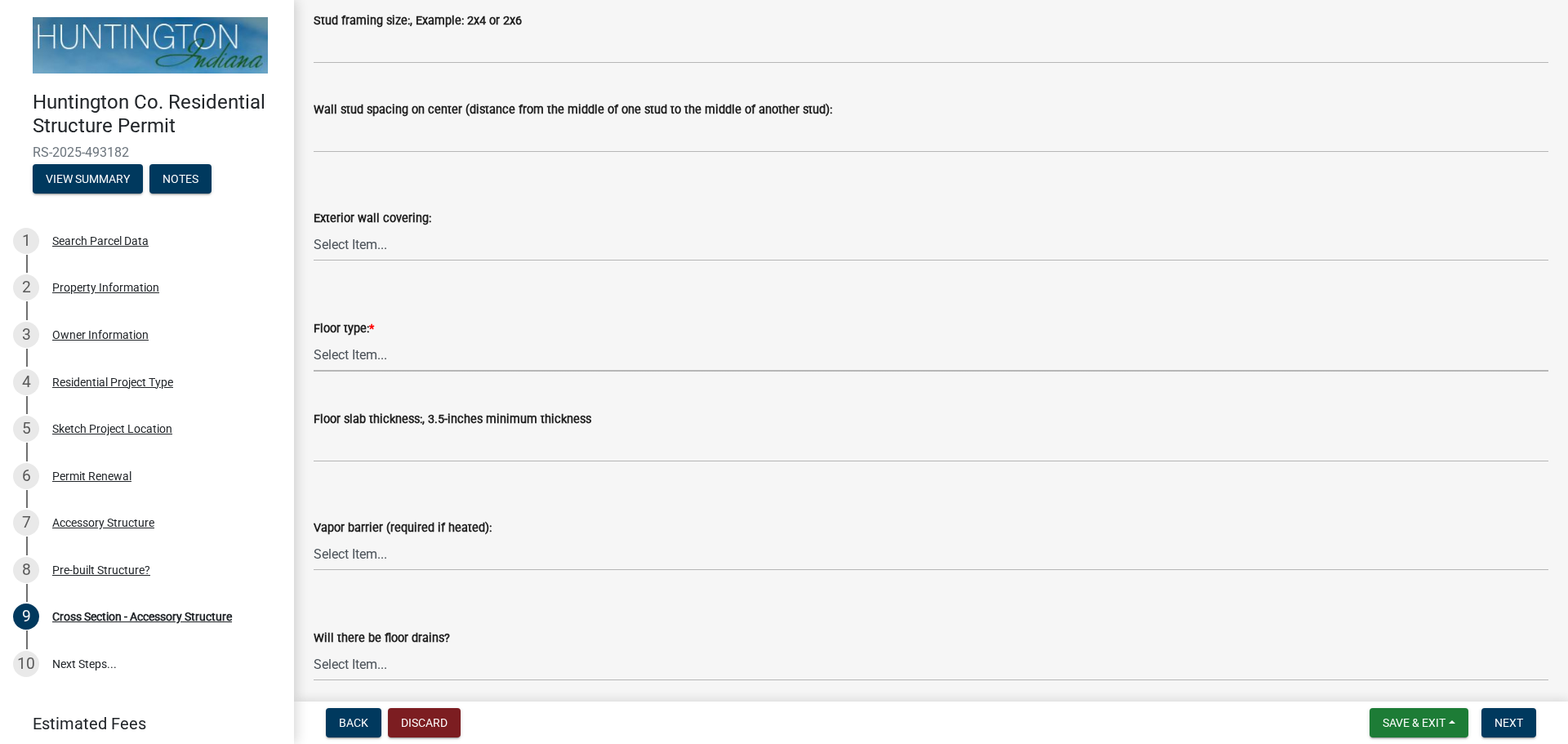
click at [368, 358] on select "Select Item... Slab Gravel Both Slab and Gravel" at bounding box center [931, 355] width 1235 height 34
click at [314, 338] on select "Select Item... Slab Gravel Both Slab and Gravel" at bounding box center [931, 355] width 1235 height 34
select select "174524f7-a4fe-45d6-a770-f02cb493cb11"
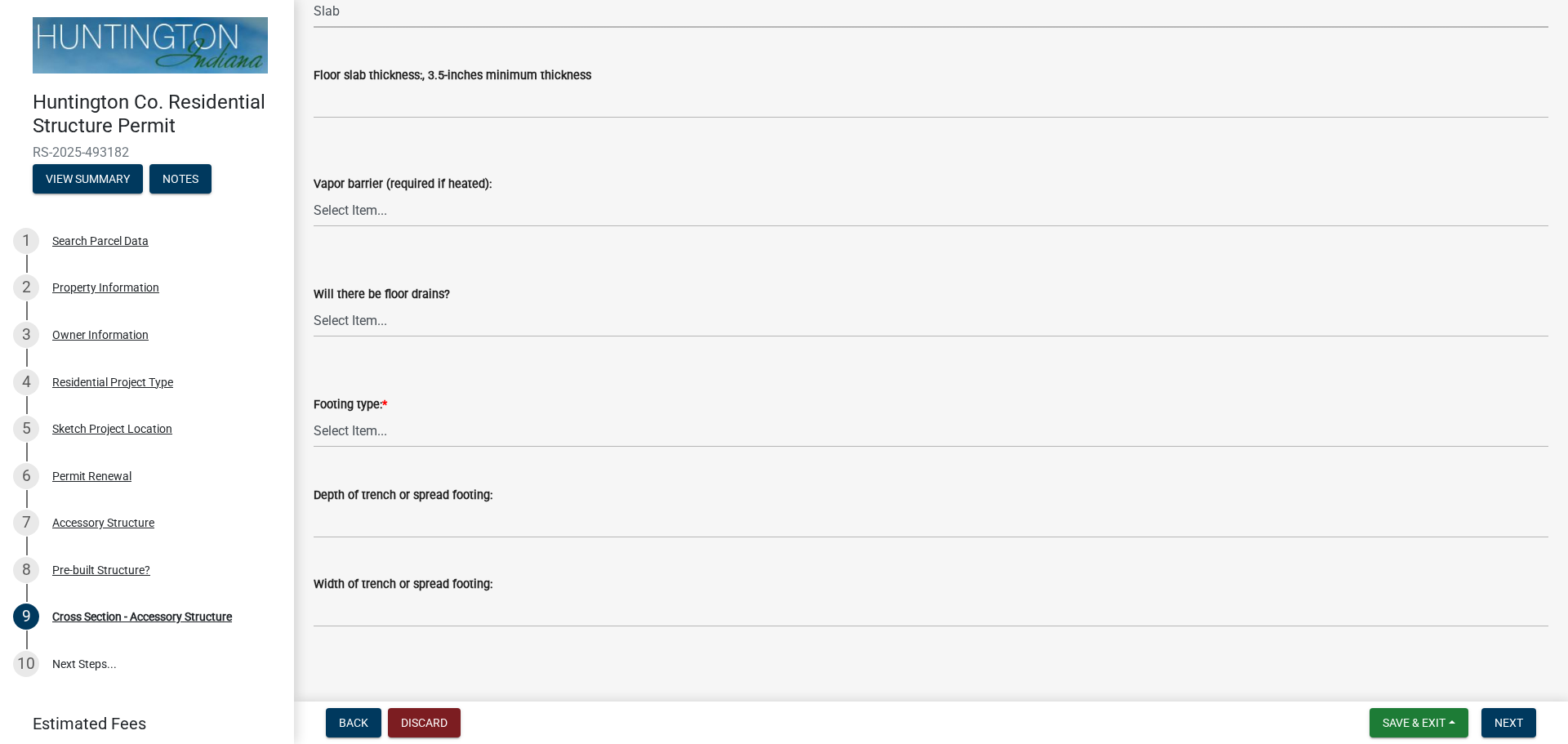
scroll to position [2167, 0]
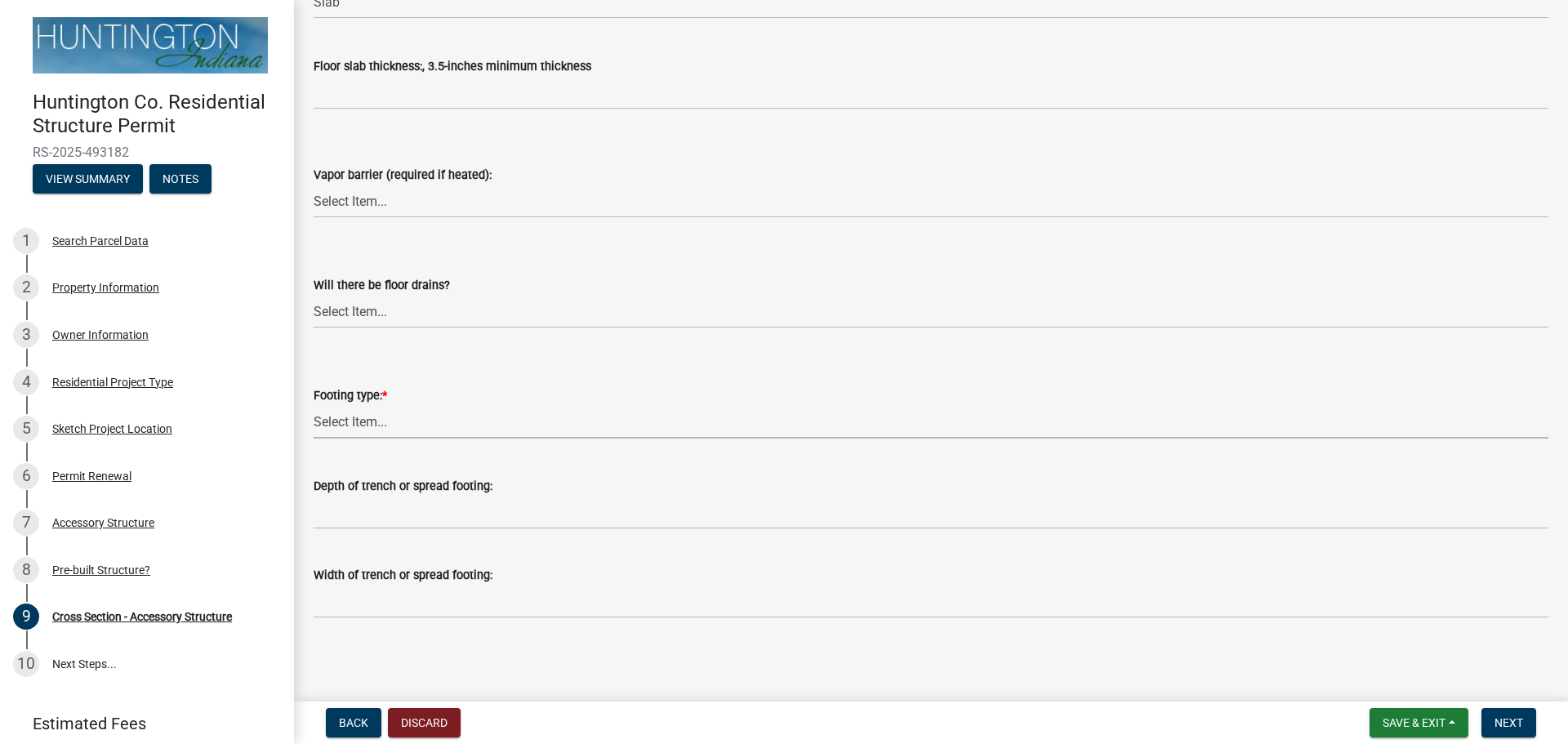
click at [358, 419] on select "Select Item... Post Holes (Minimum depth is 42-inches with a 6-inch base prior …" at bounding box center [931, 422] width 1235 height 34
click at [314, 406] on select "Select Item... Post Holes (Minimum depth is 42-inches with a 6-inch base prior …" at bounding box center [931, 422] width 1235 height 34
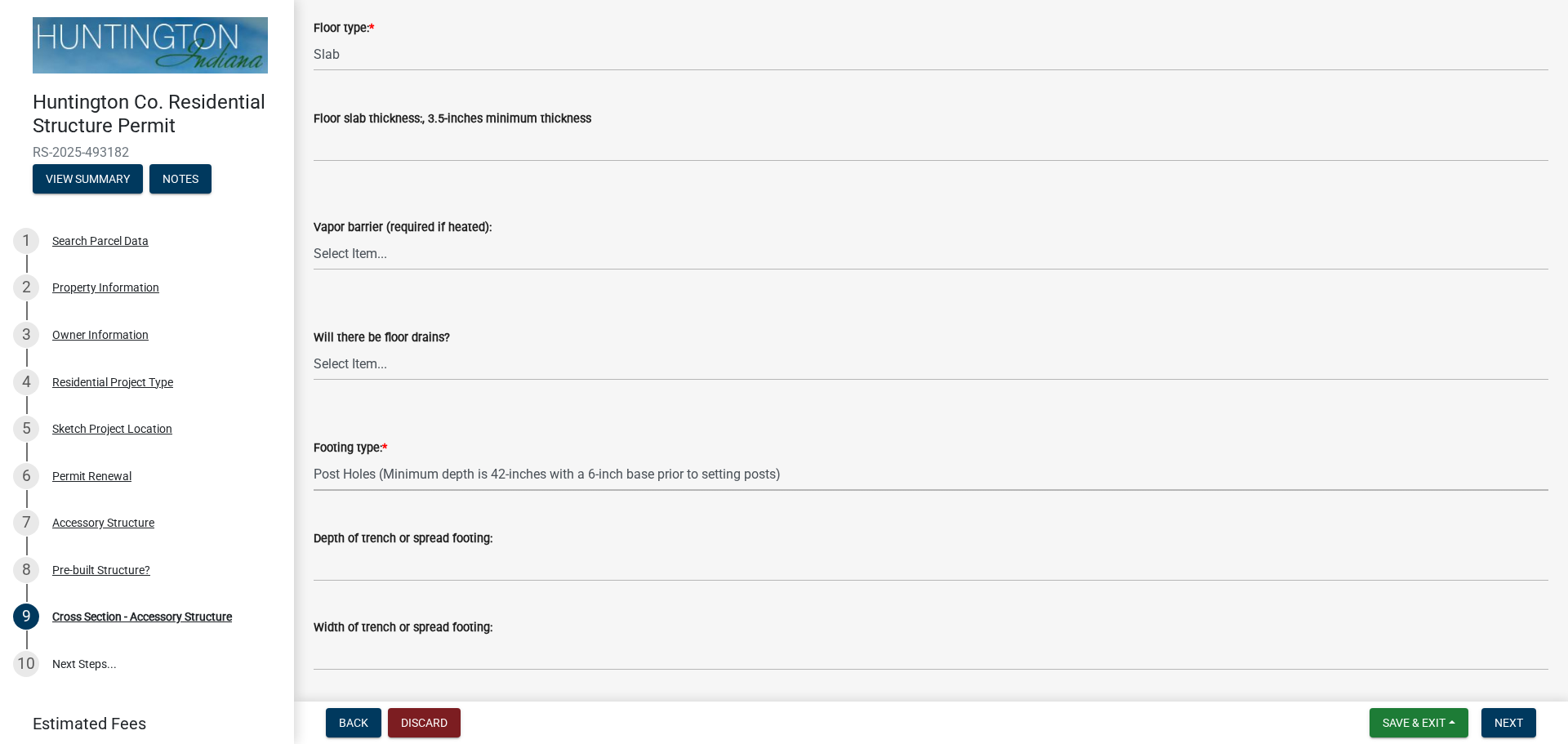
scroll to position [2120, 0]
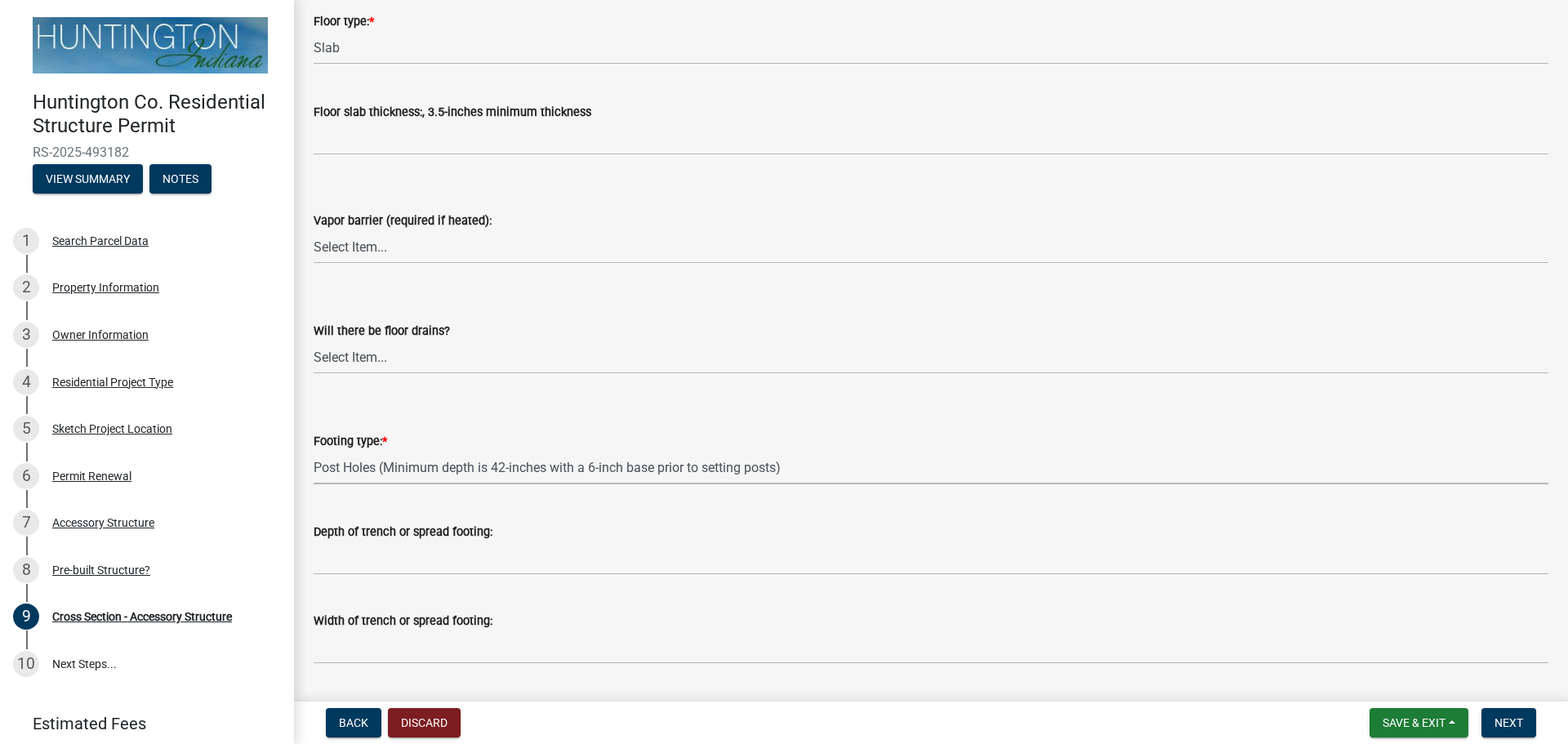
click at [362, 471] on select "Select Item... Post Holes (Minimum depth is 42-inches with a 6-inch base prior …" at bounding box center [931, 468] width 1235 height 34
click at [314, 451] on select "Select Item... Post Holes (Minimum depth is 42-inches with a 6-inch base prior …" at bounding box center [931, 468] width 1235 height 34
click at [369, 466] on select "Select Item... Post Holes (Minimum depth is 42-inches with a 6-inch base prior …" at bounding box center [931, 468] width 1235 height 34
click at [314, 451] on select "Select Item... Post Holes (Minimum depth is 42-inches with a 6-inch base prior …" at bounding box center [931, 468] width 1235 height 34
select select "d8b6eff9-4cc5-4327-a476-a12e2fb0d44a"
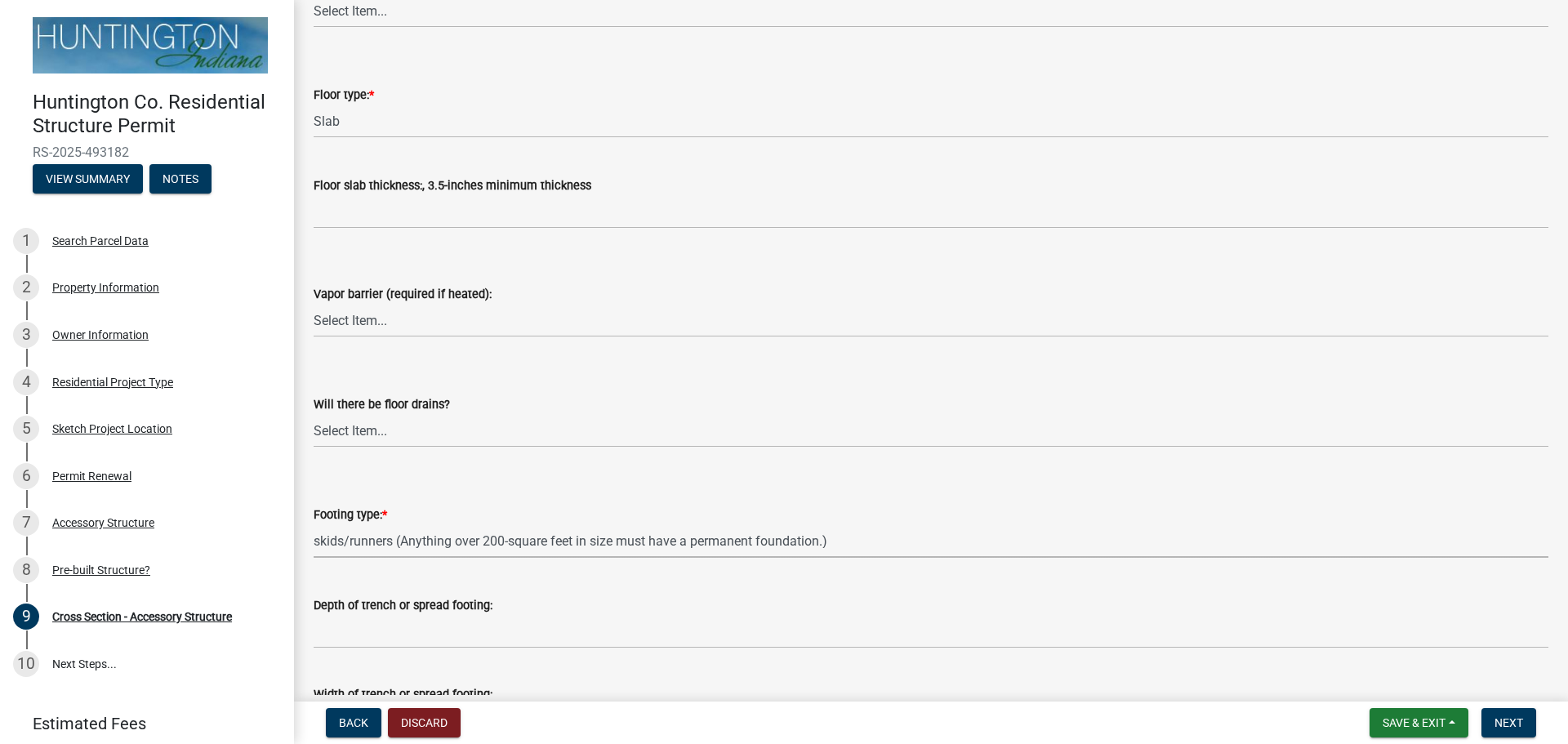
scroll to position [2167, 0]
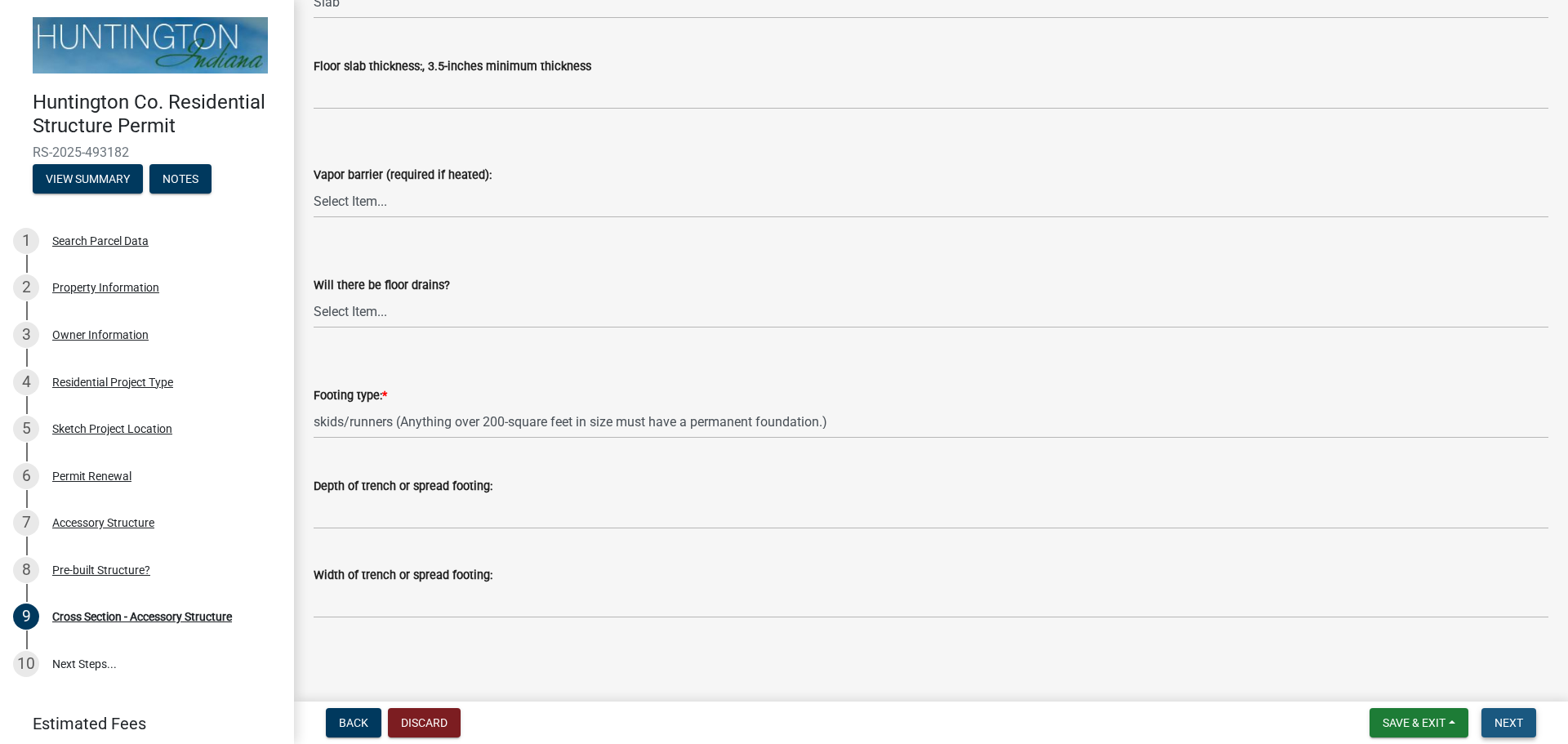
click at [1516, 722] on span "Next" at bounding box center [1509, 722] width 29 height 13
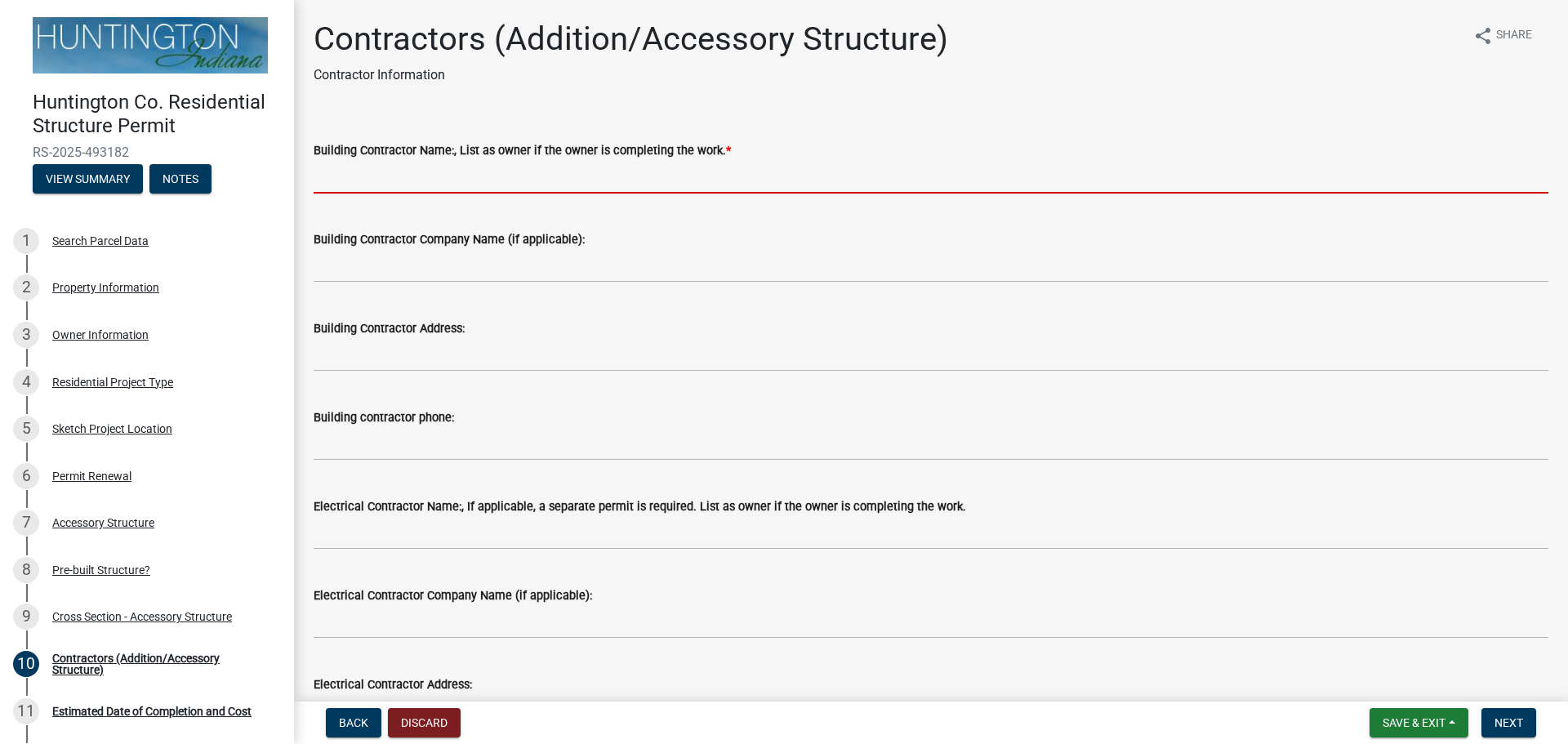
click at [322, 172] on input "Building Contractor Name:, List as owner if the owner is completing the work. *" at bounding box center [931, 177] width 1235 height 34
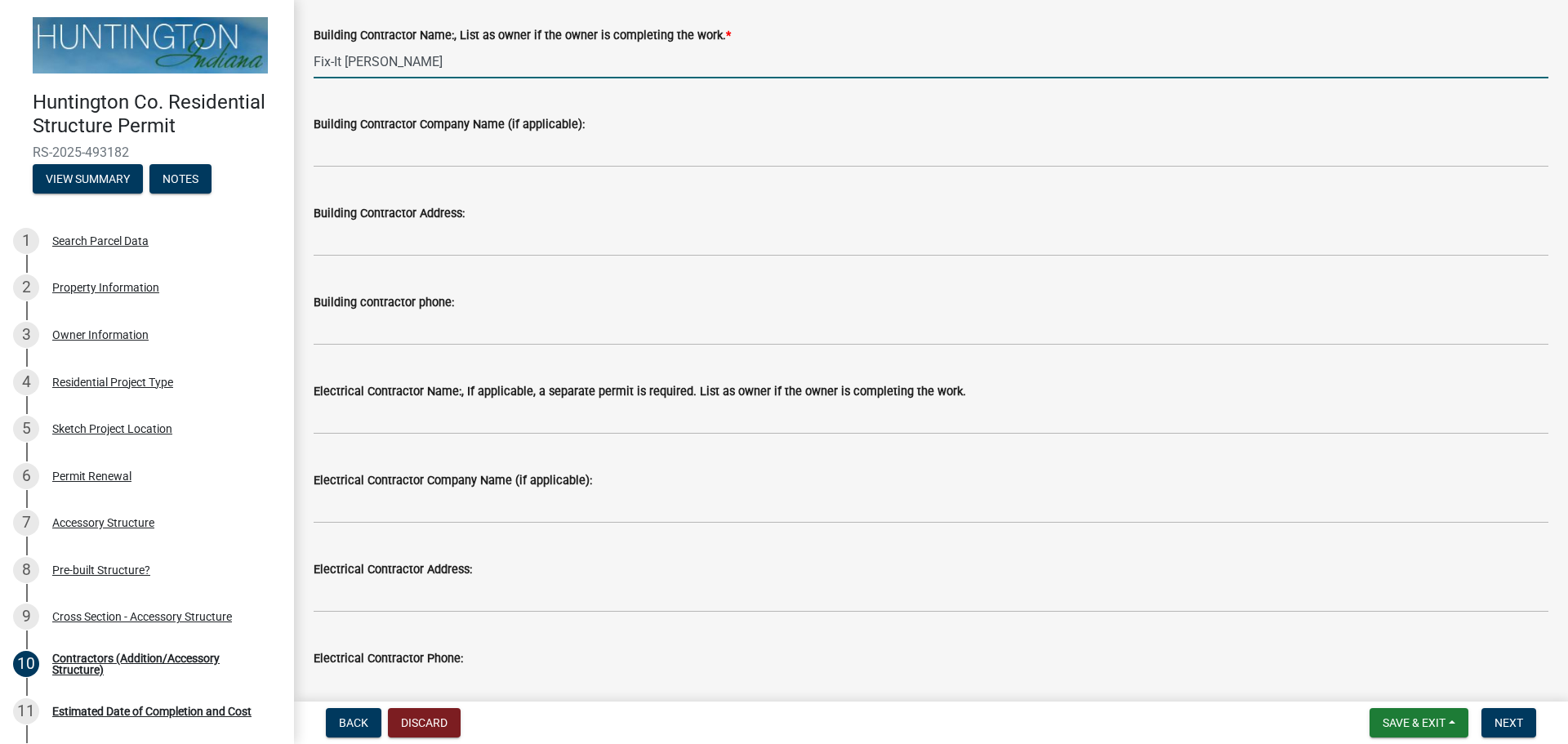
scroll to position [116, 0]
type input "Fix-It [PERSON_NAME]"
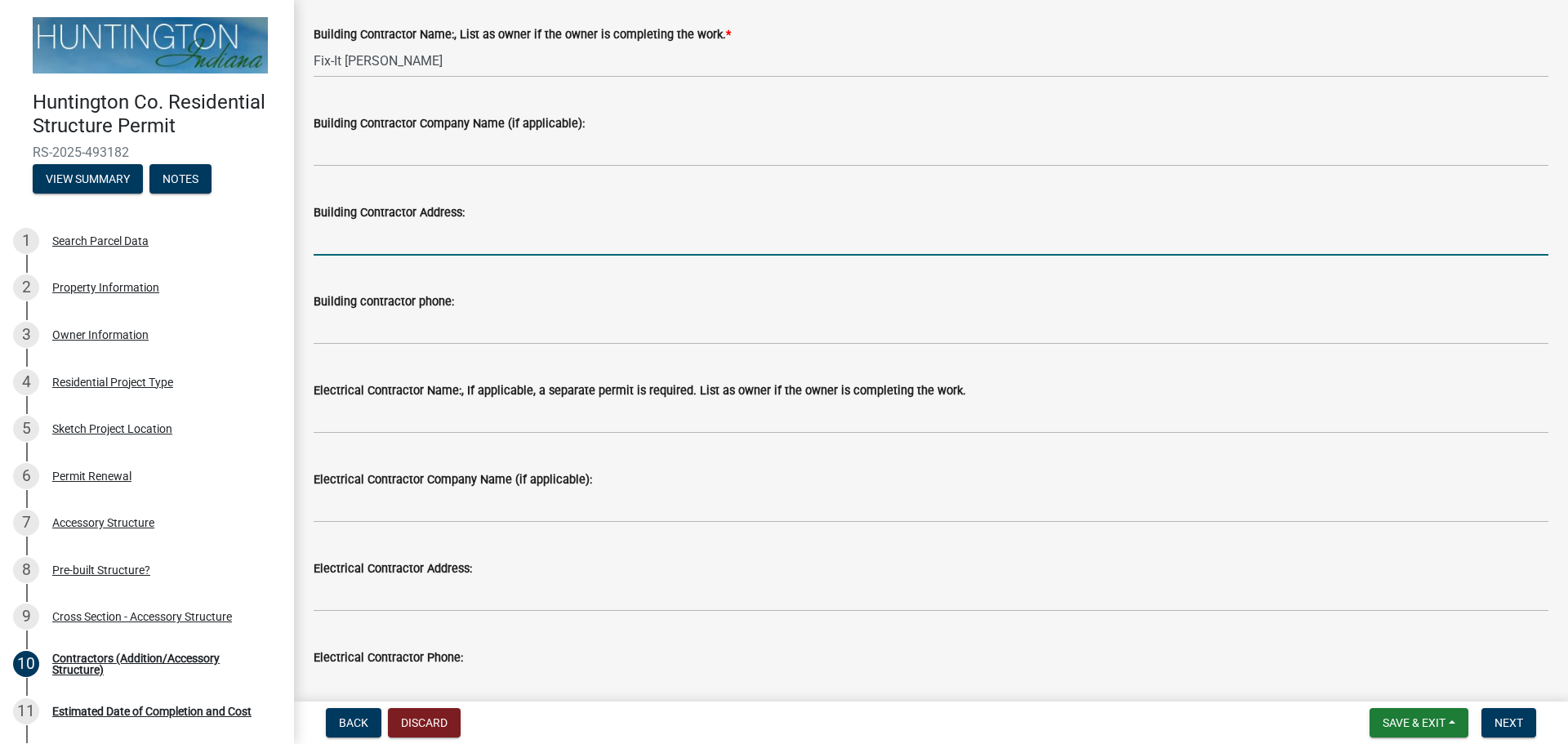
click at [337, 244] on input "Building Contractor Address:" at bounding box center [931, 239] width 1235 height 34
type input "989 S 475 W"
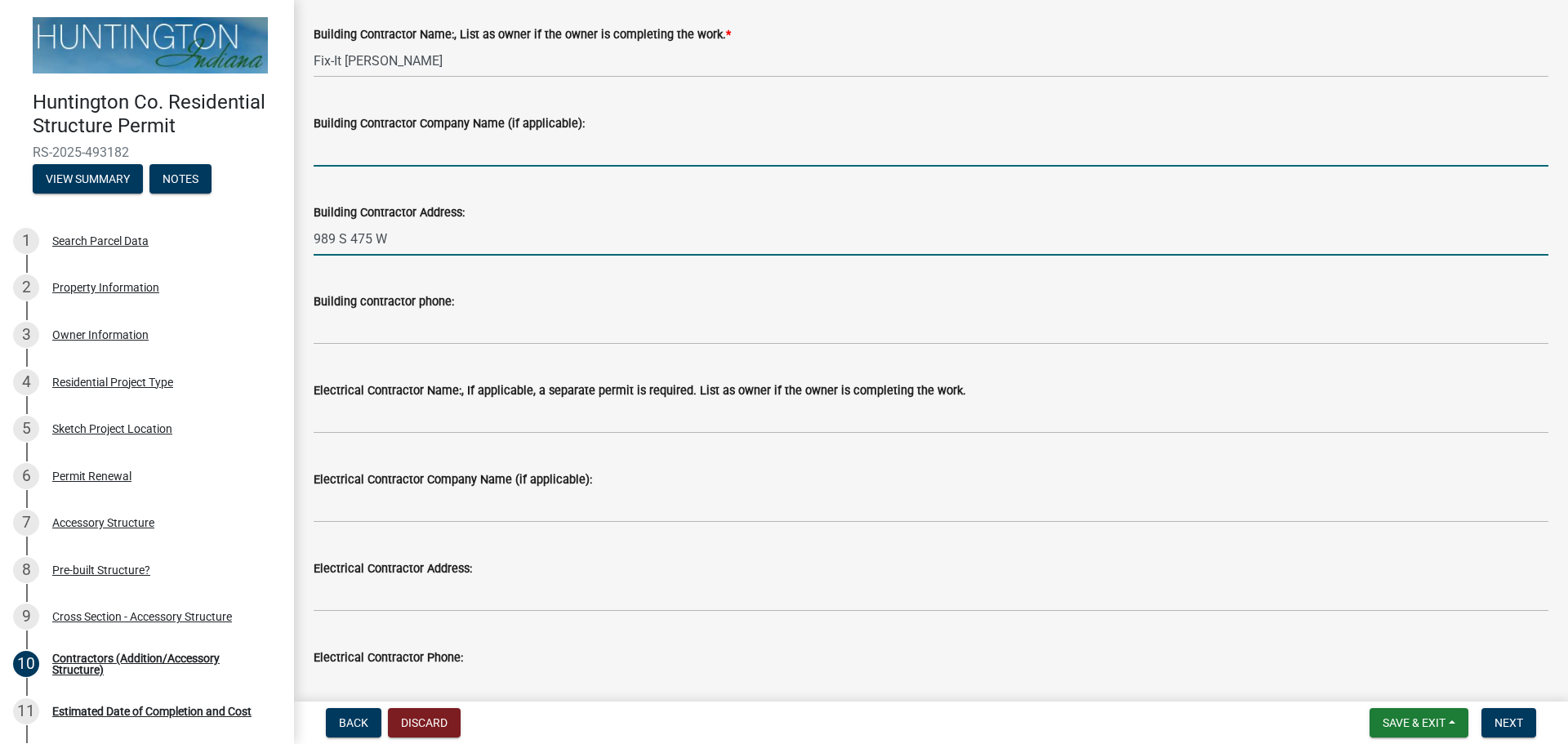
type input "Fix-it [PERSON_NAME]"
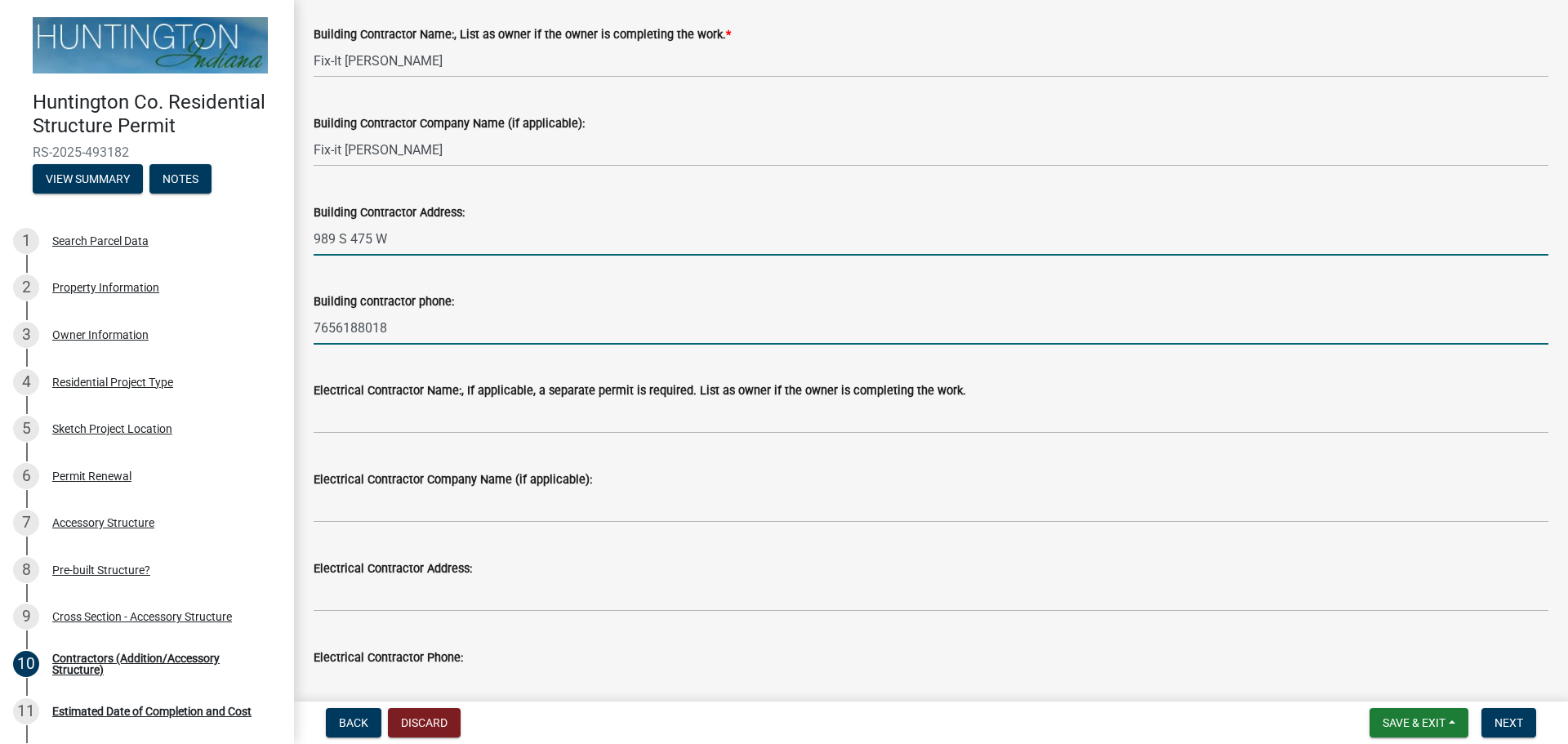
click at [406, 327] on input "7656188018" at bounding box center [931, 328] width 1235 height 34
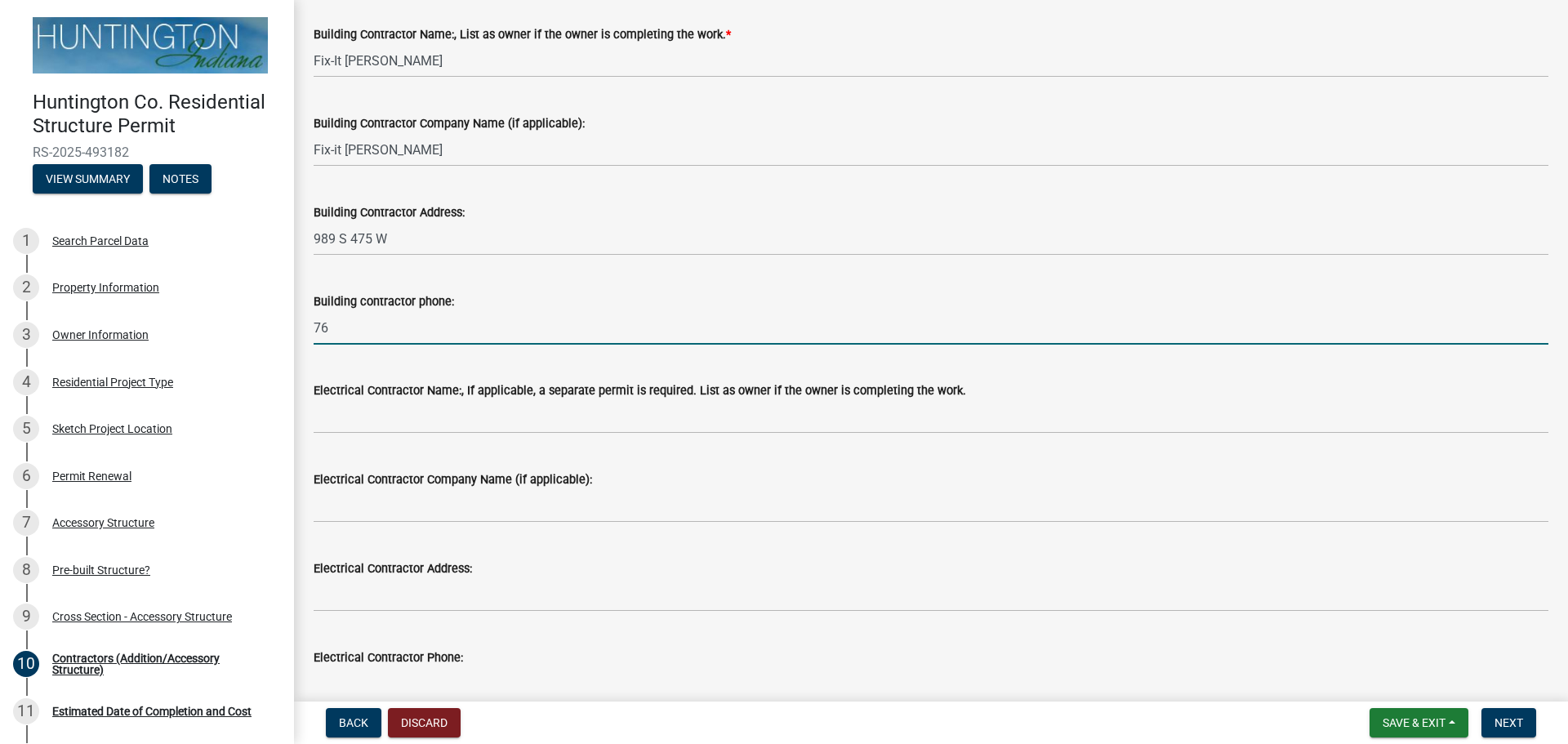
type input "7"
type input "2603887435"
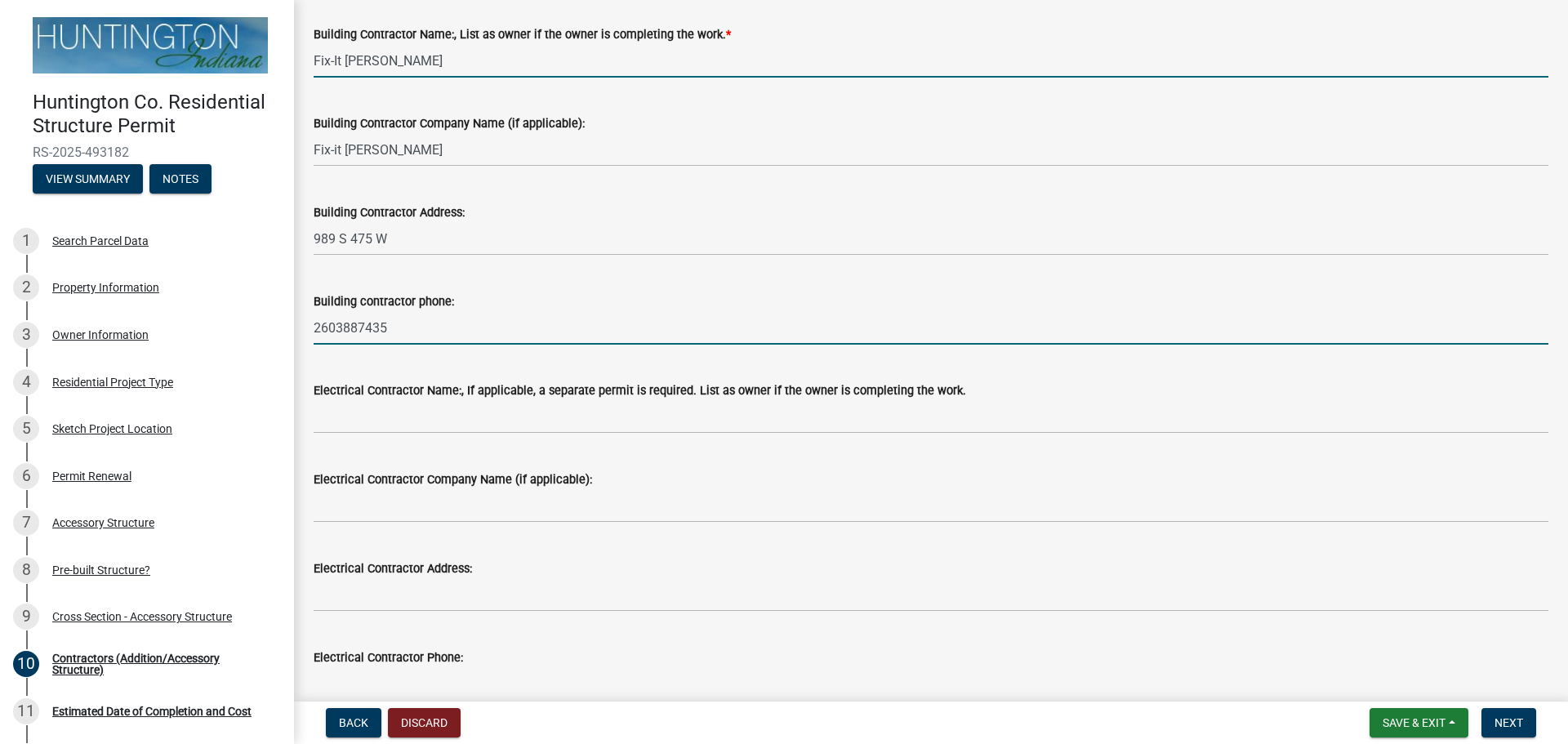
click at [394, 55] on input "Fix-It [PERSON_NAME]" at bounding box center [931, 61] width 1235 height 34
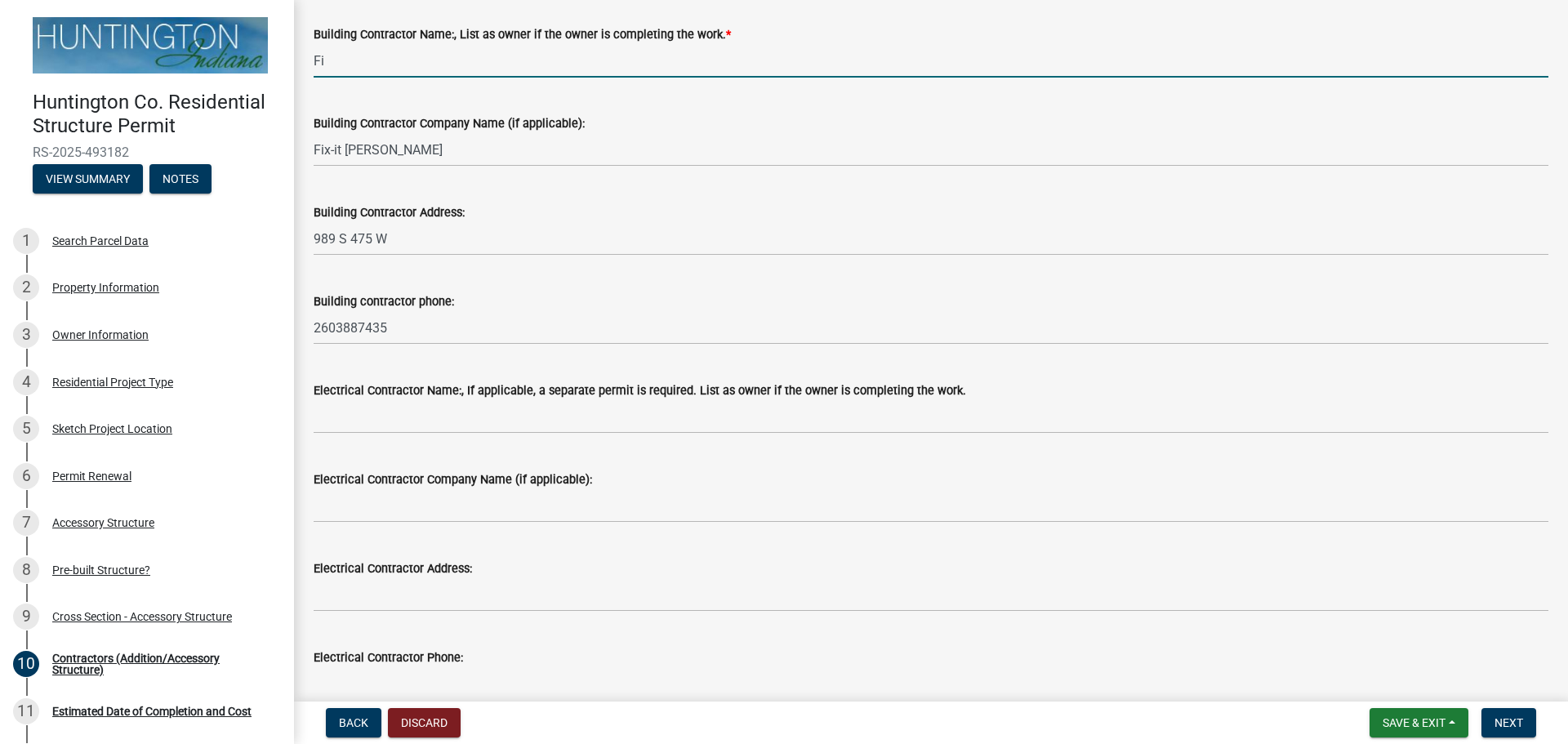
type input "F"
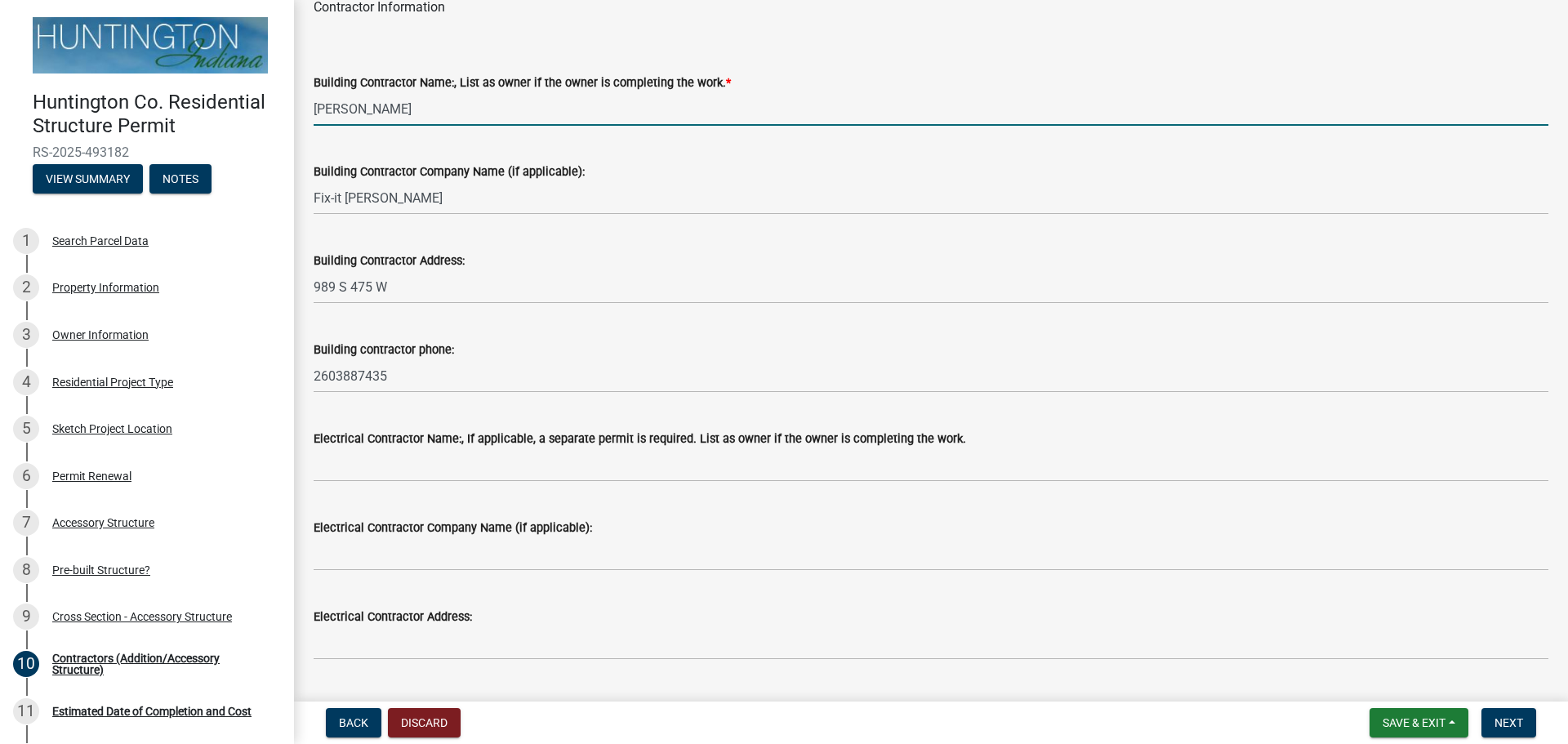
scroll to position [0, 0]
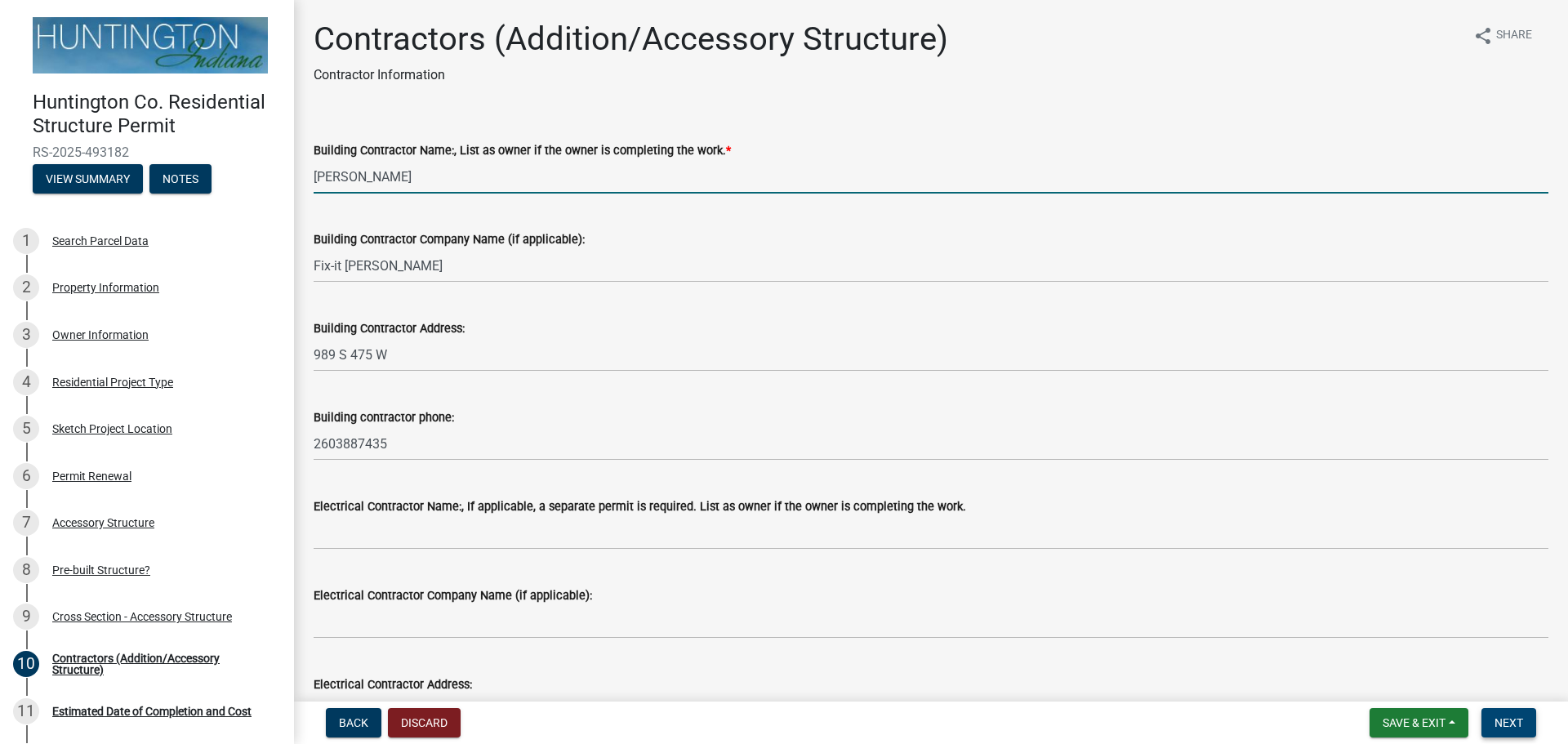
type input "[PERSON_NAME]"
click at [1508, 719] on span "Next" at bounding box center [1509, 722] width 29 height 13
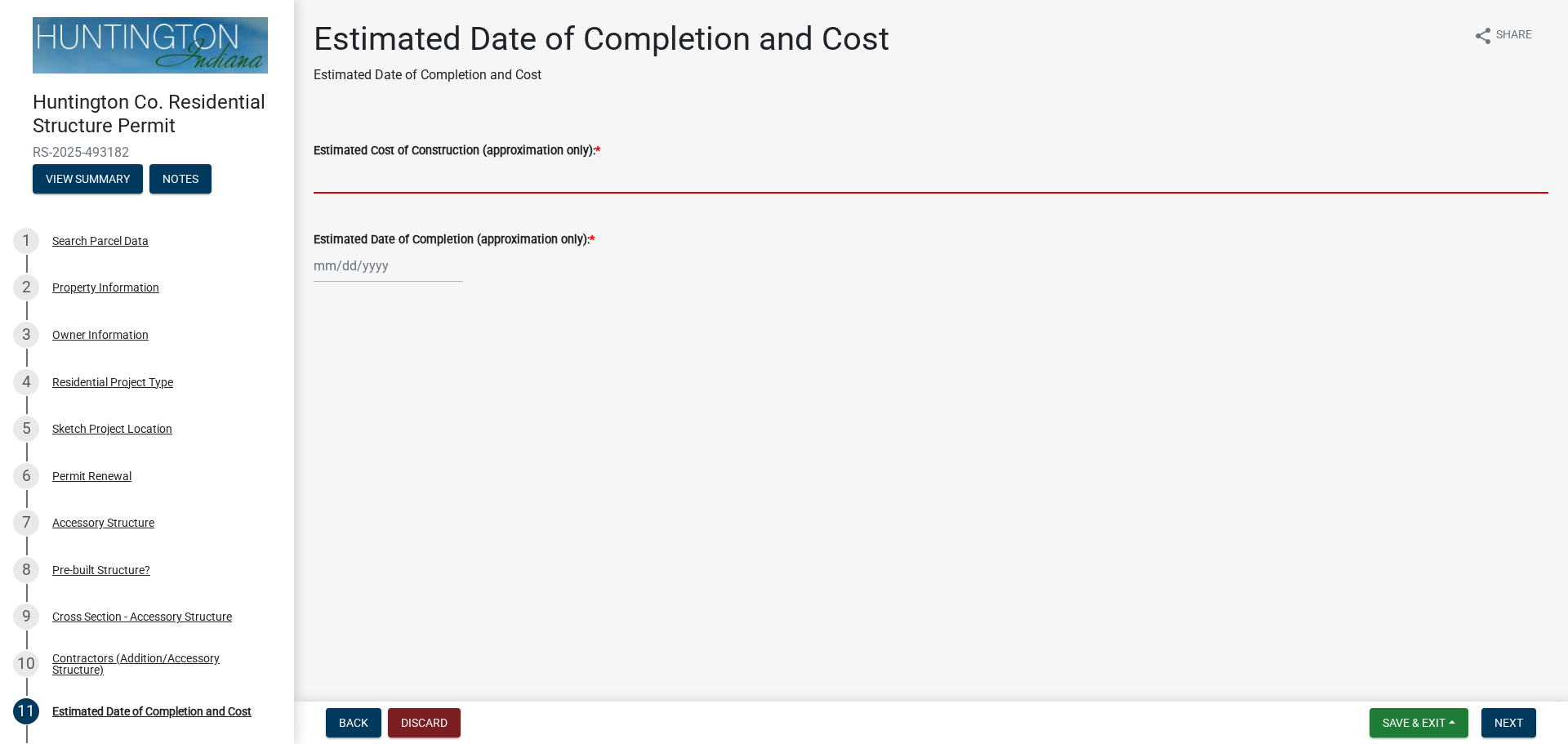
click at [359, 180] on input "Estimated Cost of Construction (approximation only): *" at bounding box center [931, 177] width 1235 height 34
type input "5"
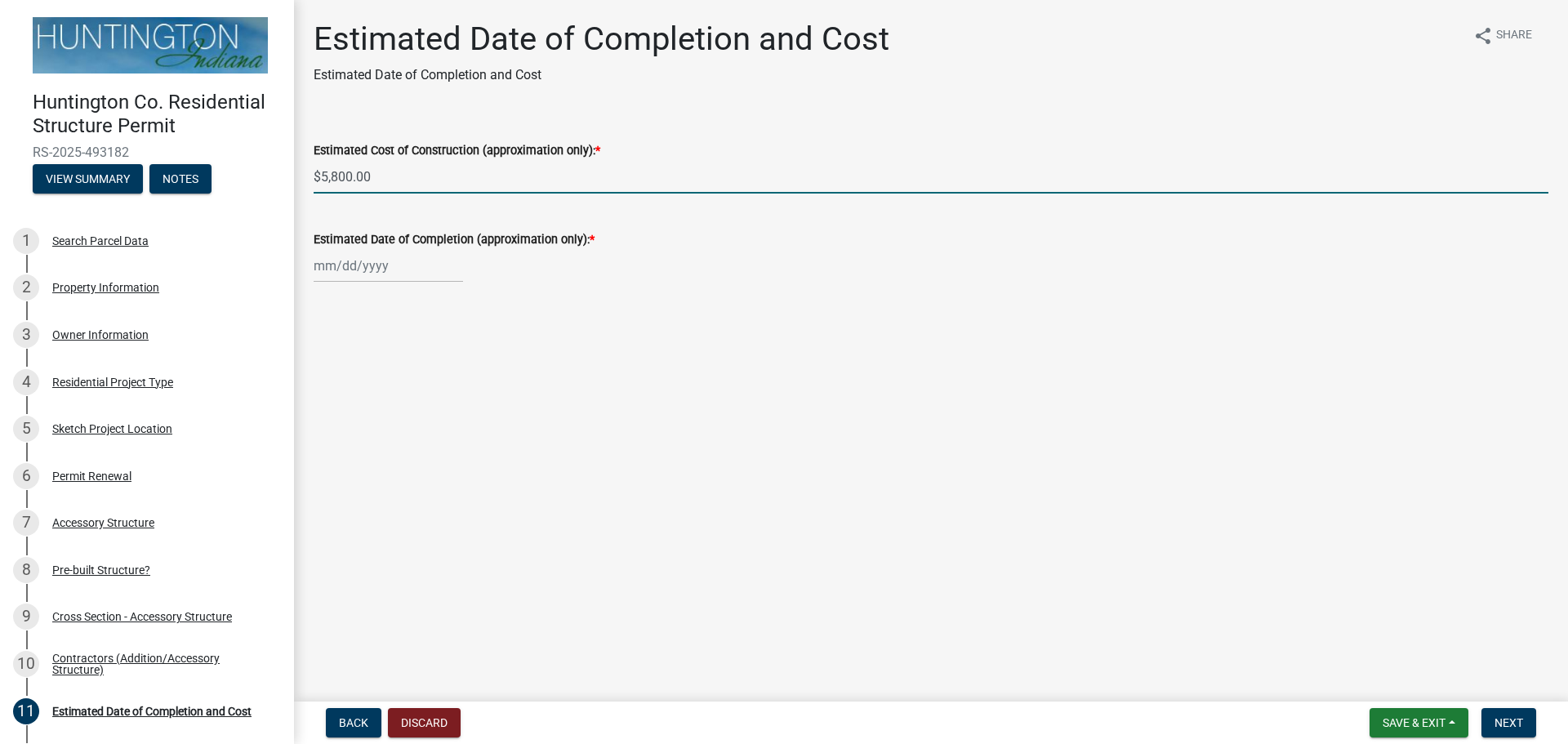
type input "$5,800.00"
click at [346, 267] on div at bounding box center [388, 266] width 149 height 34
select select "10"
select select "2025"
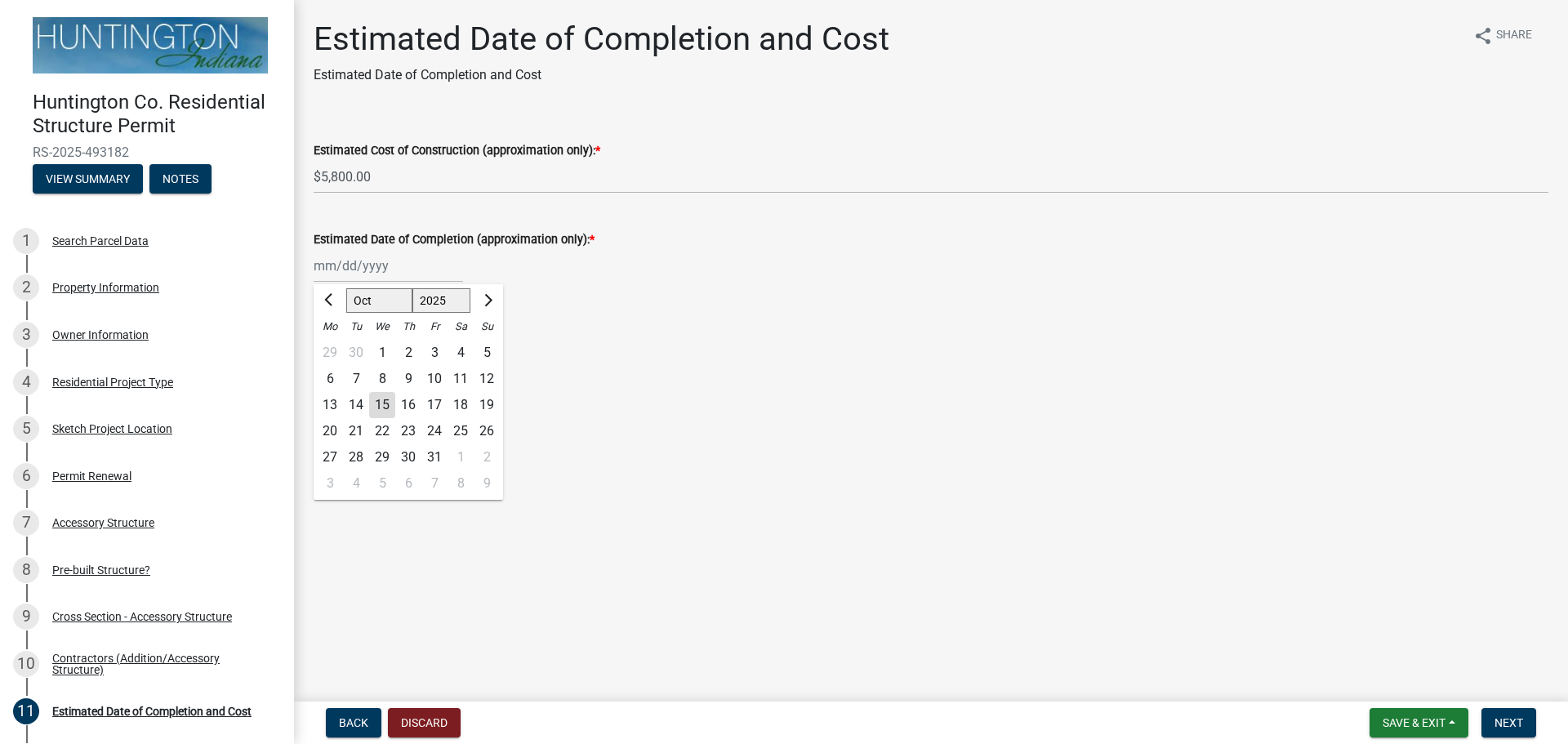
click at [383, 455] on div "29" at bounding box center [382, 457] width 26 height 26
type input "[DATE]"
click at [1506, 717] on span "Next" at bounding box center [1509, 722] width 29 height 13
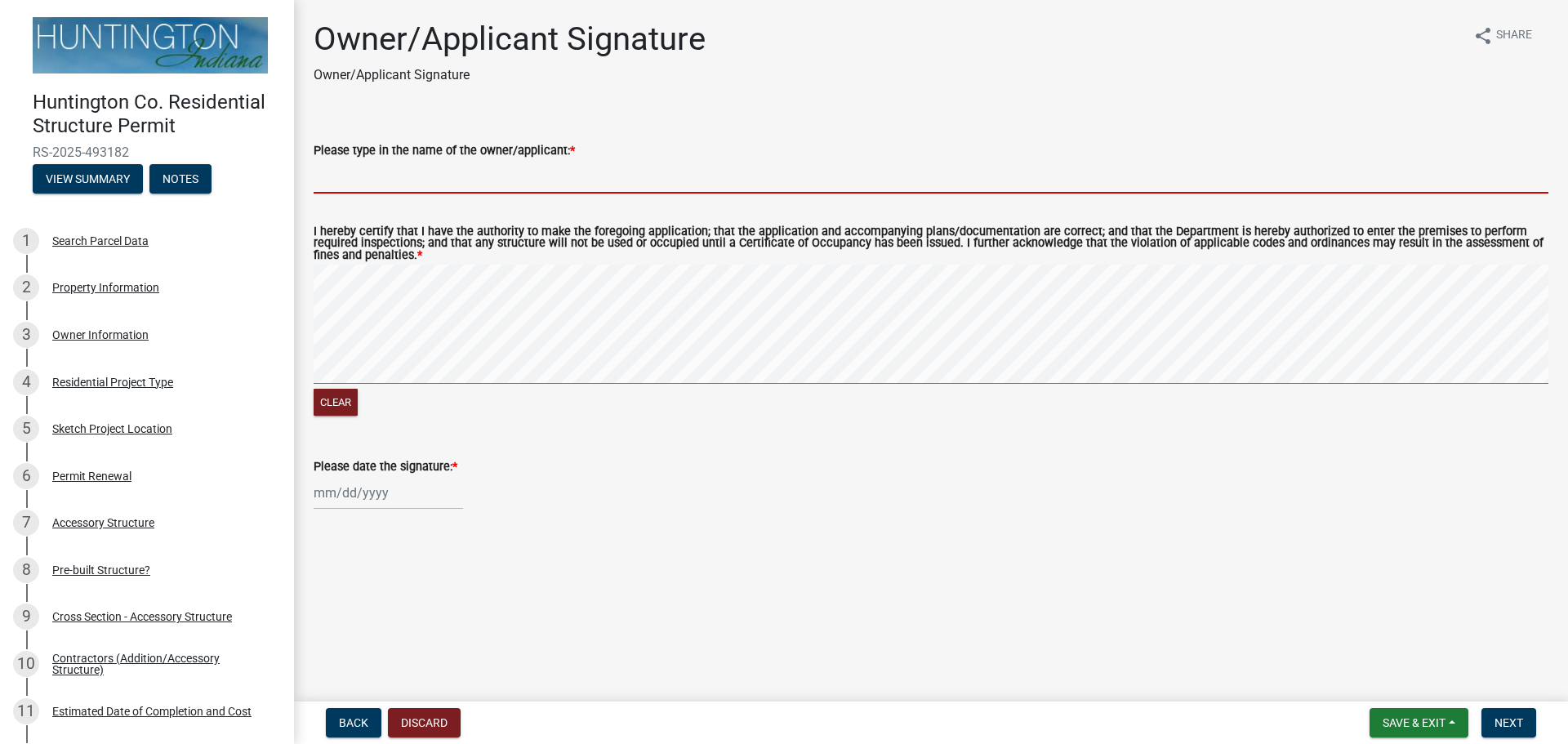
click at [373, 171] on input "Please type in the name of the owner/applicant: *" at bounding box center [931, 177] width 1235 height 34
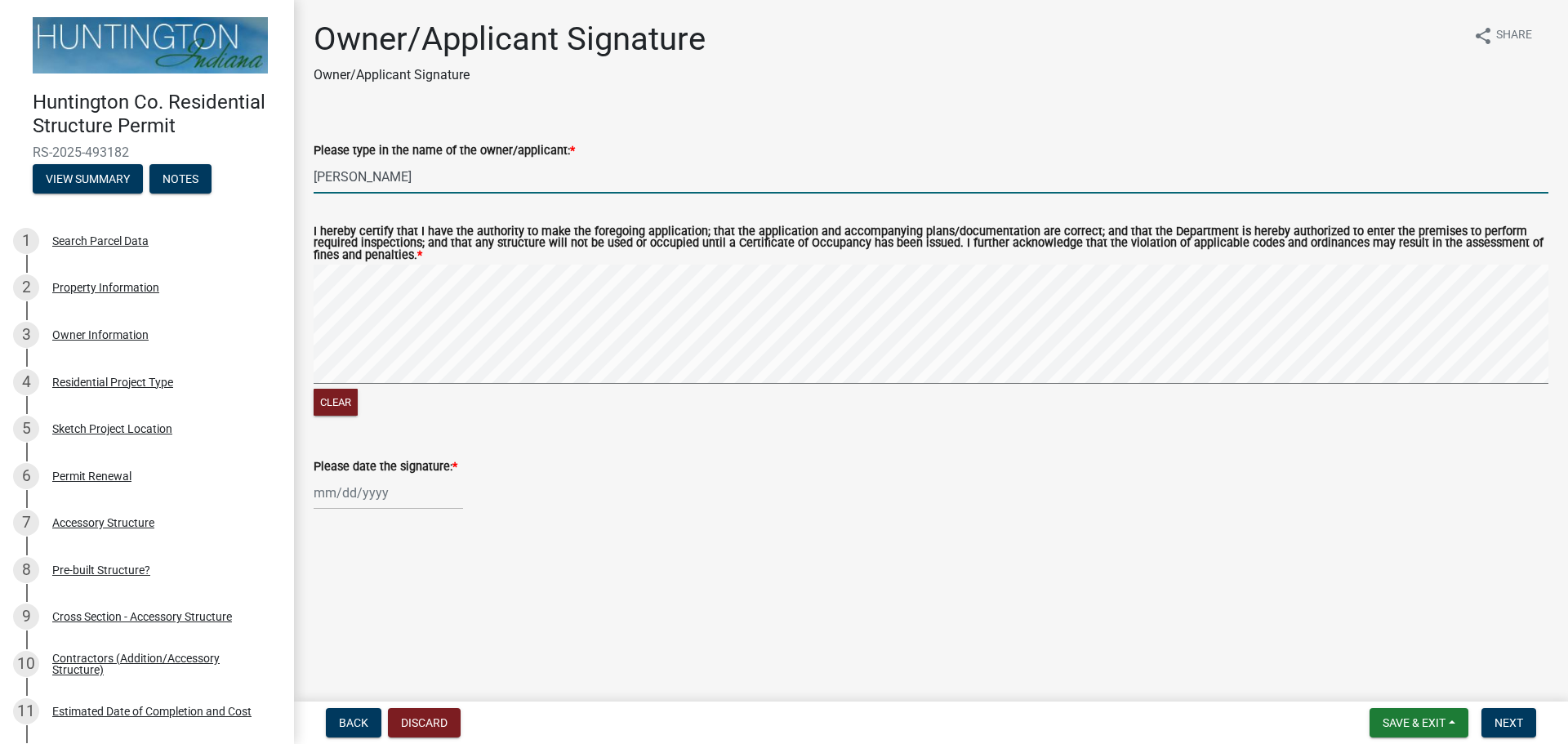
click at [830, 395] on div "Clear" at bounding box center [931, 404] width 1235 height 31
click at [392, 173] on input "[PERSON_NAME]" at bounding box center [931, 177] width 1235 height 34
type input "[PERSON_NAME]"
click at [355, 490] on div at bounding box center [388, 493] width 149 height 34
select select "10"
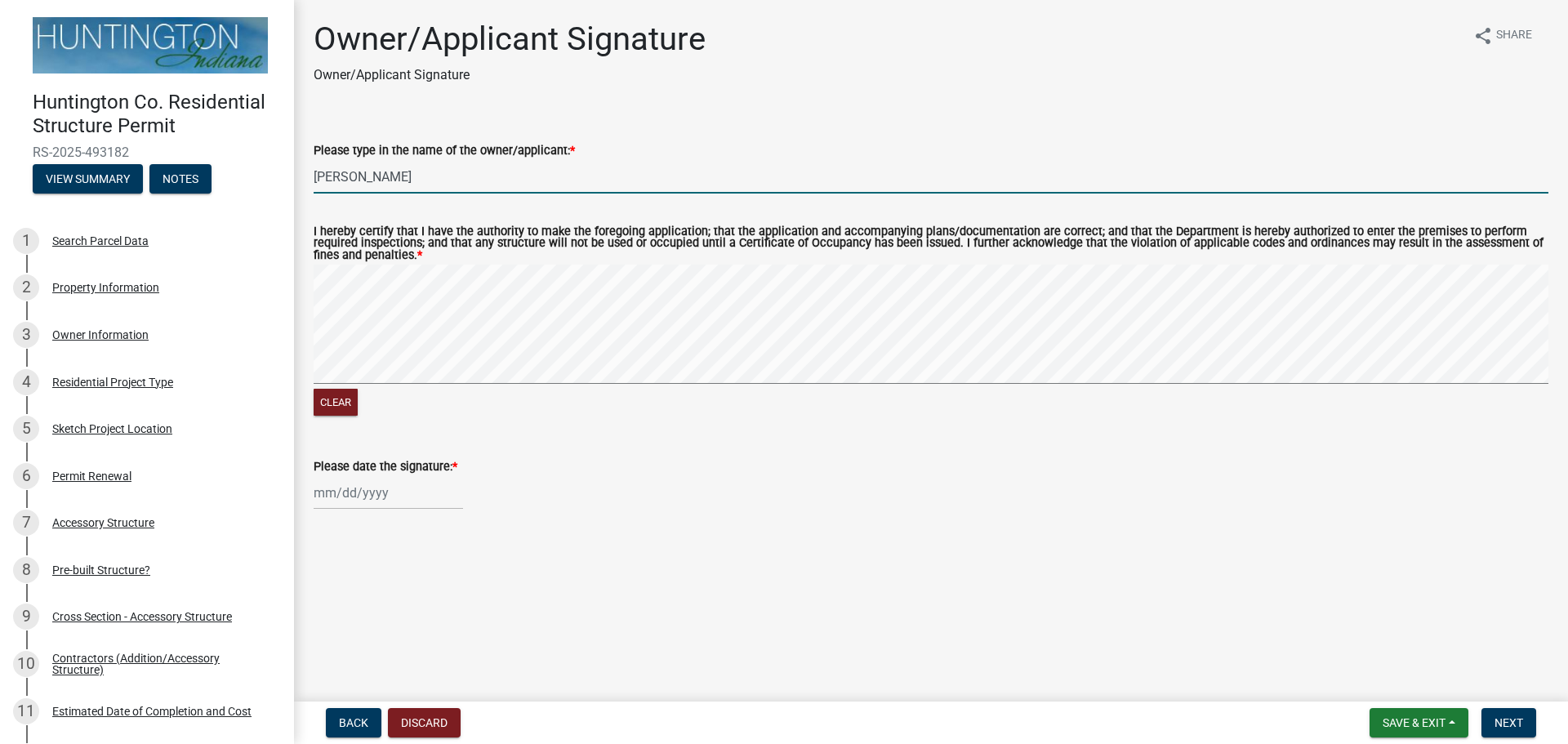
select select "2025"
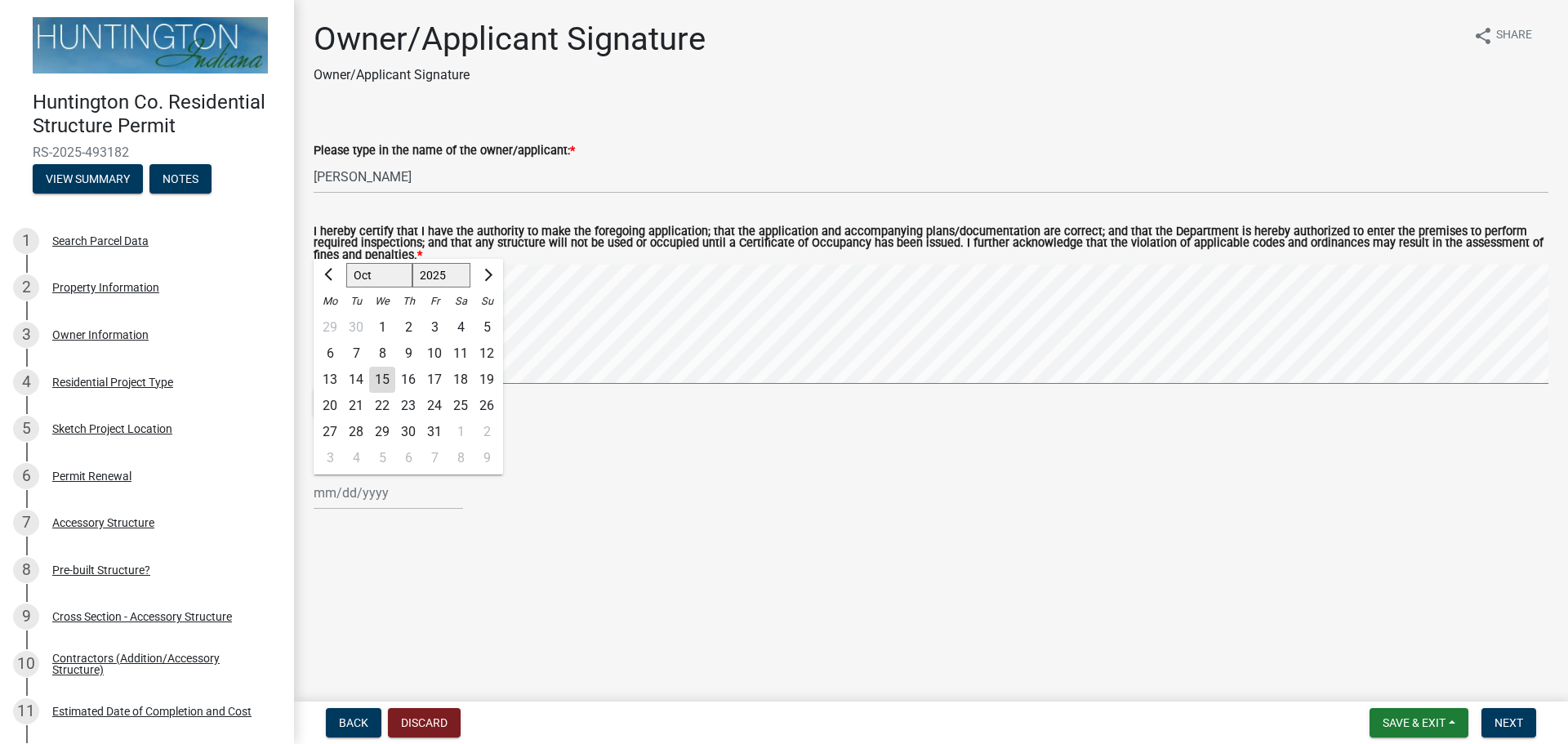
click at [386, 375] on div "15" at bounding box center [382, 380] width 26 height 26
type input "[DATE]"
click at [1511, 721] on span "Next" at bounding box center [1509, 722] width 29 height 13
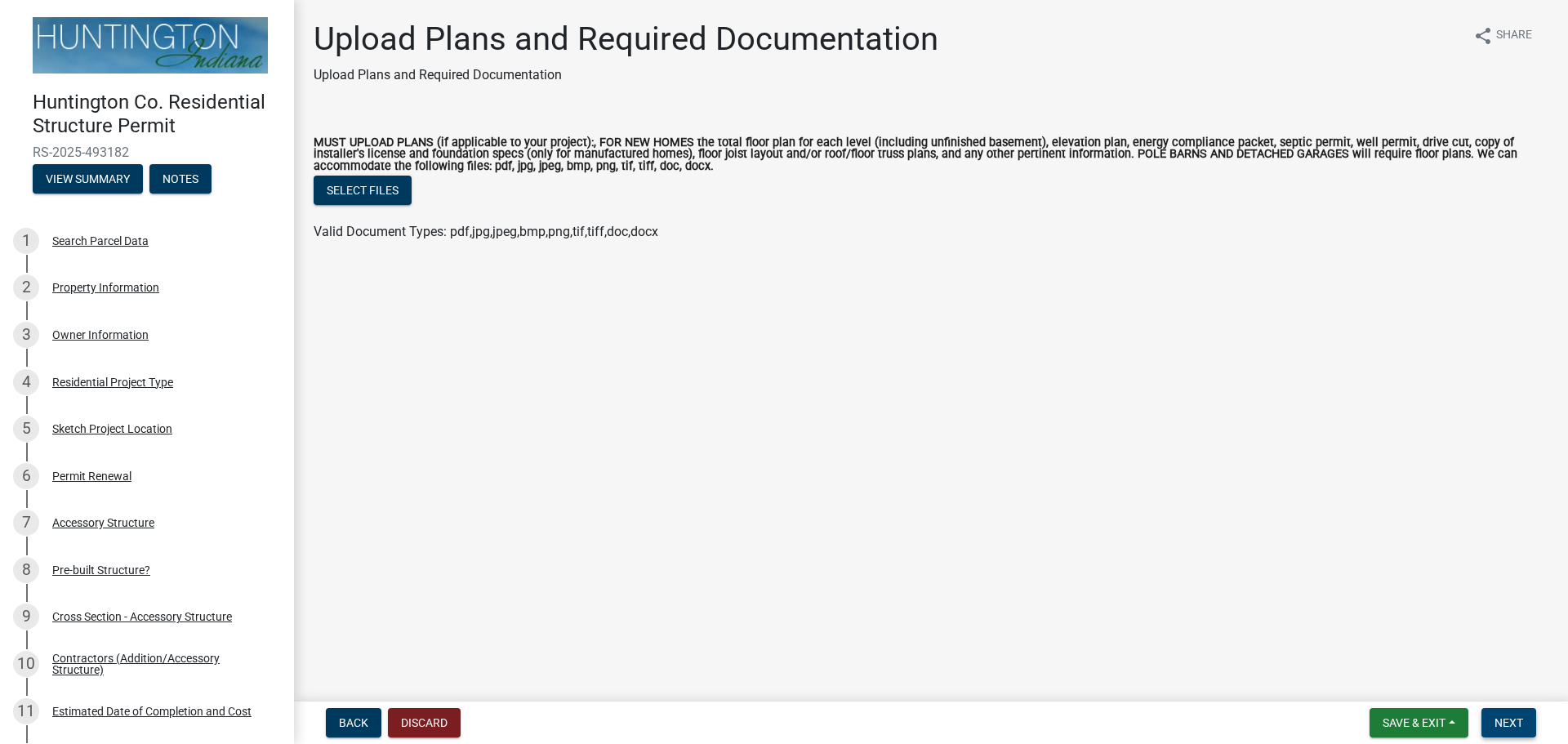
click at [1515, 716] on span "Next" at bounding box center [1509, 722] width 29 height 13
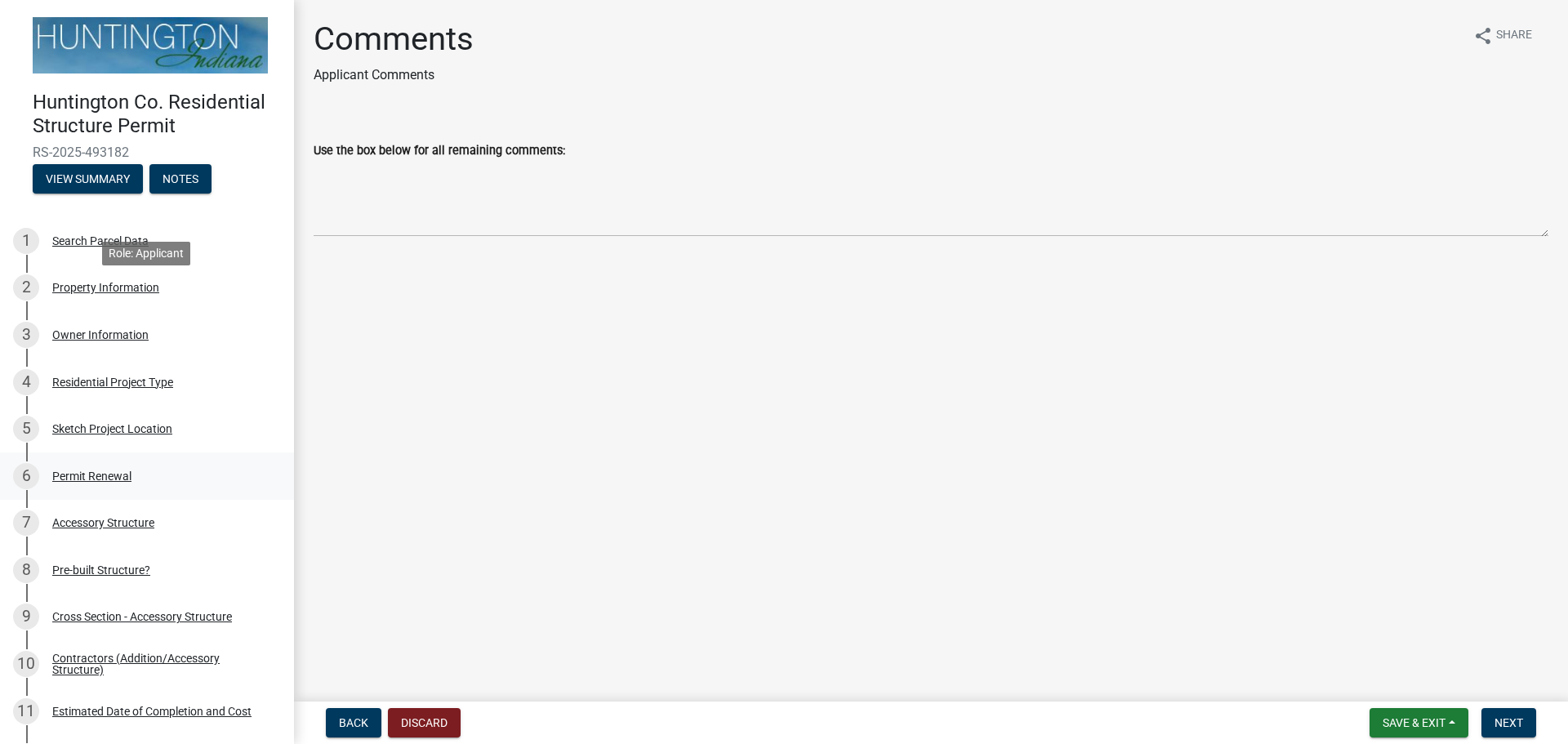
scroll to position [377, 0]
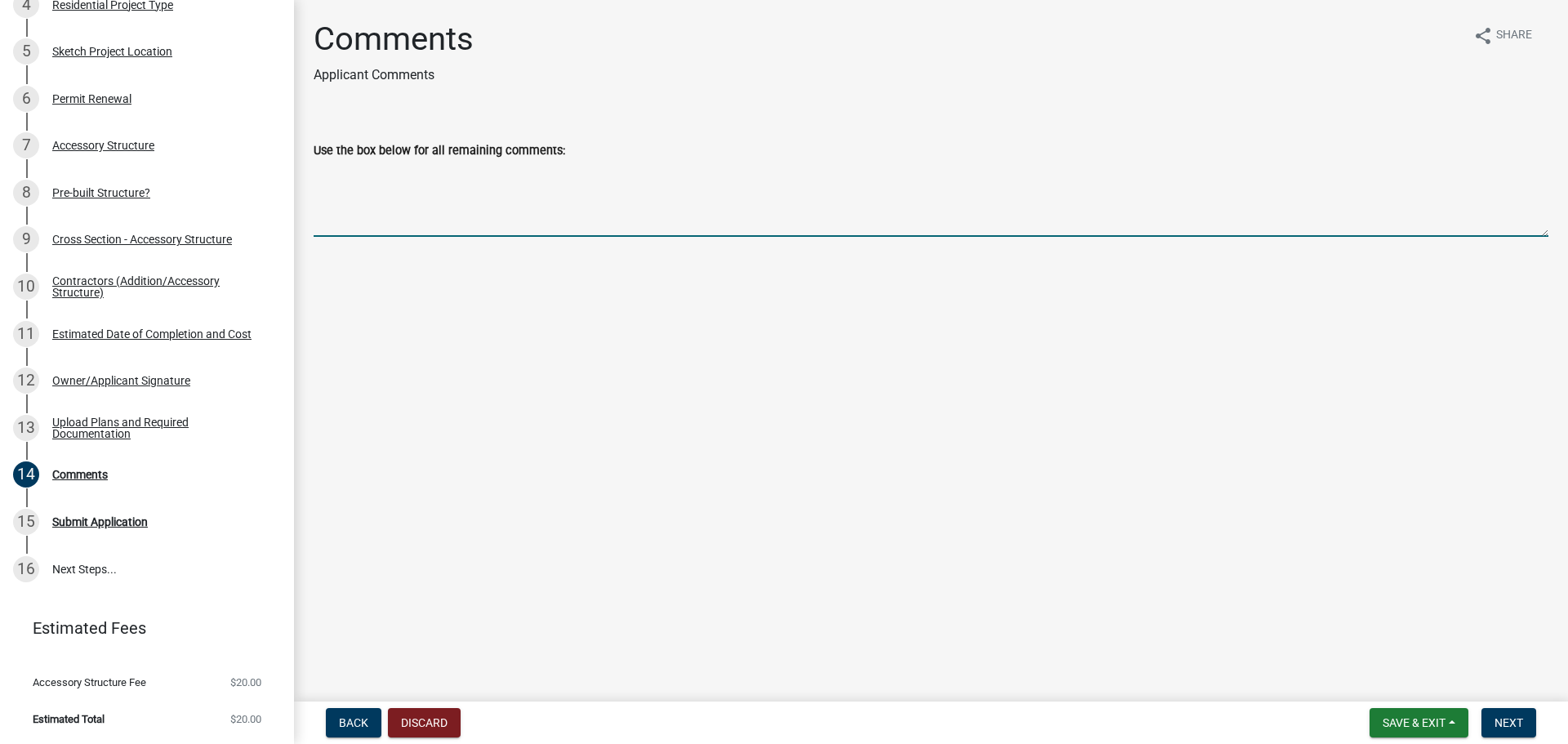
click at [348, 213] on textarea "Use the box below for all remaining comments:" at bounding box center [931, 199] width 1235 height 77
click at [363, 168] on textarea "This is a breezeway from the ho" at bounding box center [931, 199] width 1235 height 77
click at [529, 175] on textarea "This is a open breezeway from the ho" at bounding box center [931, 199] width 1235 height 77
type textarea "This is a open breezeway from the house to the barn."
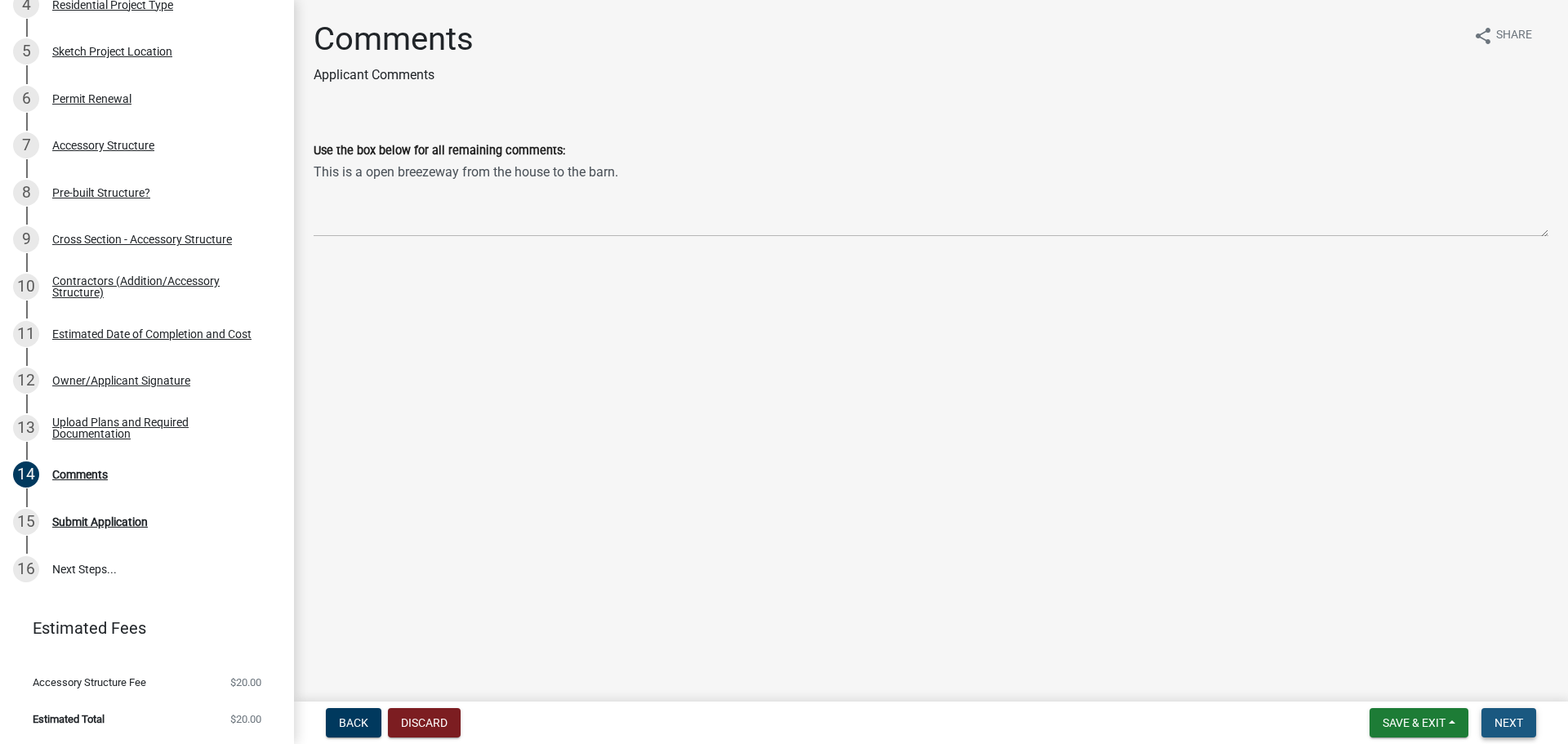
click at [1506, 720] on span "Next" at bounding box center [1509, 722] width 29 height 13
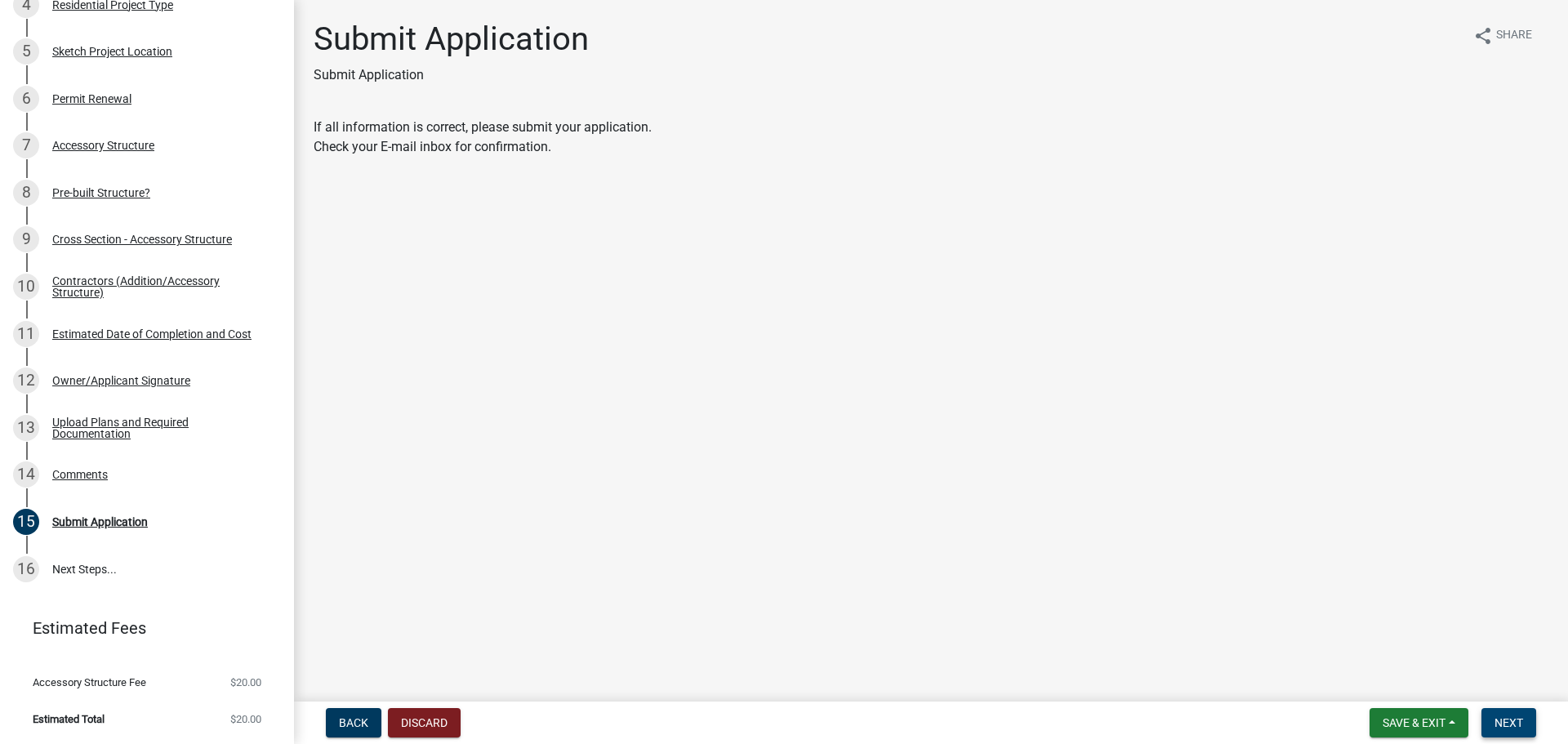
click at [1507, 720] on span "Next" at bounding box center [1509, 722] width 29 height 13
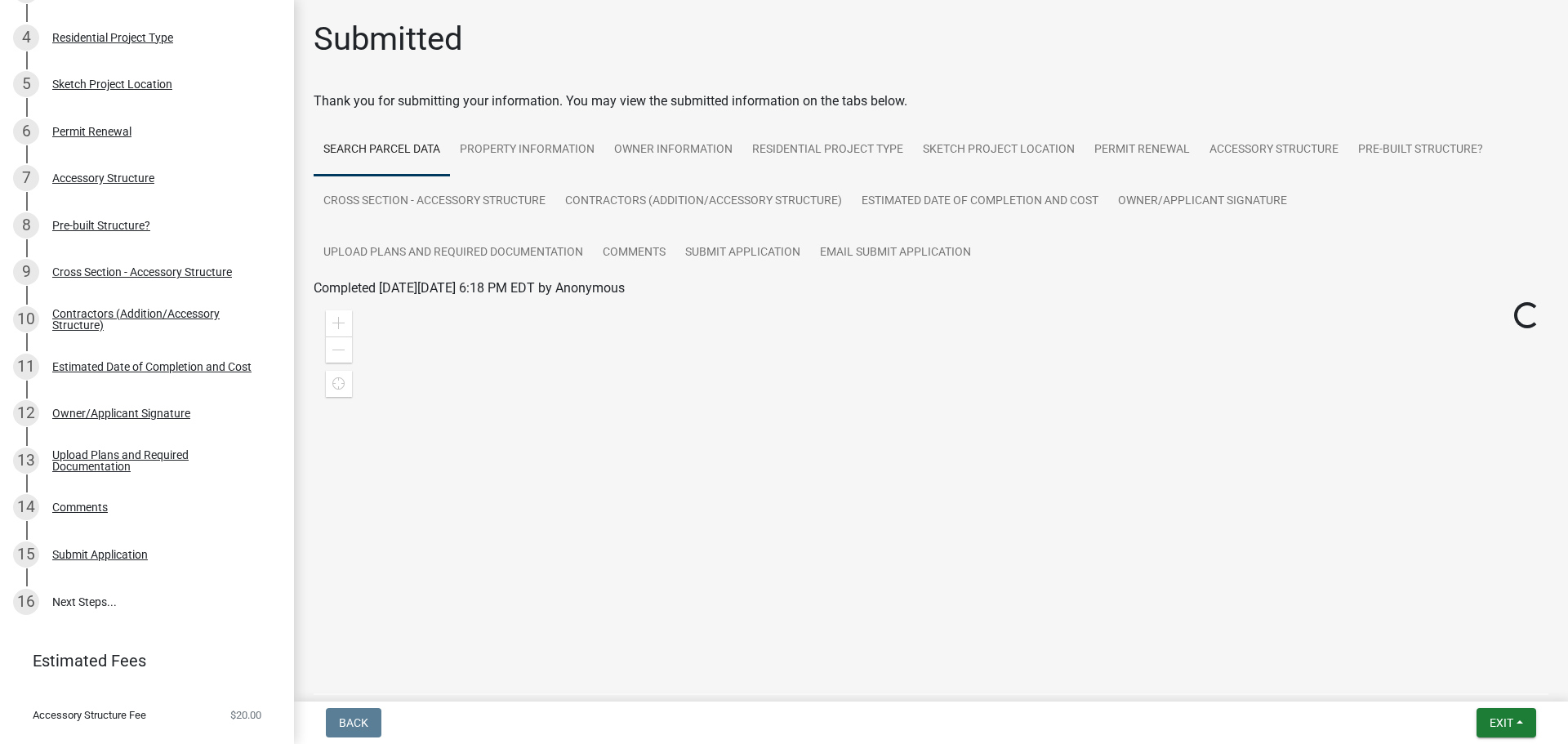
scroll to position [410, 0]
